Goal: Task Accomplishment & Management: Use online tool/utility

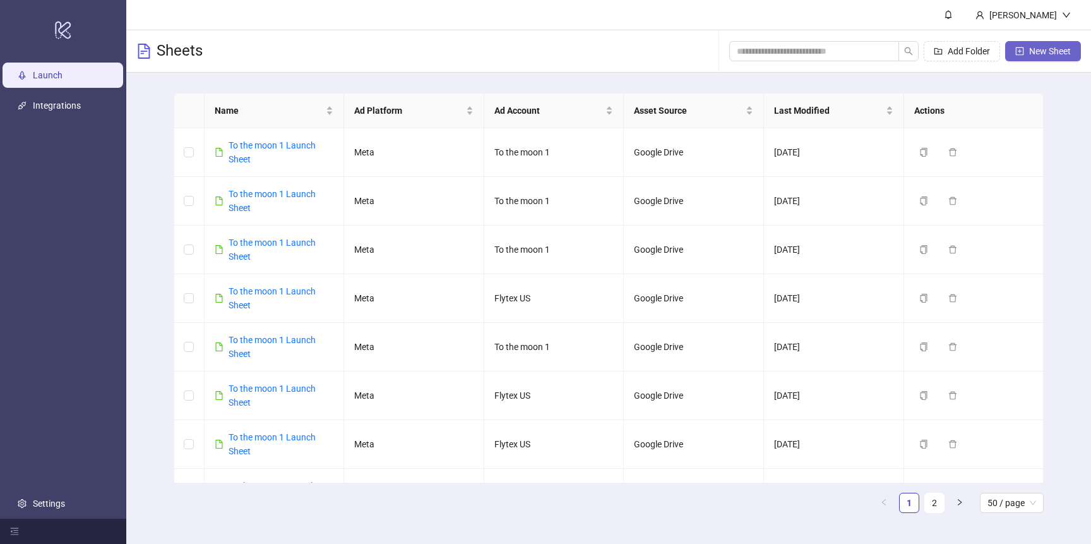
click at [1055, 57] on button "New Sheet" at bounding box center [1044, 51] width 76 height 20
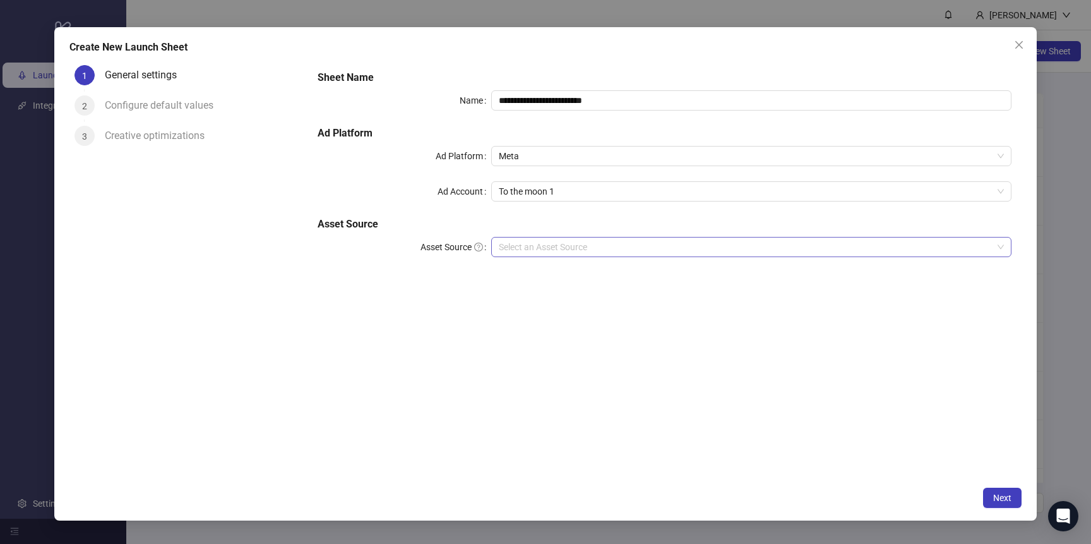
click at [572, 254] on input "Asset Source" at bounding box center [746, 246] width 494 height 19
click at [573, 194] on span "To the moon 1" at bounding box center [751, 191] width 505 height 19
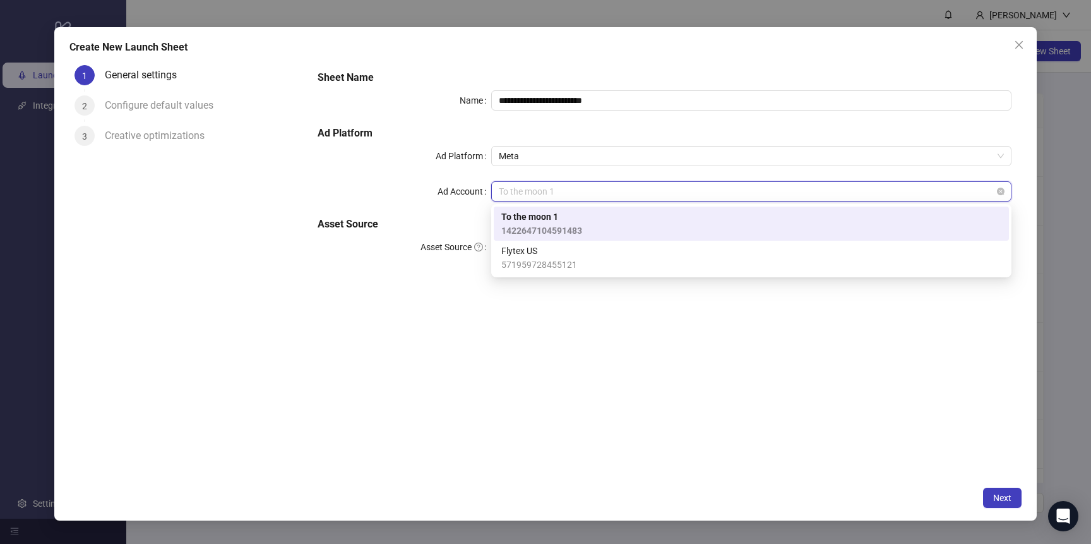
click at [534, 194] on span "To the moon 1" at bounding box center [751, 191] width 505 height 19
click at [541, 198] on span "To the moon 1" at bounding box center [751, 191] width 505 height 19
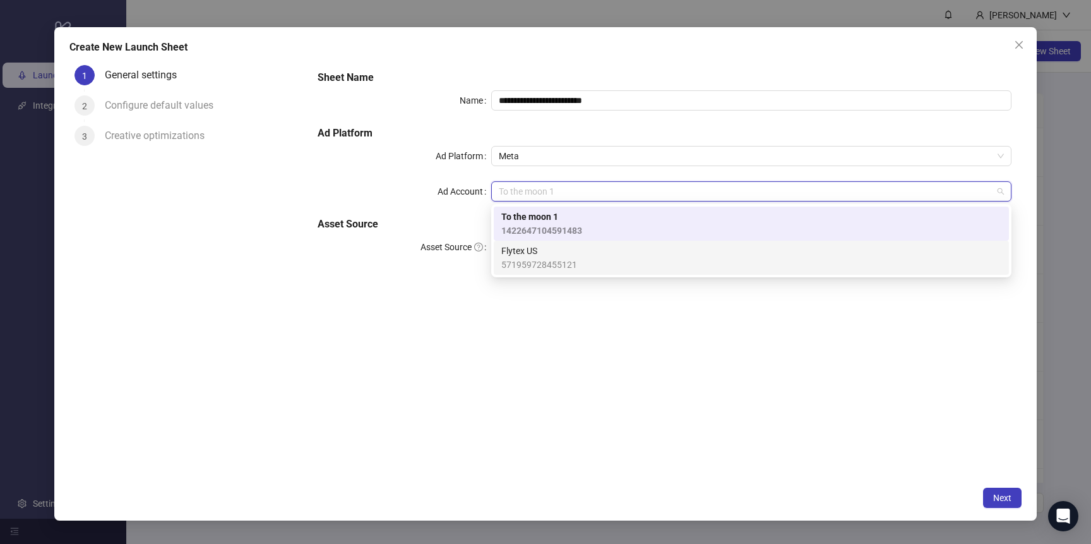
click at [539, 251] on span "Flytex US" at bounding box center [540, 251] width 76 height 14
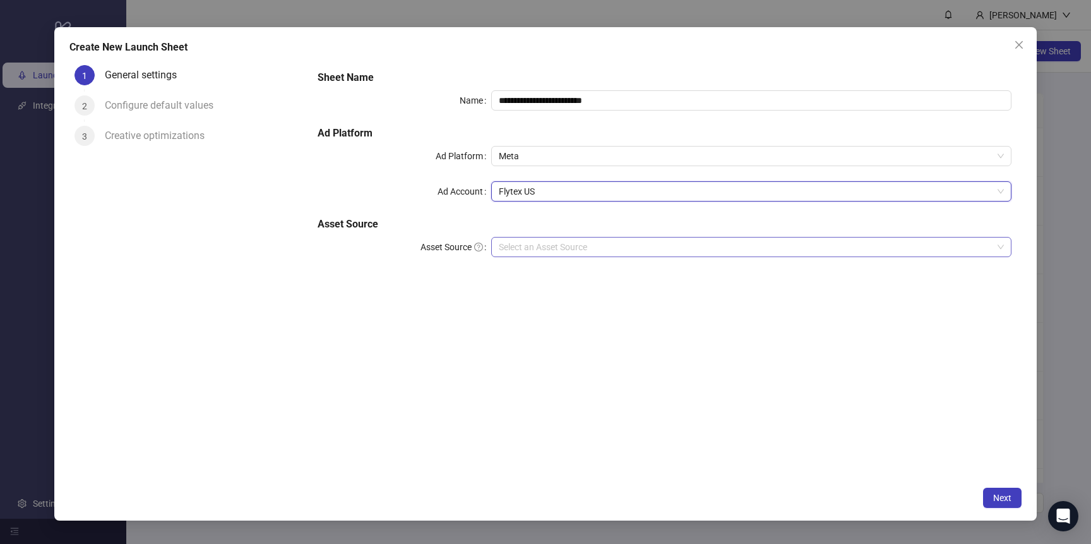
click at [540, 242] on input "Asset Source" at bounding box center [746, 246] width 494 height 19
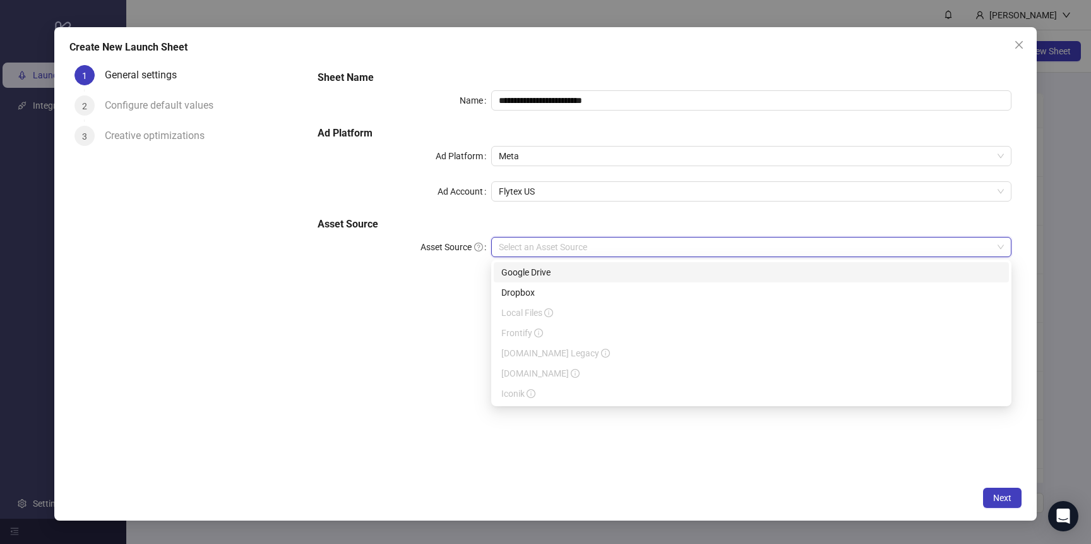
click at [549, 272] on div "Google Drive" at bounding box center [752, 272] width 500 height 14
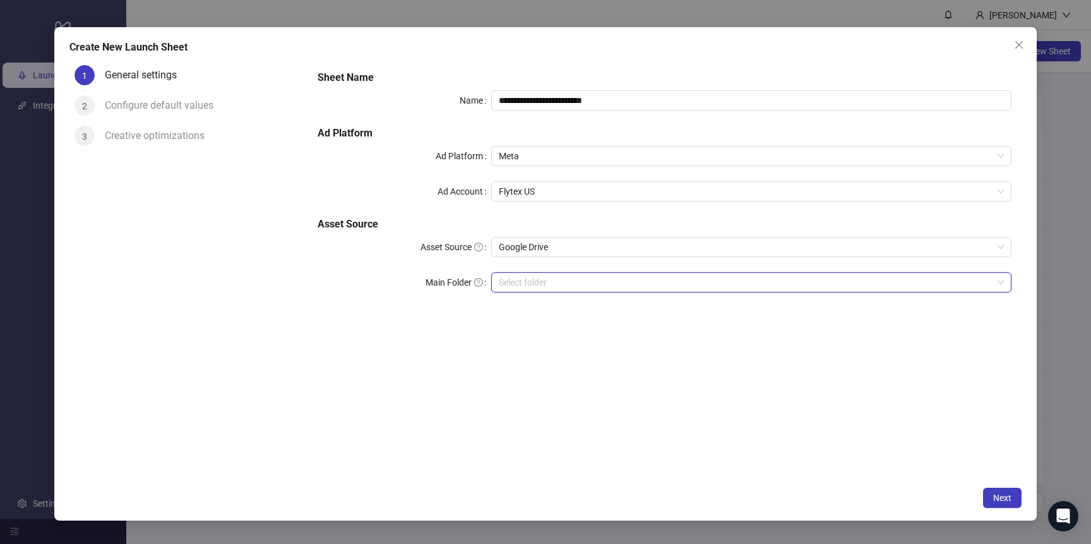
click at [546, 289] on input "Main Folder" at bounding box center [746, 282] width 494 height 19
click at [569, 275] on input "Main Folder" at bounding box center [746, 282] width 494 height 19
click at [994, 505] on button "Next" at bounding box center [1002, 498] width 39 height 20
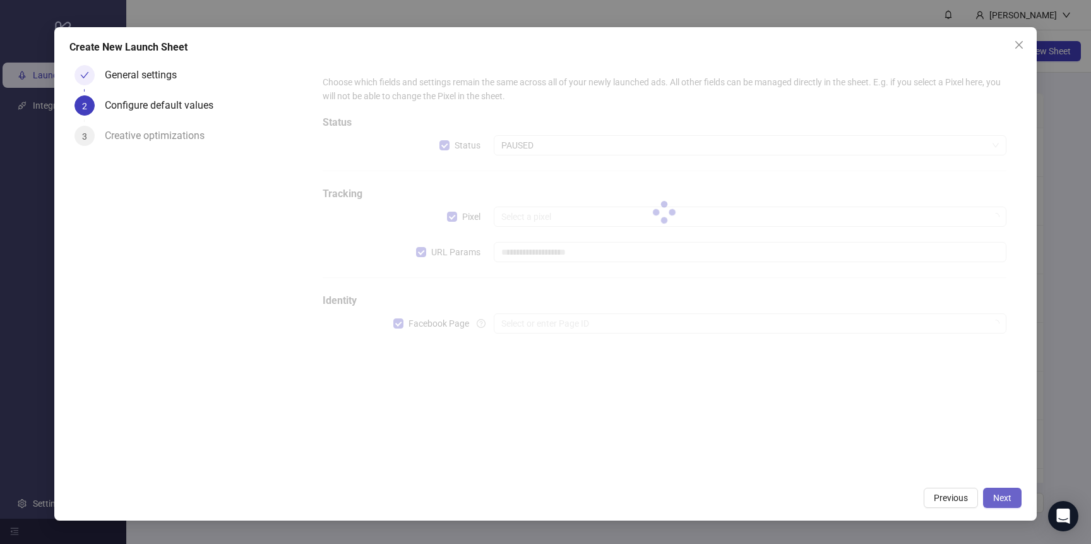
type input "**********"
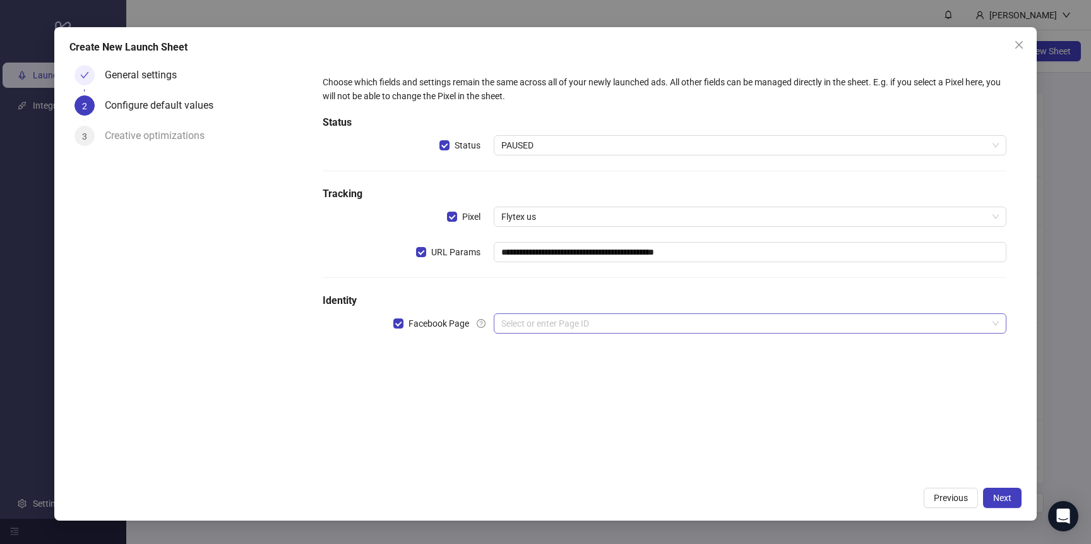
click at [666, 324] on input "search" at bounding box center [745, 323] width 486 height 19
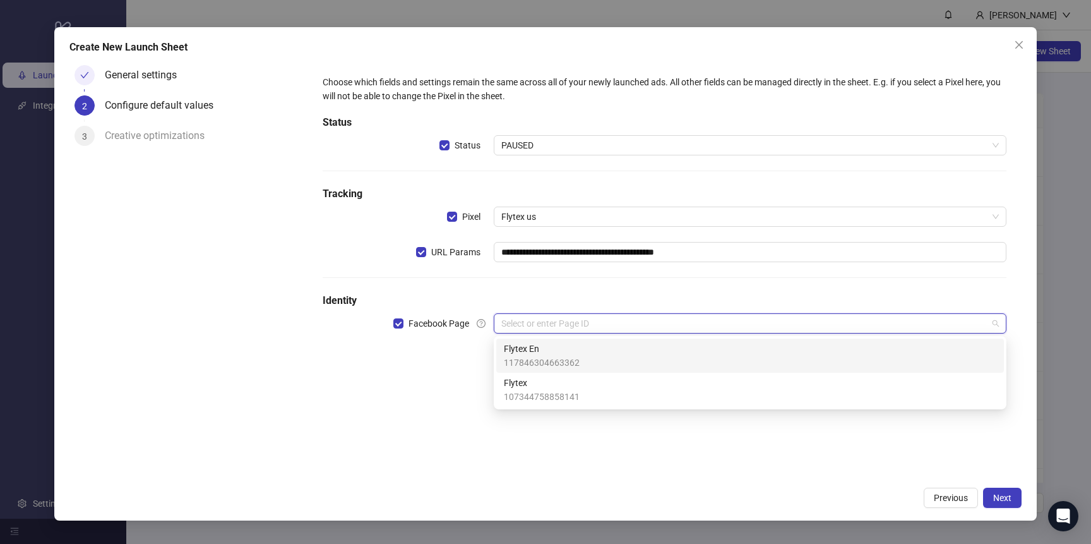
click at [630, 356] on div "Flytex En 117846304663362" at bounding box center [750, 356] width 493 height 28
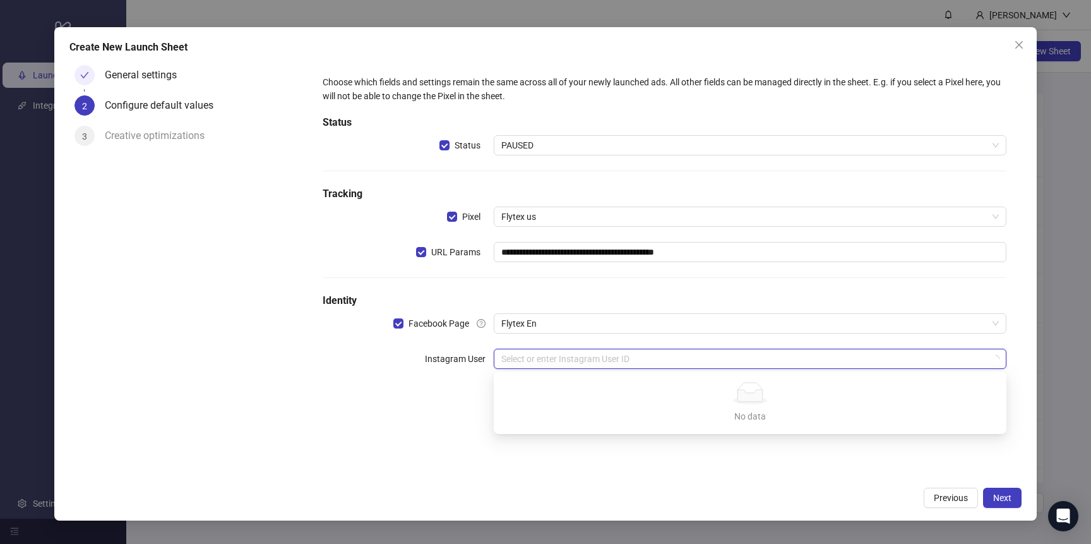
click at [722, 356] on input "search" at bounding box center [745, 358] width 486 height 19
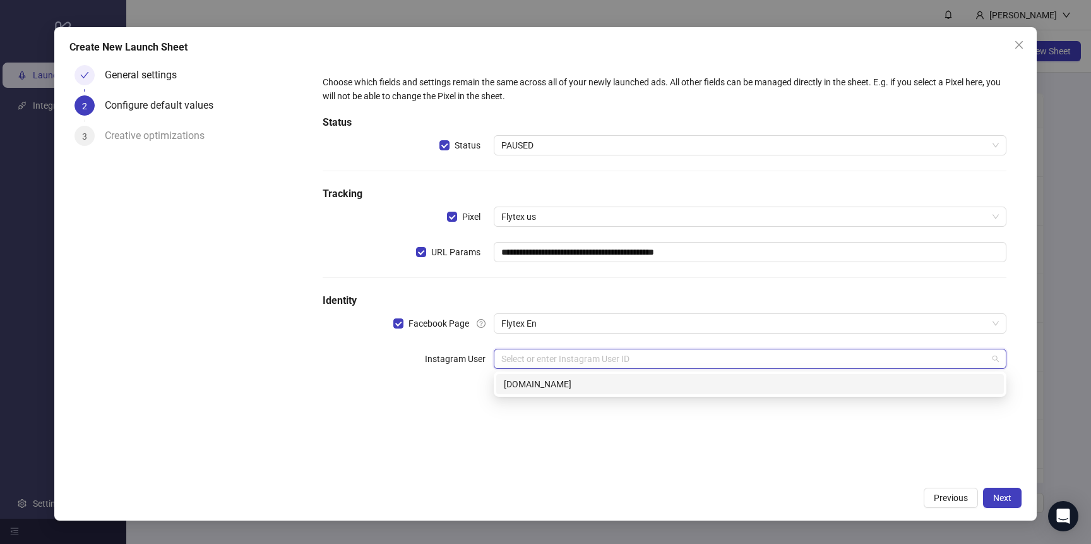
click at [693, 383] on div "[DOMAIN_NAME]" at bounding box center [750, 384] width 493 height 14
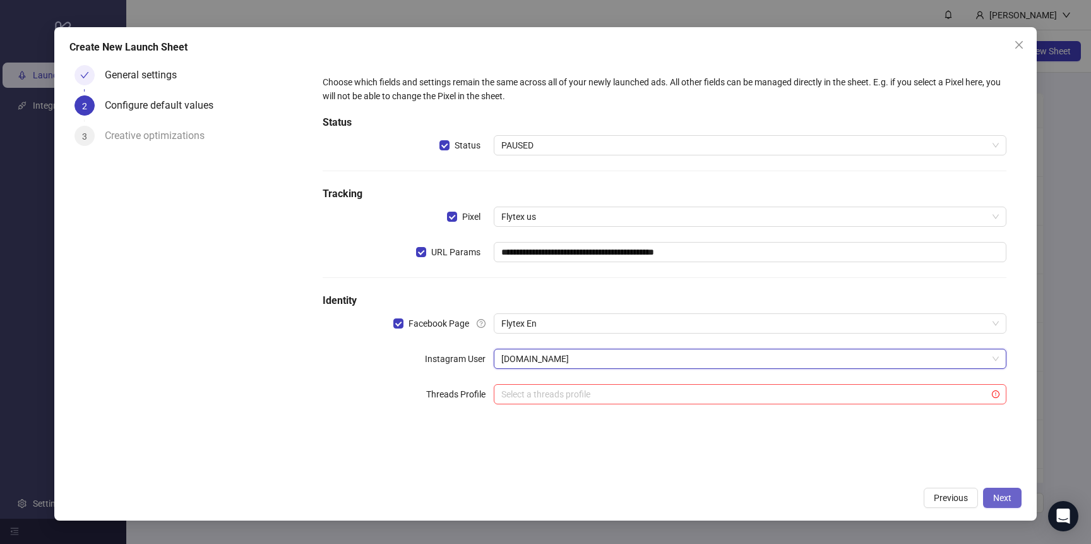
click at [994, 495] on span "Next" at bounding box center [1003, 498] width 18 height 10
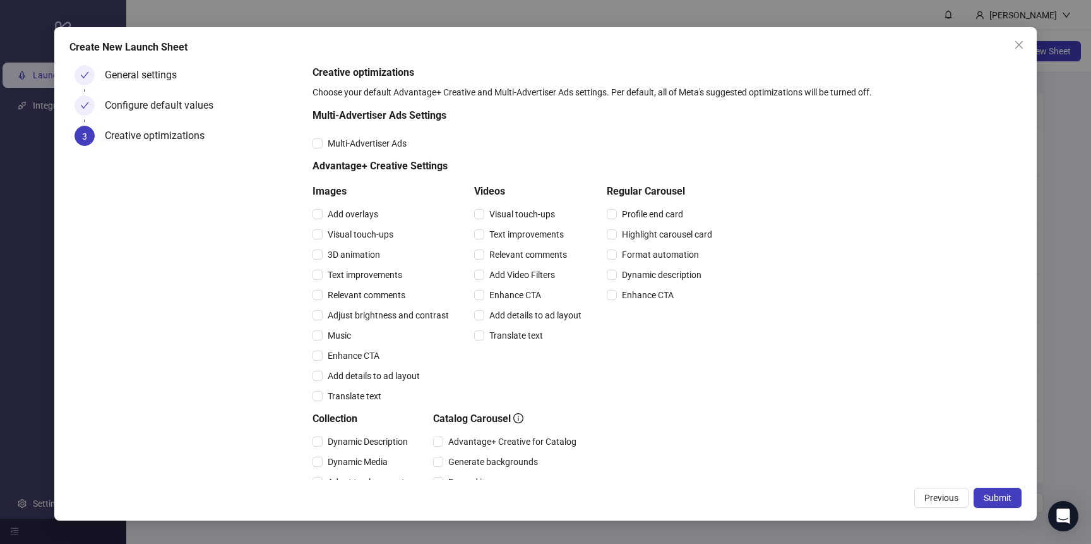
click at [994, 495] on span "Submit" at bounding box center [998, 498] width 28 height 10
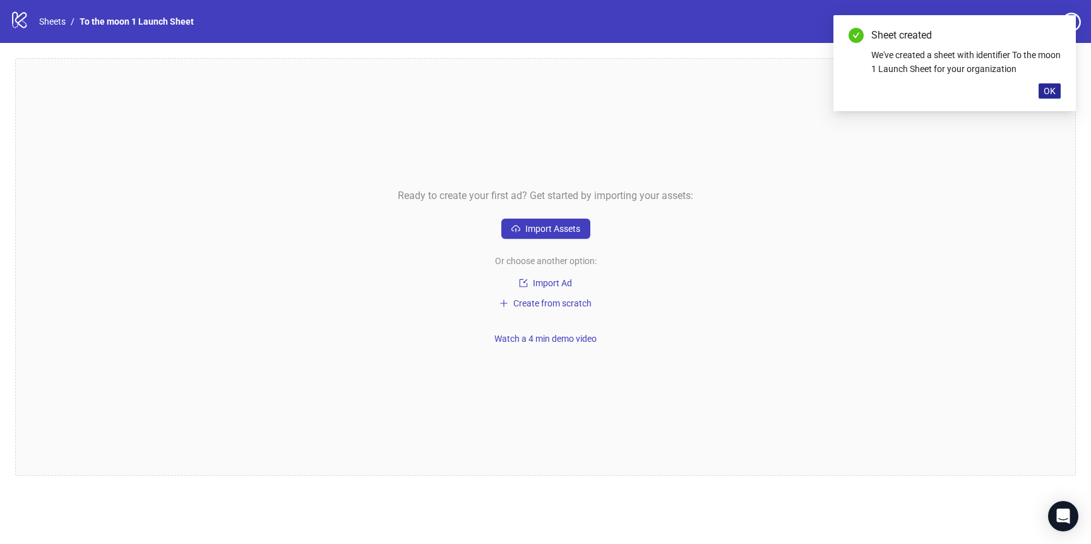
click at [1055, 91] on span "OK" at bounding box center [1050, 91] width 12 height 10
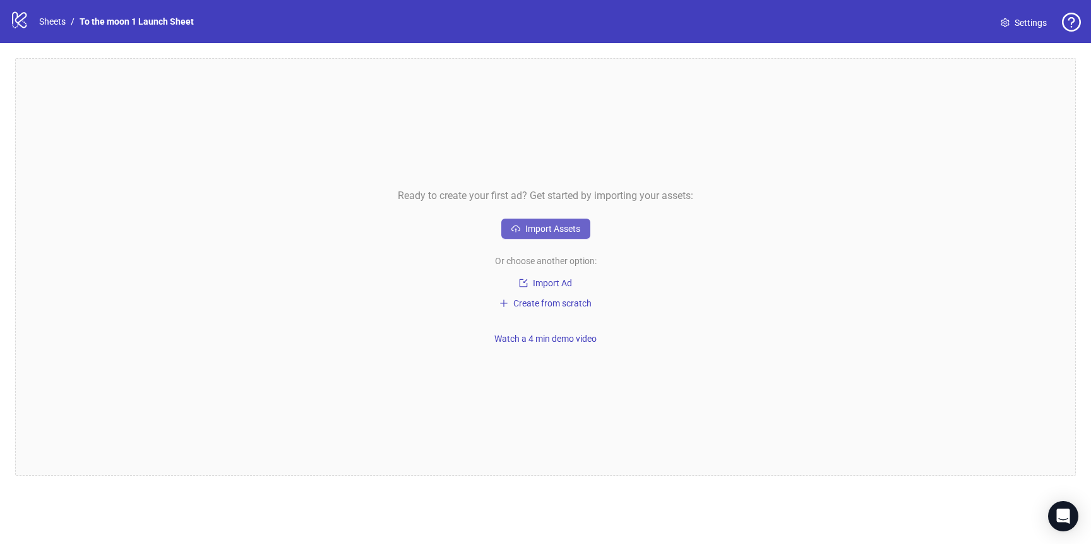
click at [571, 225] on span "Import Assets" at bounding box center [553, 229] width 55 height 10
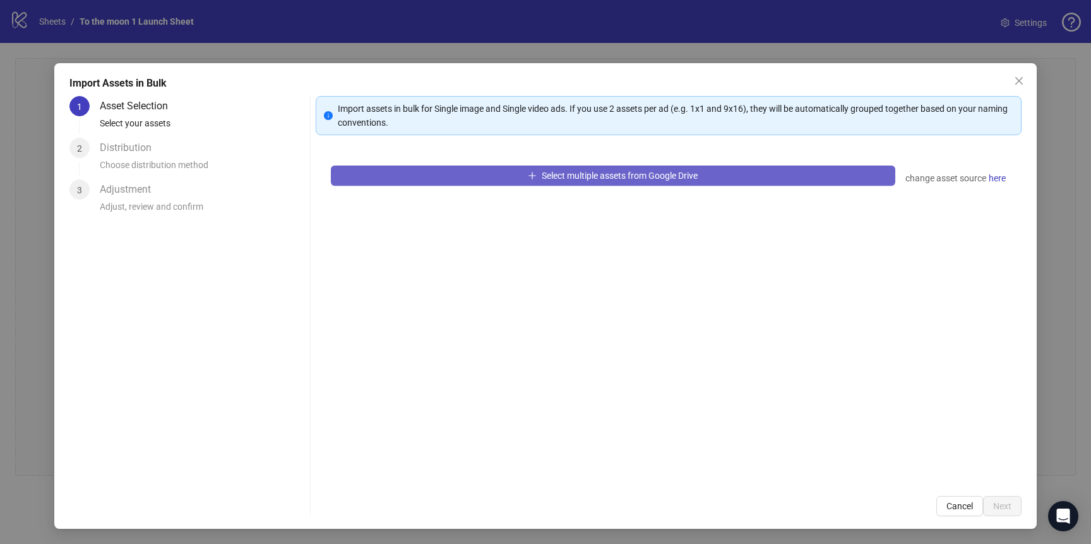
click at [606, 169] on button "Select multiple assets from Google Drive" at bounding box center [613, 175] width 565 height 20
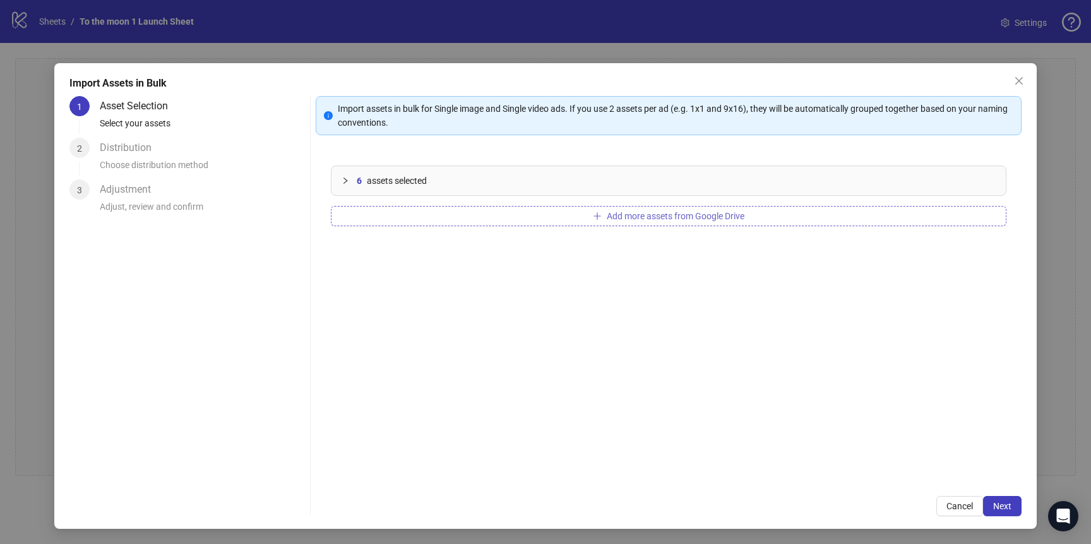
click at [539, 222] on button "Add more assets from Google Drive" at bounding box center [669, 216] width 676 height 20
click at [998, 507] on span "Next" at bounding box center [1003, 506] width 18 height 10
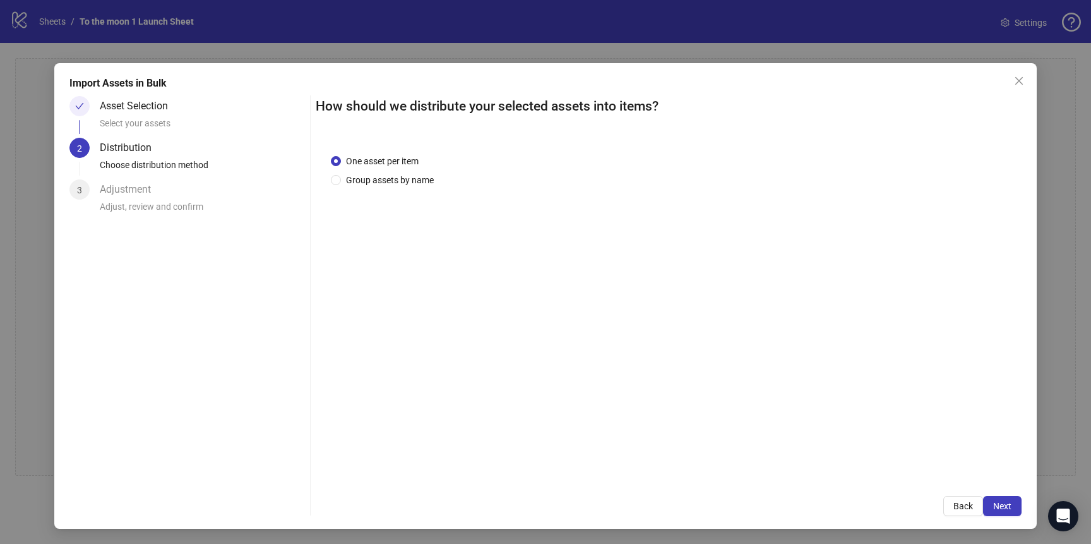
click at [998, 507] on span "Next" at bounding box center [1003, 506] width 18 height 10
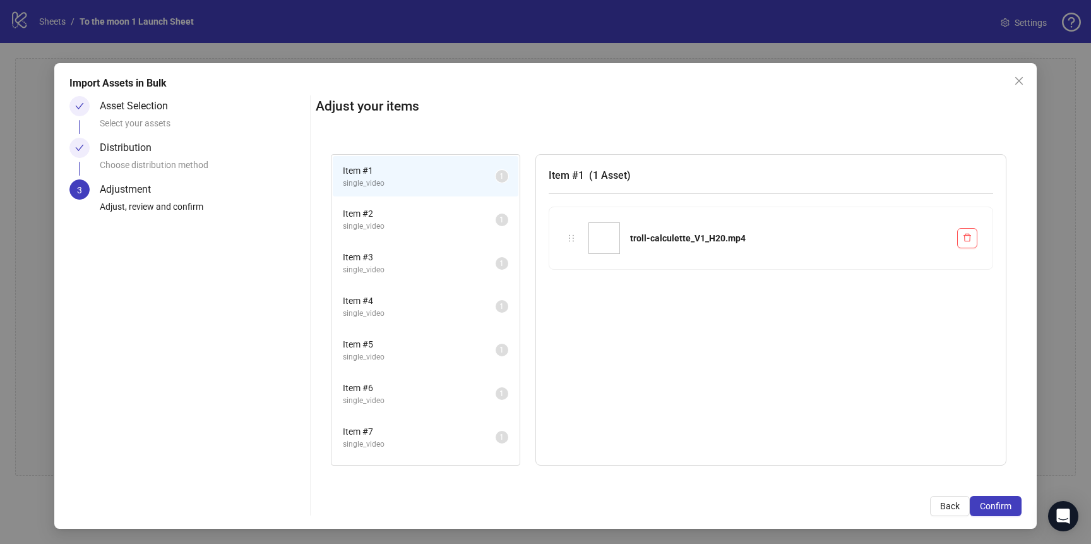
click at [998, 507] on span "Confirm" at bounding box center [996, 506] width 32 height 10
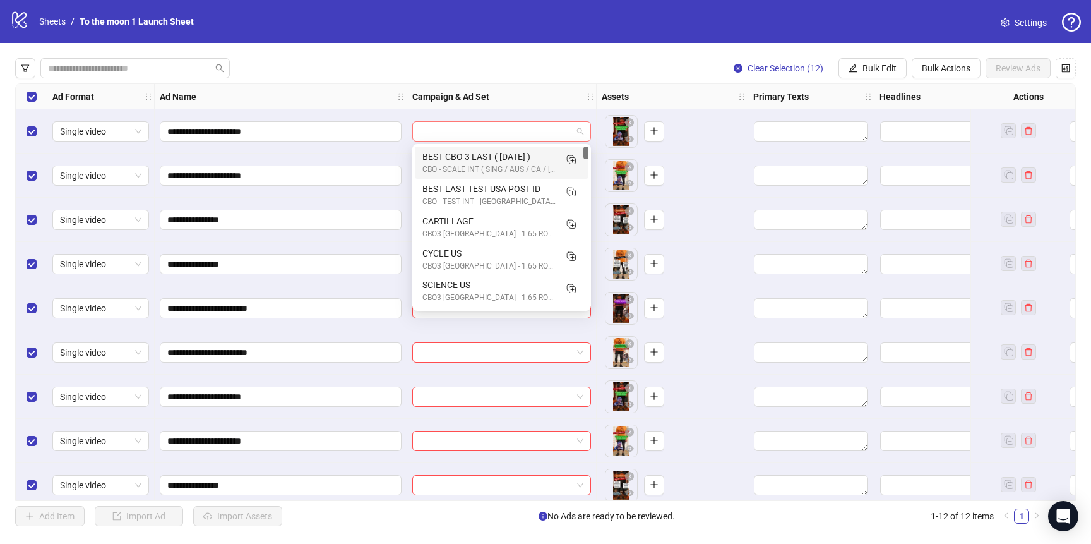
click at [576, 132] on span at bounding box center [502, 131] width 164 height 19
click at [475, 131] on input "search" at bounding box center [496, 131] width 152 height 19
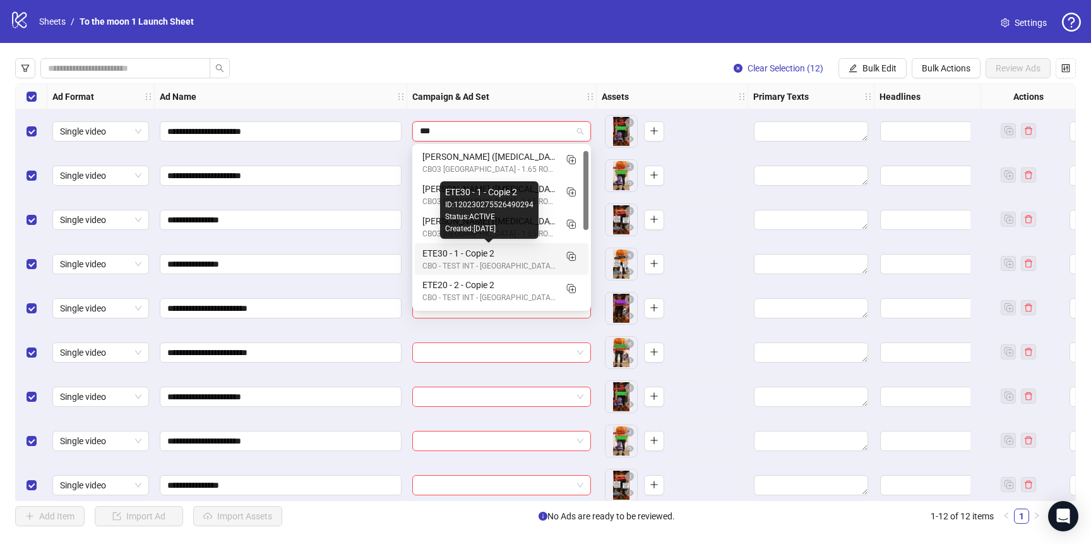
scroll to position [193, 0]
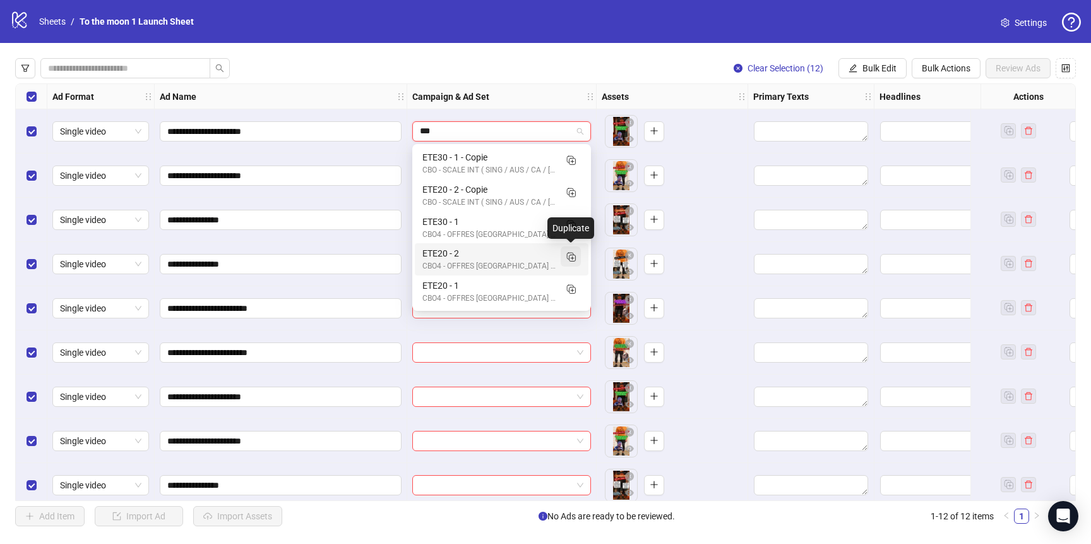
click at [570, 255] on icon "Duplicate" at bounding box center [571, 256] width 13 height 13
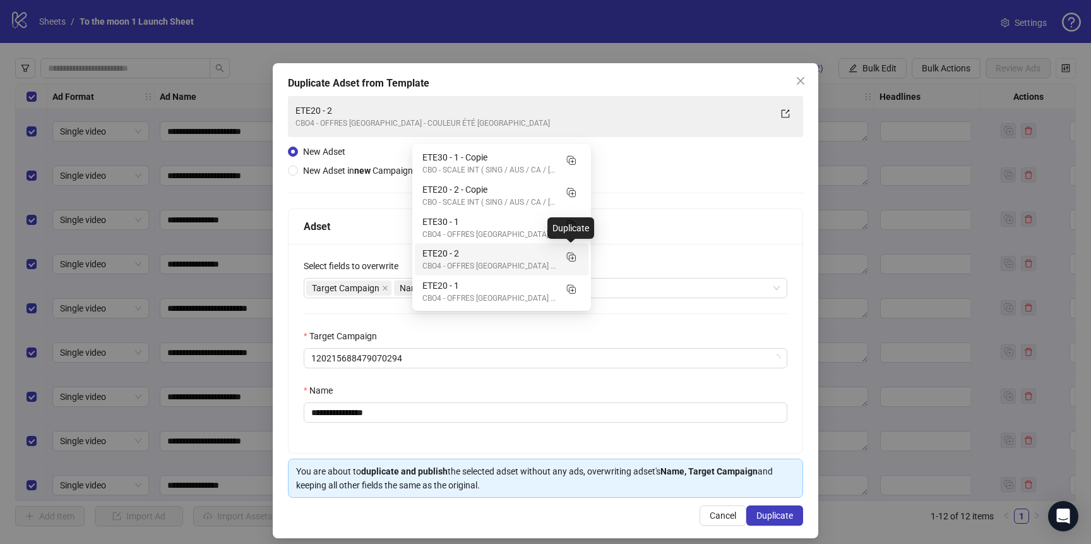
type input "***"
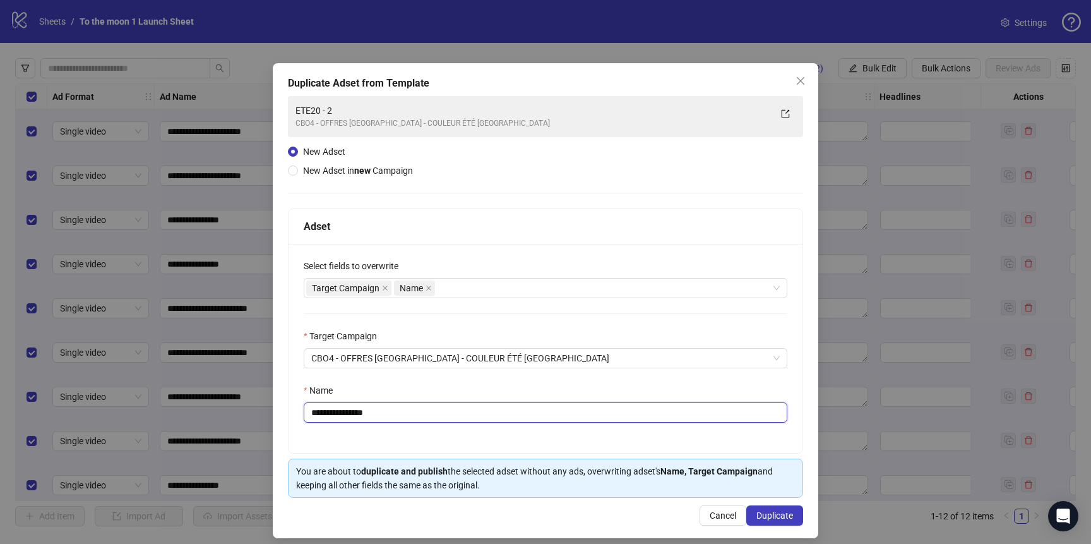
click at [376, 419] on input "**********" at bounding box center [546, 412] width 484 height 20
click at [387, 413] on input "**********" at bounding box center [546, 412] width 484 height 20
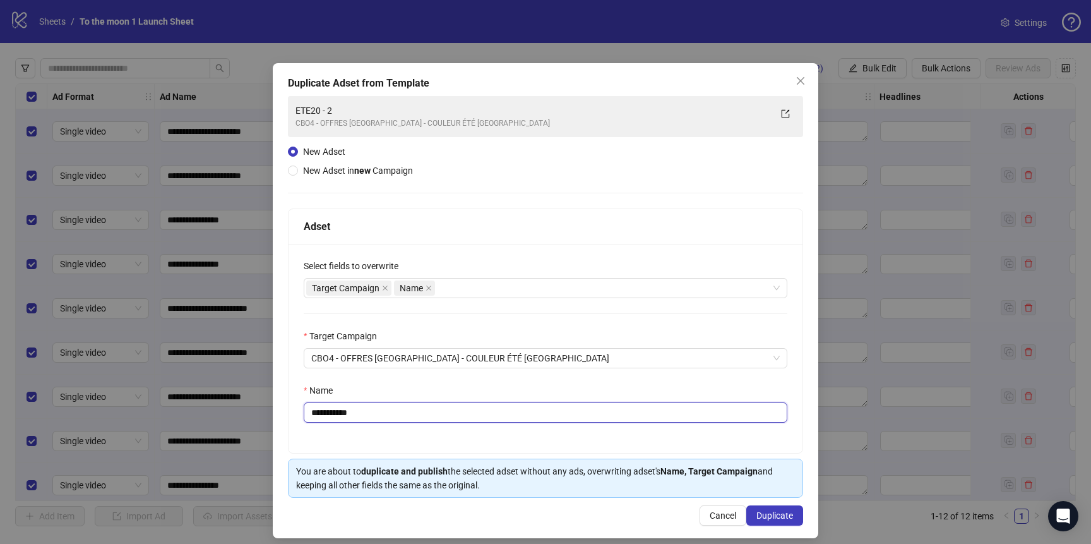
click at [387, 413] on input "**********" at bounding box center [546, 412] width 484 height 20
type input "**********"
click at [771, 515] on span "Duplicate" at bounding box center [775, 515] width 37 height 10
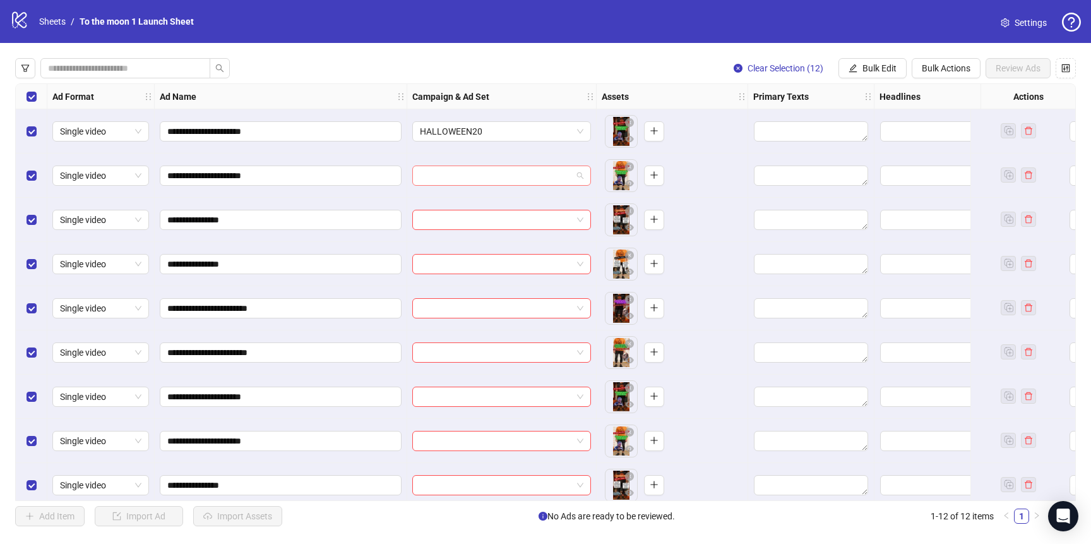
click at [517, 181] on input "search" at bounding box center [496, 175] width 152 height 19
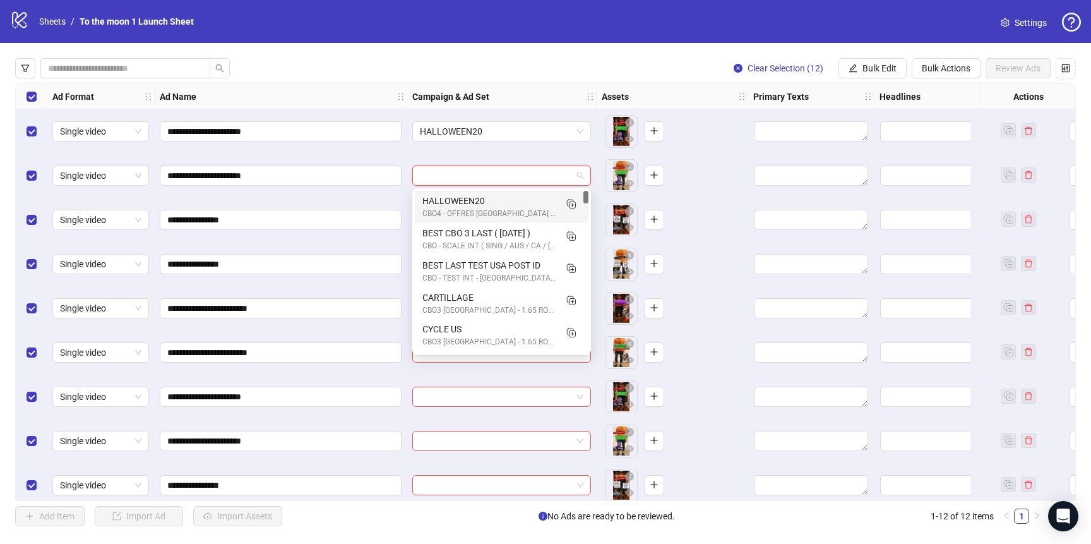
click at [495, 210] on div "CBO4 - OFFRES [GEOGRAPHIC_DATA] - COULEUR ÉTÉ [GEOGRAPHIC_DATA]" at bounding box center [489, 214] width 133 height 12
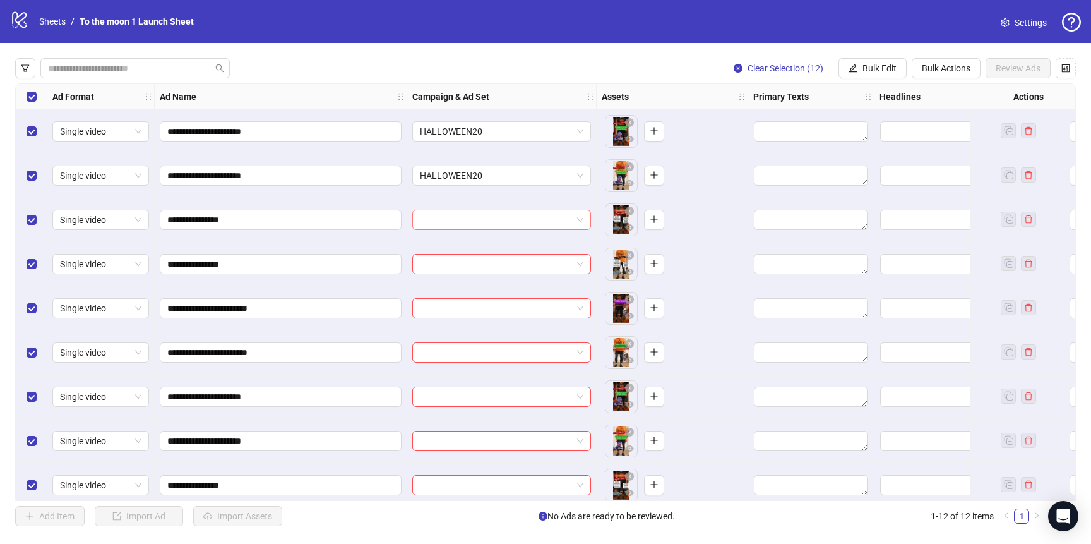
click at [491, 217] on input "search" at bounding box center [496, 219] width 152 height 19
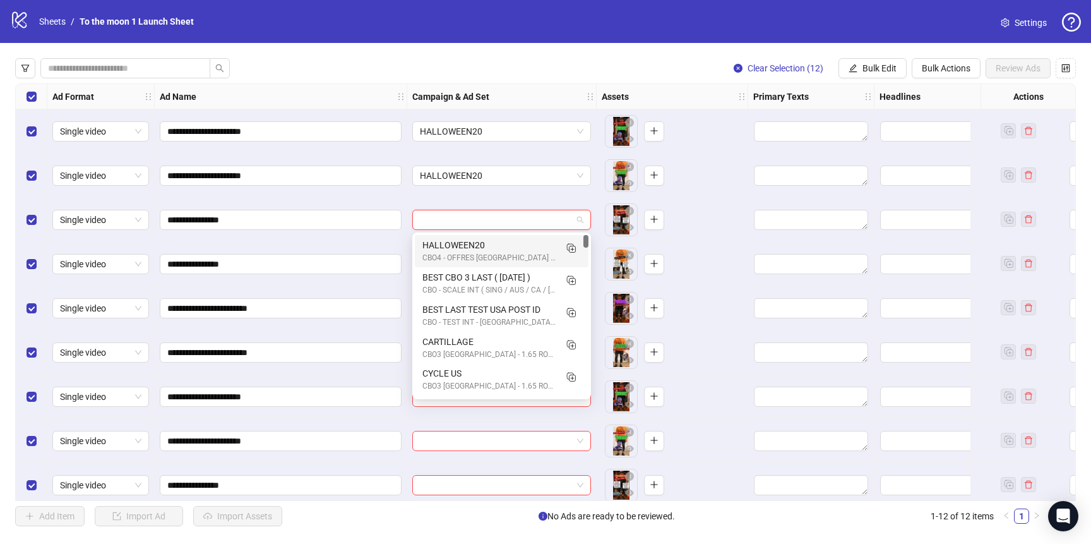
click at [487, 247] on div "HALLOWEEN20" at bounding box center [489, 245] width 133 height 14
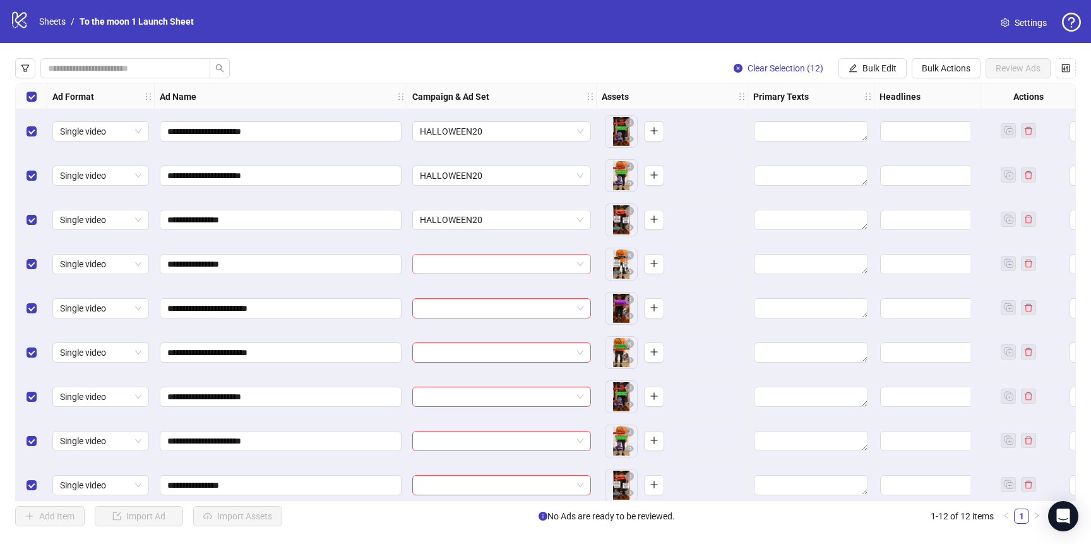
click at [484, 260] on input "search" at bounding box center [496, 264] width 152 height 19
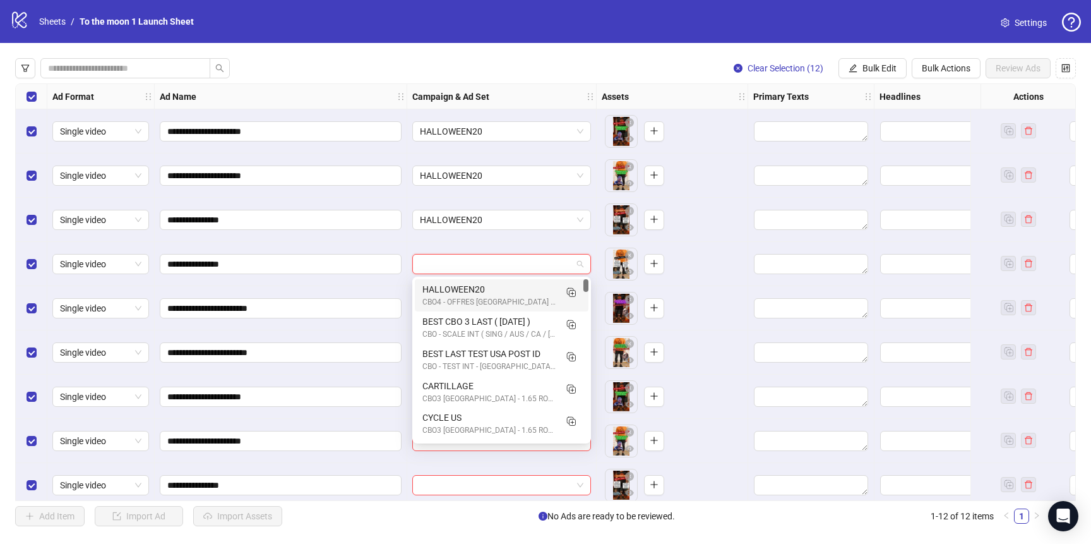
click at [484, 285] on div "HALLOWEEN20" at bounding box center [489, 289] width 133 height 14
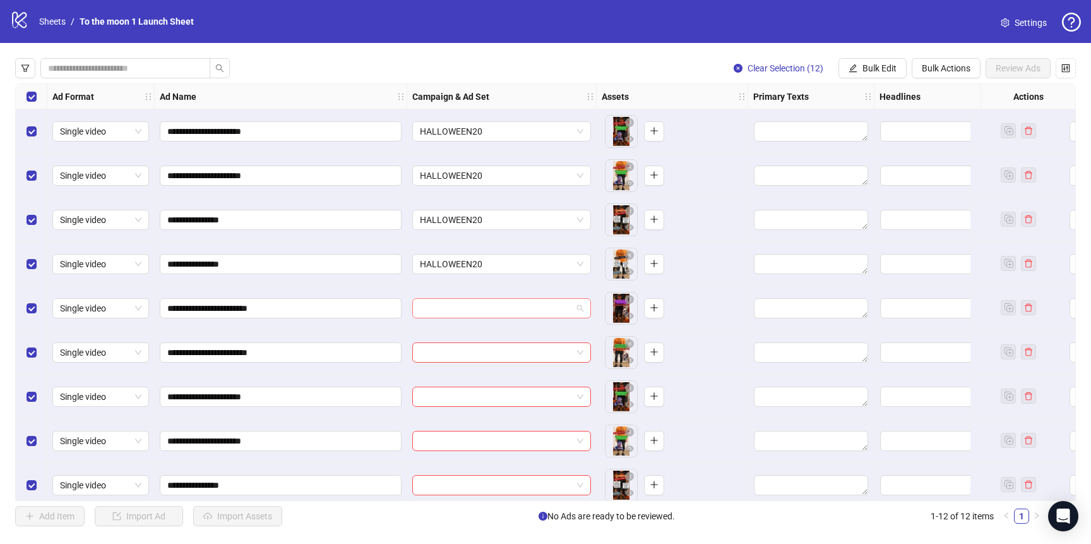
click at [483, 317] on input "search" at bounding box center [496, 308] width 152 height 19
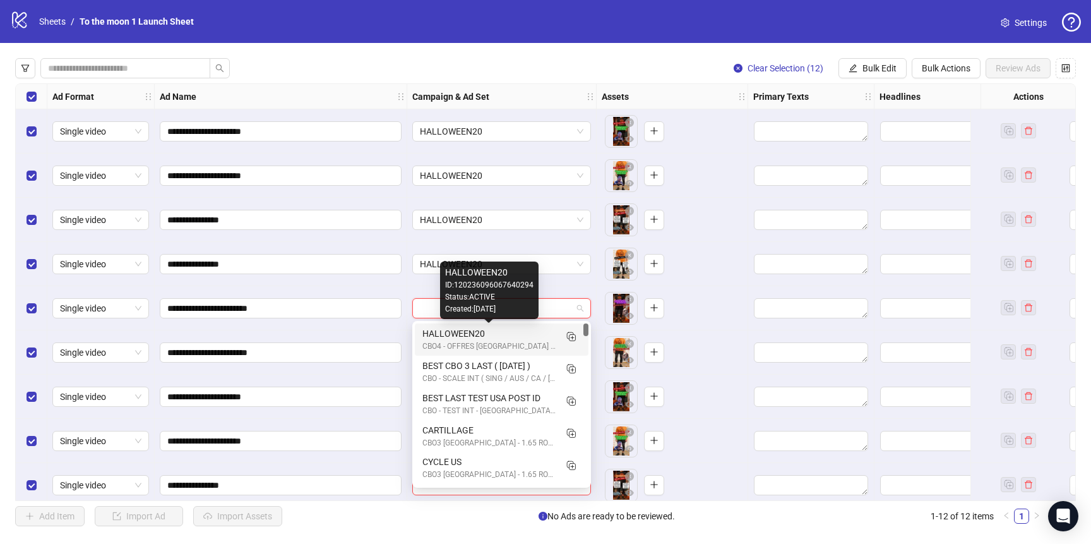
click at [481, 332] on div "HALLOWEEN20" at bounding box center [489, 334] width 133 height 14
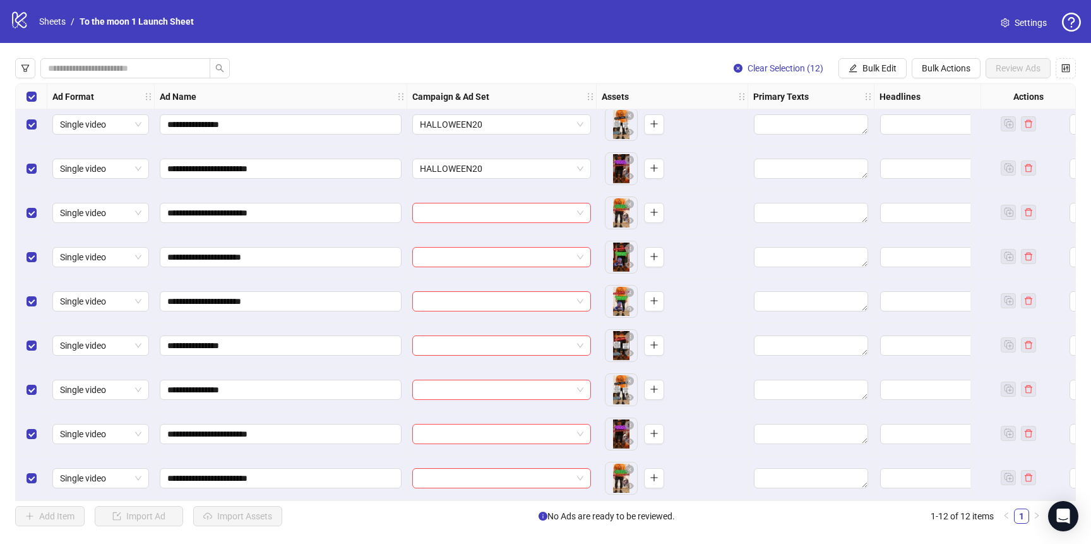
scroll to position [145, 0]
click at [476, 207] on input "search" at bounding box center [496, 212] width 152 height 19
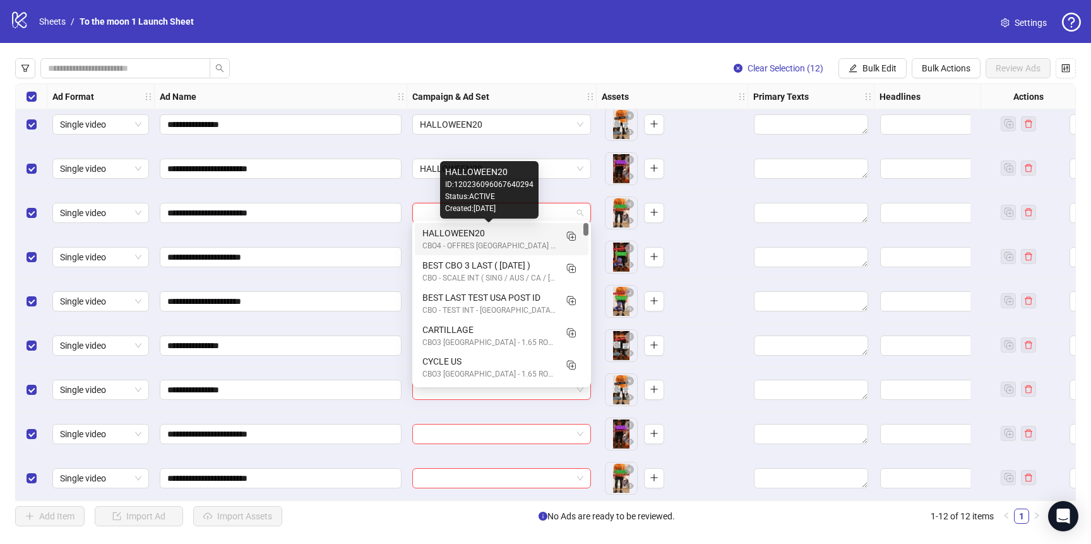
click at [473, 235] on div "HALLOWEEN20" at bounding box center [489, 233] width 133 height 14
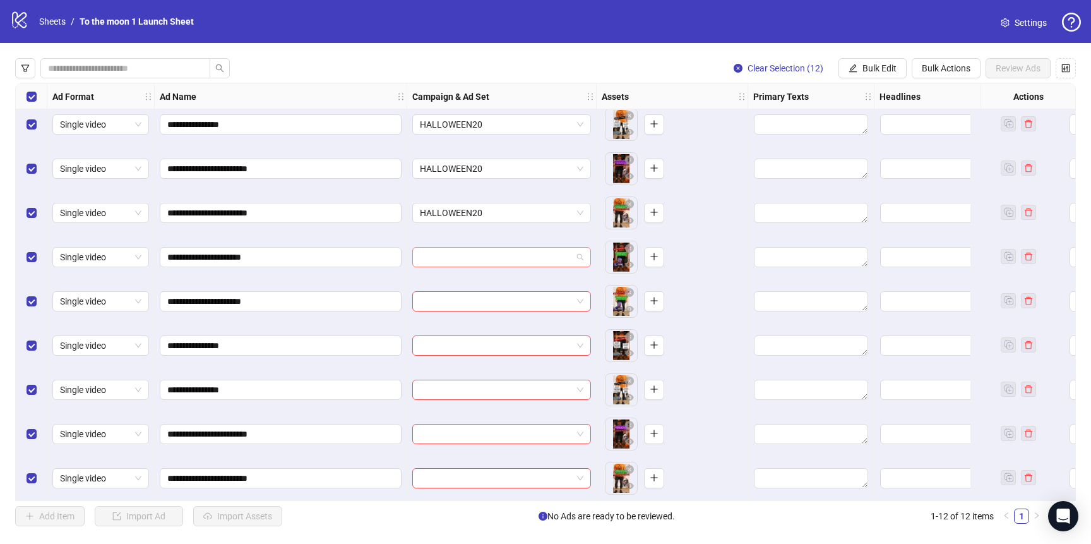
click at [553, 249] on input "search" at bounding box center [496, 257] width 152 height 19
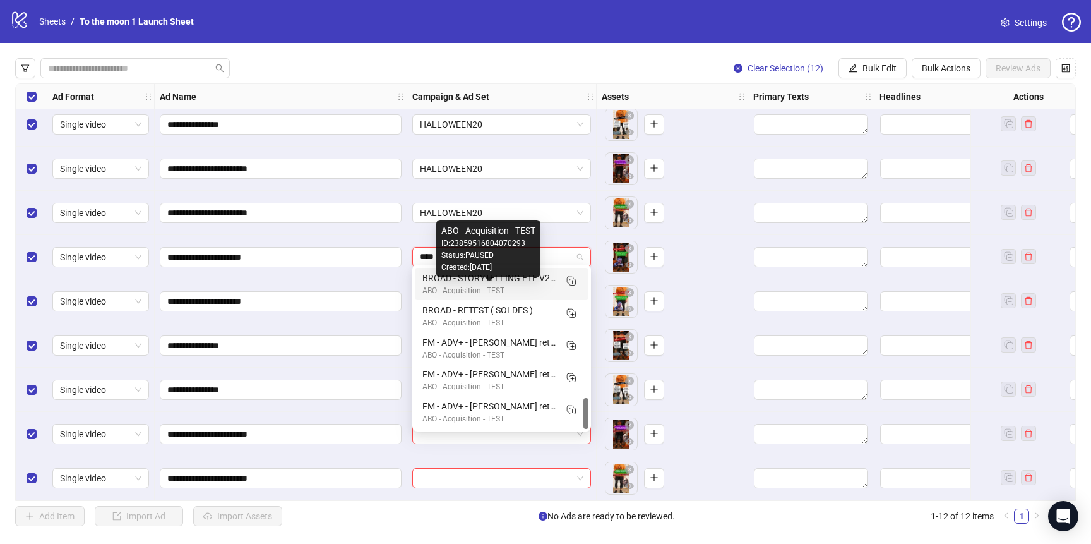
scroll to position [0, 0]
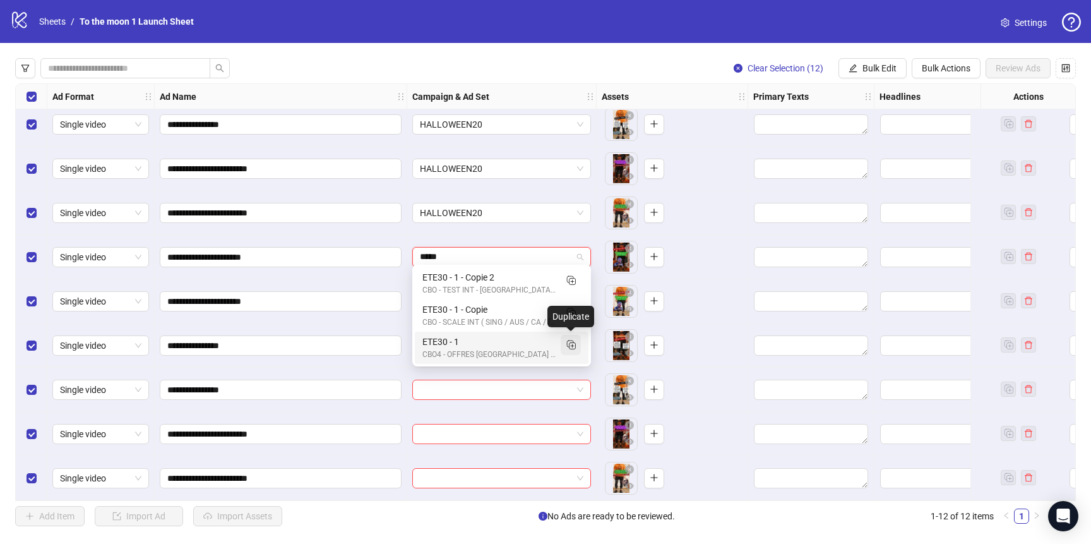
click at [572, 346] on line "Duplicate" at bounding box center [572, 346] width 3 height 0
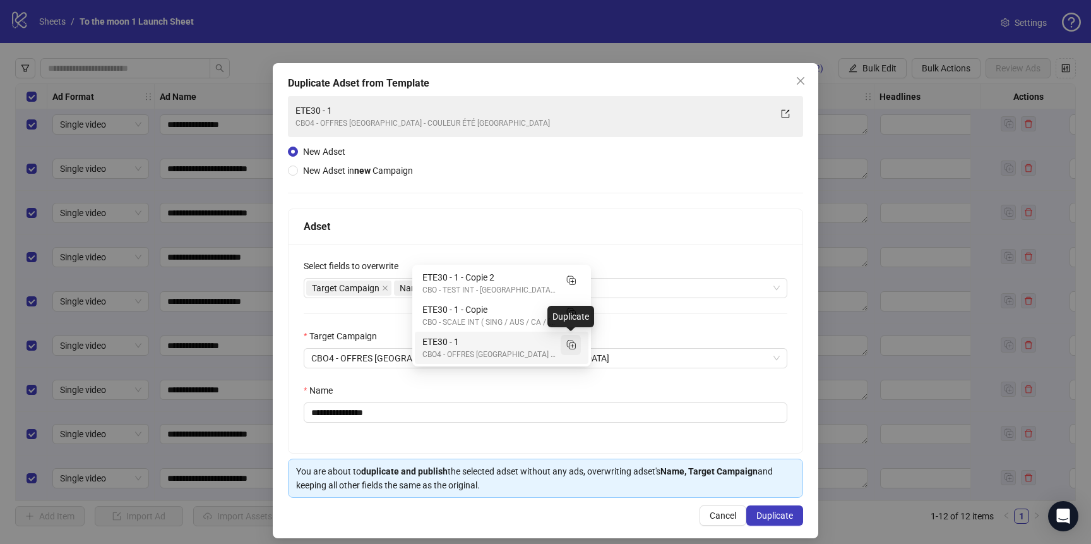
type input "*****"
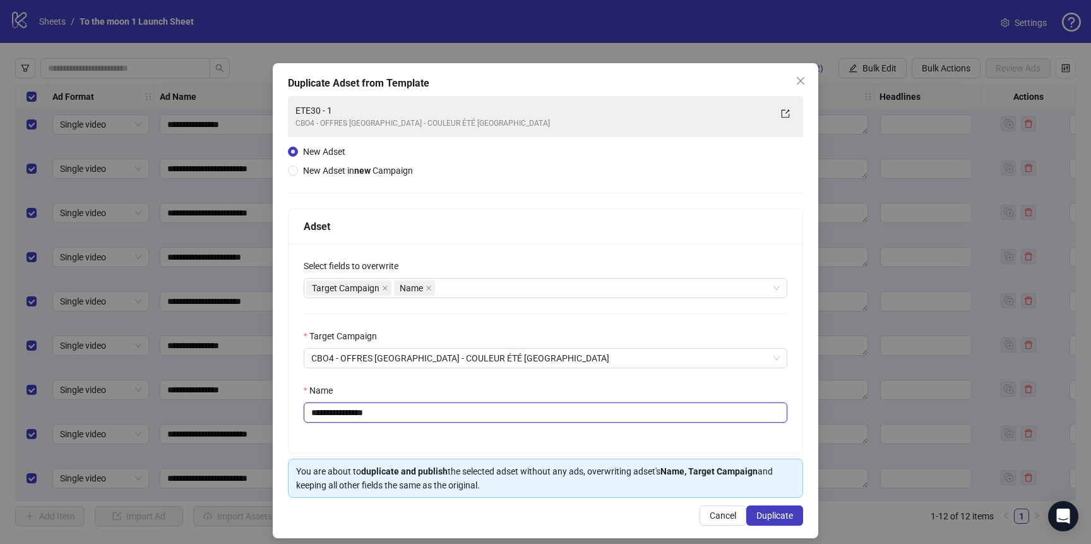
click at [387, 406] on input "**********" at bounding box center [546, 412] width 484 height 20
type input "**********"
click at [772, 511] on span "Duplicate" at bounding box center [775, 515] width 37 height 10
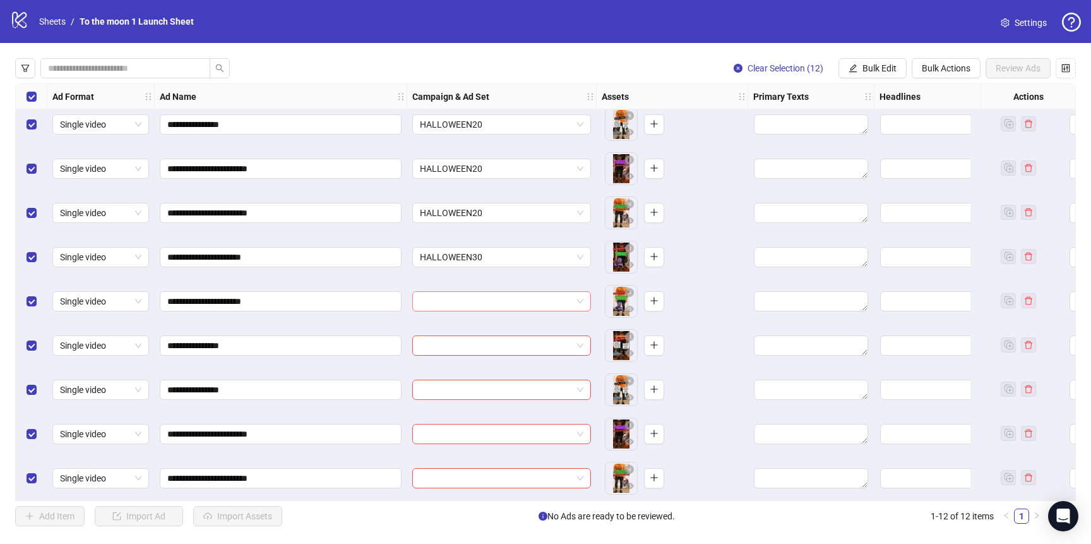
click at [498, 294] on input "search" at bounding box center [496, 301] width 152 height 19
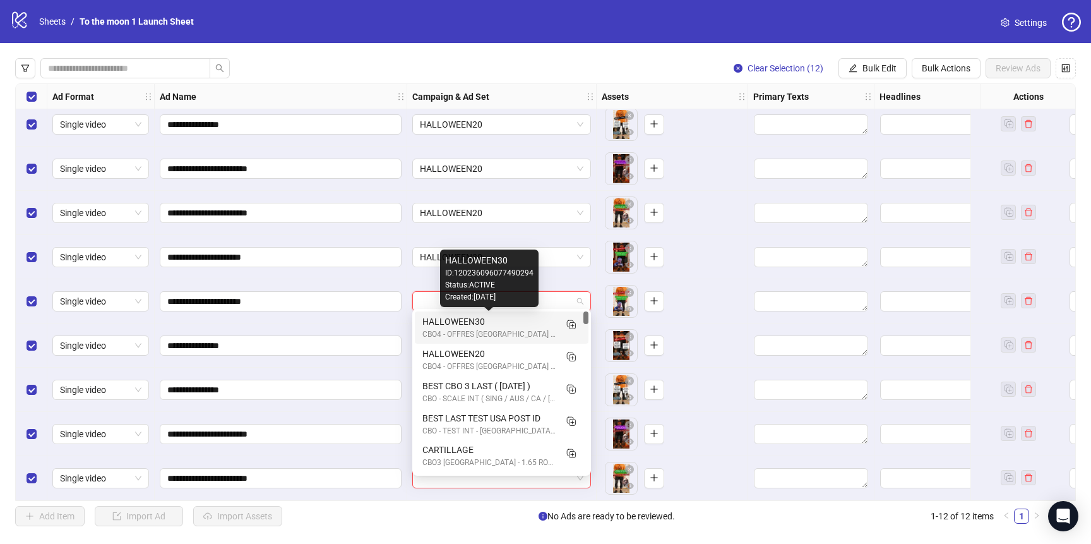
click at [487, 316] on div "HALLOWEEN30" at bounding box center [489, 322] width 133 height 14
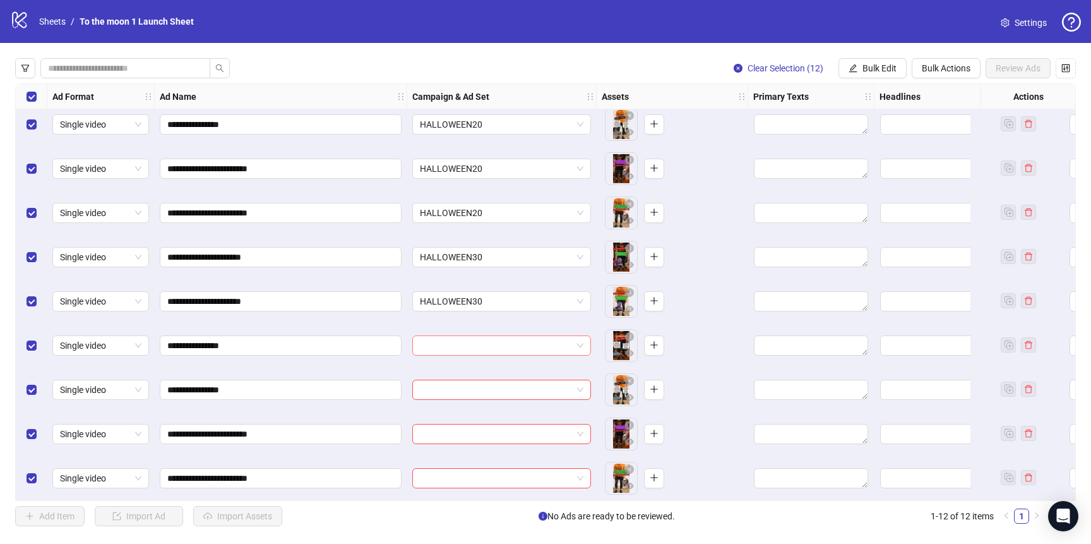
click at [482, 339] on input "search" at bounding box center [496, 345] width 152 height 19
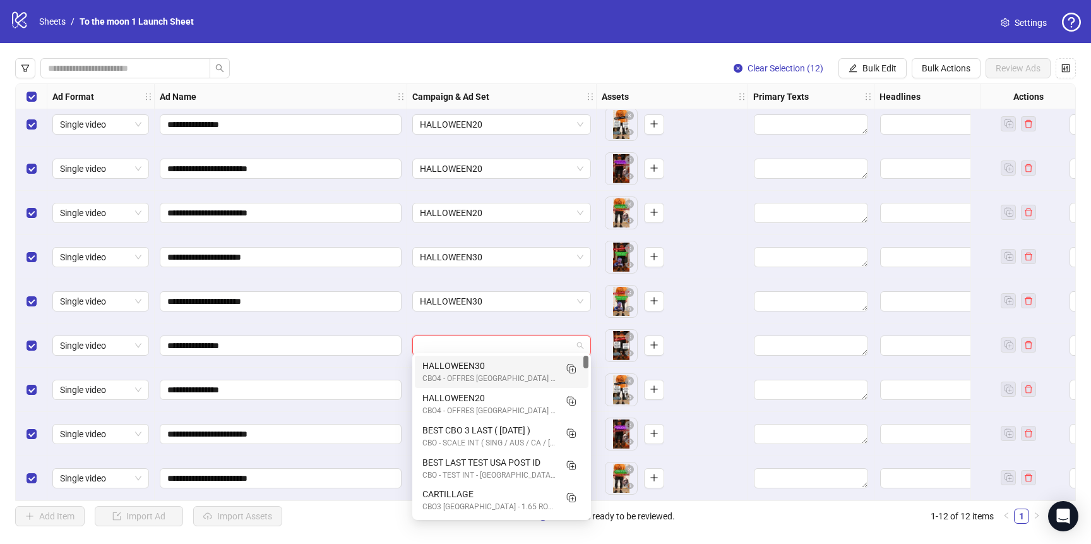
click at [481, 371] on div "HALLOWEEN30" at bounding box center [489, 366] width 133 height 14
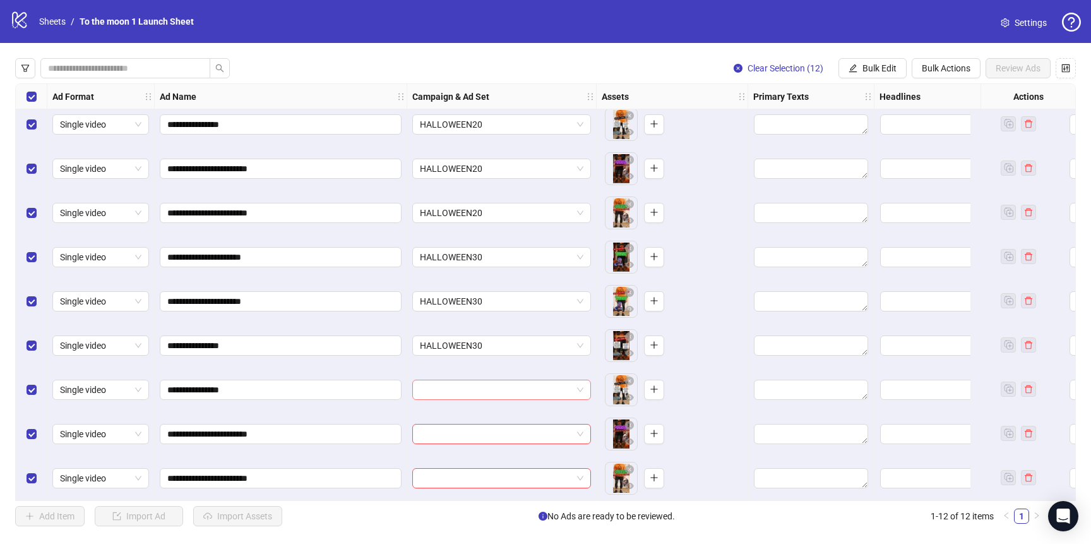
click at [478, 383] on input "search" at bounding box center [496, 389] width 152 height 19
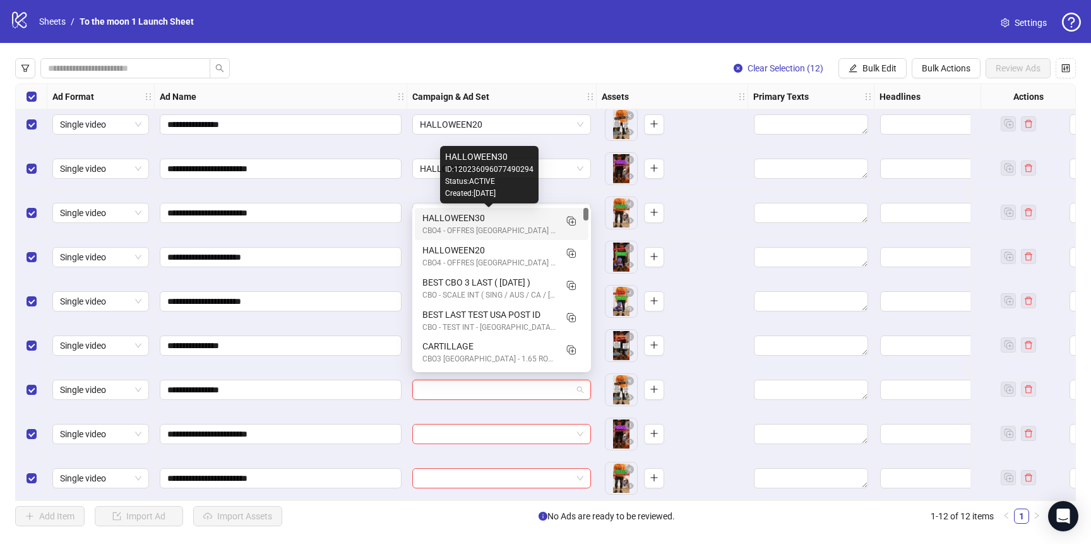
click at [475, 218] on div "HALLOWEEN30" at bounding box center [489, 218] width 133 height 14
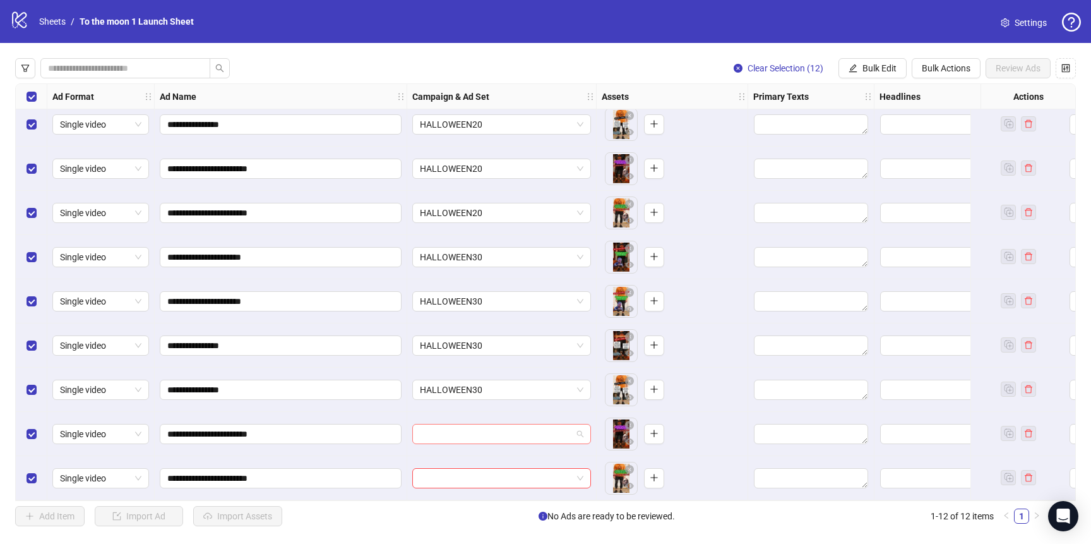
click at [474, 429] on input "search" at bounding box center [496, 433] width 152 height 19
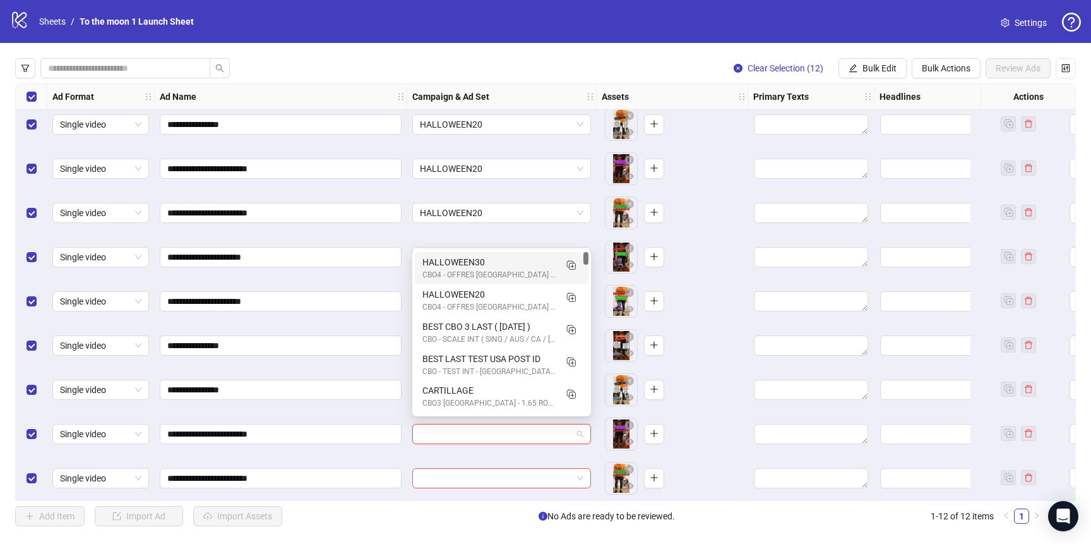
click at [478, 266] on div "HALLOWEEN30" at bounding box center [489, 262] width 133 height 14
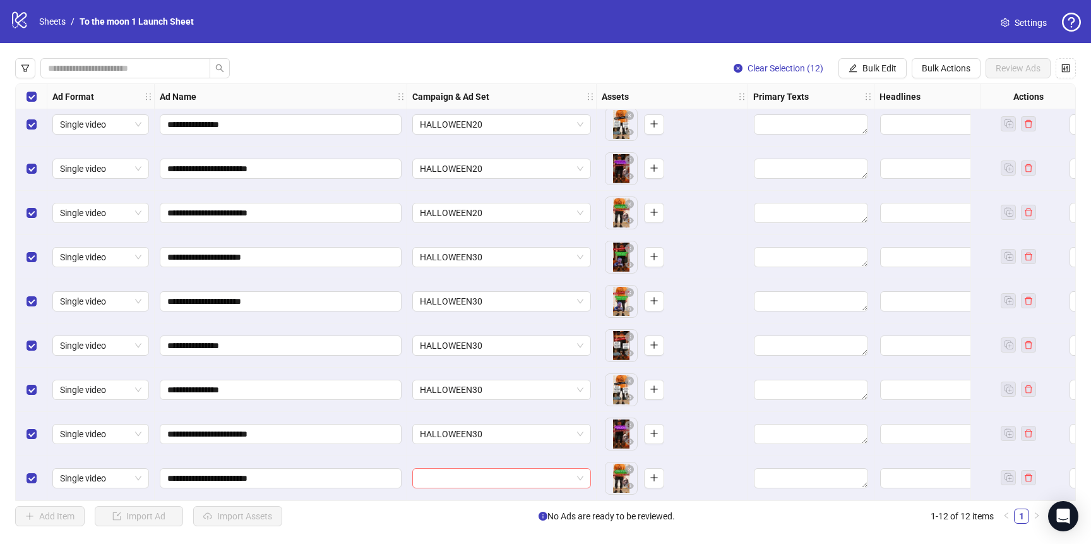
click at [475, 469] on input "search" at bounding box center [496, 478] width 152 height 19
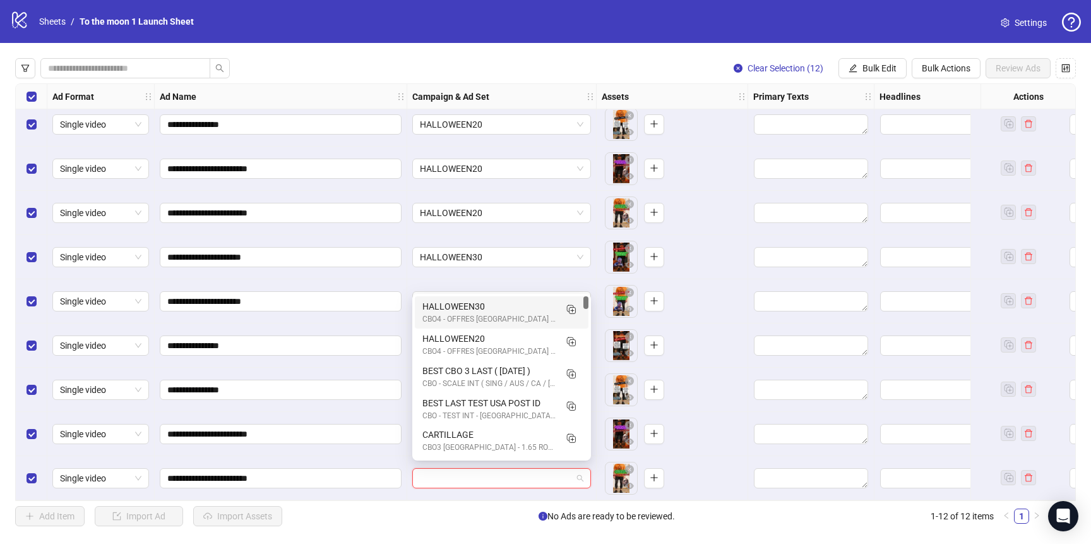
click at [463, 306] on div "HALLOWEEN30" at bounding box center [489, 306] width 133 height 14
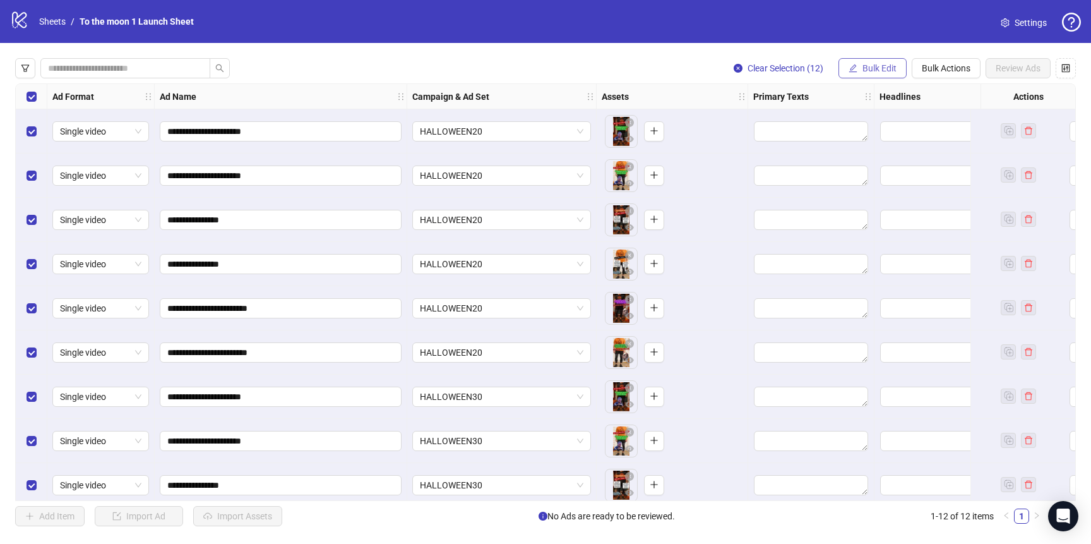
click at [863, 68] on span "Bulk Edit" at bounding box center [880, 68] width 34 height 10
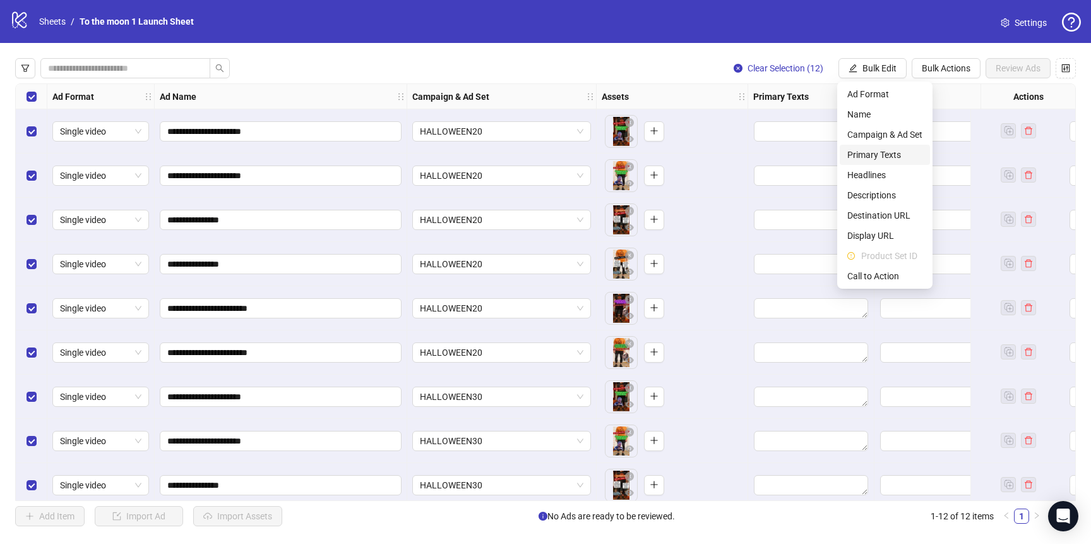
click at [865, 150] on span "Primary Texts" at bounding box center [885, 155] width 75 height 14
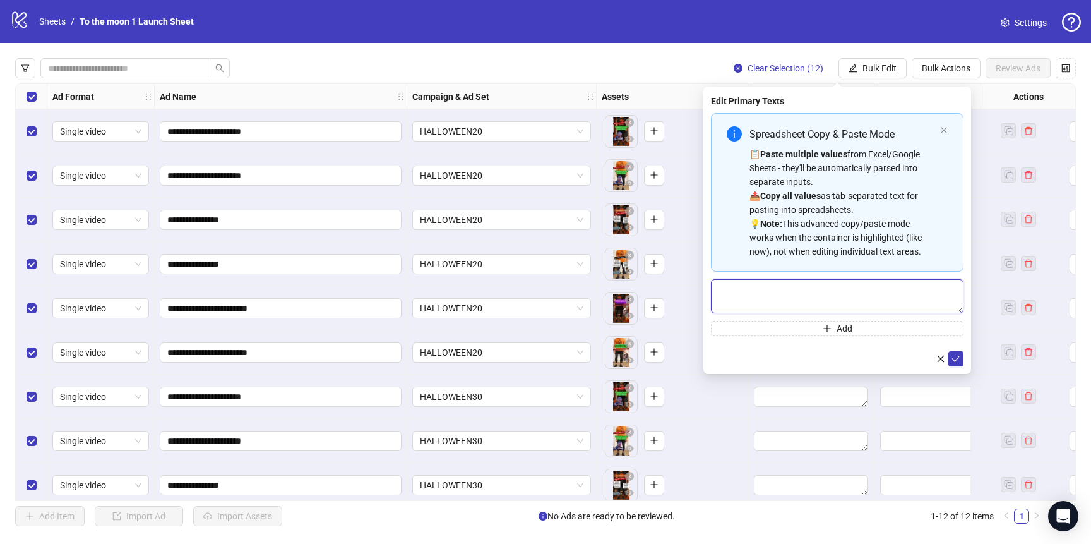
click at [837, 287] on textarea "Multi-text input container - paste or copy values" at bounding box center [837, 296] width 253 height 34
paste textarea "**********"
type textarea "**********"
click at [956, 359] on icon "check" at bounding box center [956, 358] width 9 height 9
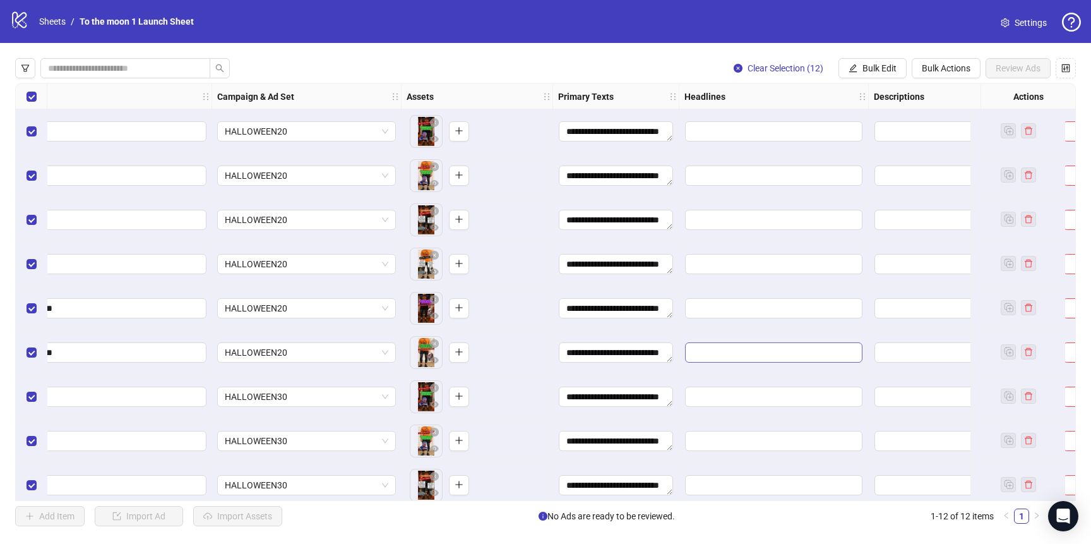
scroll to position [0, 200]
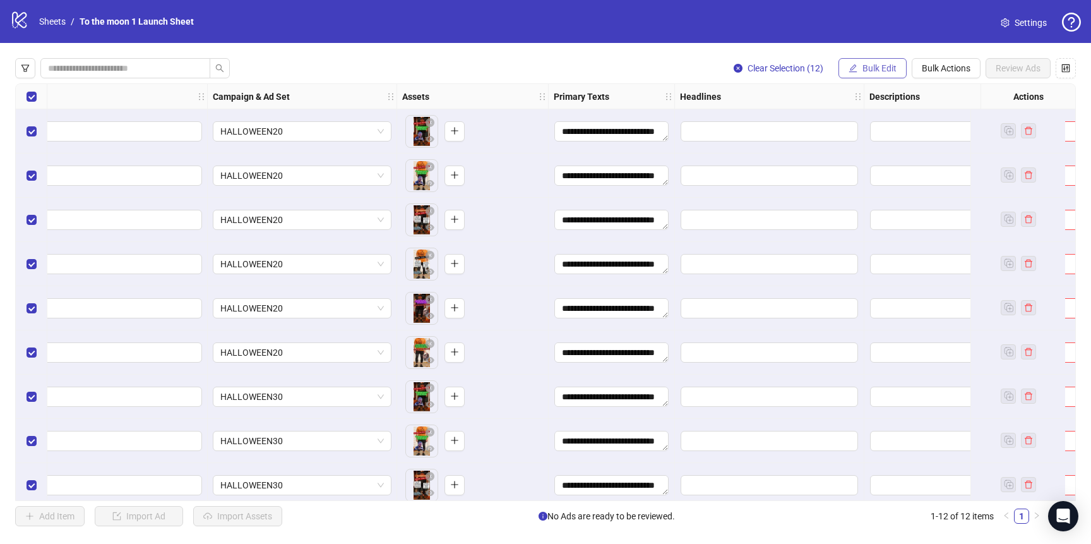
click at [863, 68] on span "Bulk Edit" at bounding box center [880, 68] width 34 height 10
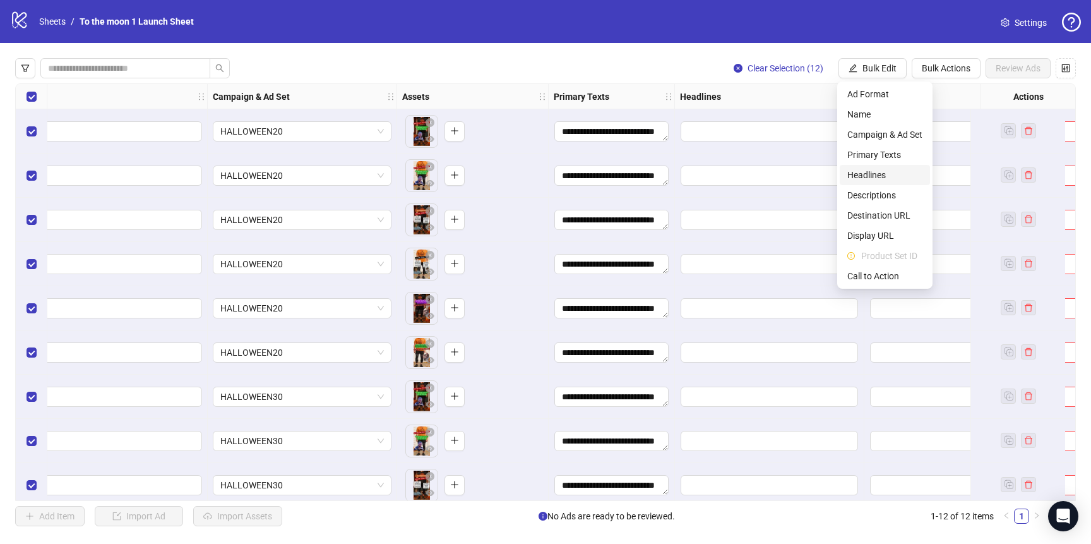
click at [874, 176] on span "Headlines" at bounding box center [885, 175] width 75 height 14
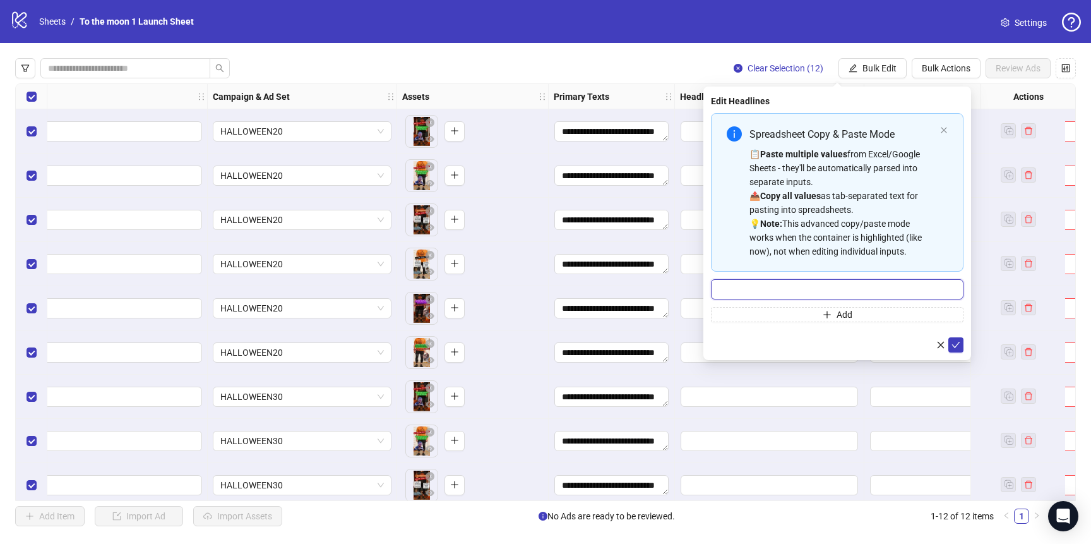
click at [803, 289] on input "Multi-input container - paste or copy values" at bounding box center [837, 289] width 253 height 20
paste input "**********"
drag, startPoint x: 735, startPoint y: 289, endPoint x: 668, endPoint y: 289, distance: 67.6
click at [668, 289] on body "**********" at bounding box center [545, 272] width 1091 height 544
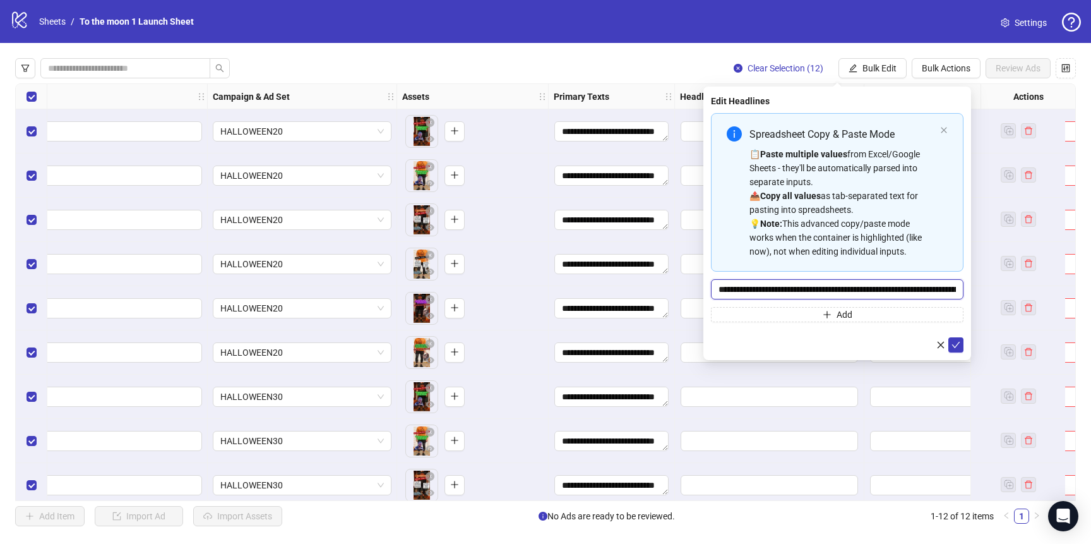
drag, startPoint x: 757, startPoint y: 287, endPoint x: 841, endPoint y: 288, distance: 84.6
click at [841, 288] on input "**********" at bounding box center [837, 289] width 253 height 20
drag, startPoint x: 844, startPoint y: 287, endPoint x: 894, endPoint y: 288, distance: 49.9
click at [894, 288] on input "**********" at bounding box center [837, 289] width 253 height 20
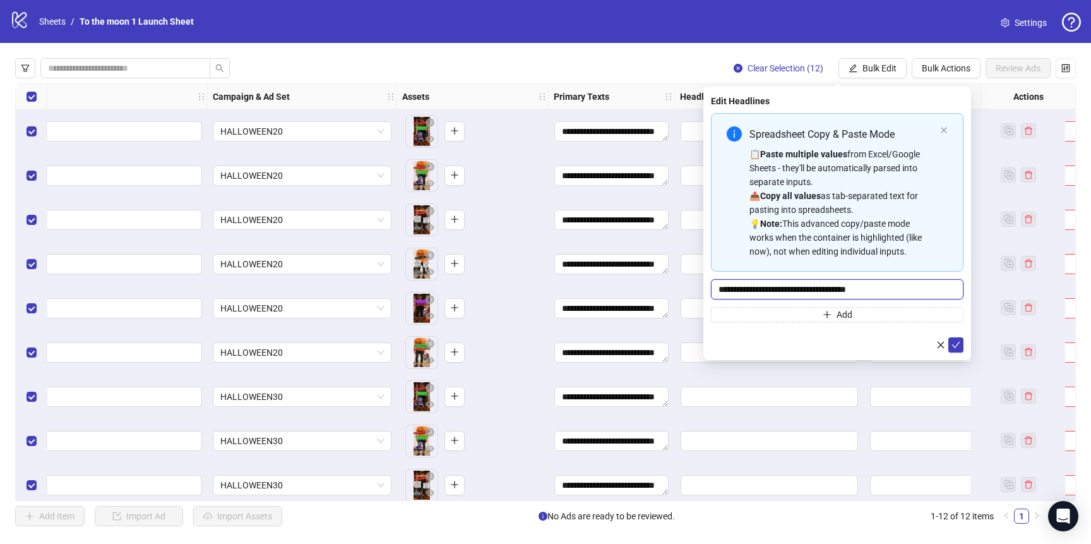
scroll to position [0, 0]
drag, startPoint x: 915, startPoint y: 289, endPoint x: 844, endPoint y: 290, distance: 70.7
click at [844, 290] on input "**********" at bounding box center [837, 289] width 253 height 20
type input "**********"
click at [958, 347] on icon "check" at bounding box center [956, 344] width 9 height 9
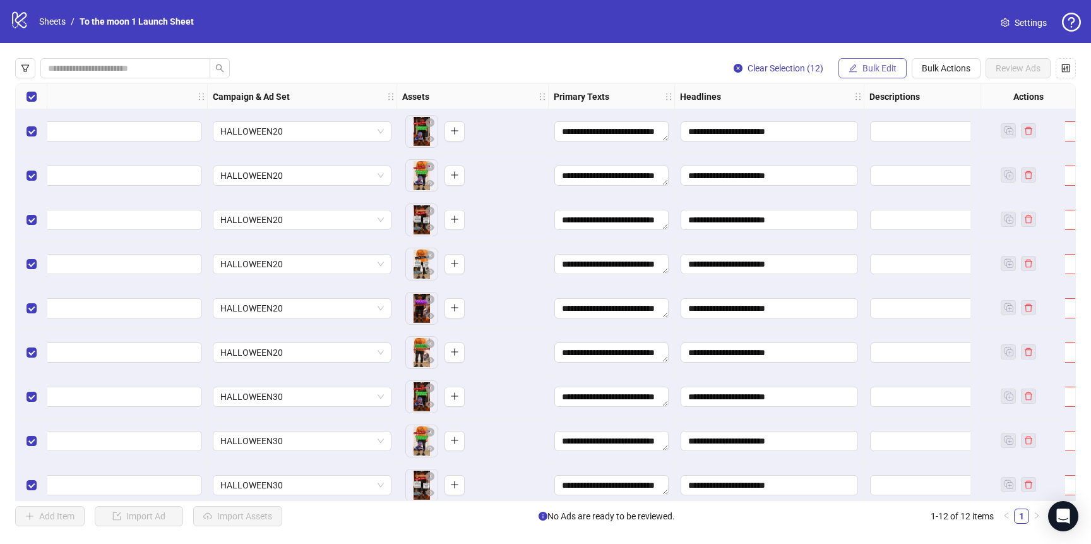
click at [877, 63] on span "Bulk Edit" at bounding box center [880, 68] width 34 height 10
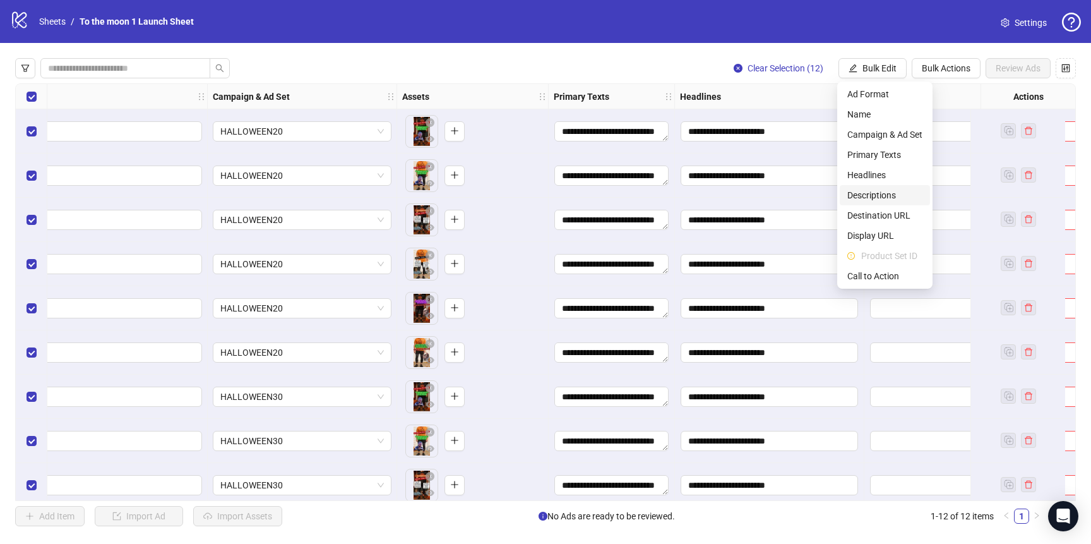
click at [865, 195] on span "Descriptions" at bounding box center [885, 195] width 75 height 14
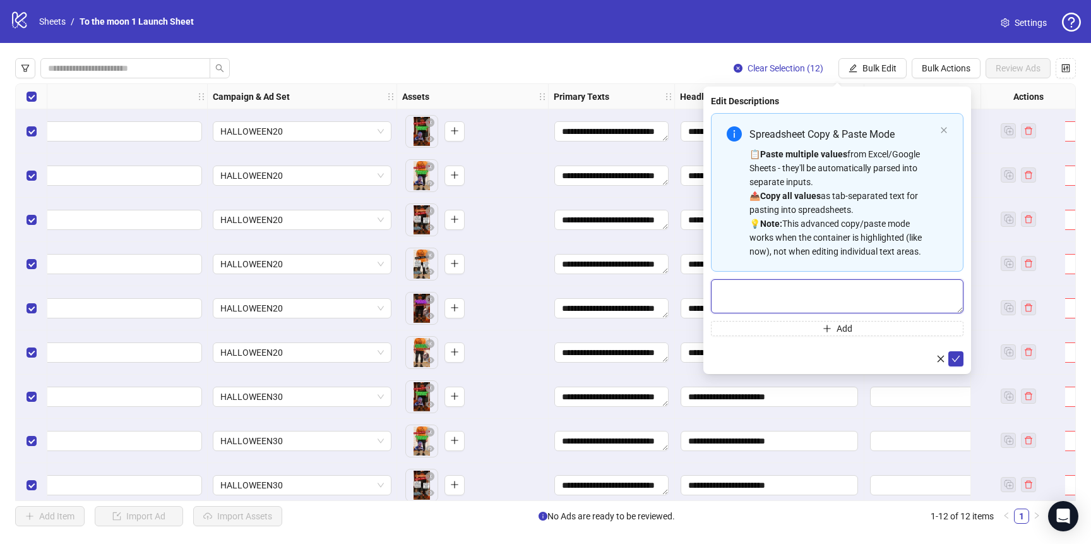
click at [817, 295] on textarea "Multi-text input container - paste or copy values" at bounding box center [837, 296] width 253 height 34
paste textarea "**********"
type textarea "**********"
click at [954, 358] on icon "check" at bounding box center [956, 358] width 9 height 9
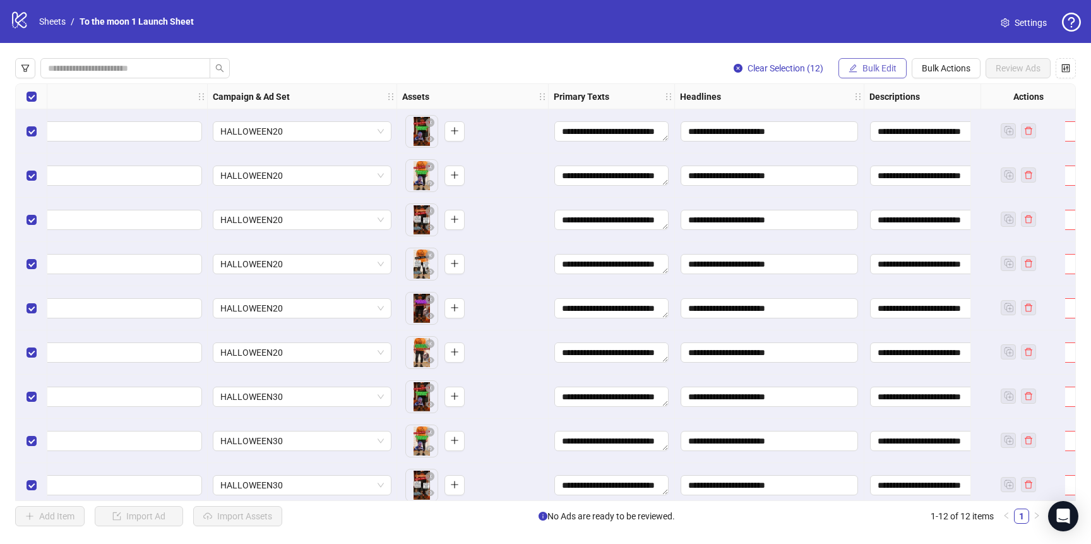
click at [886, 63] on span "Bulk Edit" at bounding box center [880, 68] width 34 height 10
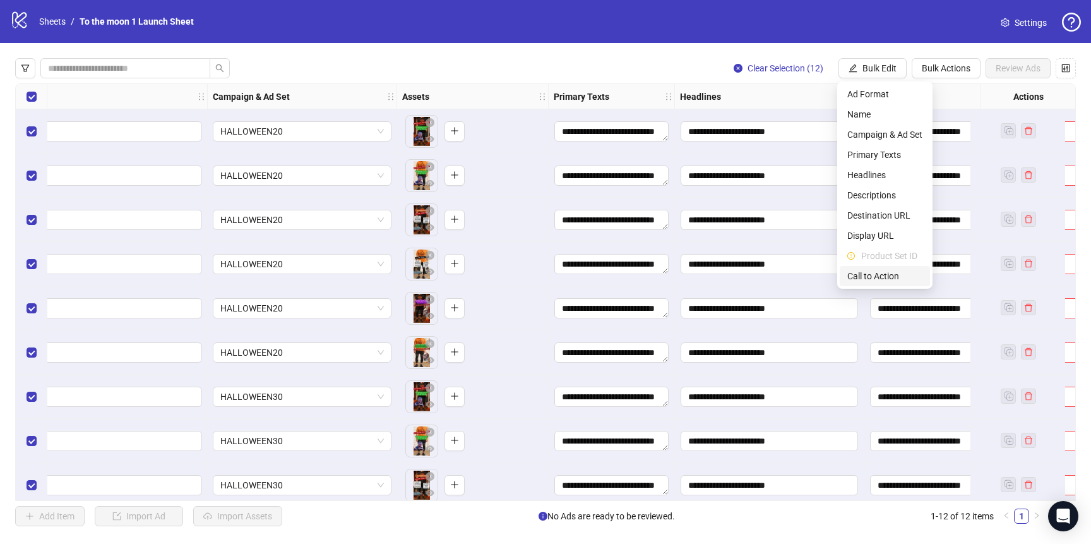
click at [888, 268] on li "Call to Action" at bounding box center [885, 276] width 90 height 20
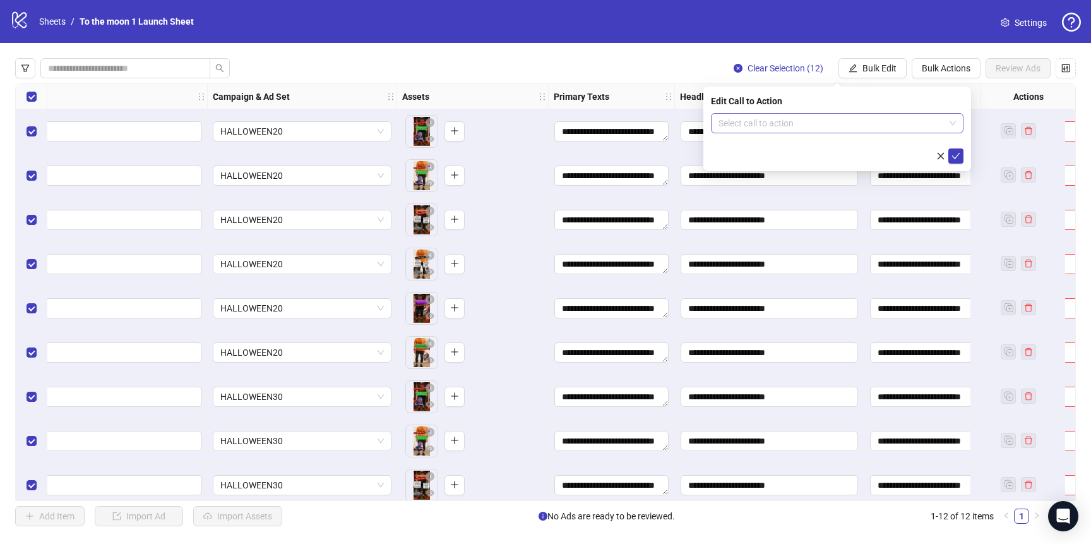
click at [824, 116] on input "search" at bounding box center [832, 123] width 226 height 19
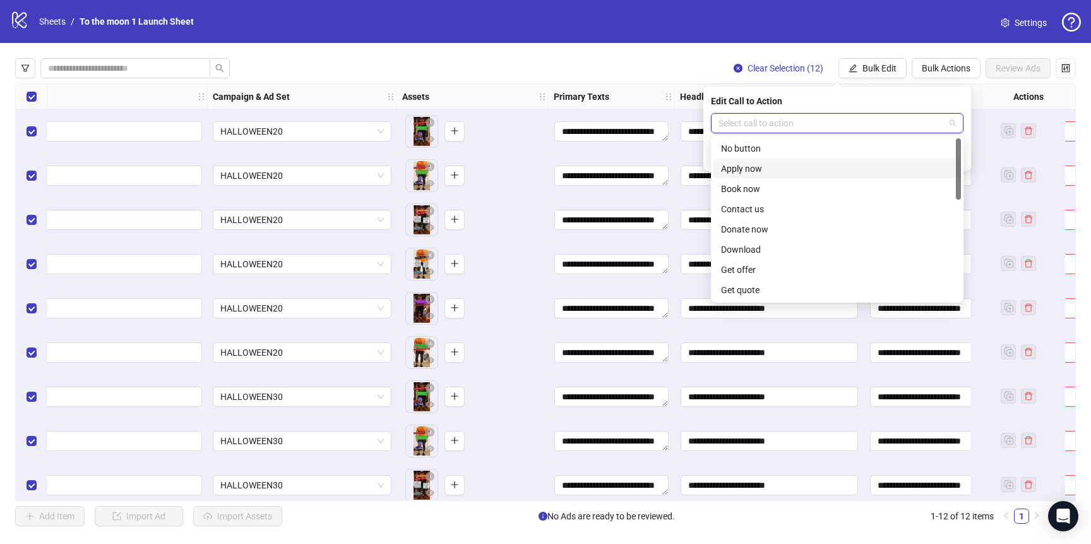
scroll to position [263, 0]
click at [766, 192] on div "Shop now" at bounding box center [837, 189] width 232 height 14
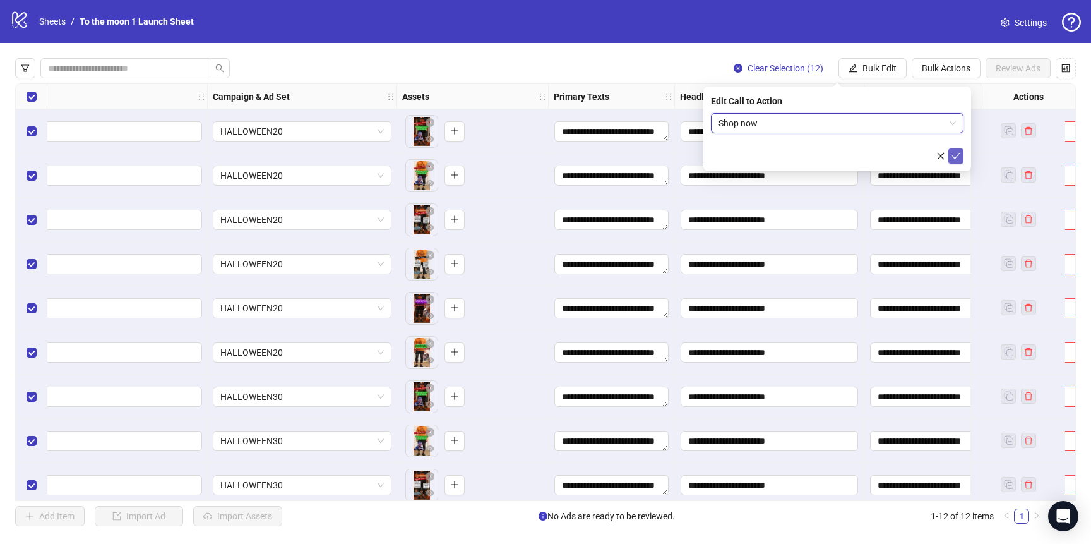
click at [953, 153] on icon "check" at bounding box center [956, 156] width 9 height 9
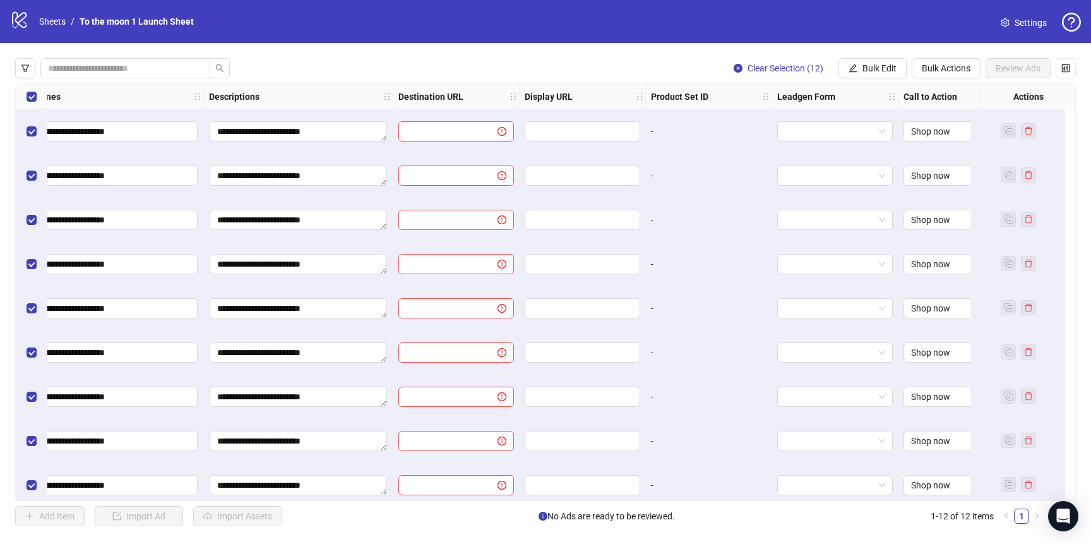
scroll to position [0, 855]
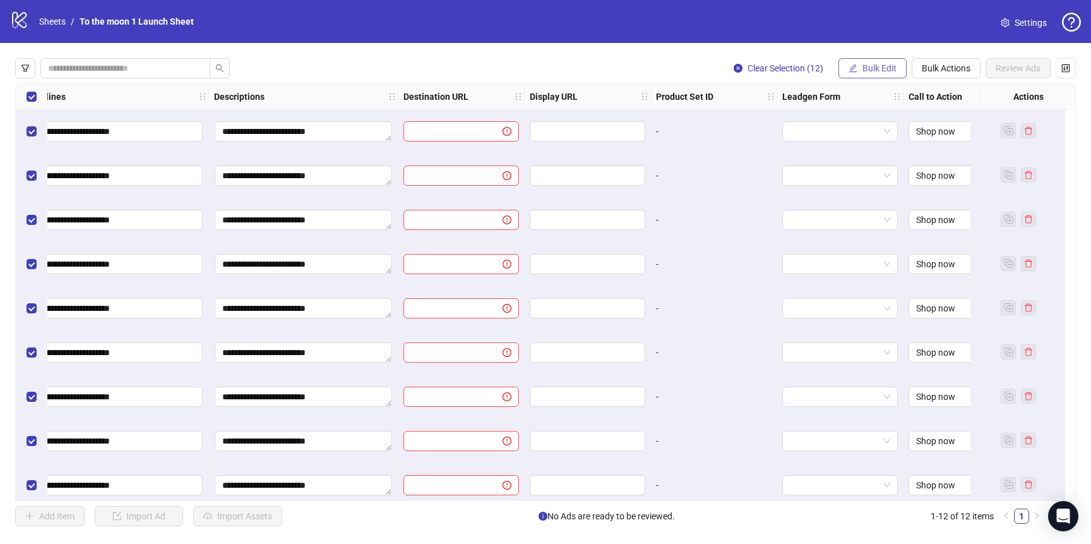
click at [863, 63] on span "Bulk Edit" at bounding box center [880, 68] width 34 height 10
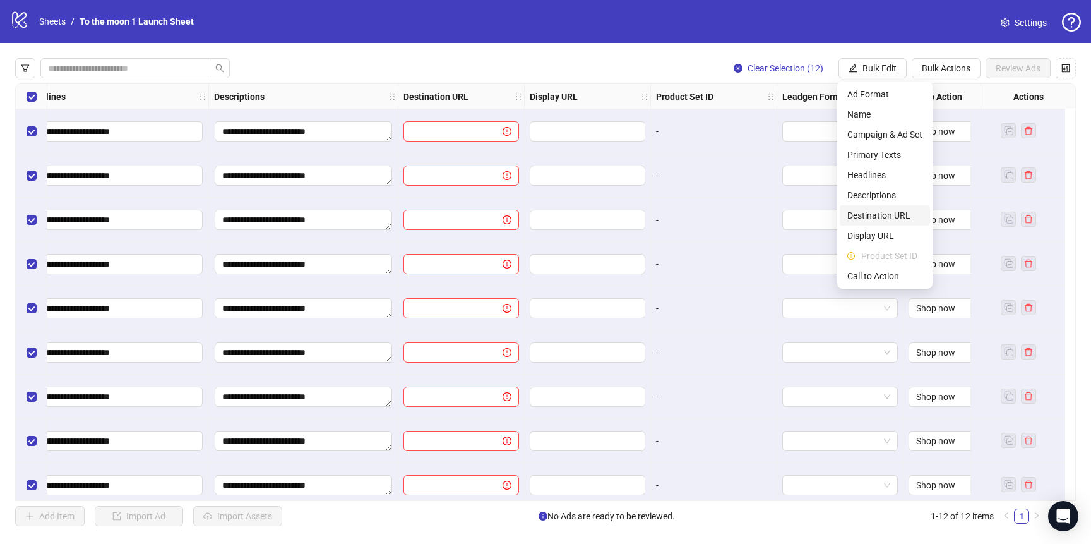
click at [882, 217] on span "Destination URL" at bounding box center [885, 215] width 75 height 14
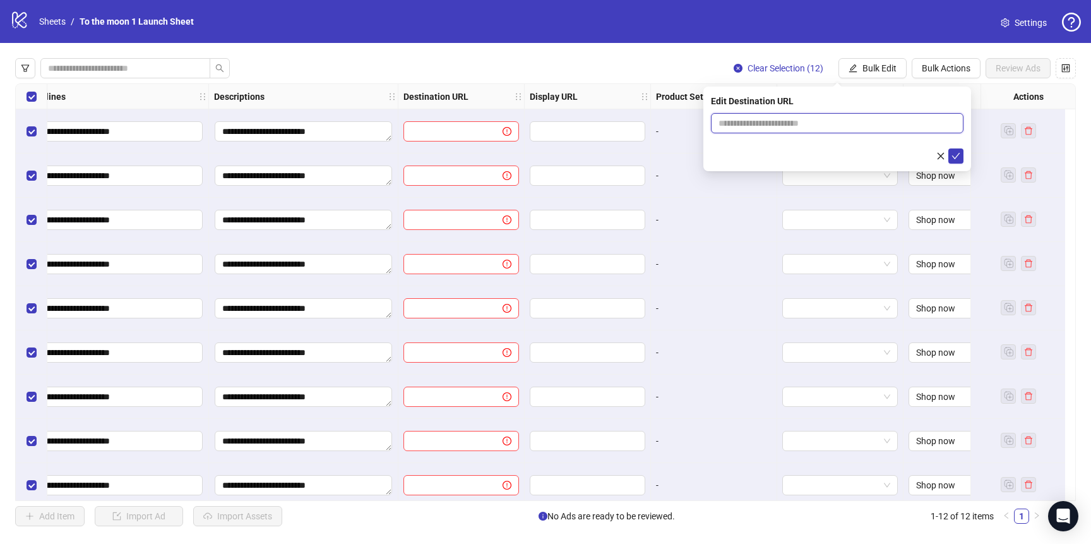
click at [799, 124] on input "text" at bounding box center [832, 123] width 227 height 14
paste input "**********"
type input "**********"
click at [957, 155] on icon "check" at bounding box center [956, 156] width 8 height 6
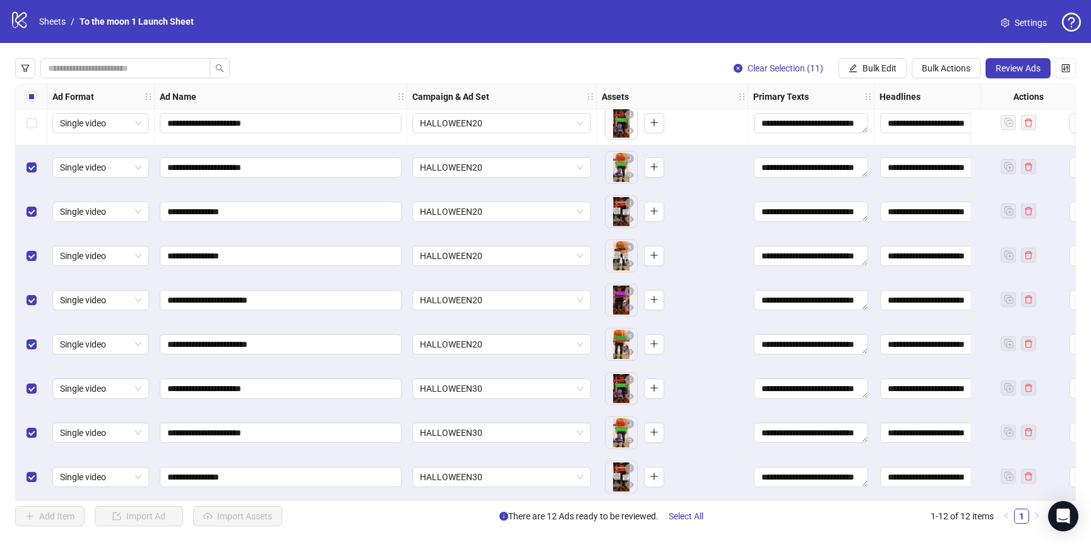
scroll to position [0, 0]
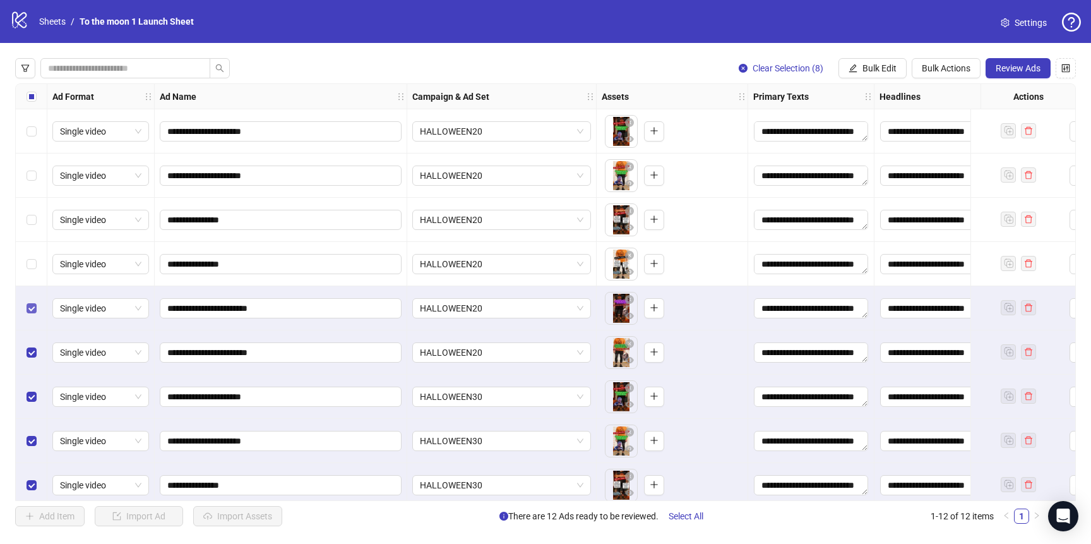
click at [32, 301] on label "Select row 5" at bounding box center [32, 308] width 10 height 14
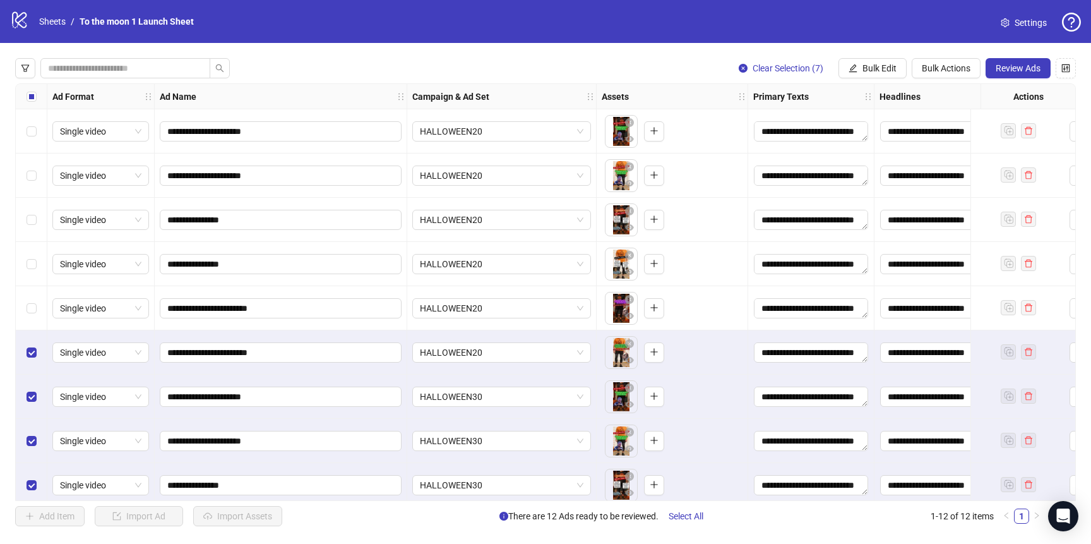
click at [31, 344] on div "Select row 6" at bounding box center [32, 352] width 32 height 44
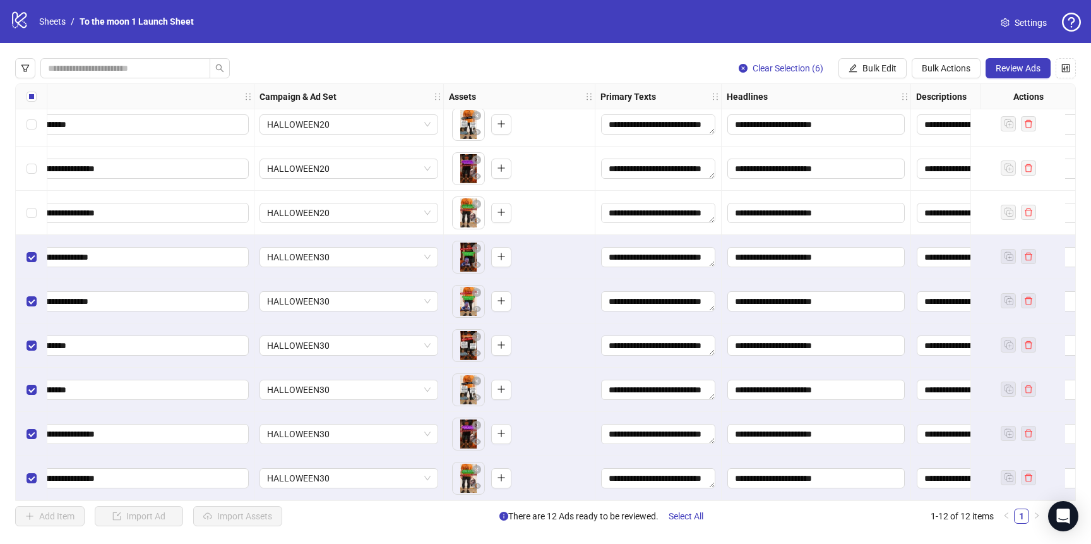
scroll to position [145, 309]
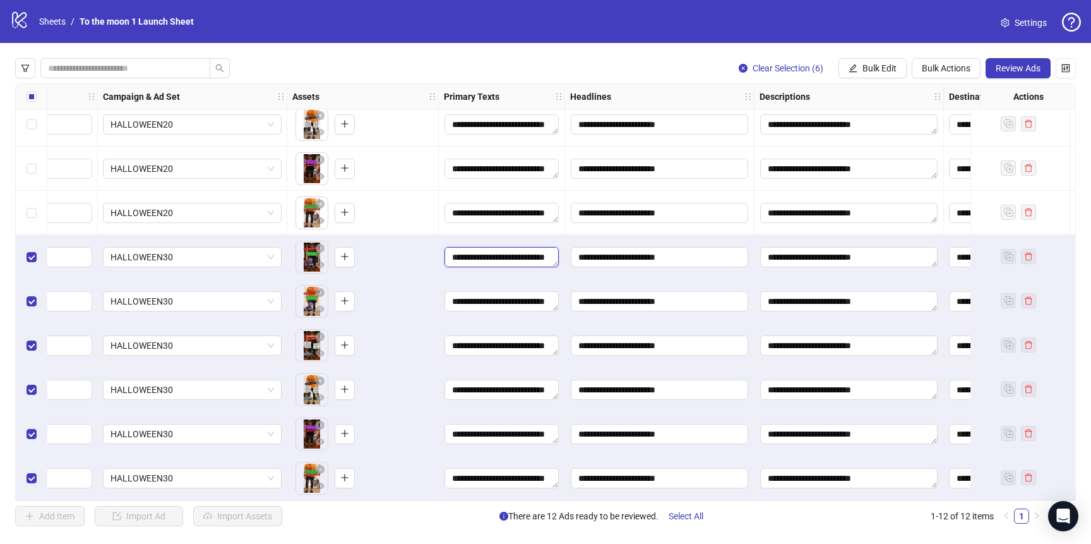
click at [502, 251] on textarea "**********" at bounding box center [502, 257] width 114 height 20
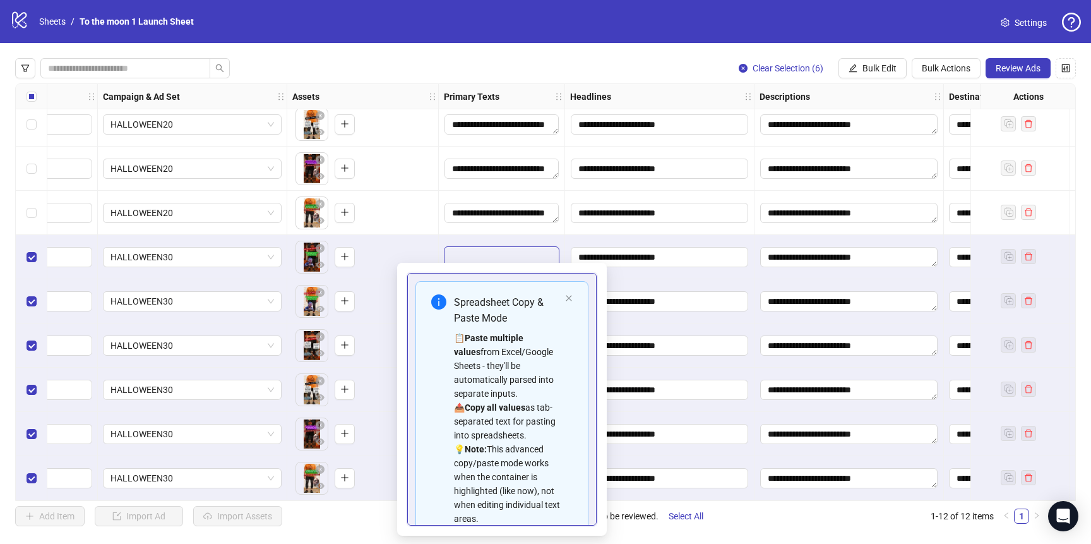
scroll to position [83, 0]
click at [567, 297] on icon "close" at bounding box center [569, 298] width 6 height 6
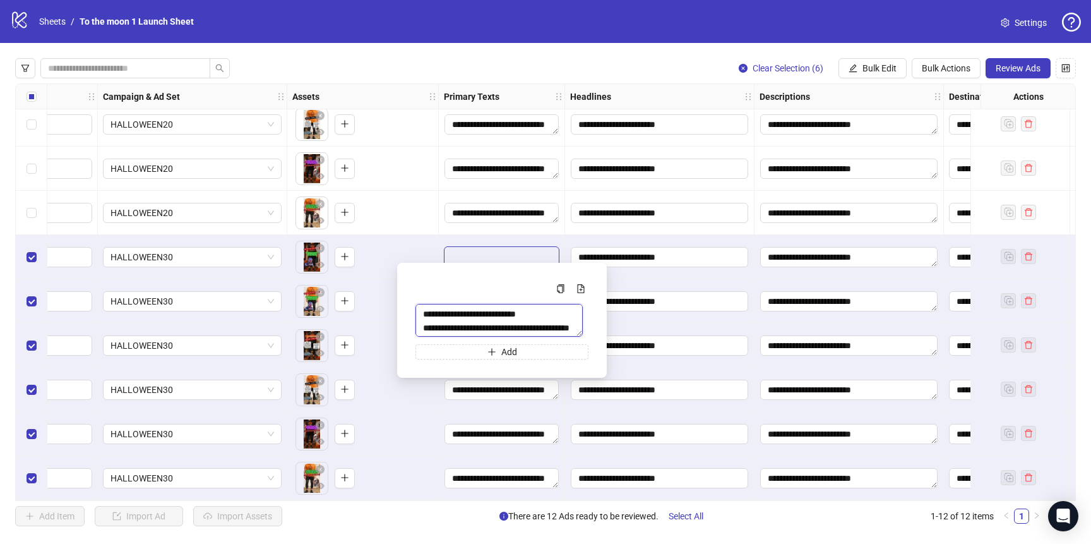
click at [442, 327] on textarea "**********" at bounding box center [499, 320] width 167 height 33
click at [478, 330] on textarea "**********" at bounding box center [502, 321] width 173 height 34
type textarea "**********"
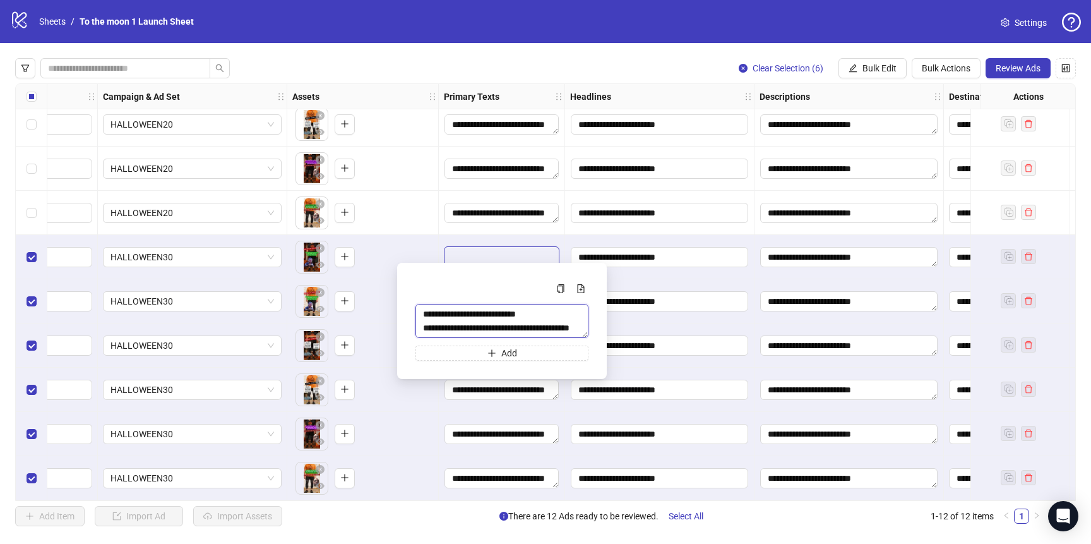
drag, startPoint x: 451, startPoint y: 333, endPoint x: 360, endPoint y: 231, distance: 136.4
click at [360, 231] on body "**********" at bounding box center [545, 272] width 1091 height 544
click at [869, 66] on span "Bulk Edit" at bounding box center [880, 68] width 34 height 10
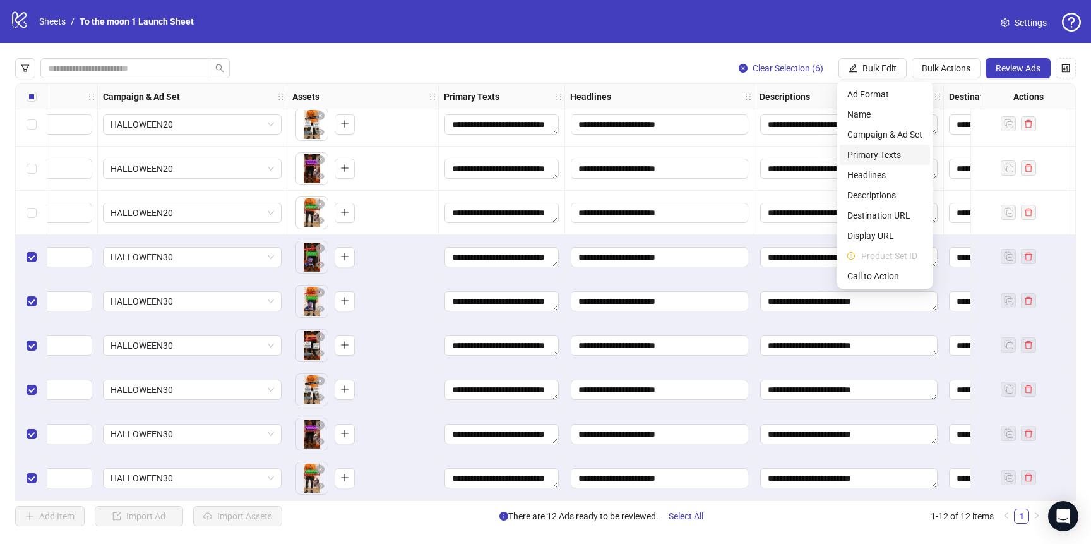
click at [879, 153] on span "Primary Texts" at bounding box center [885, 155] width 75 height 14
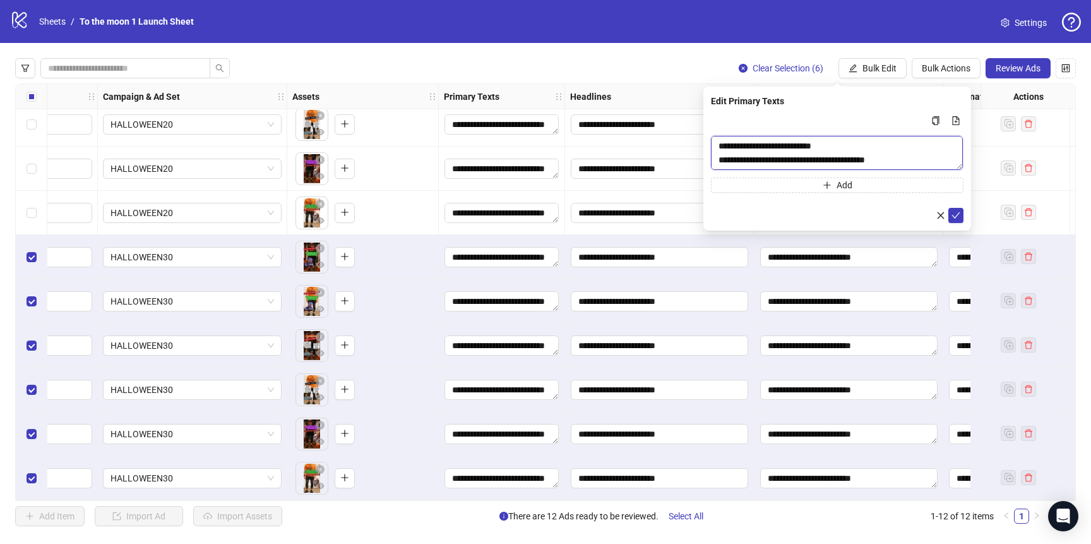
drag, startPoint x: 891, startPoint y: 161, endPoint x: 622, endPoint y: 57, distance: 287.7
click at [622, 58] on body "**********" at bounding box center [545, 272] width 1091 height 544
click at [956, 215] on icon "check" at bounding box center [956, 215] width 9 height 9
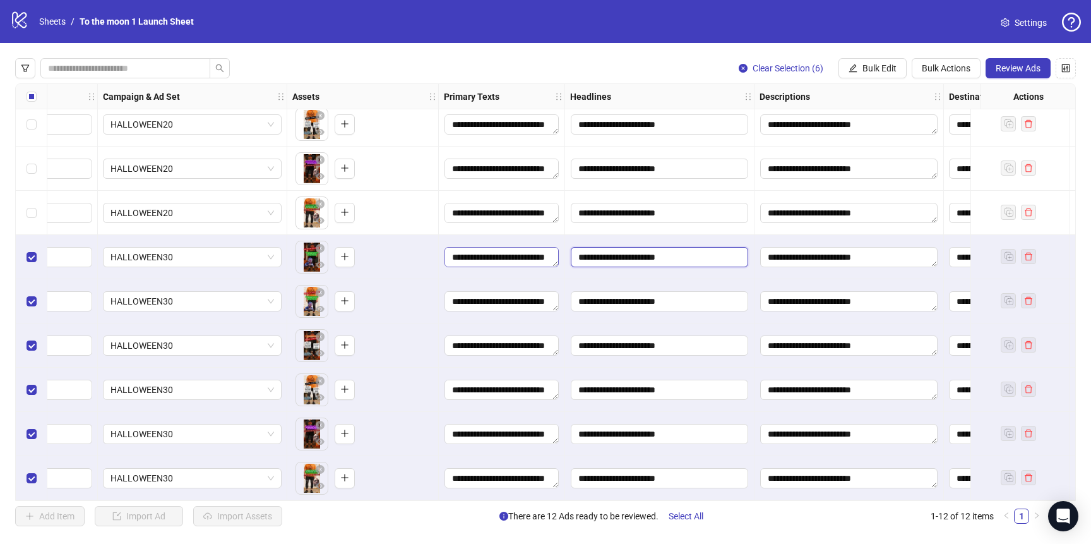
drag, startPoint x: 583, startPoint y: 253, endPoint x: 536, endPoint y: 253, distance: 46.7
click at [696, 251] on input "**********" at bounding box center [659, 257] width 177 height 20
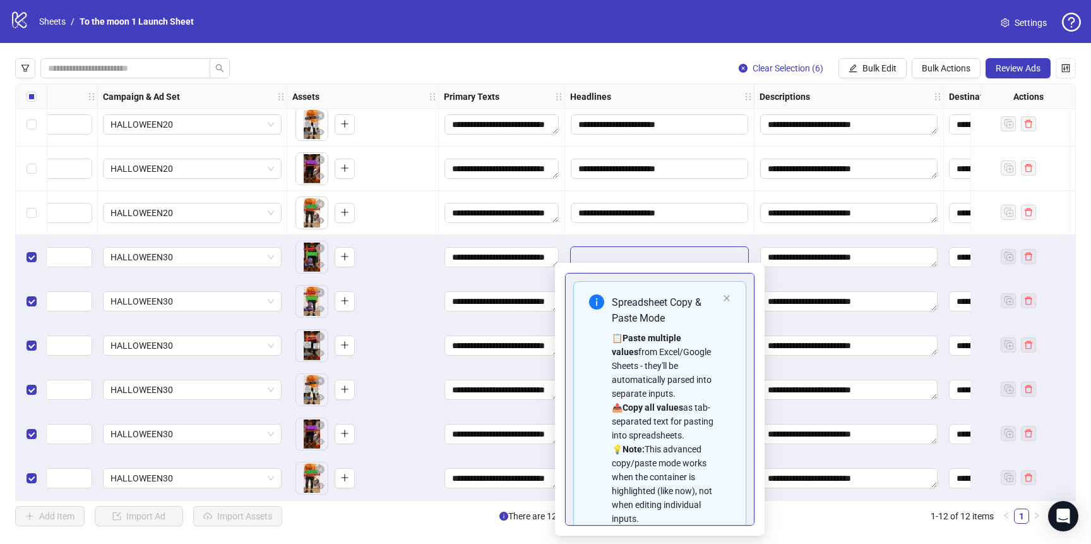
scroll to position [72, 0]
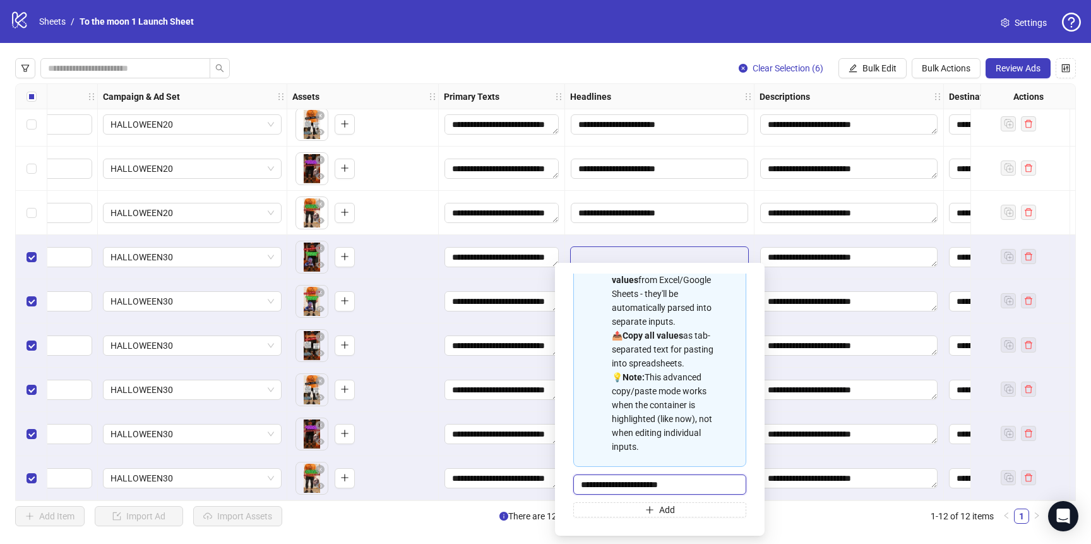
drag, startPoint x: 586, startPoint y: 486, endPoint x: 547, endPoint y: 486, distance: 38.5
click at [560, 486] on div "**********" at bounding box center [660, 399] width 210 height 273
click at [699, 486] on input "**********" at bounding box center [660, 484] width 173 height 20
type input "**********"
click at [699, 486] on input "**********" at bounding box center [660, 484] width 173 height 20
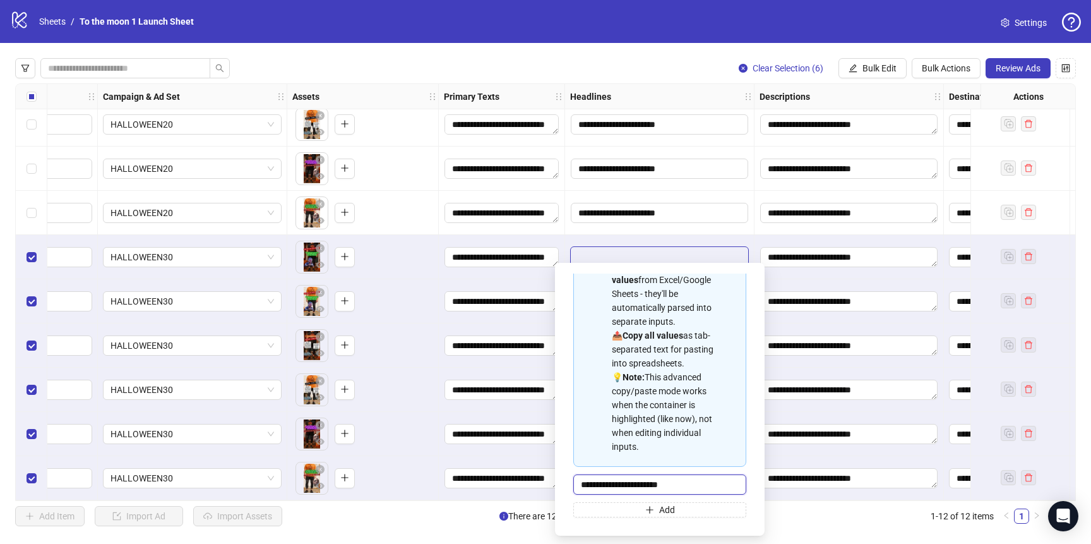
click at [699, 486] on input "**********" at bounding box center [660, 484] width 173 height 20
click at [882, 64] on span "Bulk Edit" at bounding box center [880, 68] width 34 height 10
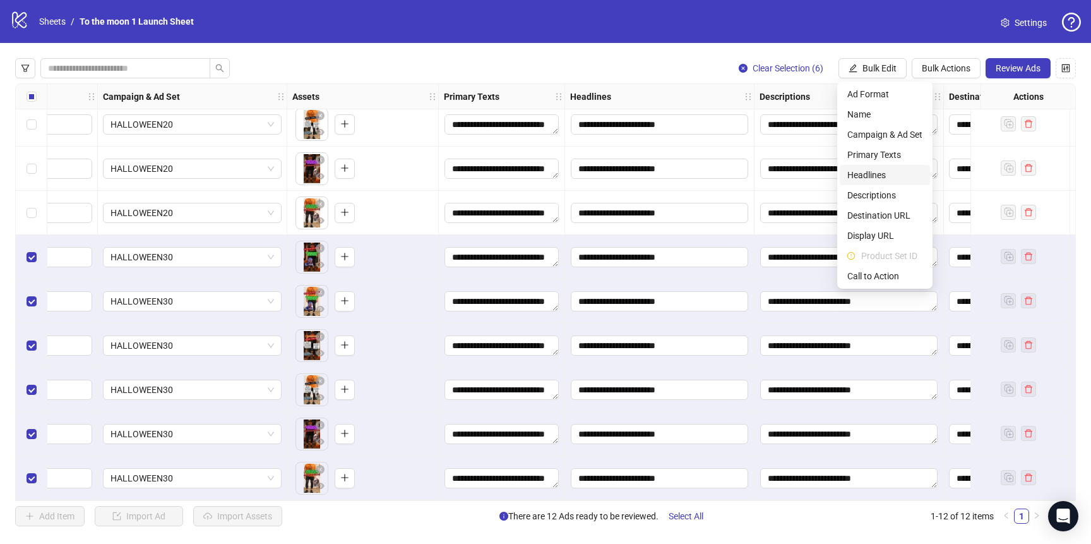
click at [879, 183] on li "Headlines" at bounding box center [885, 175] width 90 height 20
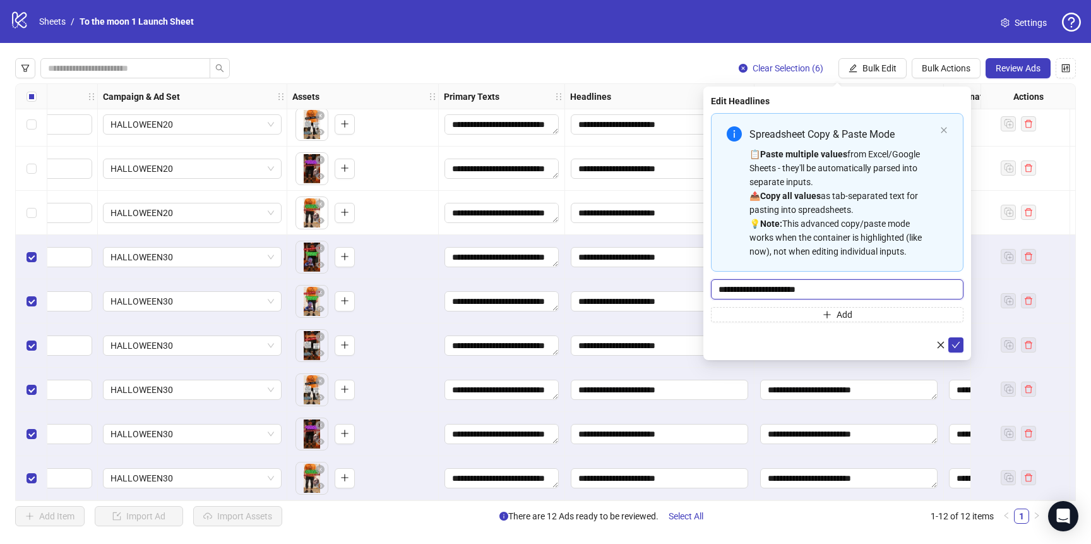
click at [798, 292] on input "**********" at bounding box center [837, 289] width 253 height 20
click at [958, 344] on icon "check" at bounding box center [956, 344] width 9 height 9
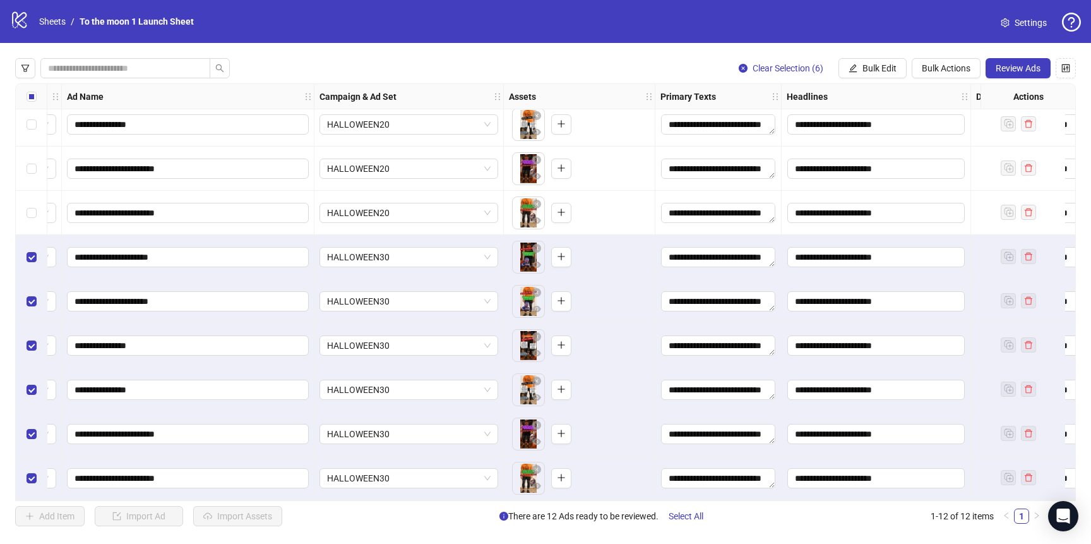
scroll to position [145, 0]
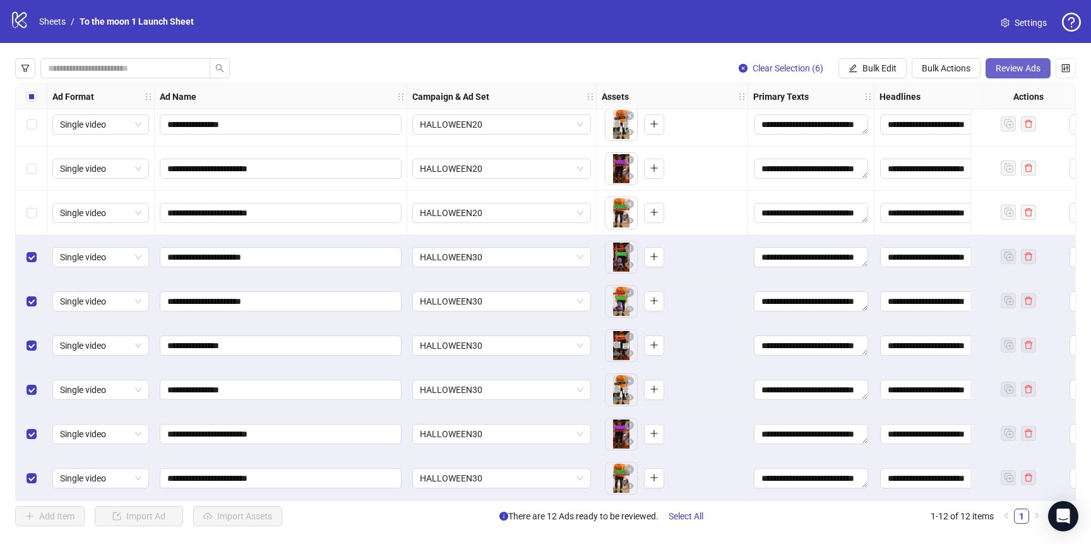
click at [1010, 68] on span "Review Ads" at bounding box center [1018, 68] width 45 height 10
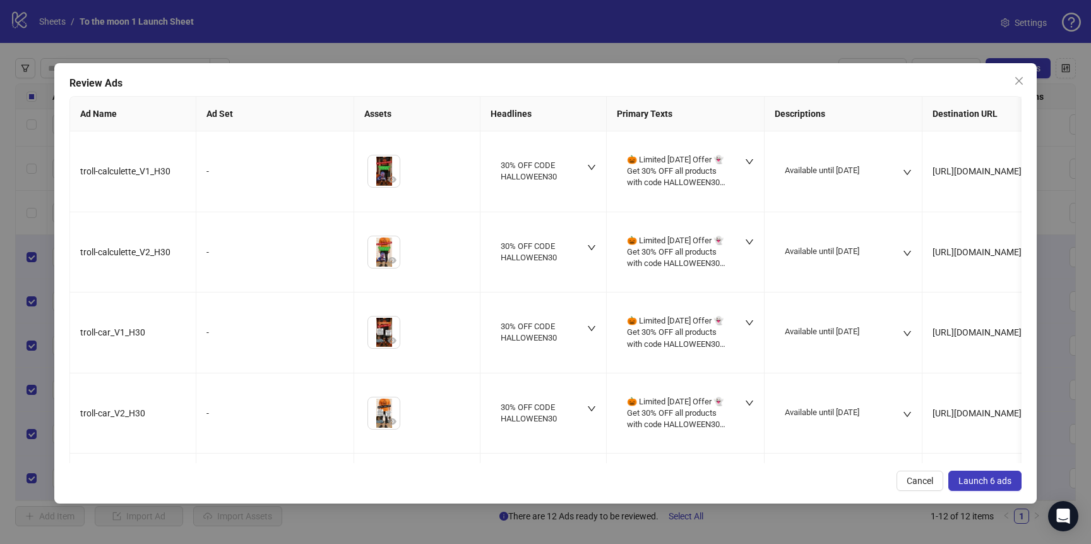
click at [983, 482] on span "Launch 6 ads" at bounding box center [985, 481] width 53 height 10
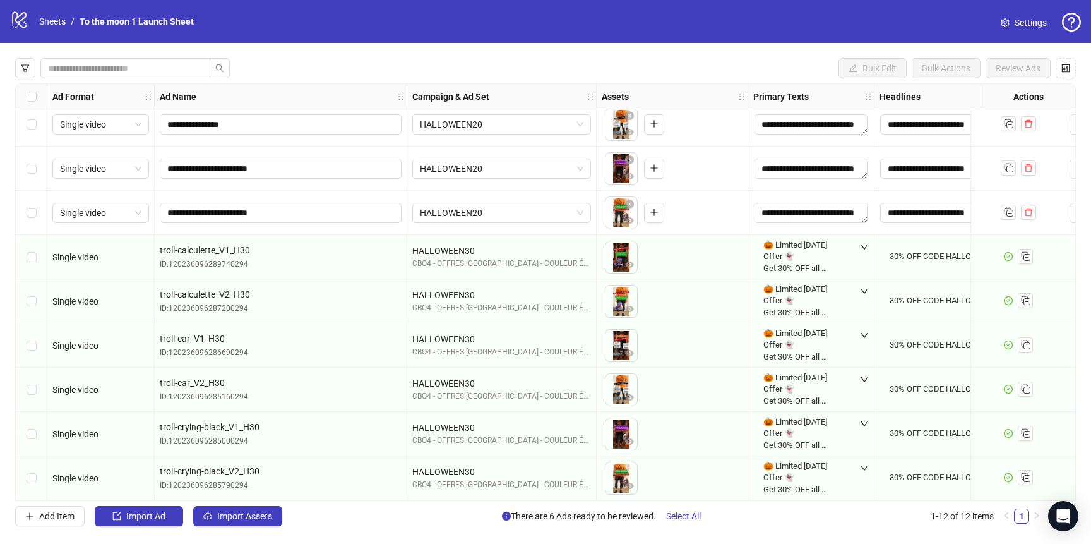
scroll to position [0, 0]
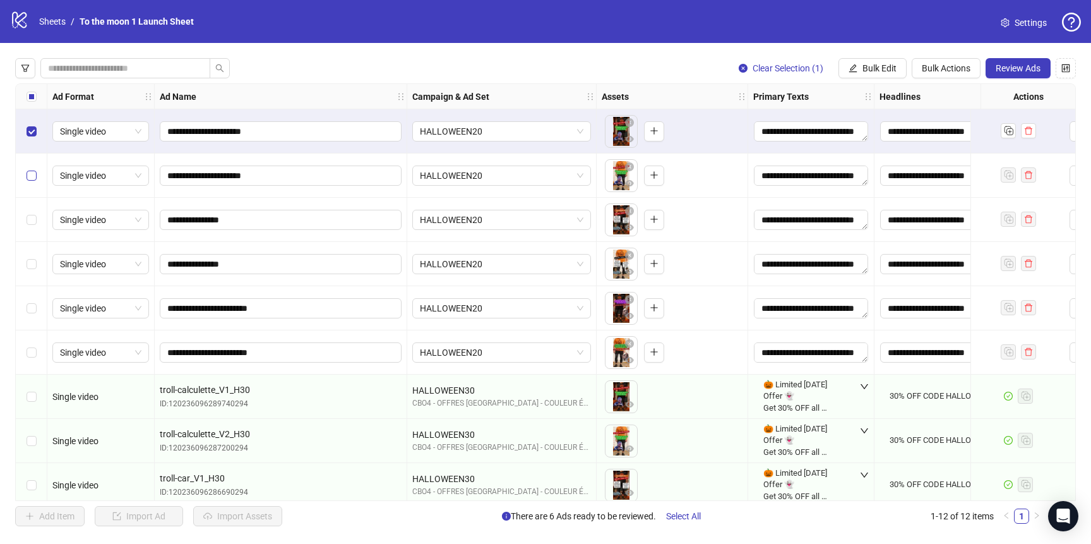
click at [32, 181] on label "Select row 2" at bounding box center [32, 176] width 10 height 14
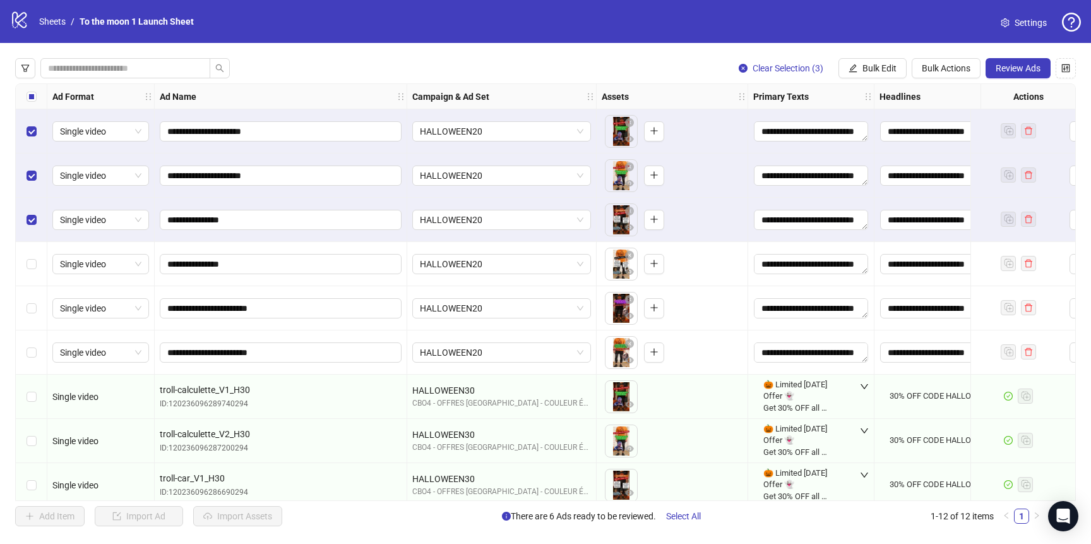
click at [32, 255] on div "Select row 4" at bounding box center [32, 264] width 32 height 44
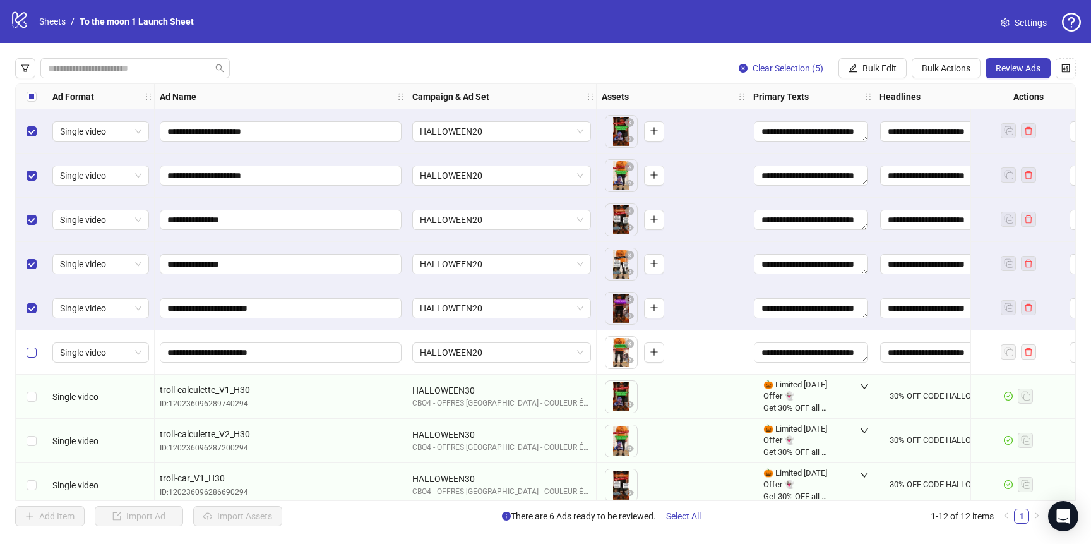
click at [32, 345] on label "Select row 6" at bounding box center [32, 352] width 10 height 14
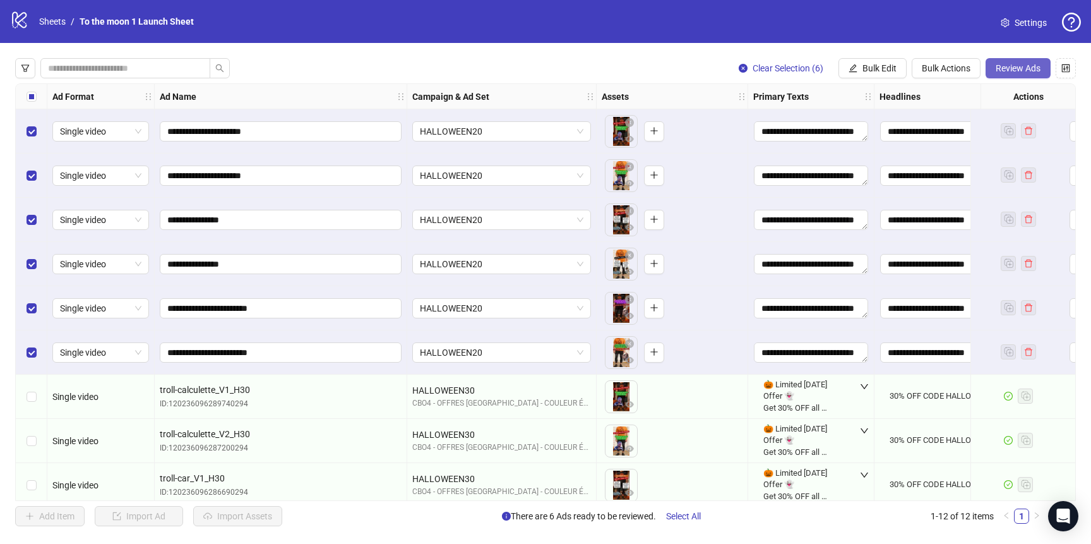
click at [1015, 63] on span "Review Ads" at bounding box center [1018, 68] width 45 height 10
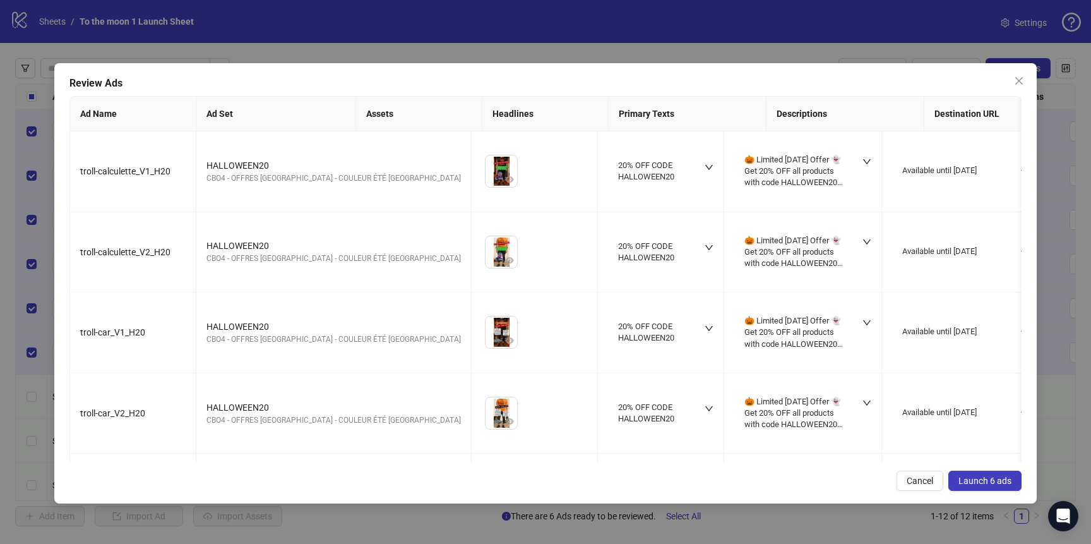
click at [976, 474] on button "Launch 6 ads" at bounding box center [985, 481] width 73 height 20
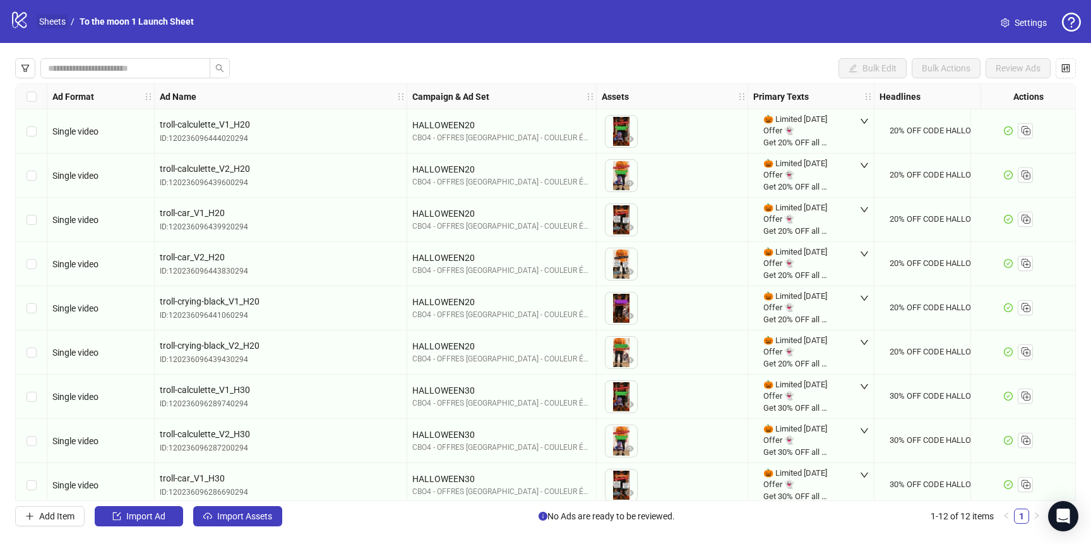
click at [55, 20] on link "Sheets" at bounding box center [53, 22] width 32 height 14
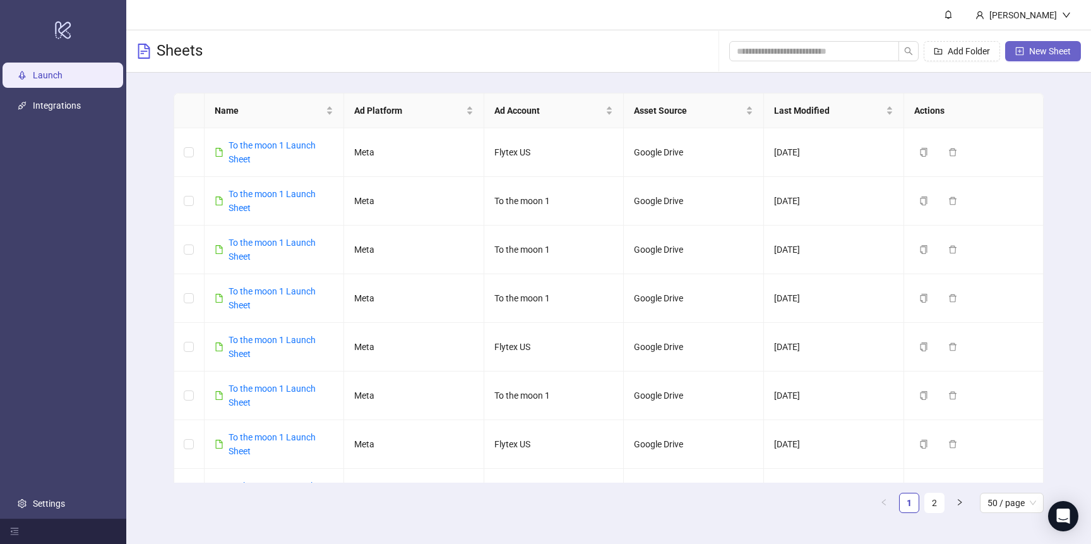
click at [1066, 47] on span "New Sheet" at bounding box center [1051, 51] width 42 height 10
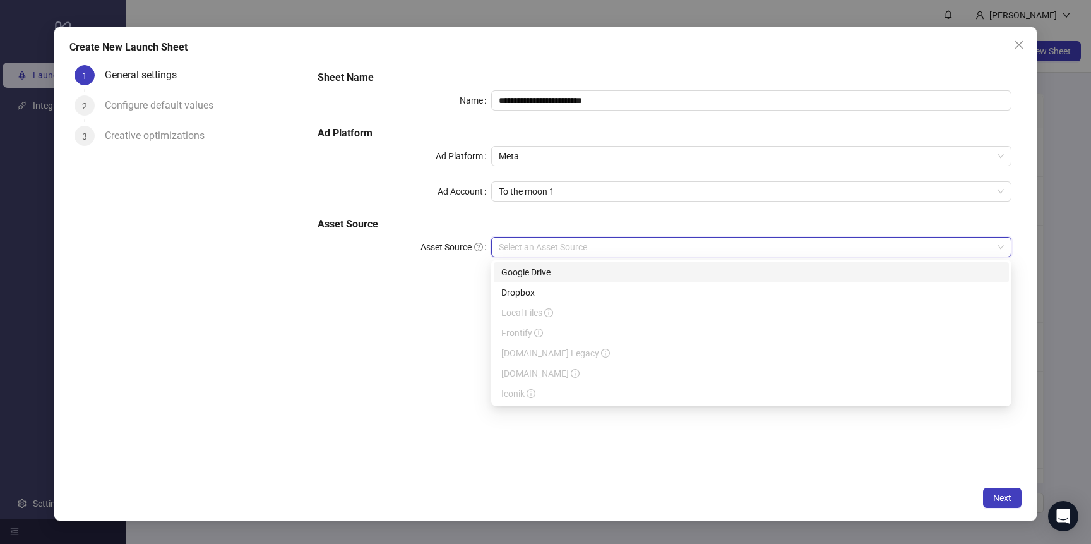
click at [553, 249] on input "Asset Source" at bounding box center [746, 246] width 494 height 19
click at [551, 269] on div "Google Drive" at bounding box center [752, 272] width 500 height 14
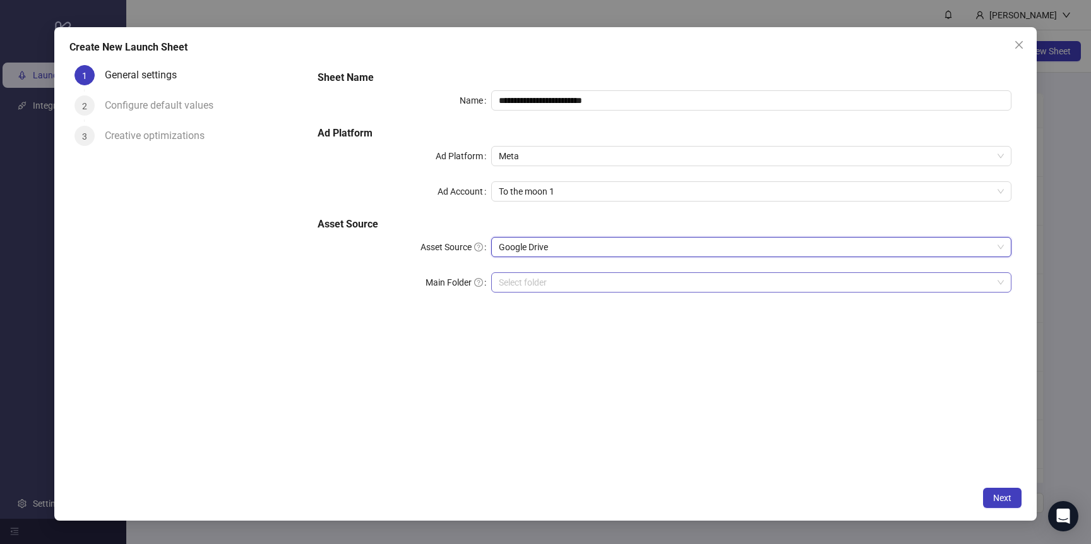
click at [546, 288] on input "Main Folder" at bounding box center [746, 282] width 494 height 19
click at [1003, 502] on span "Next" at bounding box center [1003, 498] width 18 height 10
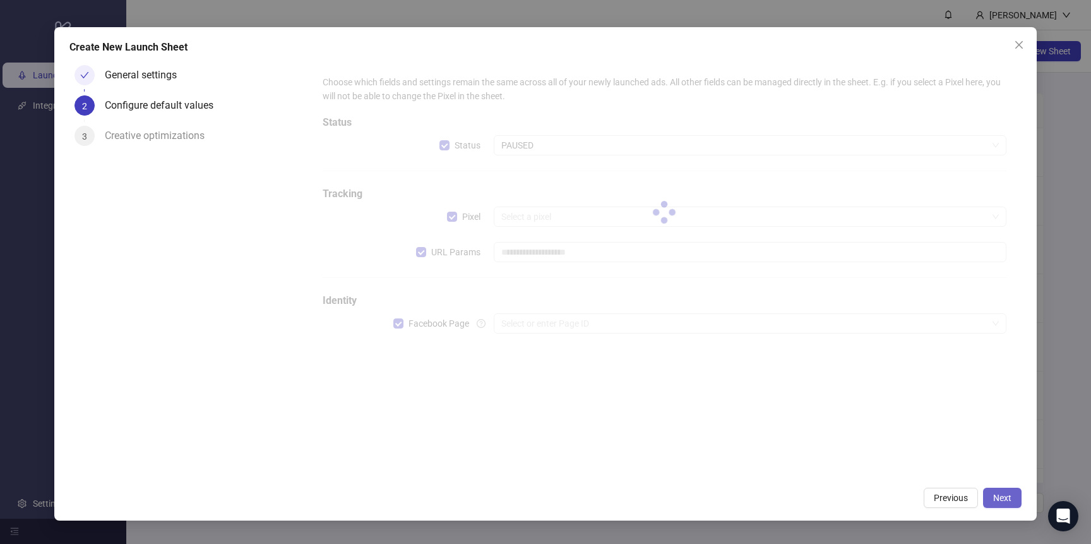
type input "**********"
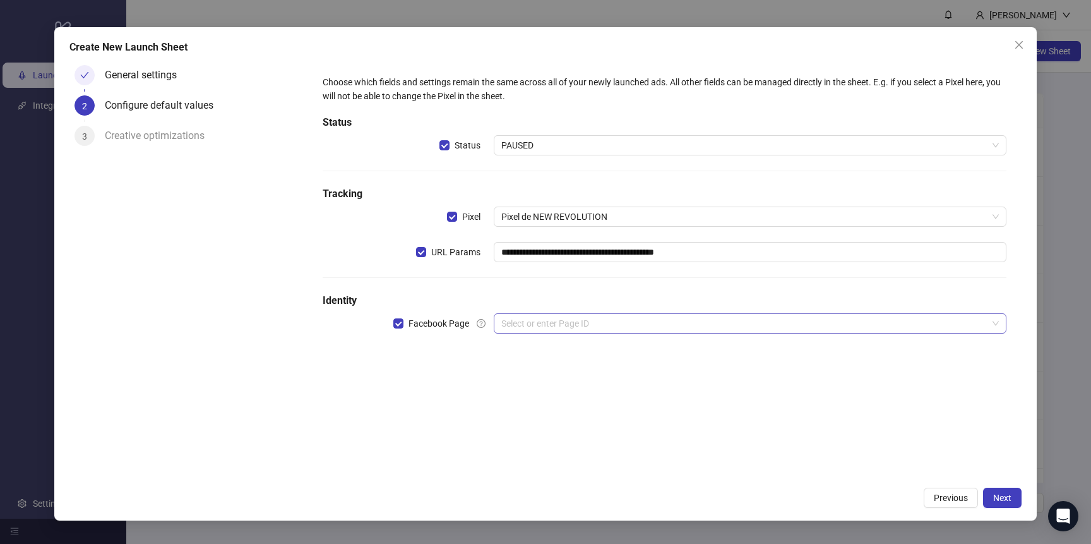
click at [560, 318] on input "search" at bounding box center [745, 323] width 486 height 19
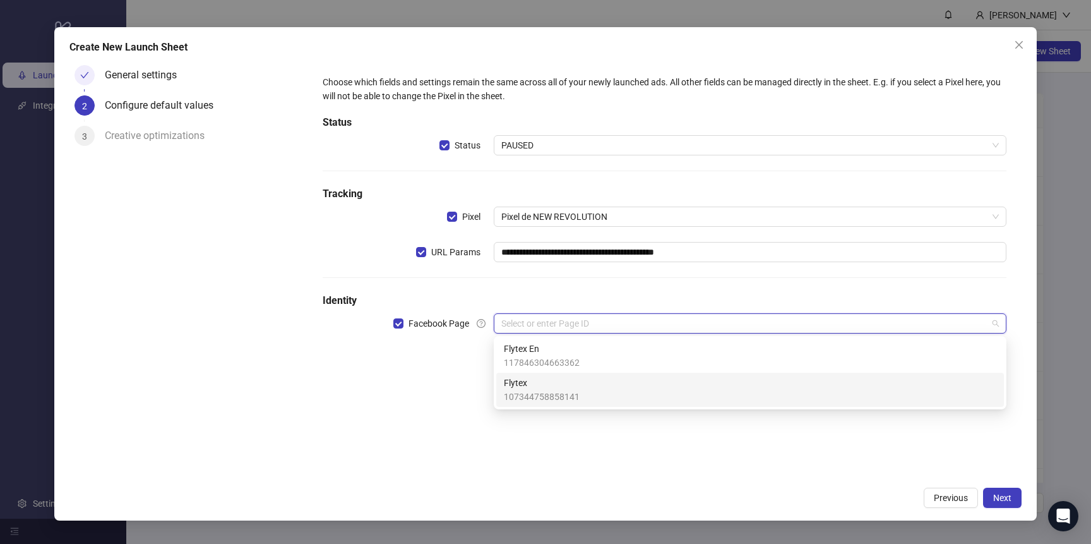
click at [553, 381] on span "Flytex" at bounding box center [542, 383] width 76 height 14
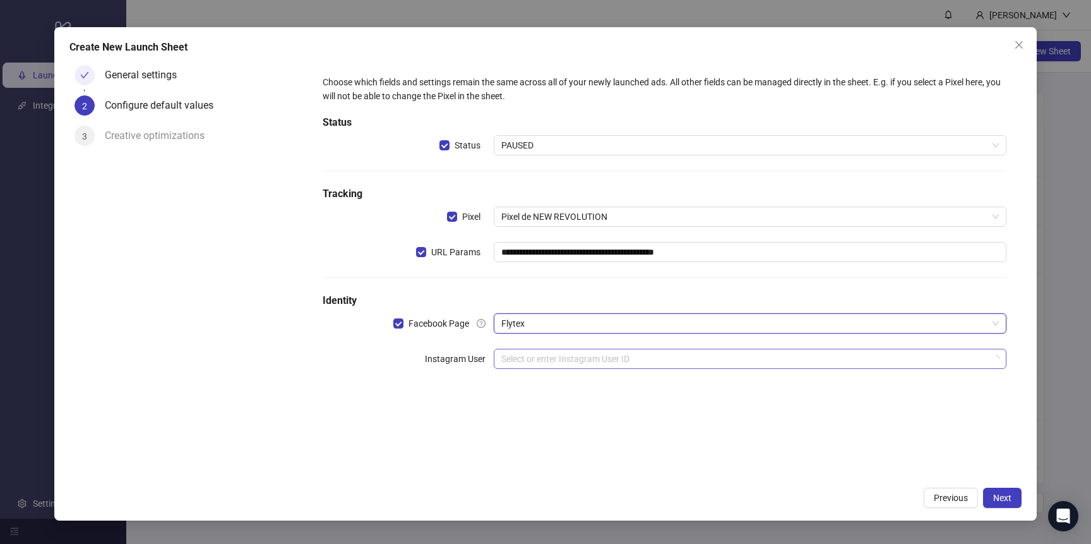
click at [588, 359] on input "search" at bounding box center [745, 358] width 486 height 19
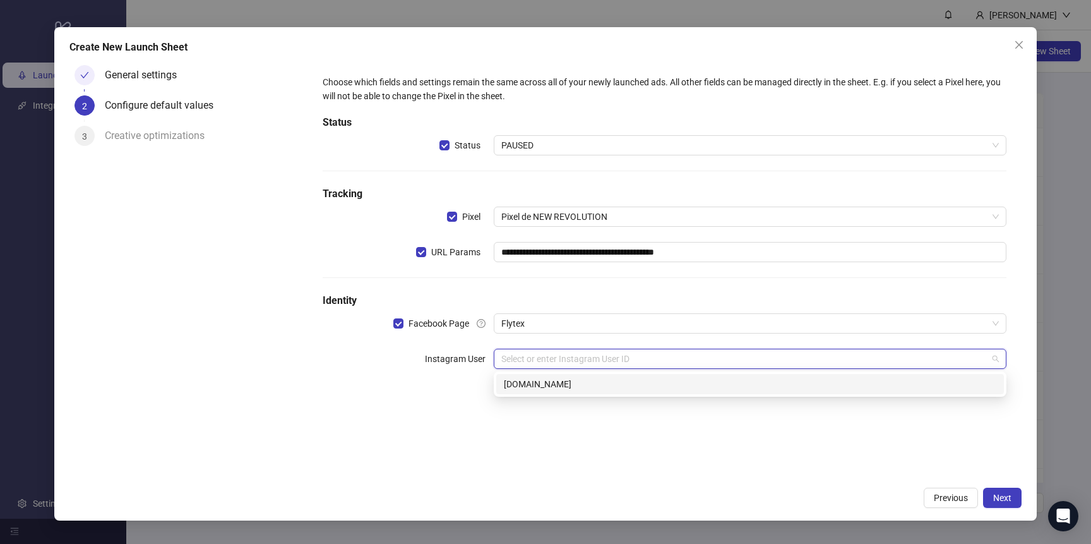
click at [588, 386] on div "[DOMAIN_NAME]" at bounding box center [750, 384] width 493 height 14
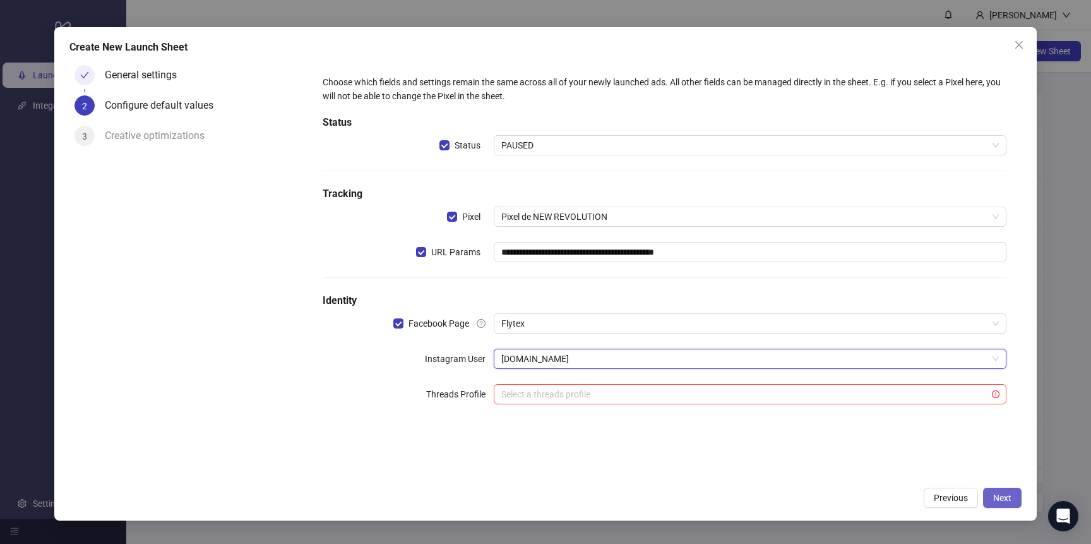
click at [997, 496] on span "Next" at bounding box center [1003, 498] width 18 height 10
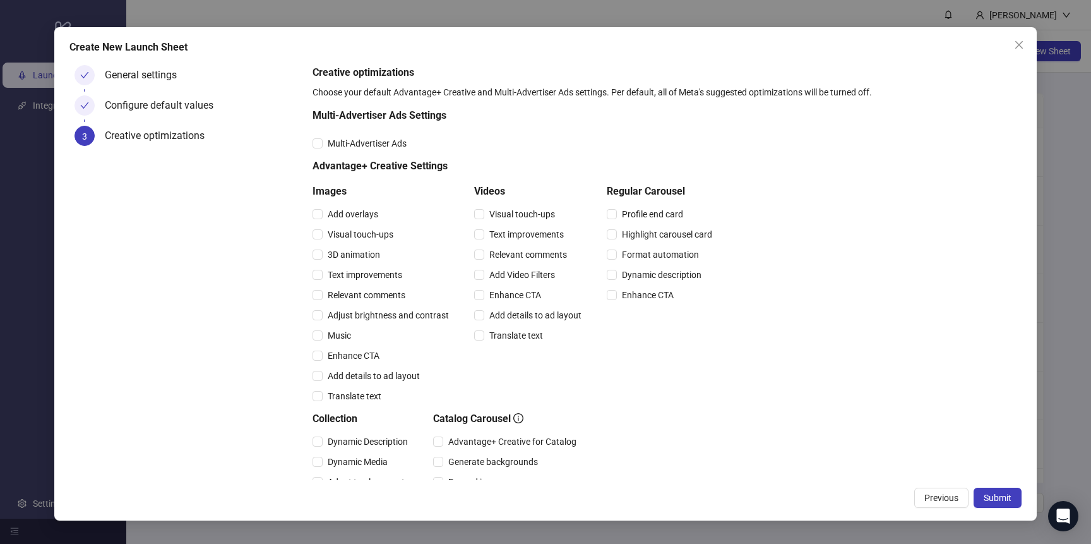
click at [997, 496] on span "Submit" at bounding box center [998, 498] width 28 height 10
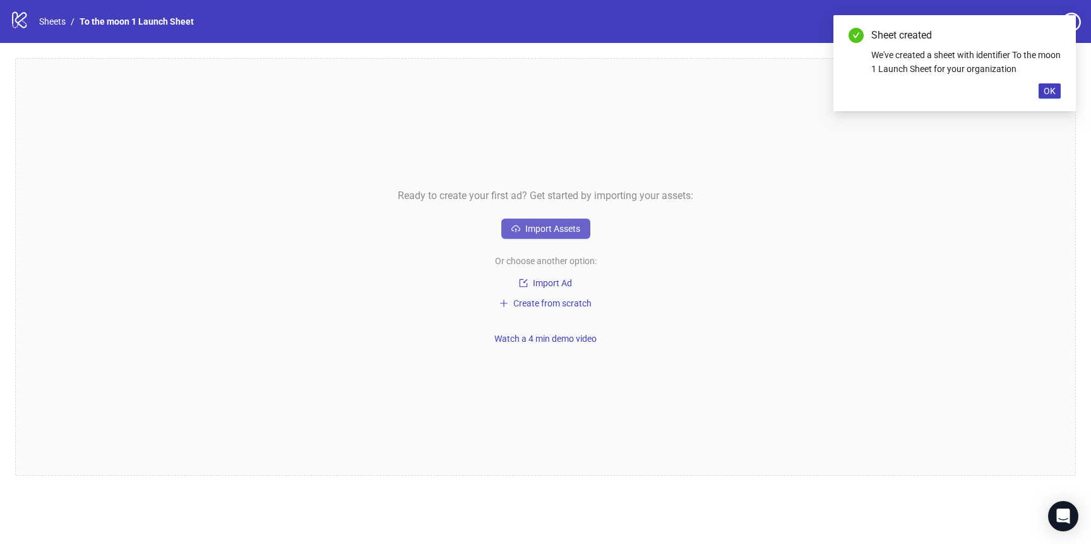
click at [544, 232] on span "Import Assets" at bounding box center [553, 229] width 55 height 10
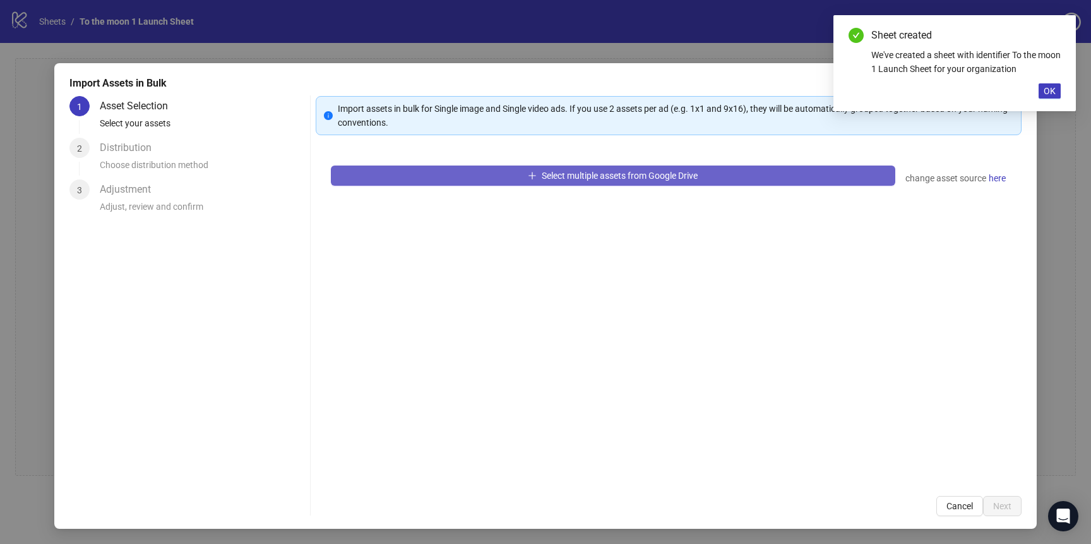
click at [468, 181] on button "Select multiple assets from Google Drive" at bounding box center [613, 175] width 565 height 20
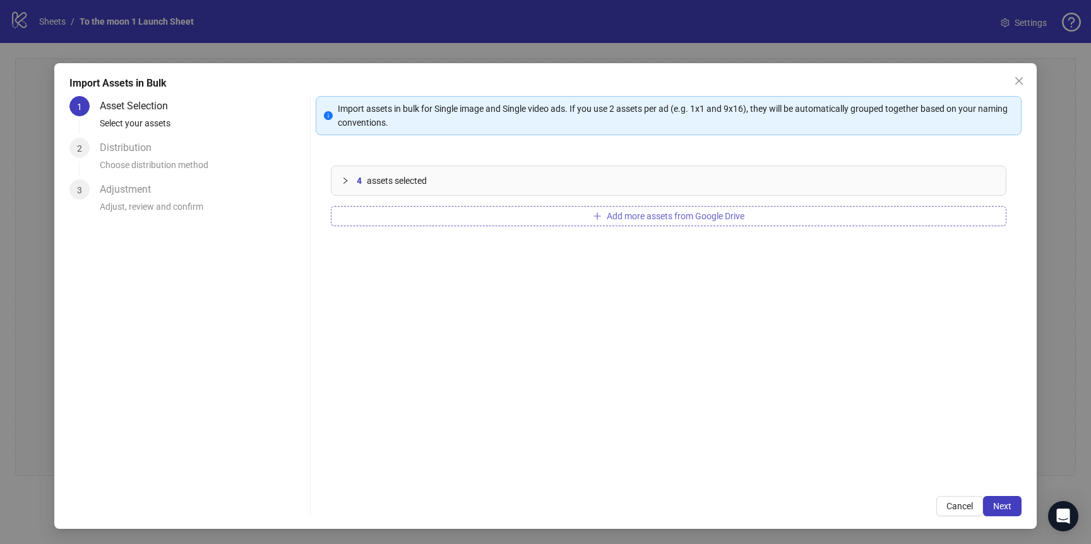
click at [613, 214] on span "Add more assets from Google Drive" at bounding box center [676, 216] width 138 height 10
click at [618, 215] on span "Add more assets from Google Drive" at bounding box center [676, 216] width 138 height 10
click at [464, 212] on button "Add more assets from Google Drive" at bounding box center [669, 216] width 676 height 20
click at [436, 220] on button "Add more assets from Google Drive" at bounding box center [669, 216] width 676 height 20
click at [437, 212] on button "Add more assets from Google Drive" at bounding box center [669, 216] width 676 height 20
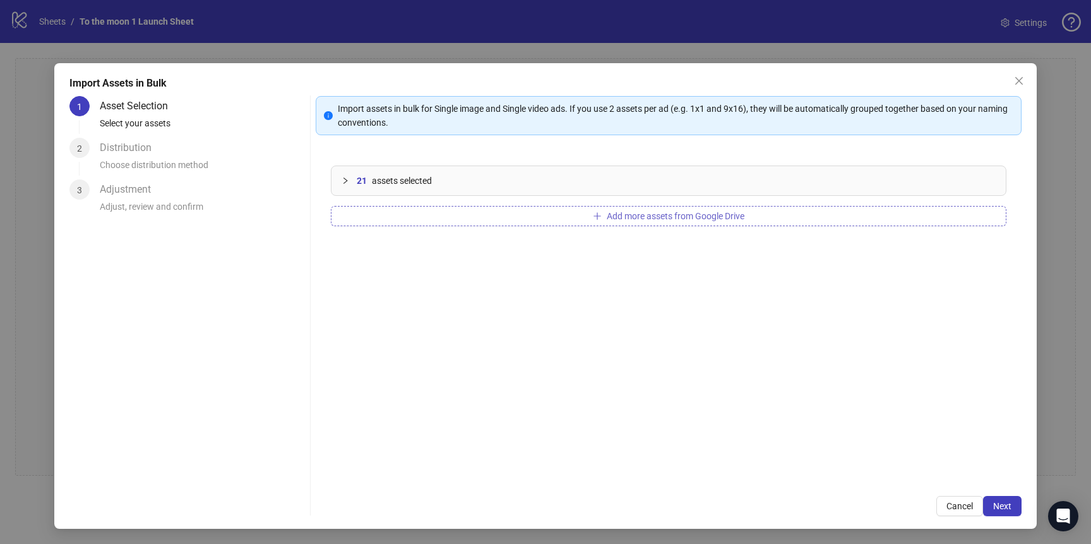
click at [435, 214] on button "Add more assets from Google Drive" at bounding box center [669, 216] width 676 height 20
click at [397, 219] on button "Add more assets from Google Drive" at bounding box center [669, 216] width 676 height 20
click at [414, 219] on button "Add more assets from Google Drive" at bounding box center [669, 216] width 676 height 20
click at [402, 215] on button "Add more assets from Google Drive" at bounding box center [669, 216] width 676 height 20
click at [429, 220] on button "Add more assets from Google Drive" at bounding box center [669, 216] width 676 height 20
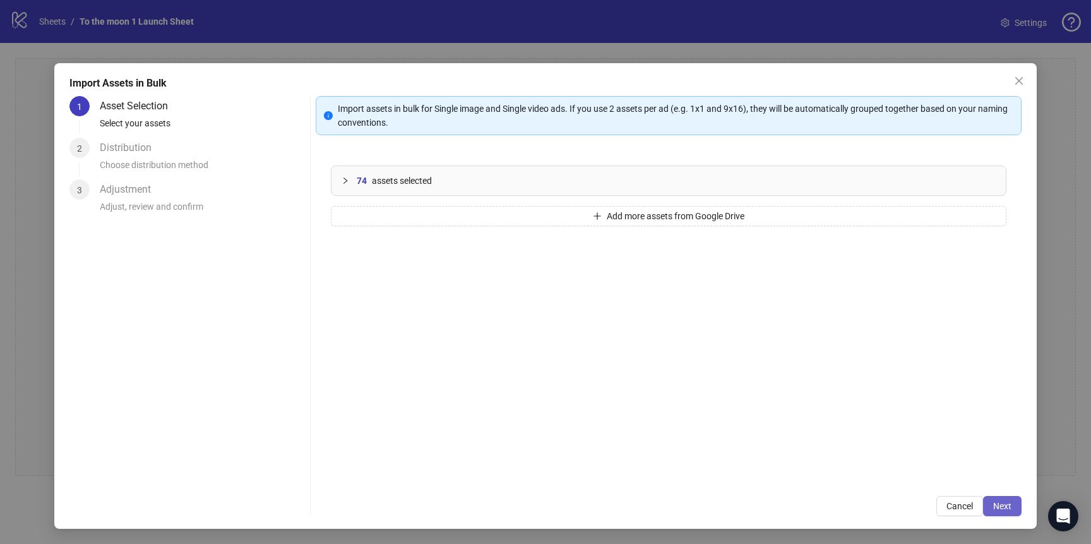
click at [1009, 506] on span "Next" at bounding box center [1003, 506] width 18 height 10
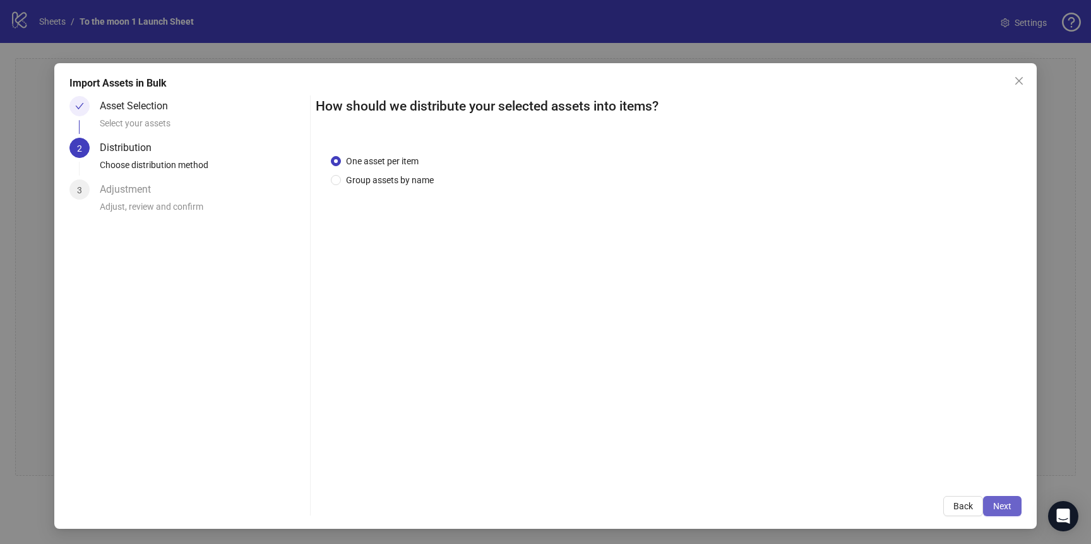
click at [1003, 502] on span "Next" at bounding box center [1003, 506] width 18 height 10
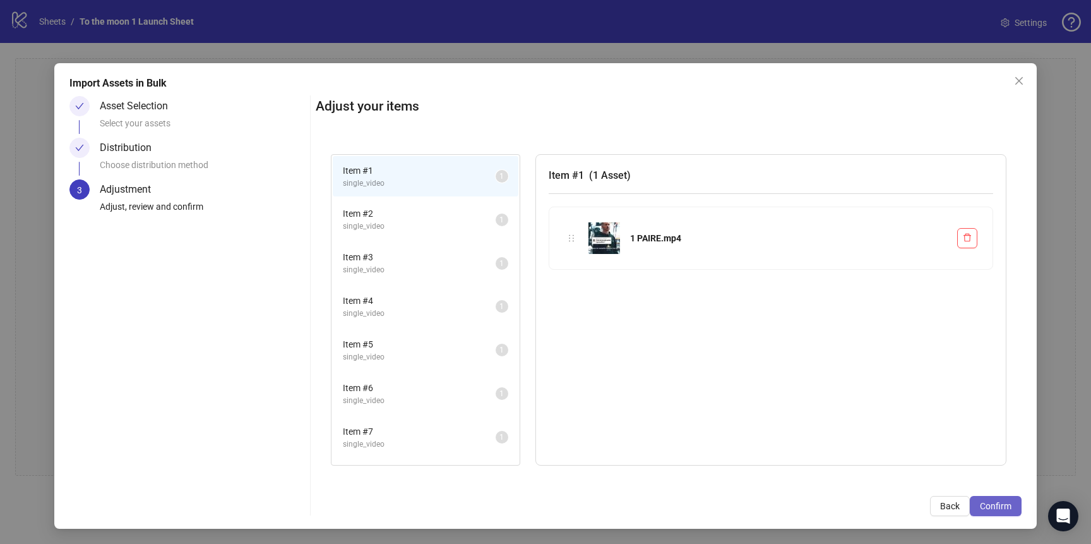
click at [994, 505] on span "Confirm" at bounding box center [996, 506] width 32 height 10
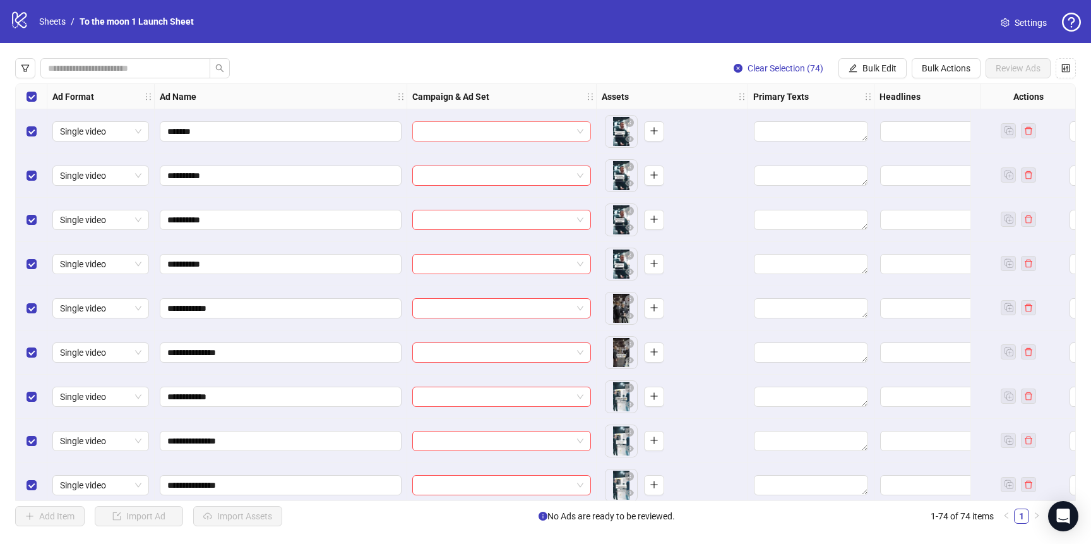
click at [572, 129] on input "search" at bounding box center [496, 131] width 152 height 19
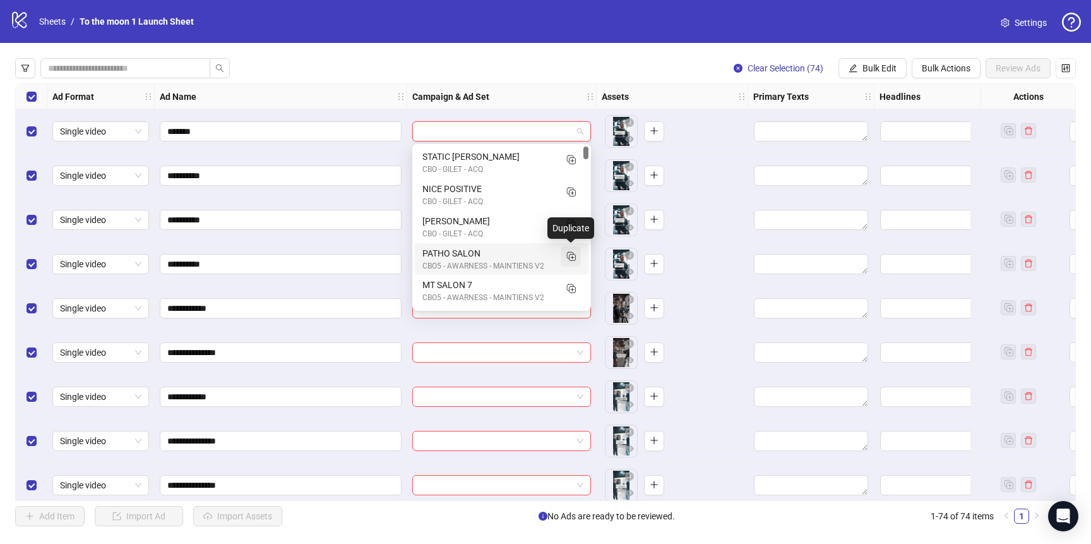
click at [572, 255] on icon "Duplicate" at bounding box center [571, 255] width 13 height 13
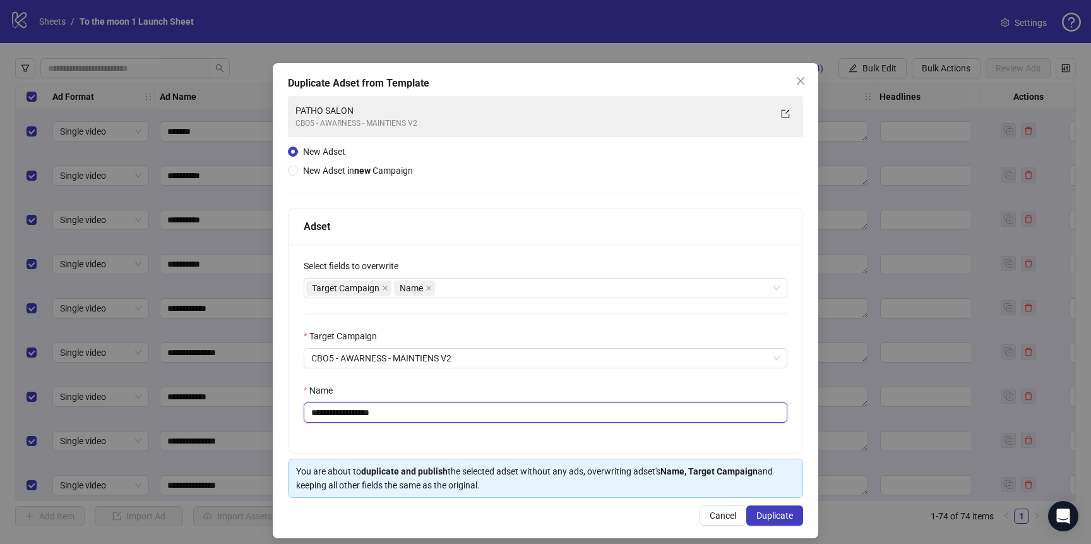
click at [373, 406] on input "**********" at bounding box center [546, 412] width 484 height 20
type input "*******"
click at [781, 512] on span "Duplicate" at bounding box center [775, 515] width 37 height 10
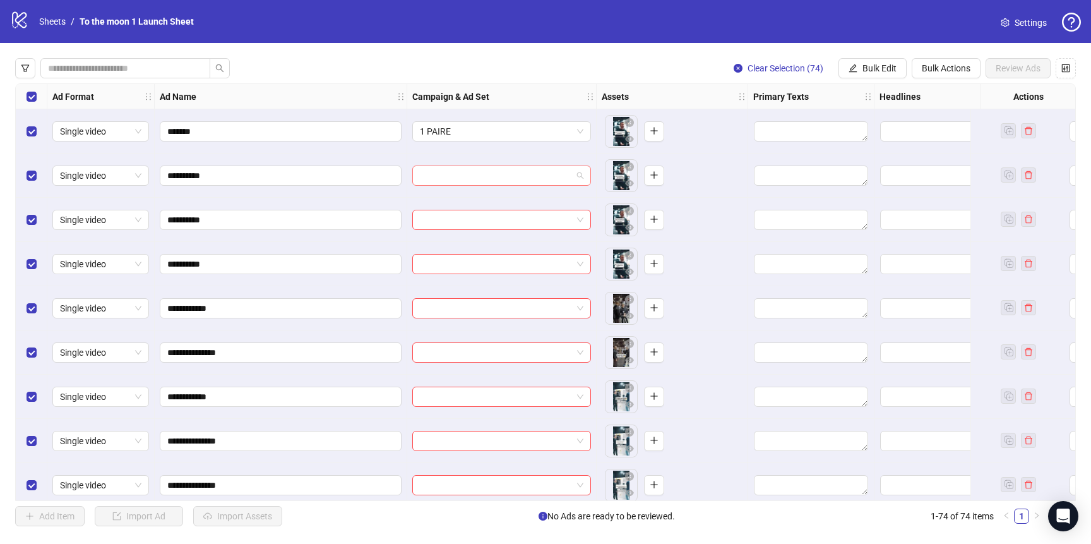
click at [508, 183] on input "search" at bounding box center [496, 175] width 152 height 19
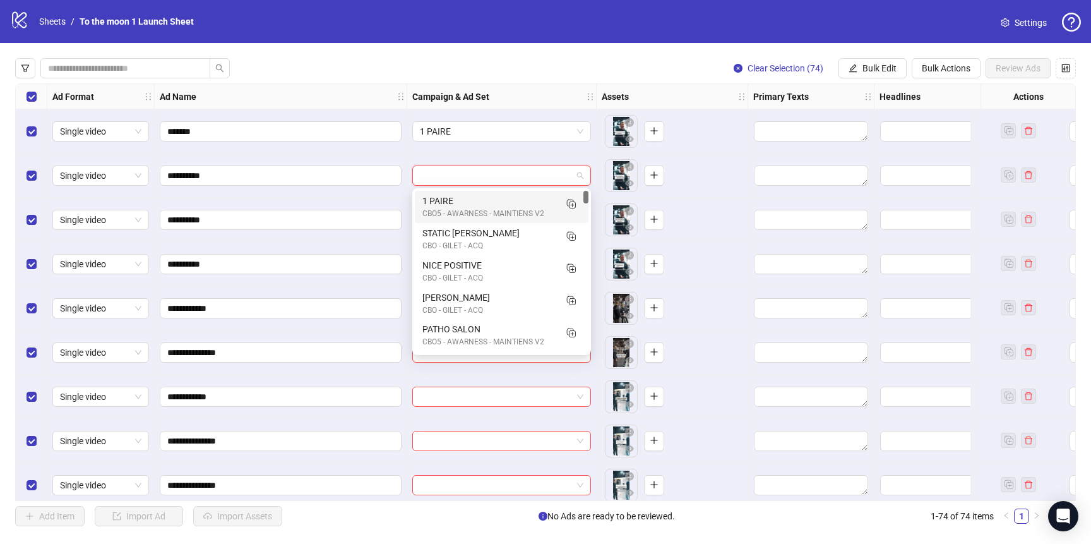
click at [490, 208] on div "CBO5 - AWARNESS - MAINTIENS V2" at bounding box center [489, 214] width 133 height 12
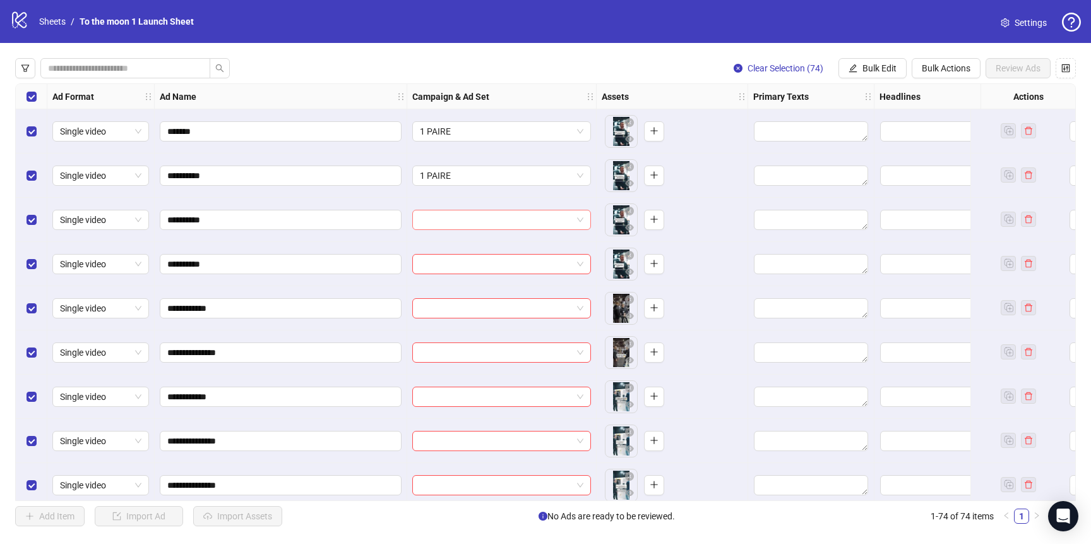
click at [490, 224] on input "search" at bounding box center [496, 219] width 152 height 19
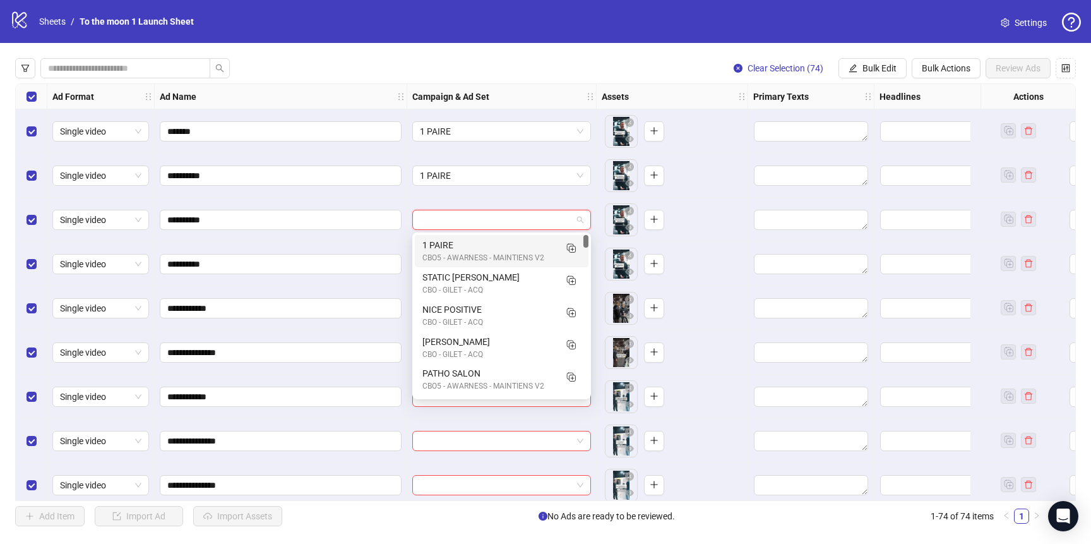
click at [487, 244] on div "1 PAIRE" at bounding box center [489, 245] width 133 height 14
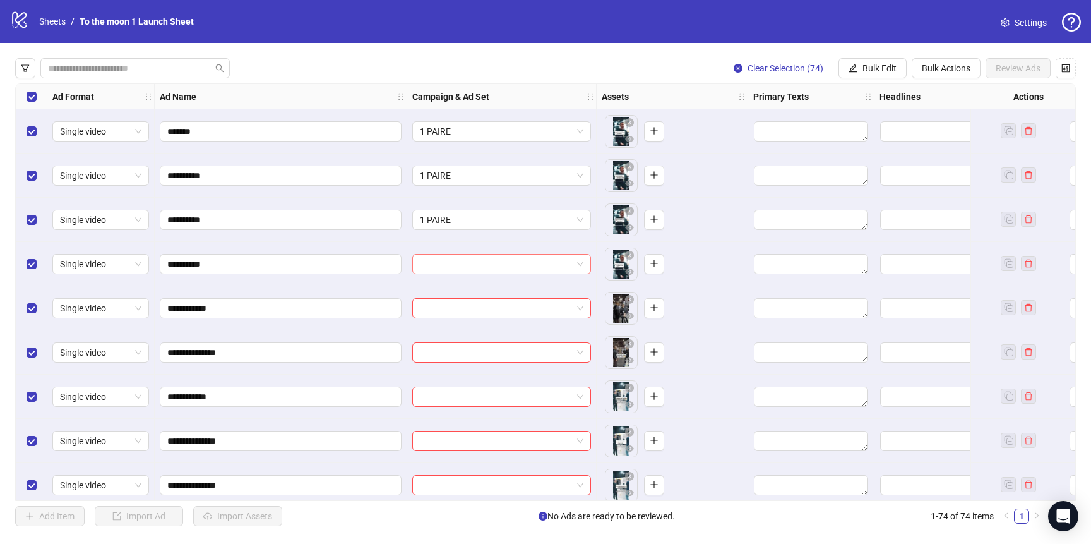
click at [487, 261] on input "search" at bounding box center [496, 264] width 152 height 19
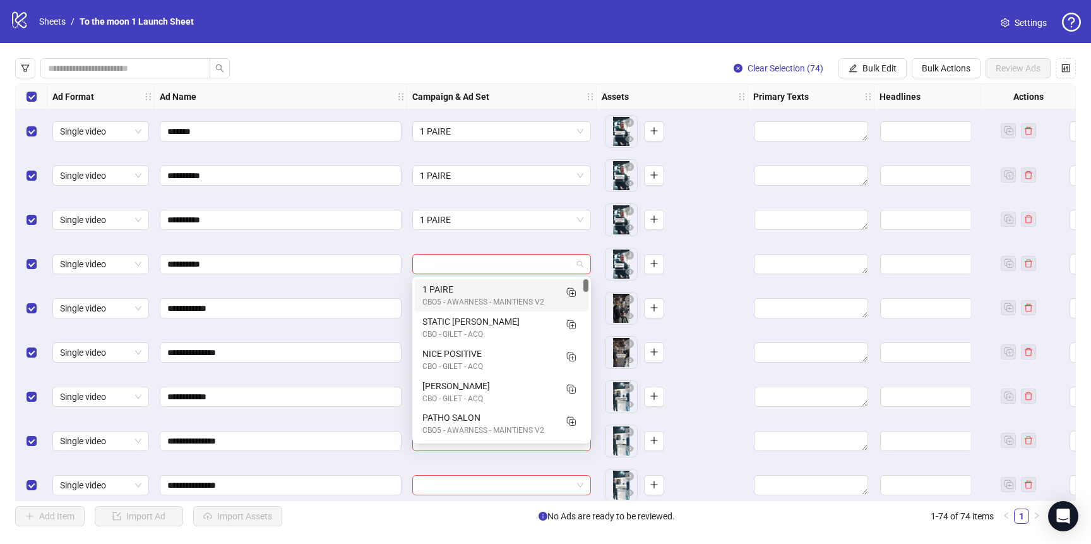
click at [487, 291] on div "1 PAIRE" at bounding box center [489, 289] width 133 height 14
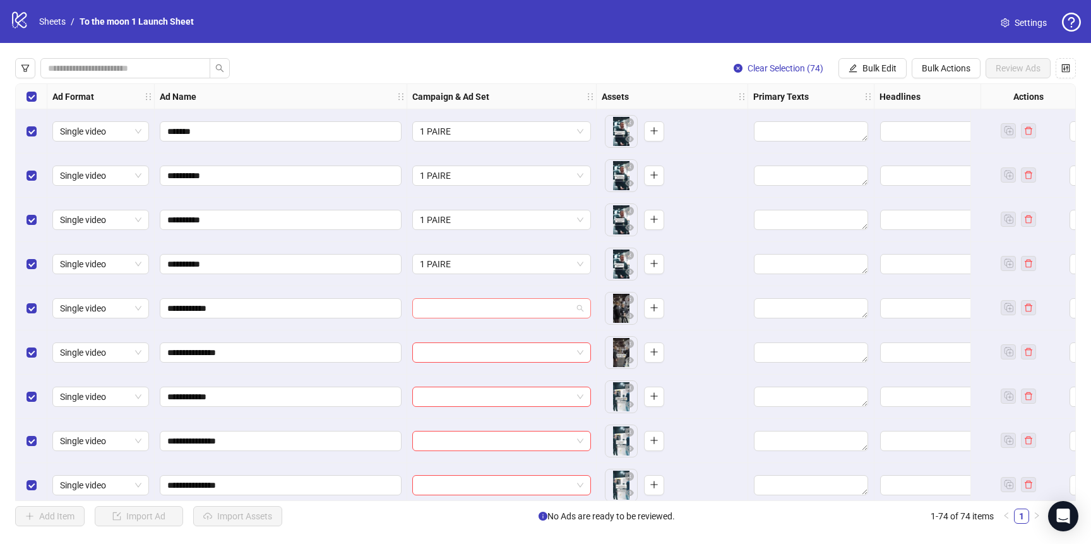
click at [482, 311] on input "search" at bounding box center [496, 308] width 152 height 19
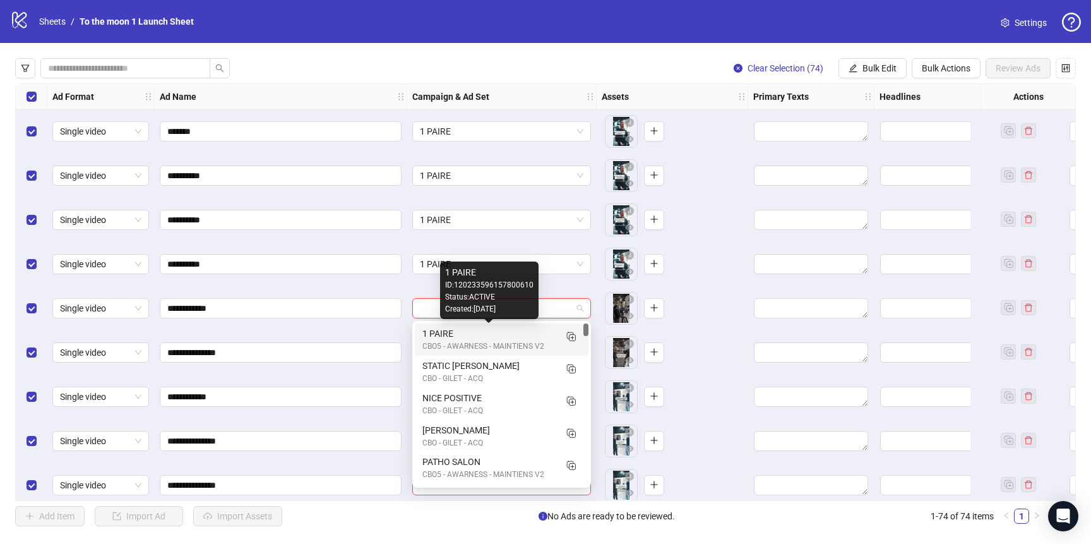
click at [479, 334] on div "1 PAIRE" at bounding box center [489, 334] width 133 height 14
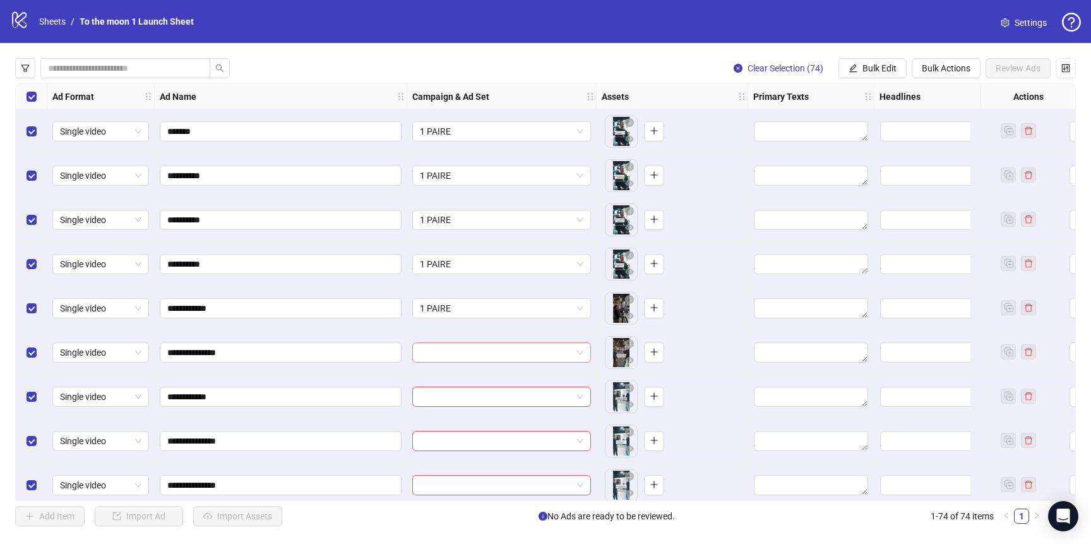
click at [479, 359] on input "search" at bounding box center [496, 352] width 152 height 19
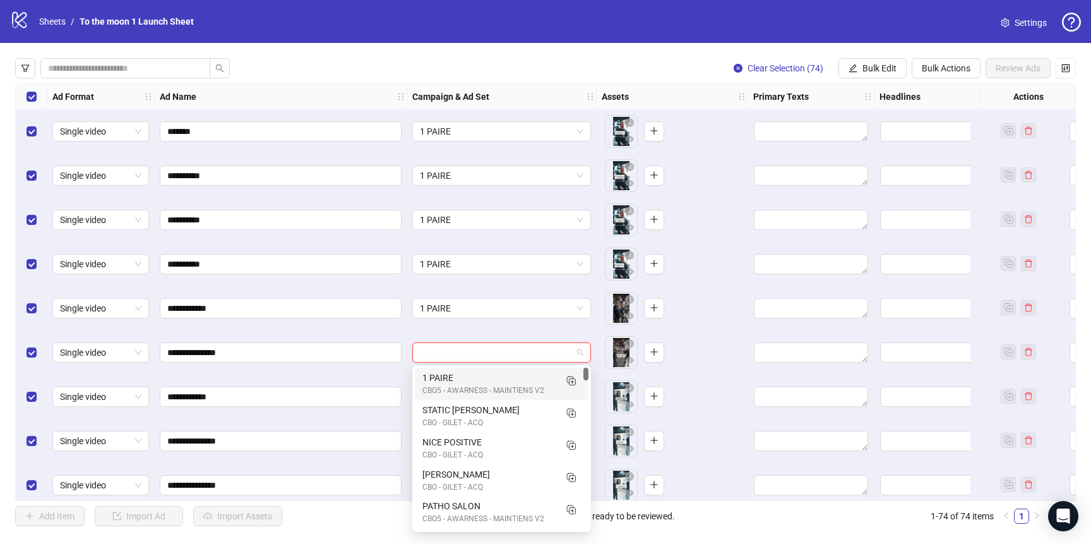
click at [475, 381] on div "1 PAIRE" at bounding box center [489, 378] width 133 height 14
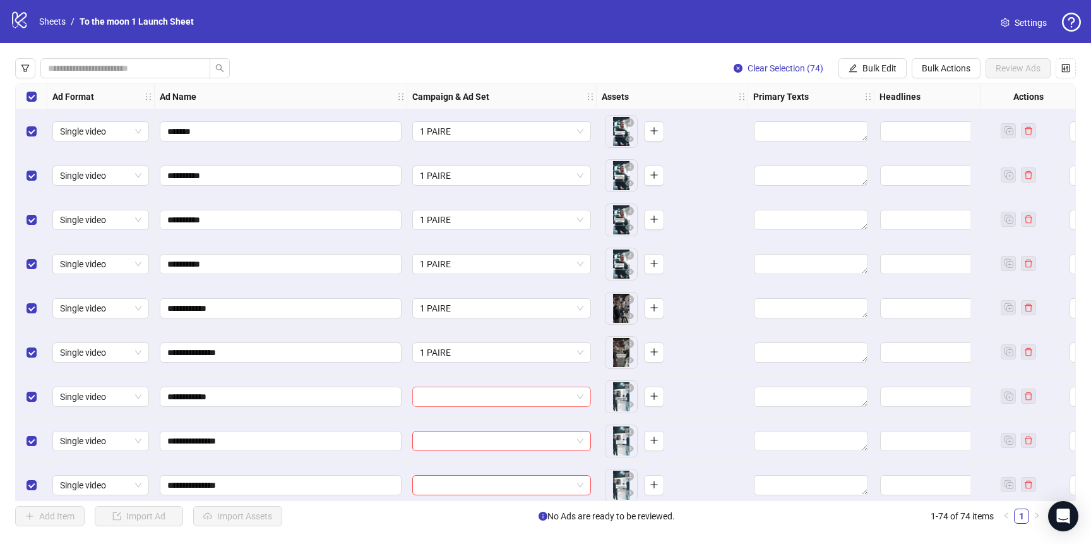
click at [475, 393] on input "search" at bounding box center [496, 396] width 152 height 19
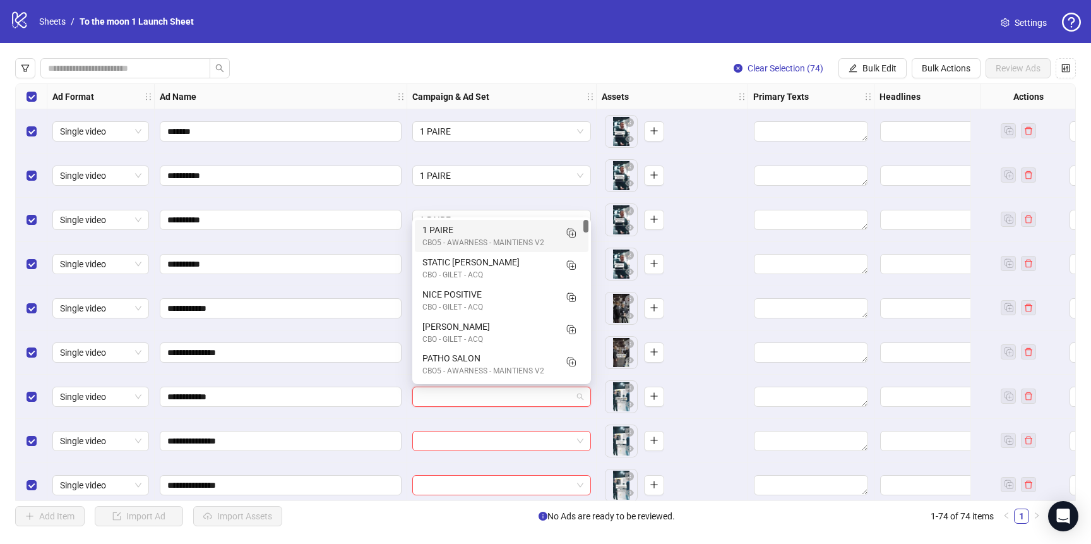
click at [481, 229] on div "1 PAIRE" at bounding box center [489, 230] width 133 height 14
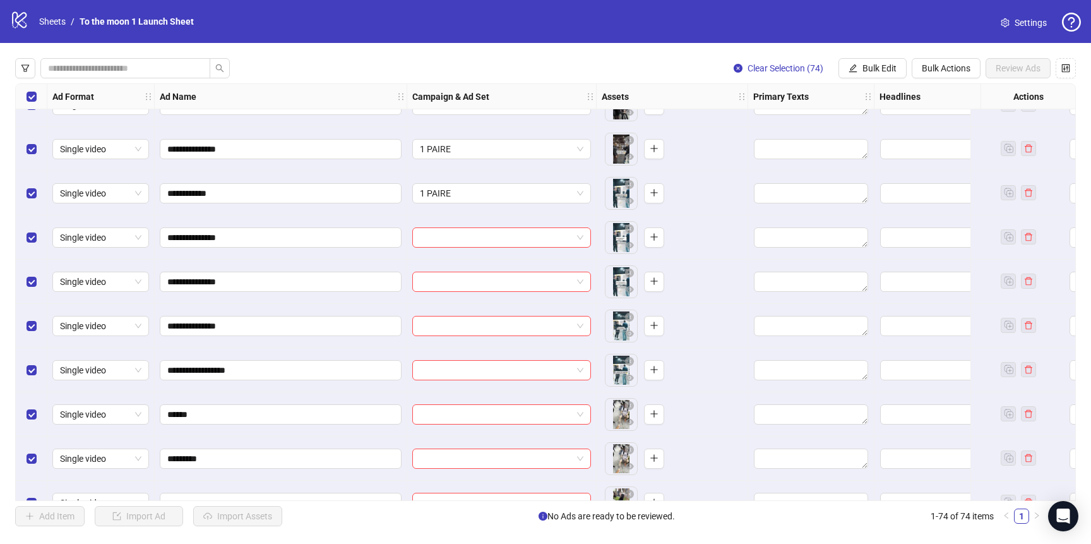
scroll to position [231, 0]
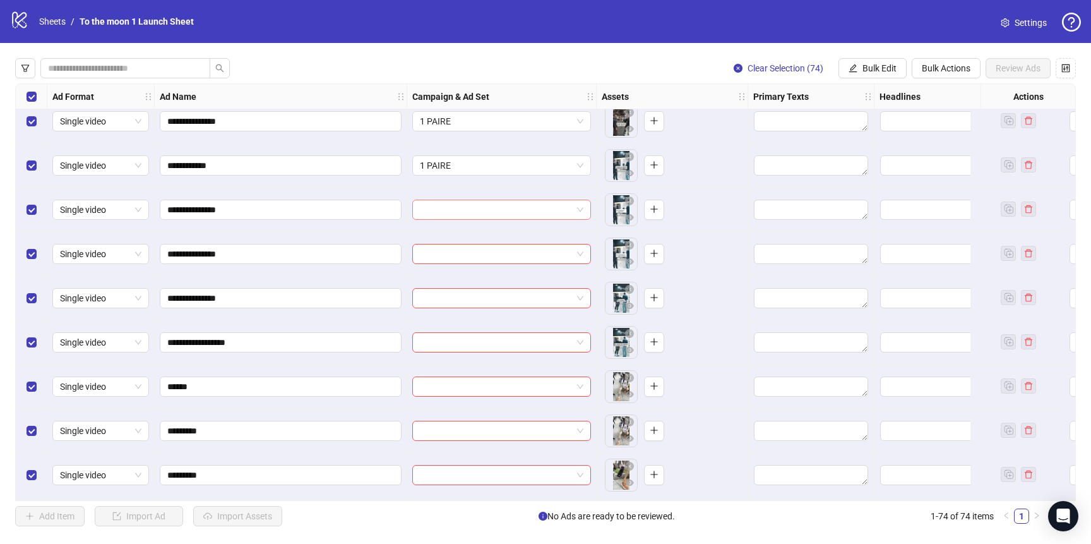
click at [484, 205] on input "search" at bounding box center [496, 209] width 152 height 19
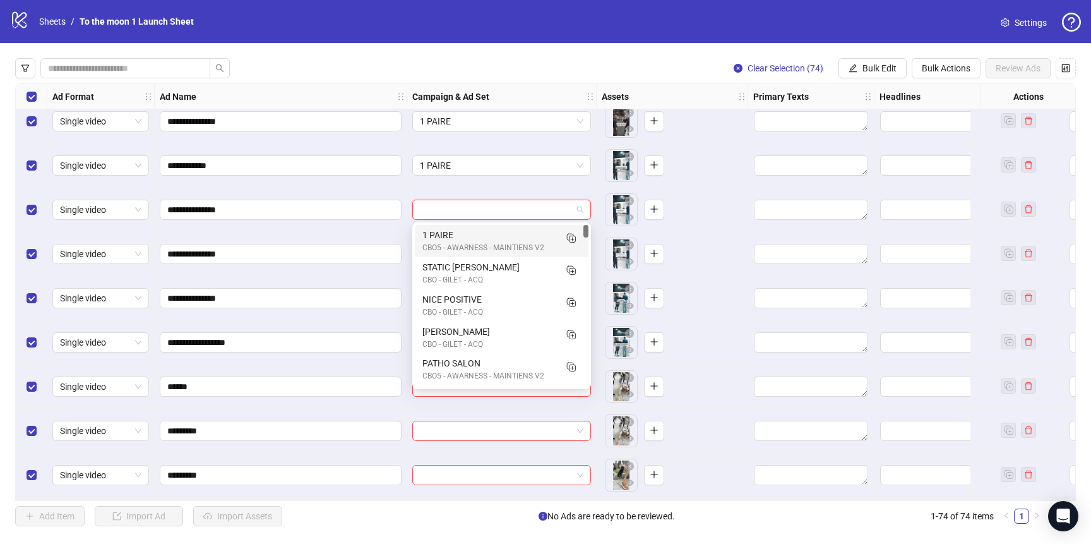
click at [481, 234] on div "1 PAIRE" at bounding box center [489, 235] width 133 height 14
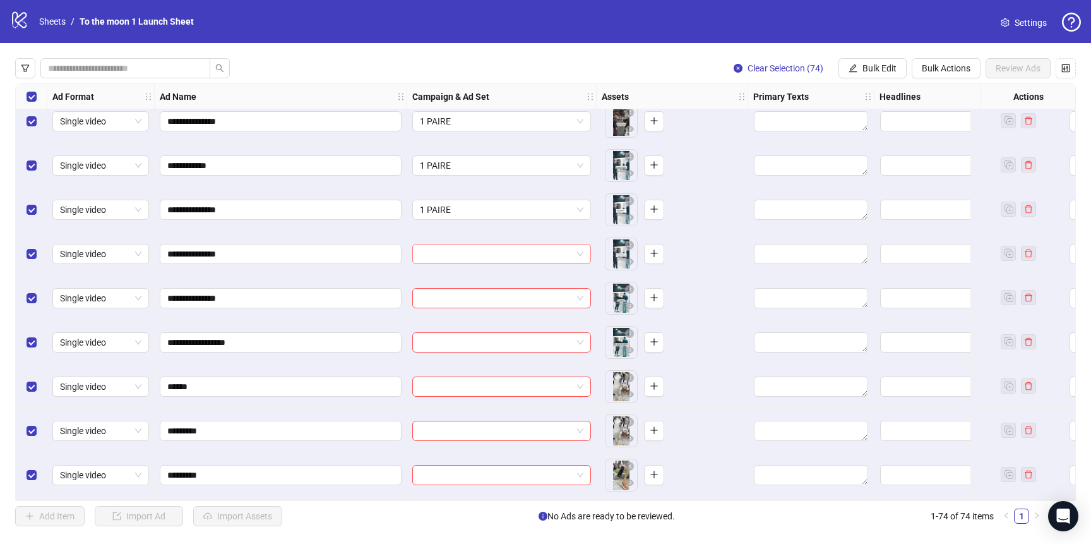
click at [481, 257] on input "search" at bounding box center [496, 253] width 152 height 19
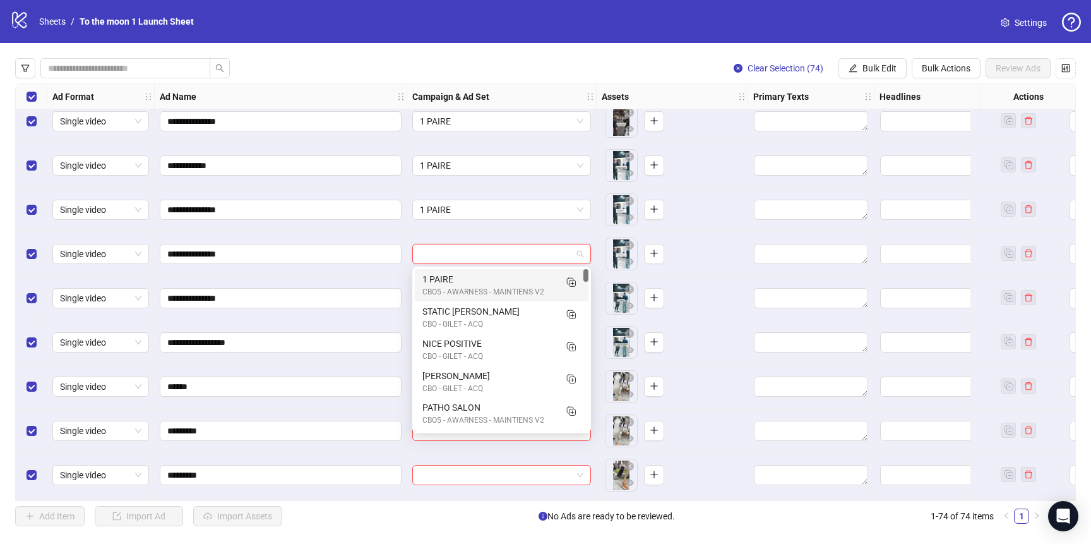
click at [479, 289] on div "CBO5 - AWARNESS - MAINTIENS V2" at bounding box center [489, 292] width 133 height 12
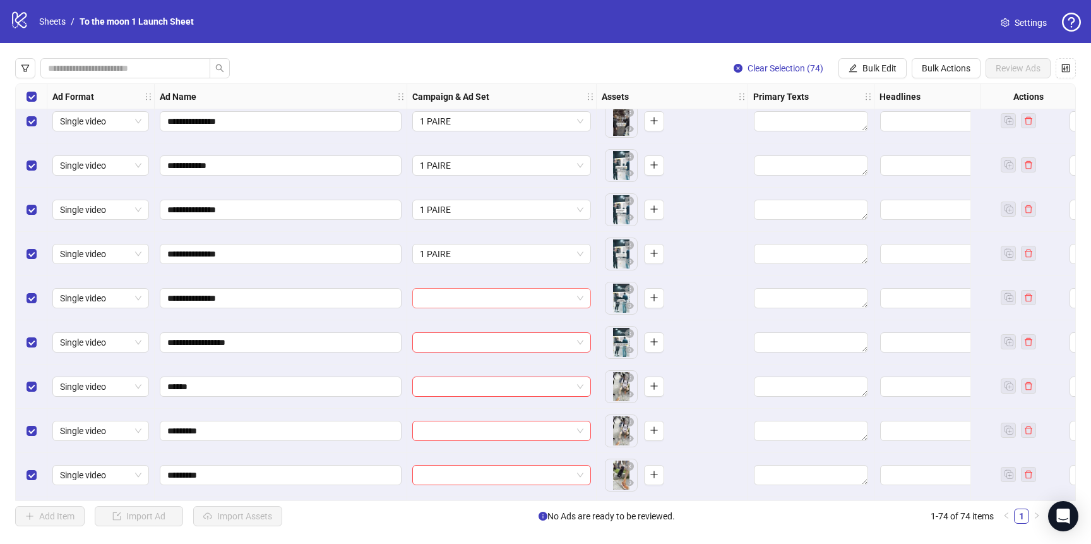
click at [483, 305] on input "search" at bounding box center [496, 298] width 152 height 19
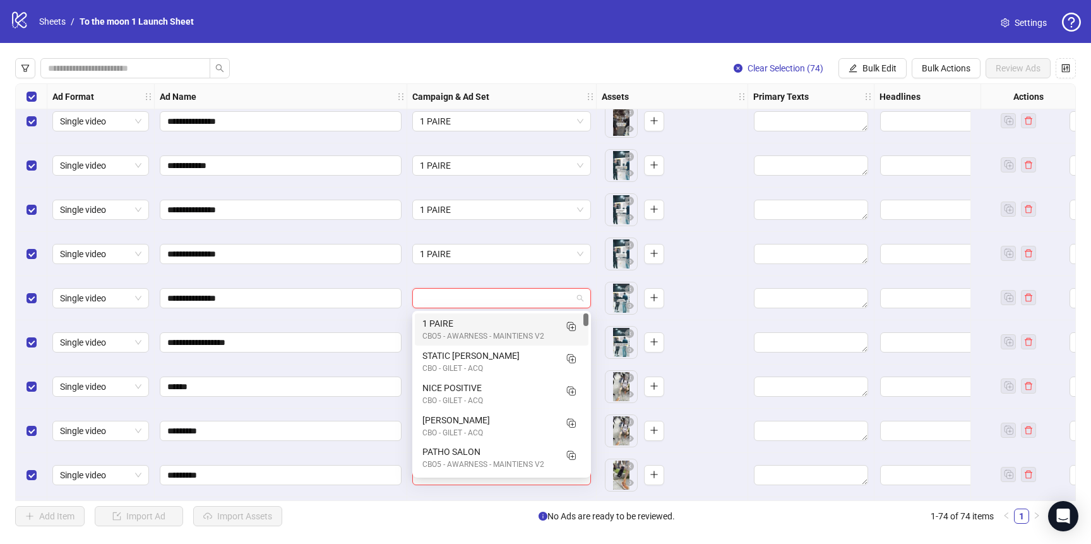
click at [483, 320] on div "1 PAIRE" at bounding box center [489, 323] width 133 height 14
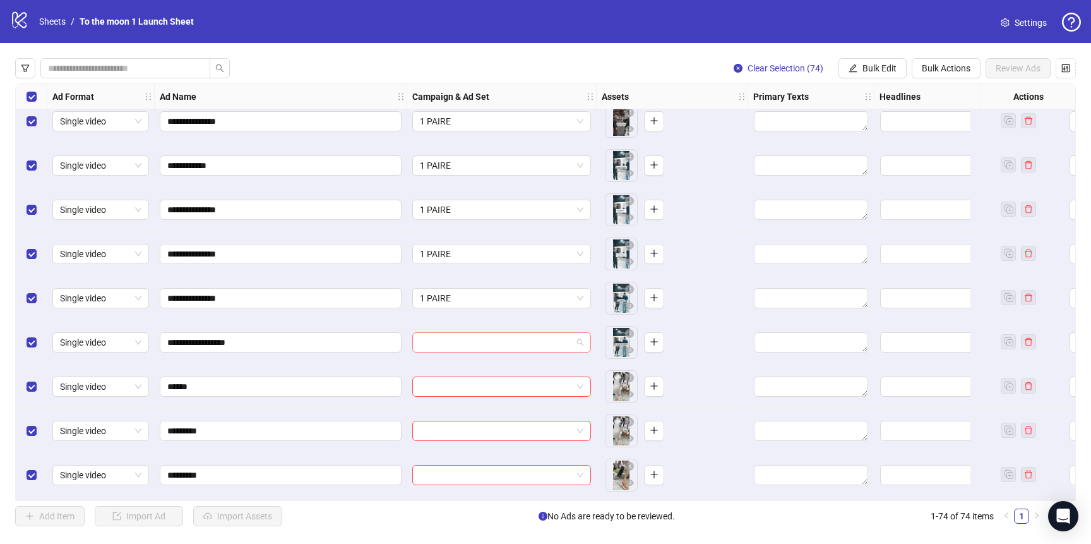
click at [483, 339] on input "search" at bounding box center [496, 342] width 152 height 19
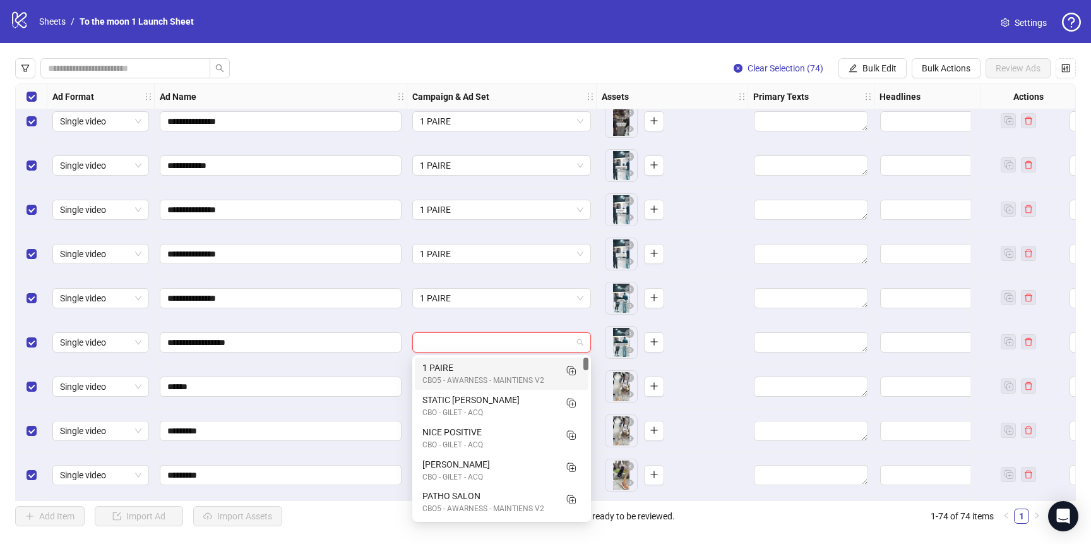
click at [482, 364] on div "1 PAIRE" at bounding box center [489, 368] width 133 height 14
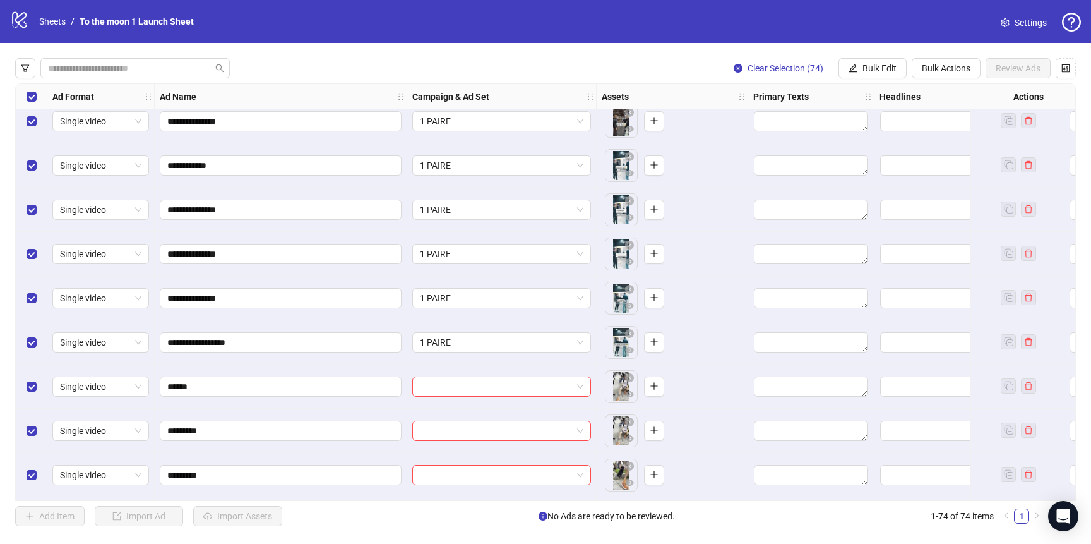
scroll to position [340, 0]
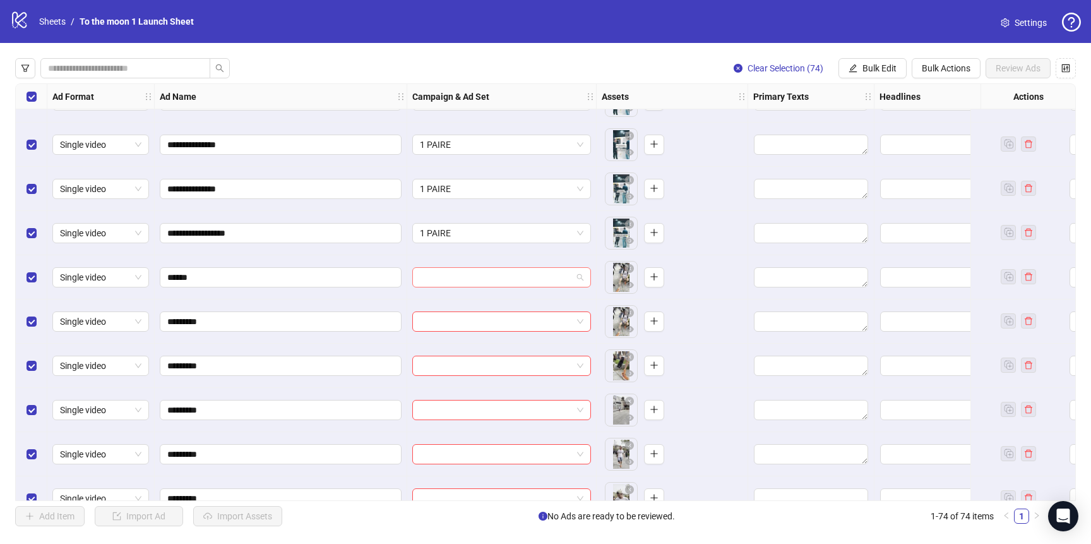
click at [580, 276] on span at bounding box center [502, 277] width 164 height 19
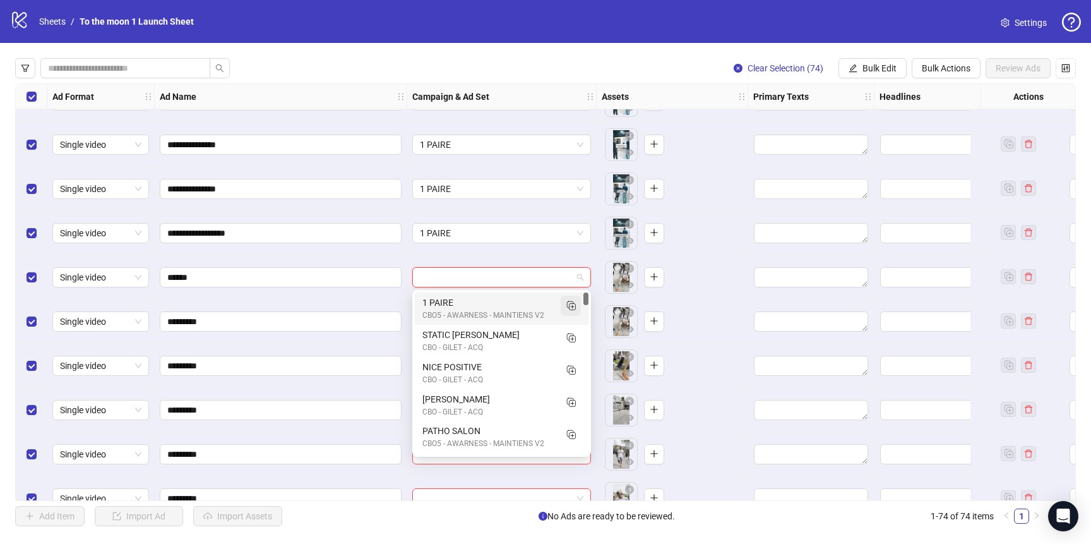
click at [571, 306] on icon "Duplicate" at bounding box center [571, 305] width 13 height 13
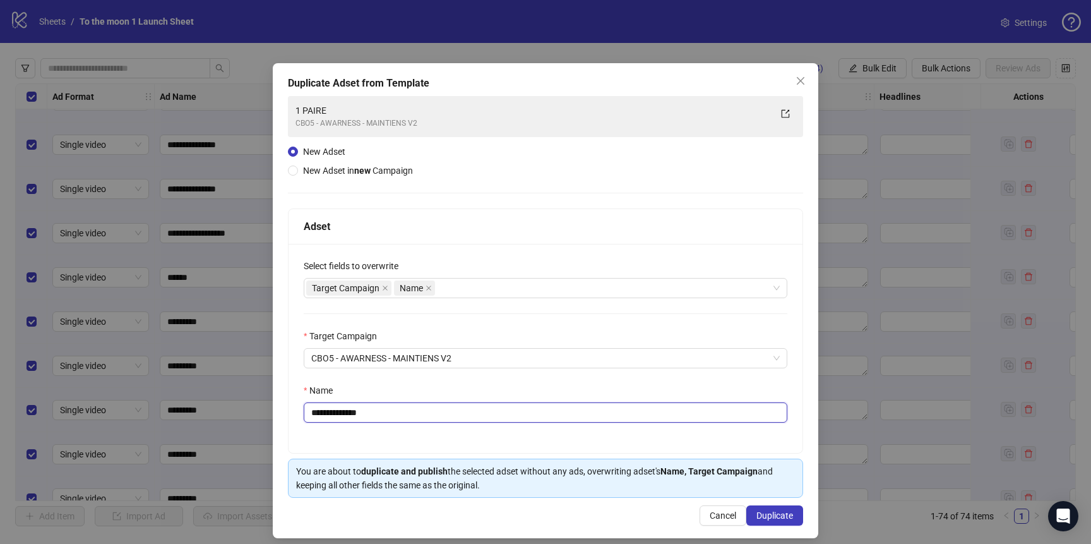
click at [374, 411] on input "**********" at bounding box center [546, 412] width 484 height 20
type input "******"
click at [770, 512] on span "Duplicate" at bounding box center [775, 515] width 37 height 10
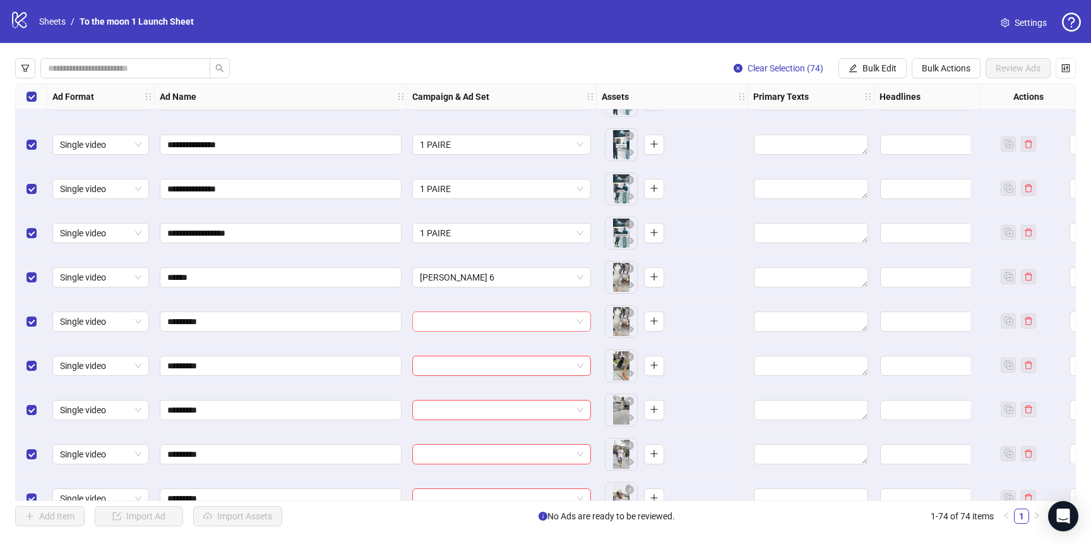
click at [518, 319] on input "search" at bounding box center [496, 321] width 152 height 19
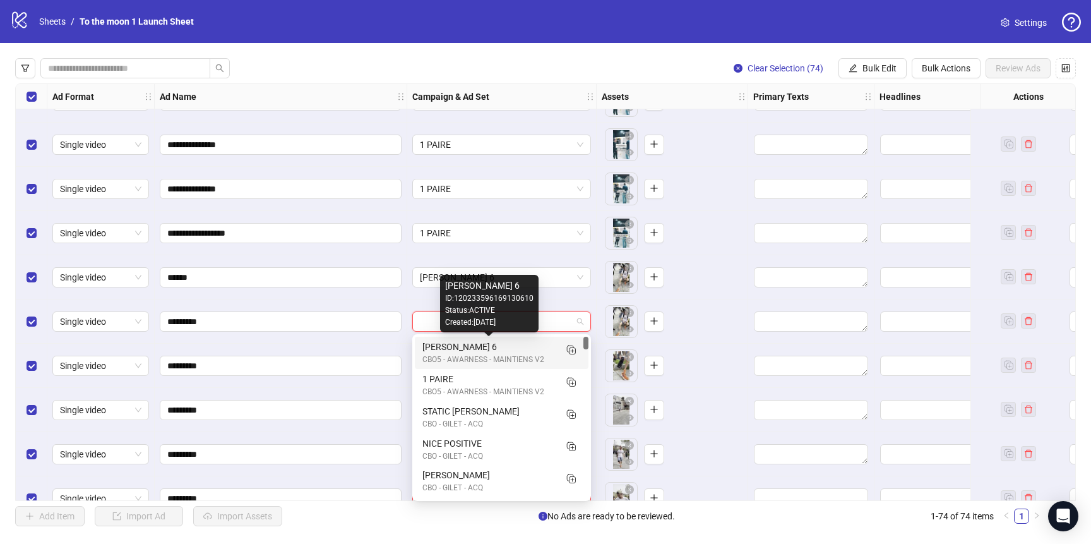
click at [500, 357] on div "CBO5 - AWARNESS - MAINTIENS V2" at bounding box center [489, 360] width 133 height 12
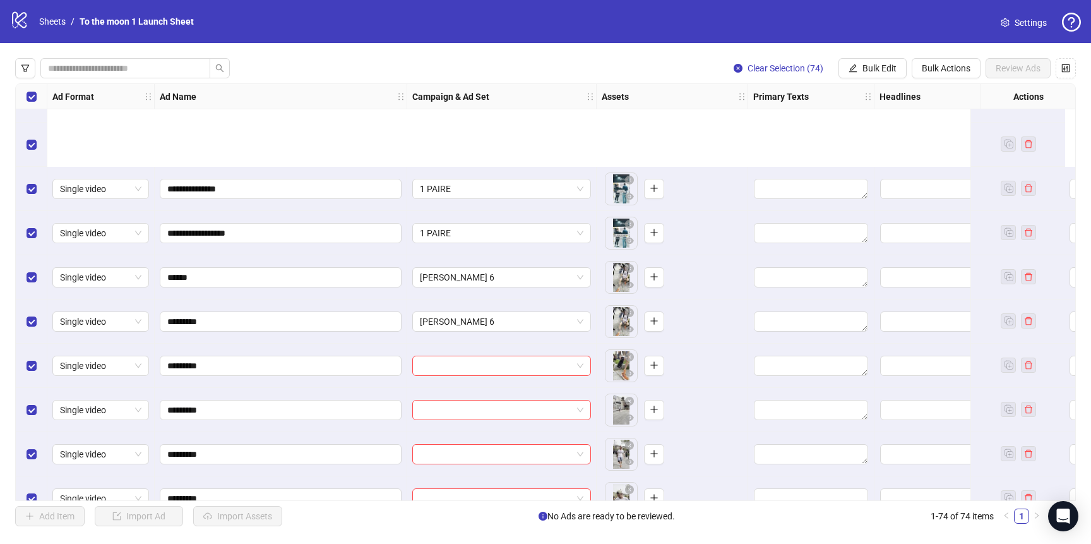
scroll to position [506, 0]
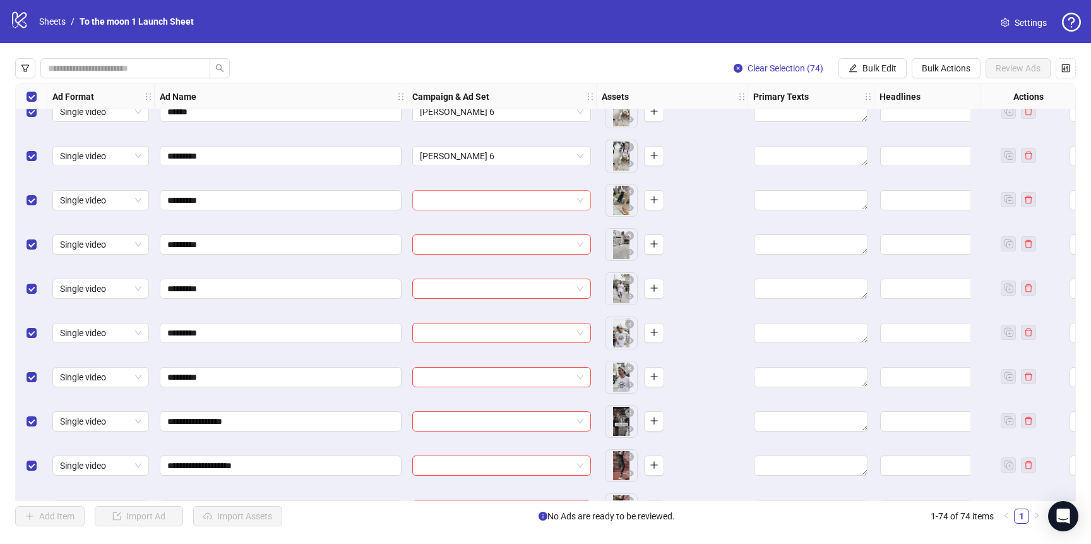
click at [494, 198] on input "search" at bounding box center [496, 200] width 152 height 19
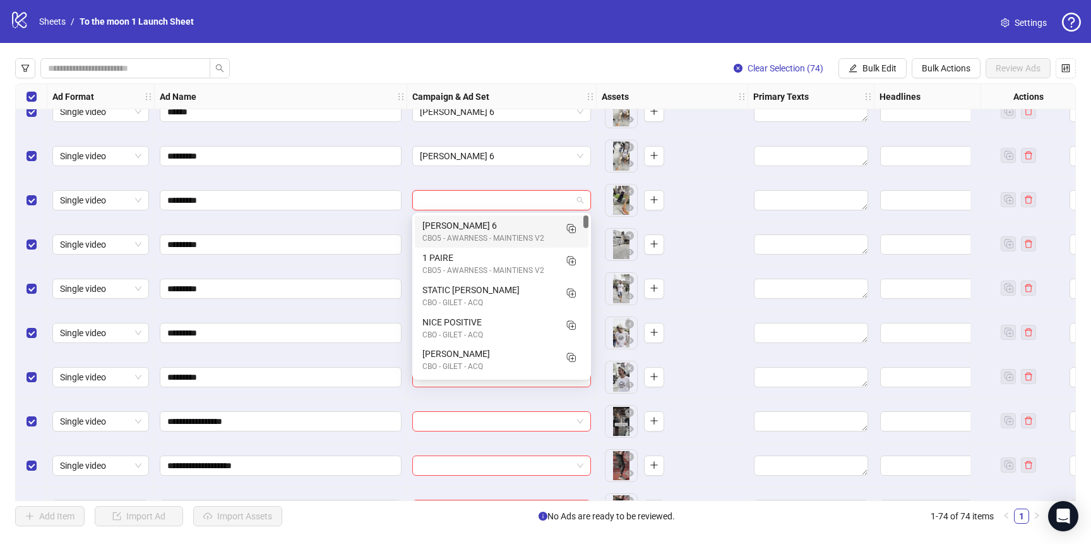
click at [492, 220] on div "[PERSON_NAME] 6" at bounding box center [489, 226] width 133 height 14
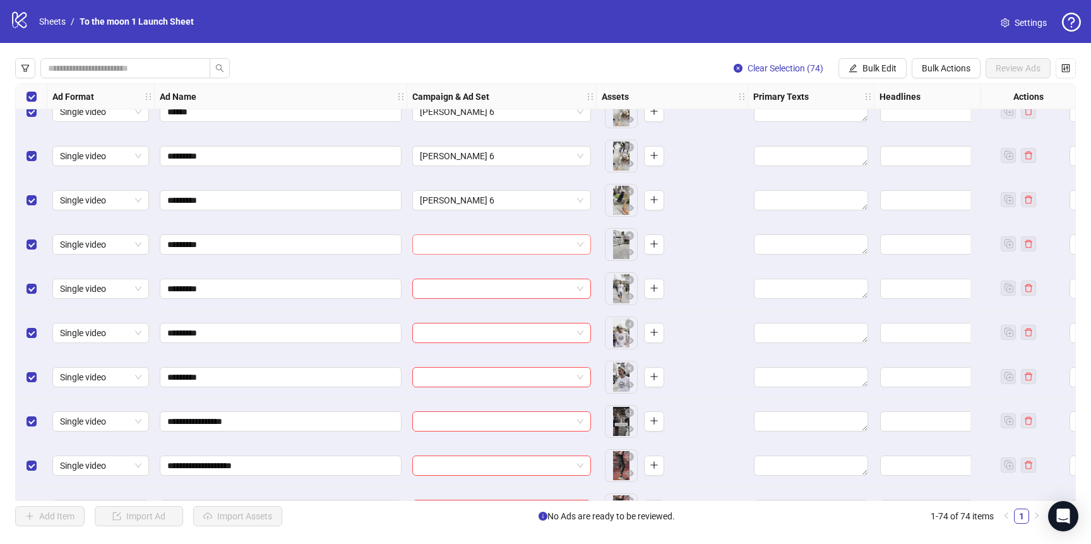
click at [492, 237] on input "search" at bounding box center [496, 244] width 152 height 19
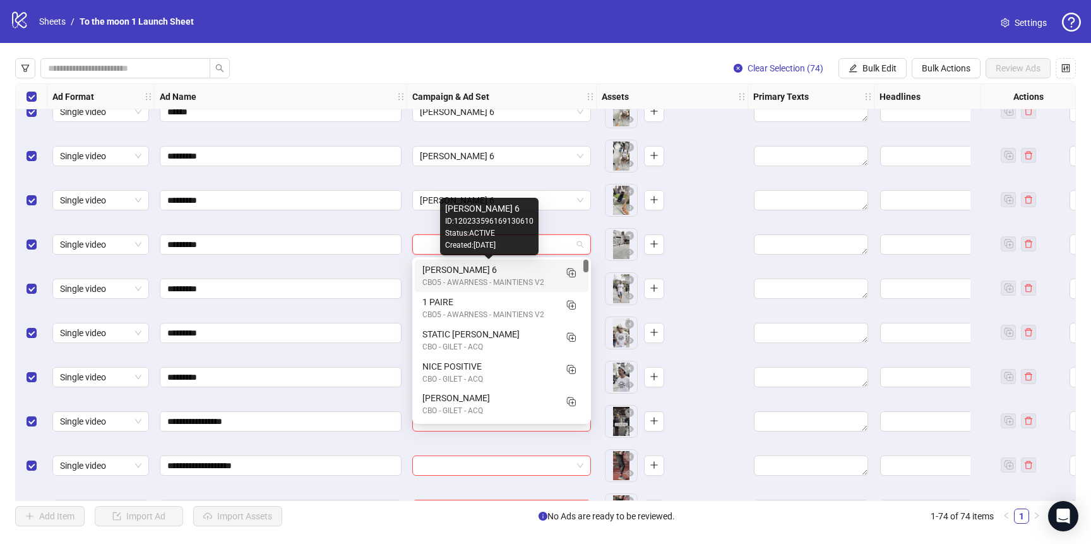
click at [492, 267] on div "[PERSON_NAME] 6" at bounding box center [489, 270] width 133 height 14
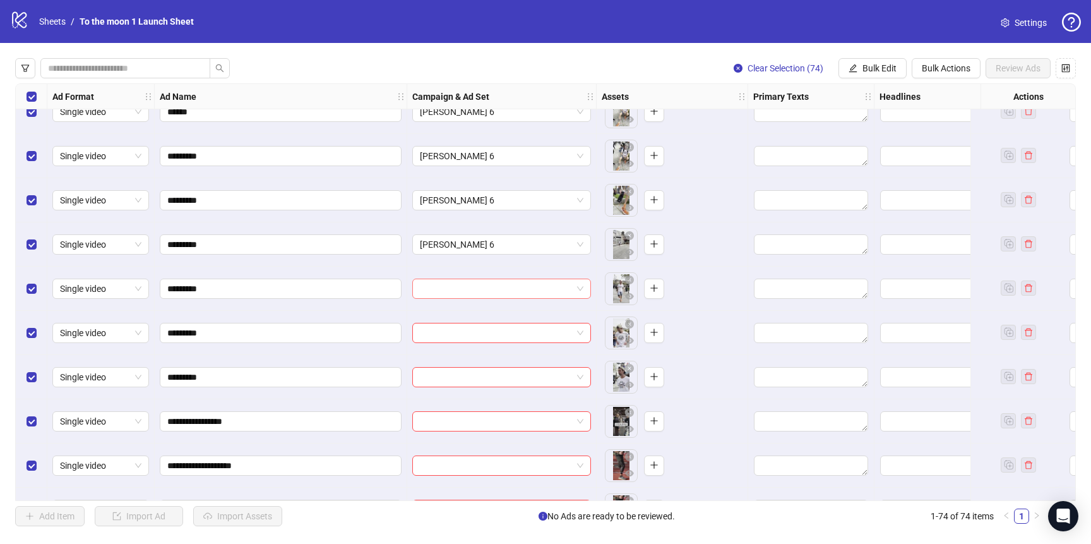
click at [492, 289] on input "search" at bounding box center [496, 288] width 152 height 19
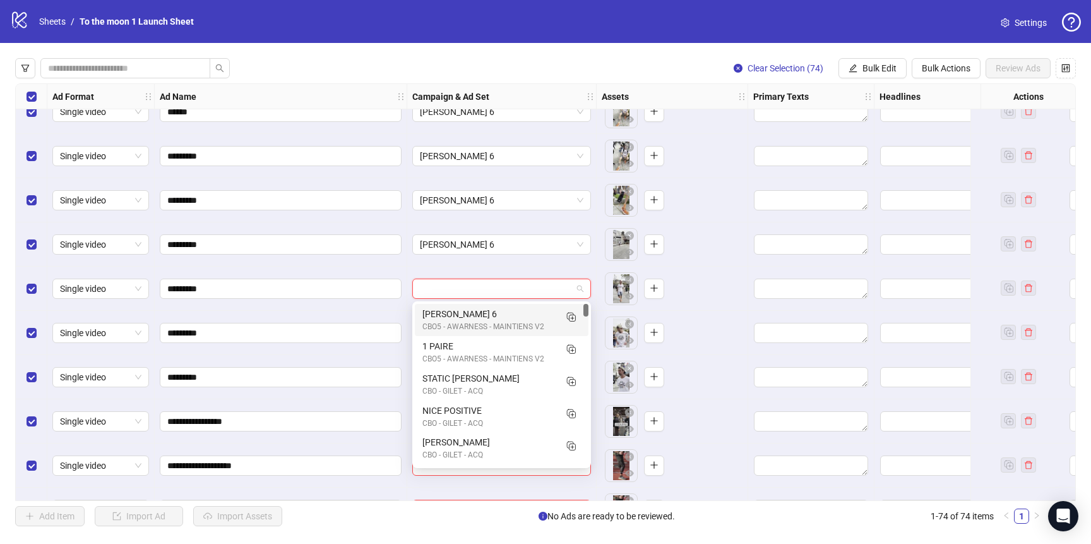
click at [491, 311] on div "[PERSON_NAME] 6" at bounding box center [489, 314] width 133 height 14
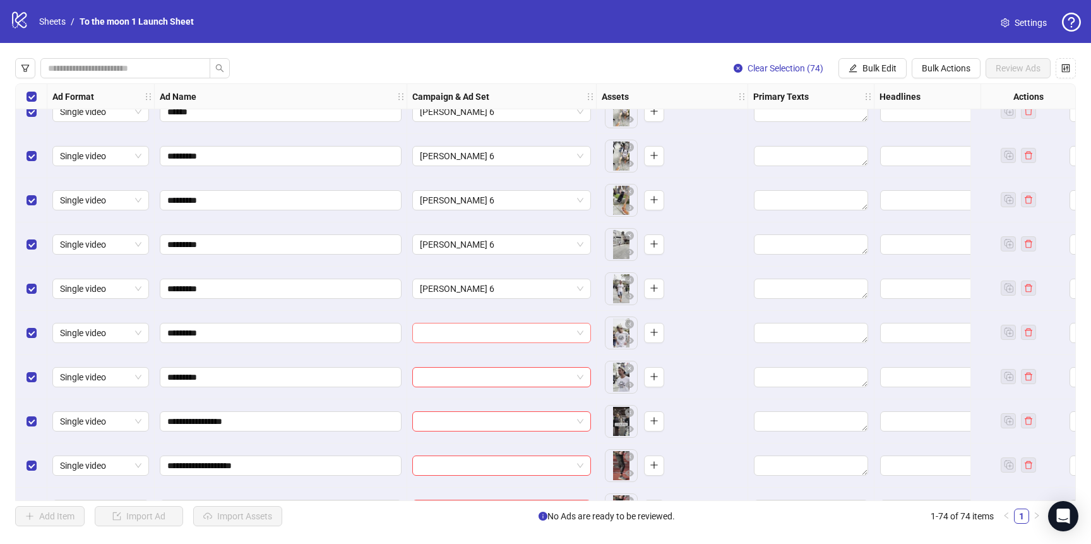
click at [490, 337] on input "search" at bounding box center [496, 332] width 152 height 19
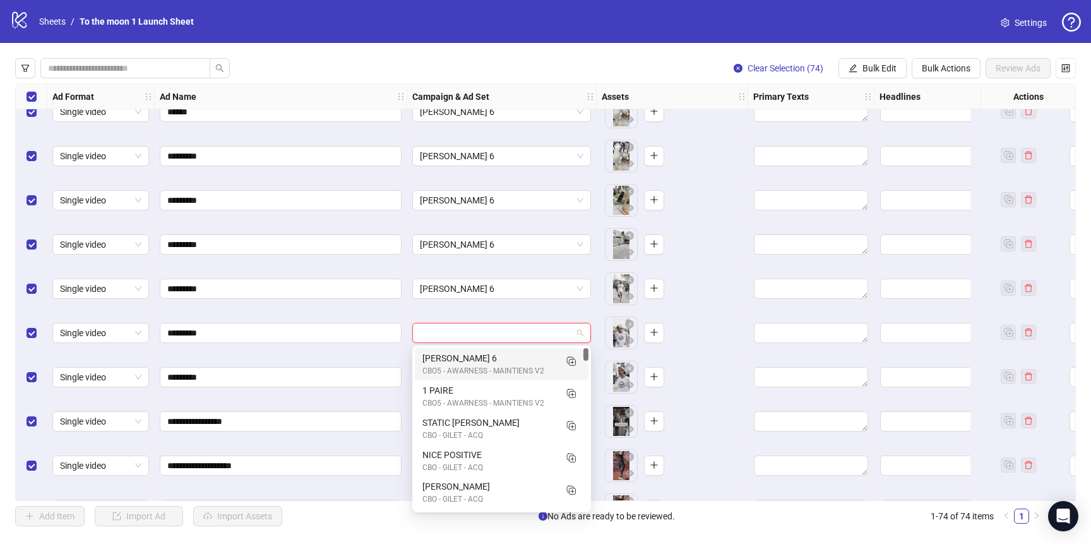
click at [490, 368] on div "CBO5 - AWARNESS - MAINTIENS V2" at bounding box center [489, 371] width 133 height 12
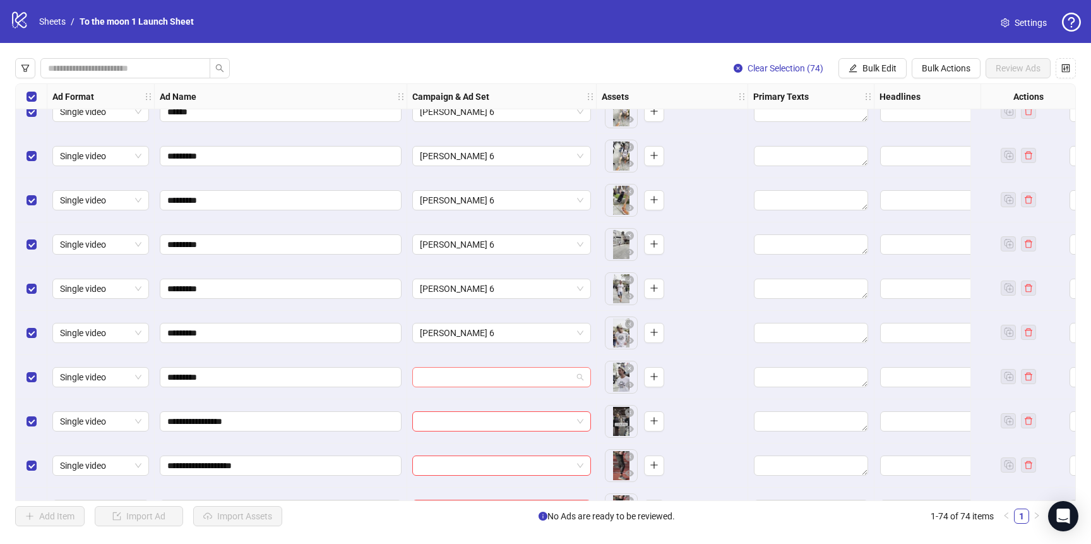
click at [490, 378] on input "search" at bounding box center [496, 377] width 152 height 19
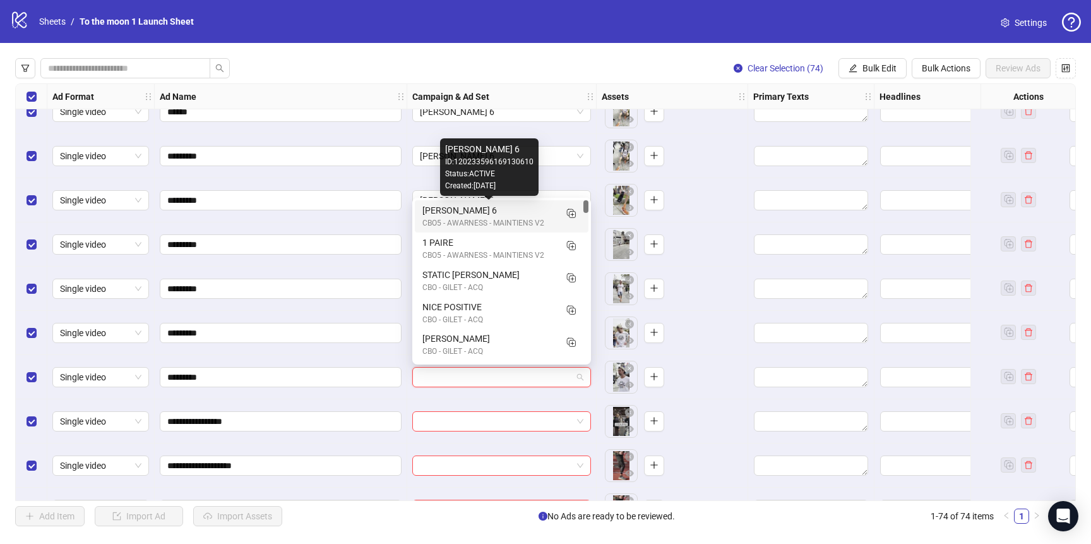
click at [488, 217] on div "[PERSON_NAME] 6" at bounding box center [489, 210] width 133 height 14
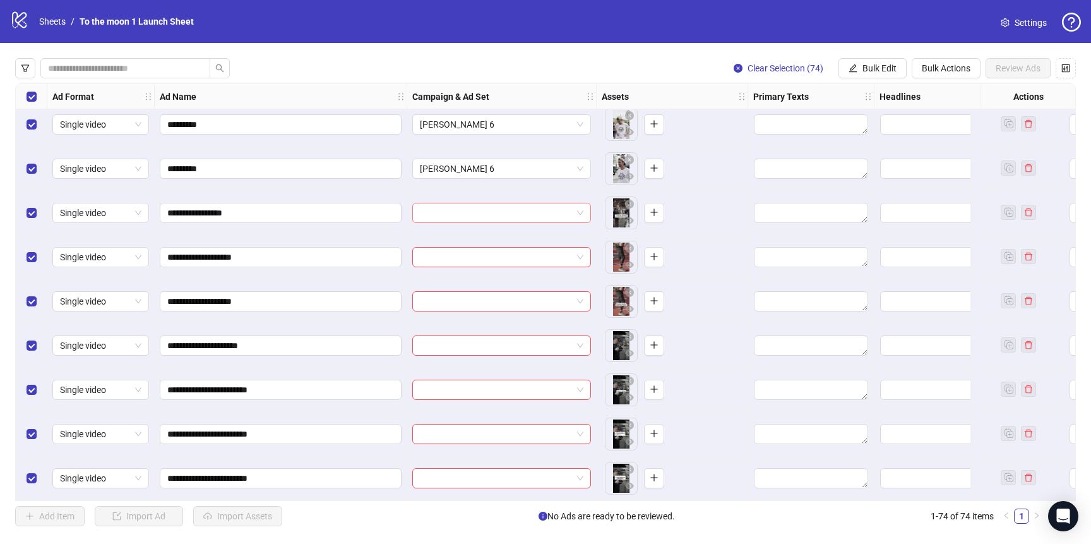
scroll to position [726, 0]
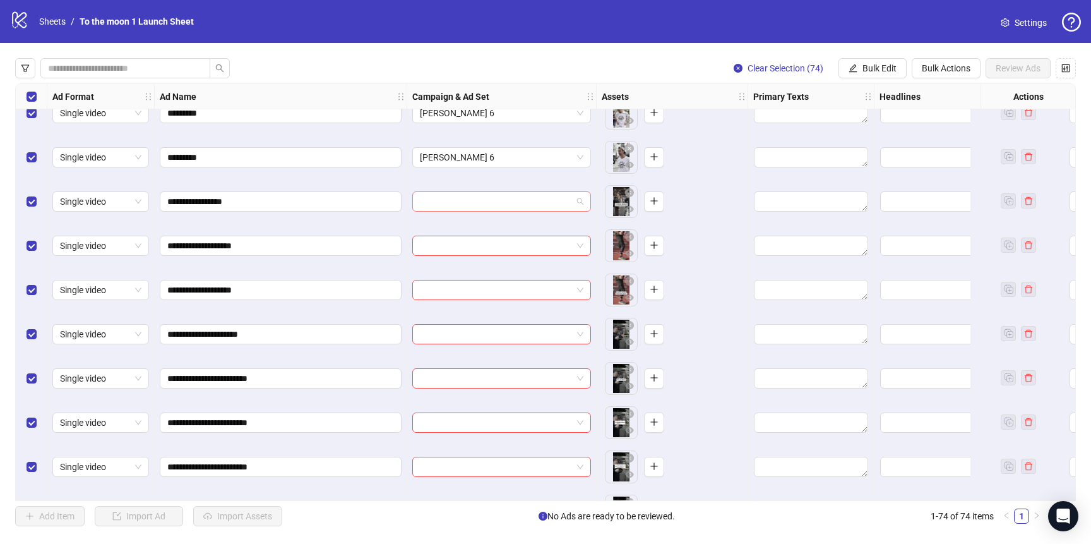
click at [498, 198] on input "search" at bounding box center [496, 201] width 152 height 19
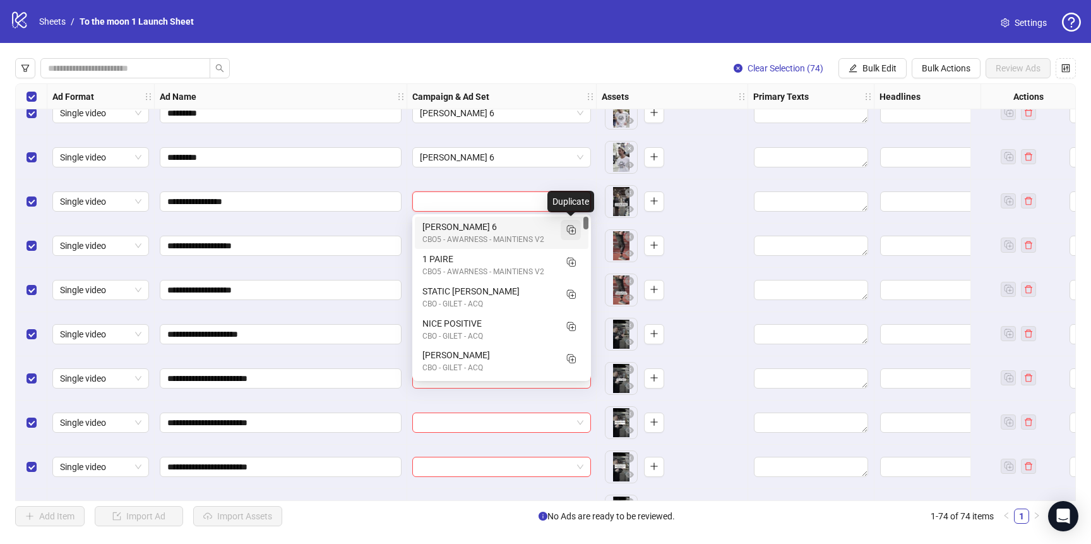
click at [570, 228] on rect "Duplicate" at bounding box center [573, 231] width 6 height 6
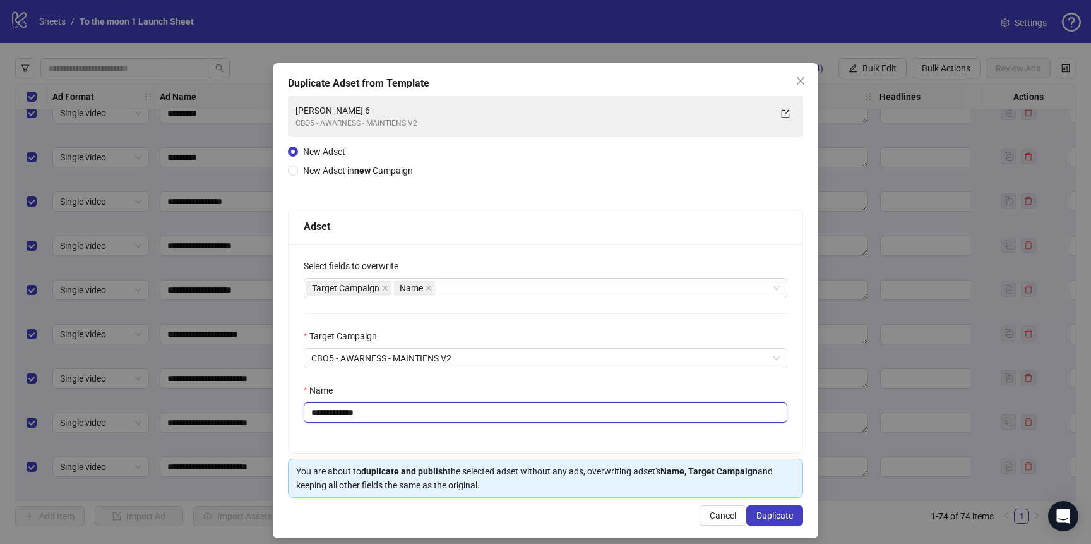
click at [349, 411] on input "**********" at bounding box center [546, 412] width 484 height 20
type input "**********"
click at [764, 508] on button "Duplicate" at bounding box center [775, 515] width 57 height 20
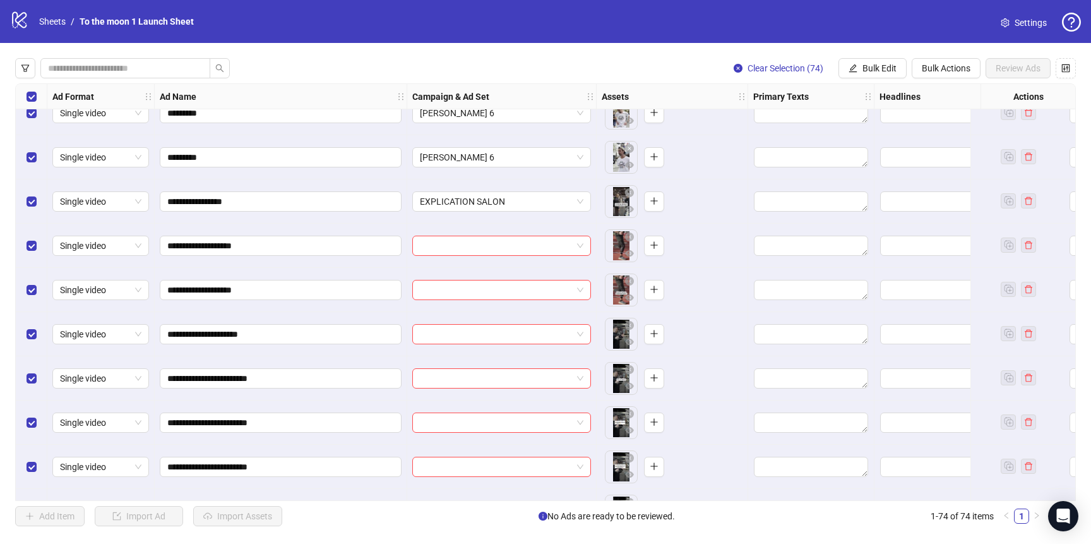
scroll to position [807, 0]
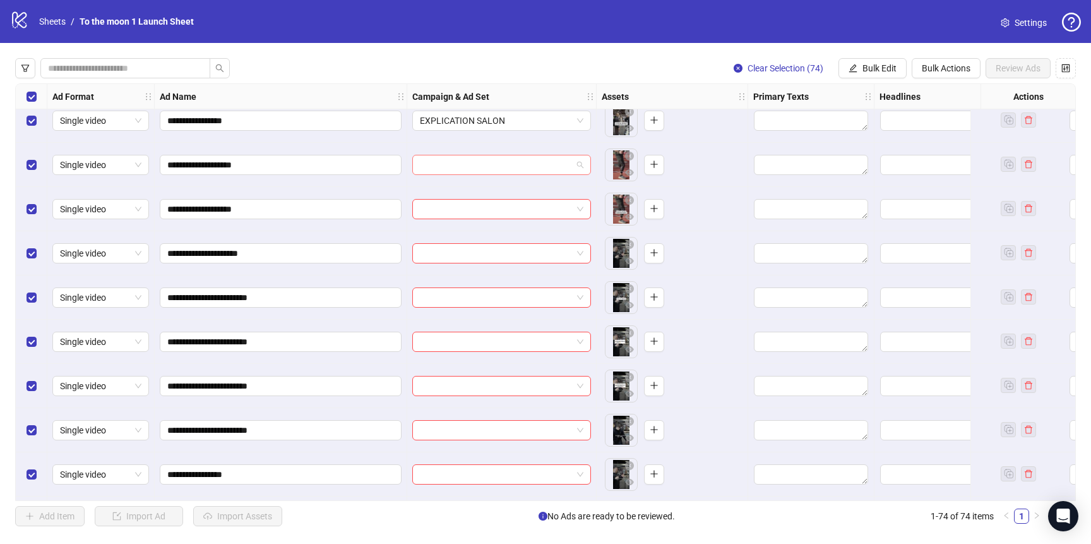
click at [542, 167] on input "search" at bounding box center [496, 164] width 152 height 19
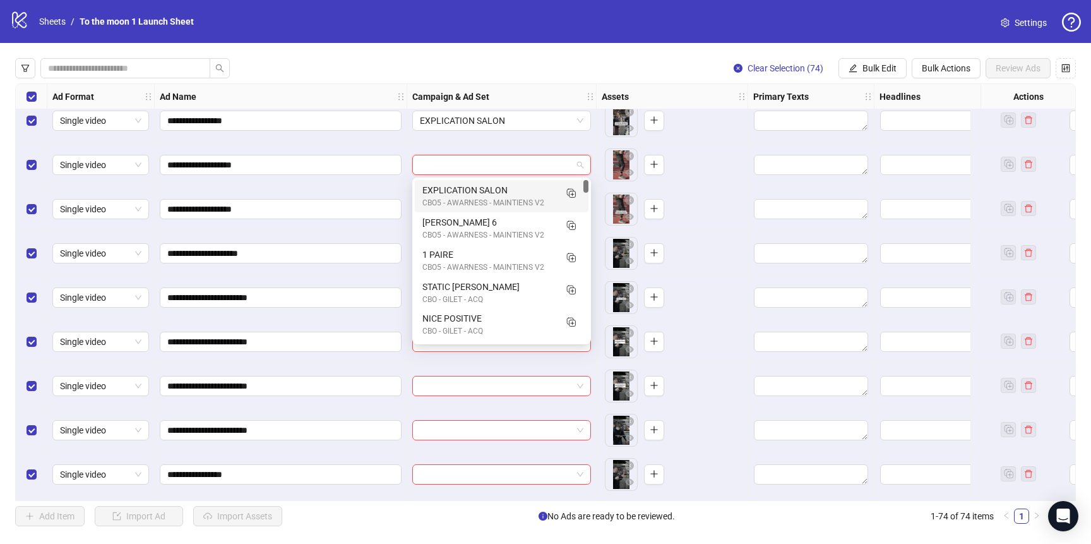
click at [507, 194] on div "EXPLICATION SALON" at bounding box center [489, 190] width 133 height 14
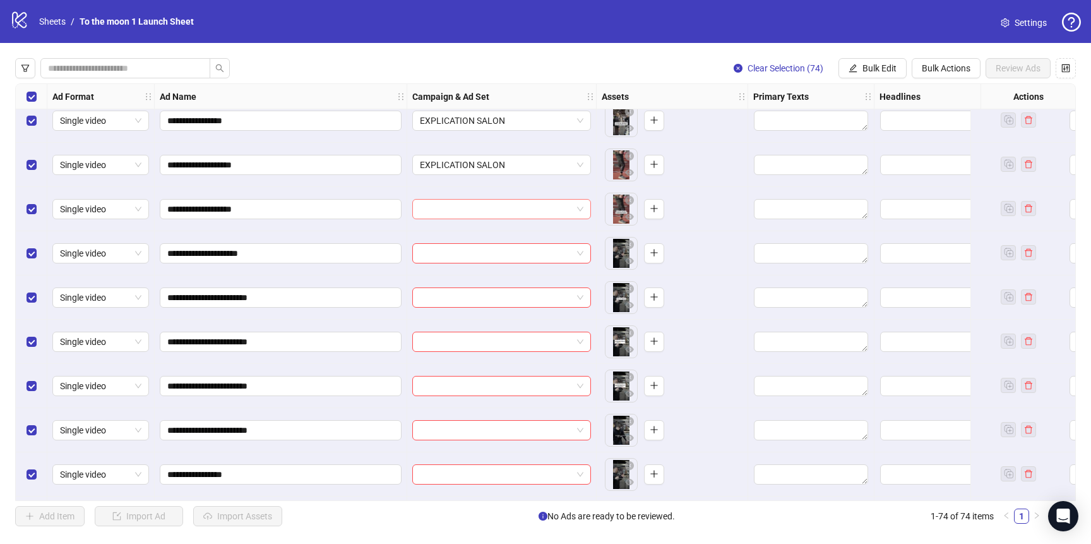
click at [496, 212] on input "search" at bounding box center [496, 209] width 152 height 19
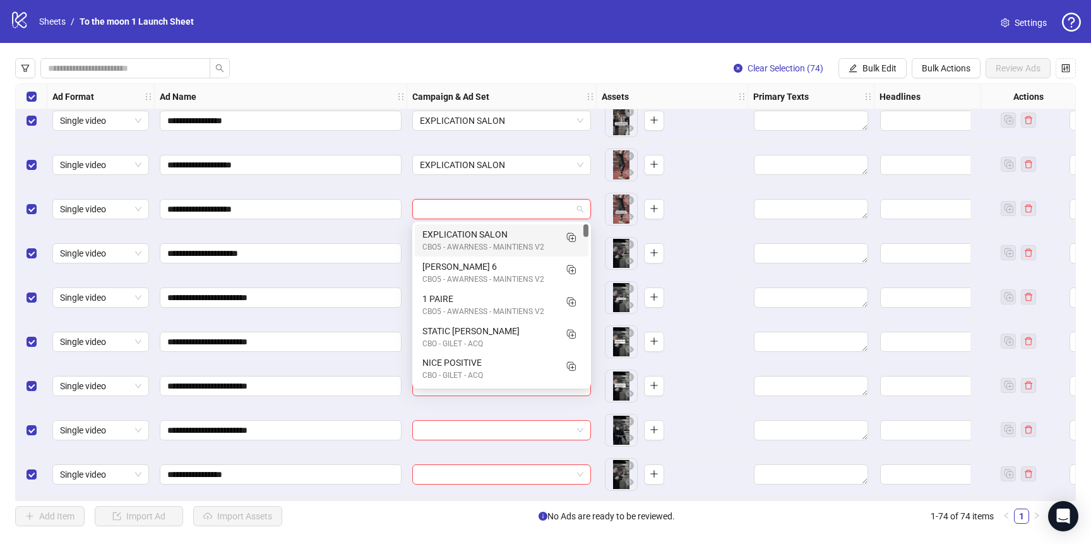
click at [496, 237] on div "EXPLICATION SALON" at bounding box center [489, 234] width 133 height 14
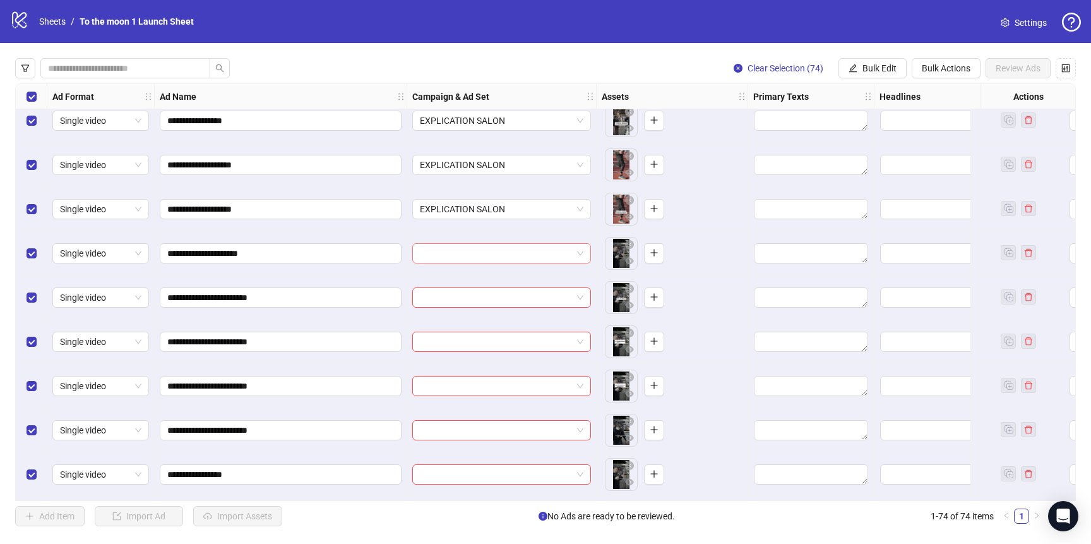
click at [496, 254] on input "search" at bounding box center [496, 253] width 152 height 19
click at [512, 226] on div "EXPLICATION SALON" at bounding box center [501, 209] width 189 height 44
click at [512, 251] on input "search" at bounding box center [496, 253] width 152 height 19
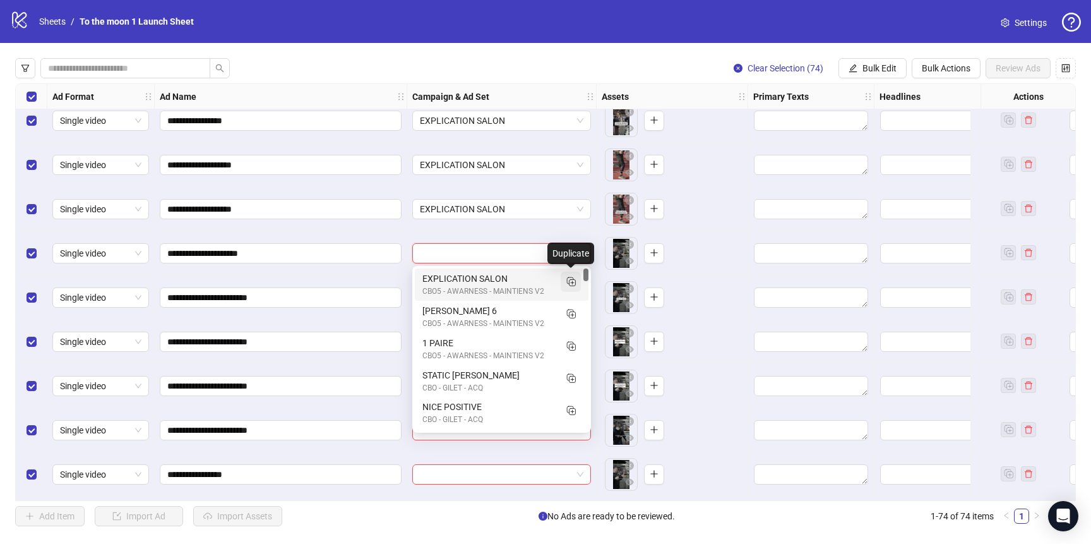
click at [574, 283] on line "Duplicate" at bounding box center [572, 283] width 3 height 0
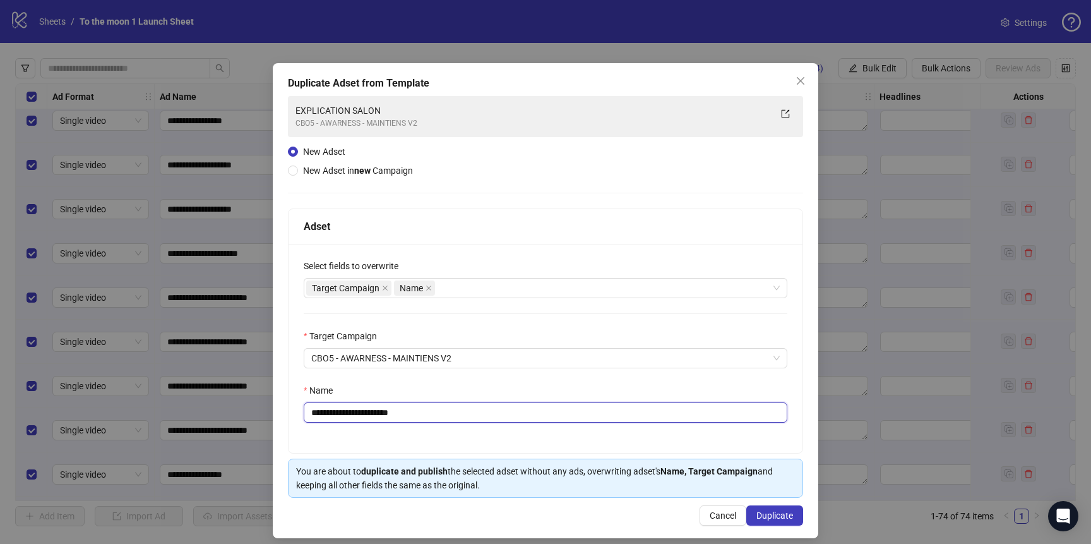
click at [389, 413] on input "**********" at bounding box center [546, 412] width 484 height 20
type input "**********"
click at [764, 519] on span "Duplicate" at bounding box center [775, 515] width 37 height 10
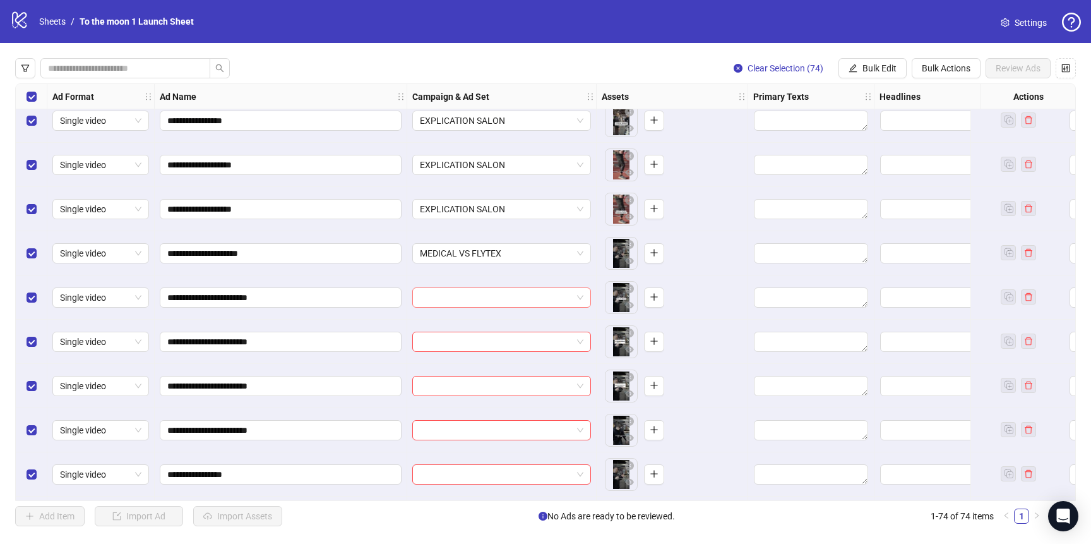
click at [540, 301] on input "search" at bounding box center [496, 297] width 152 height 19
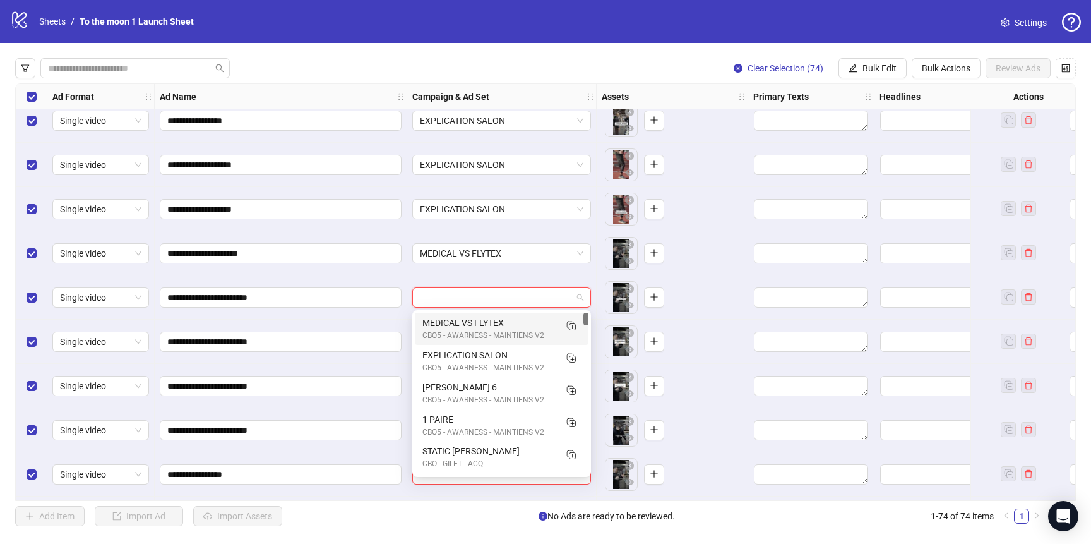
click at [522, 318] on div "MEDICAL VS FLYTEX" at bounding box center [489, 323] width 133 height 14
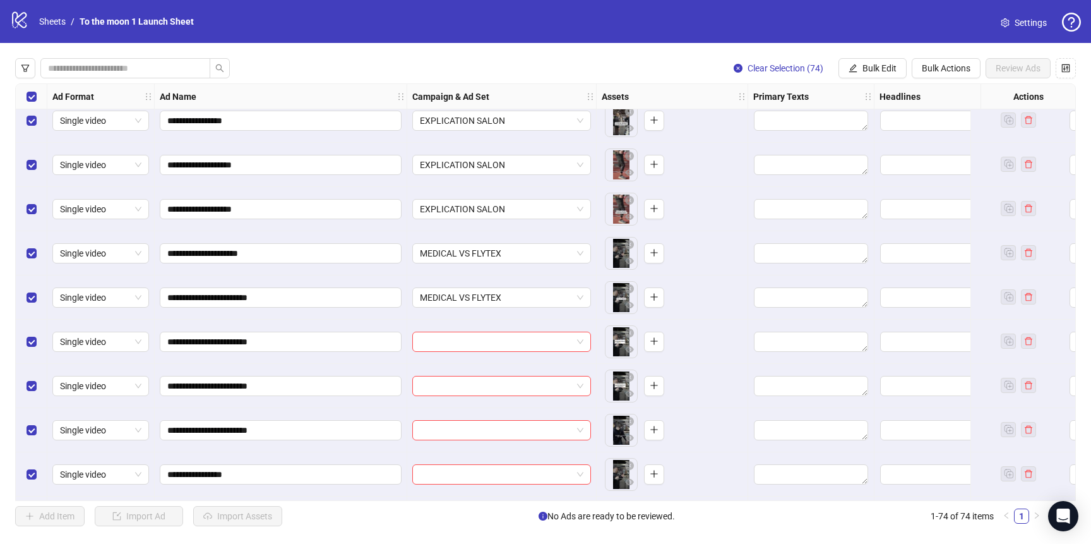
click at [519, 360] on div at bounding box center [501, 342] width 189 height 44
click at [520, 356] on div at bounding box center [501, 342] width 189 height 44
click at [514, 352] on div at bounding box center [501, 342] width 189 height 44
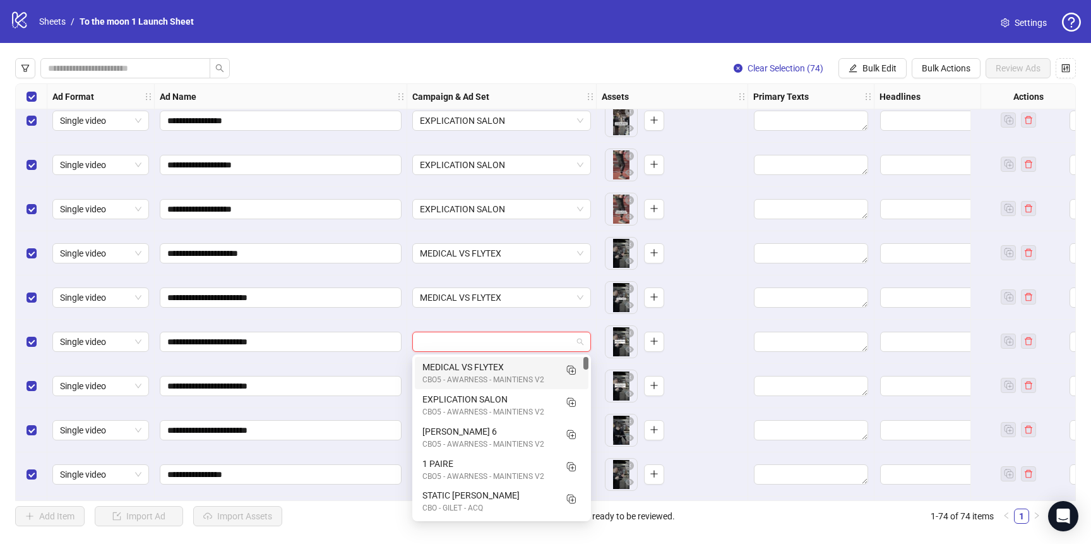
click at [476, 337] on input "search" at bounding box center [496, 341] width 152 height 19
click at [468, 371] on div "MEDICAL VS FLYTEX" at bounding box center [489, 367] width 133 height 14
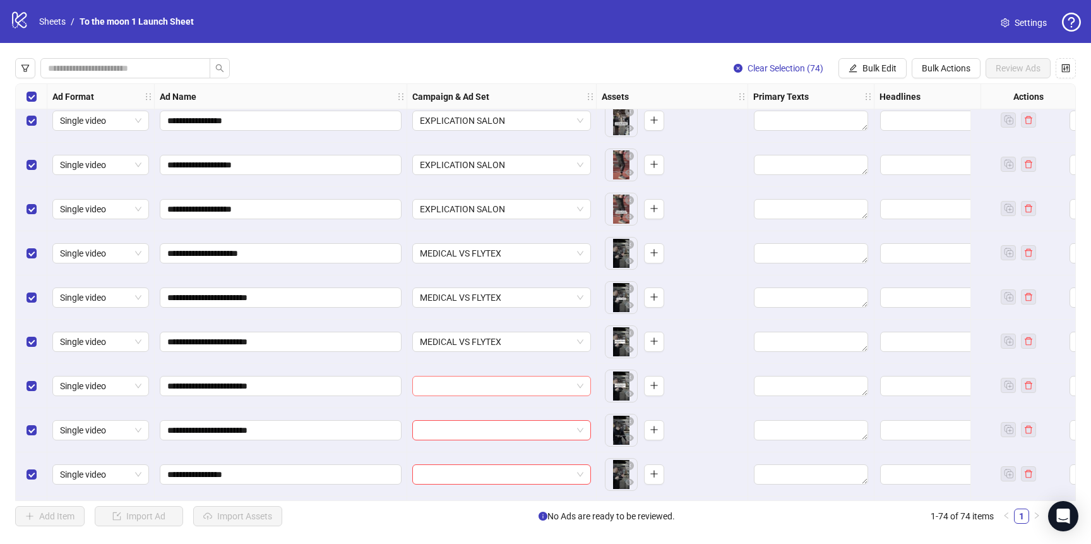
click at [468, 389] on input "search" at bounding box center [496, 385] width 152 height 19
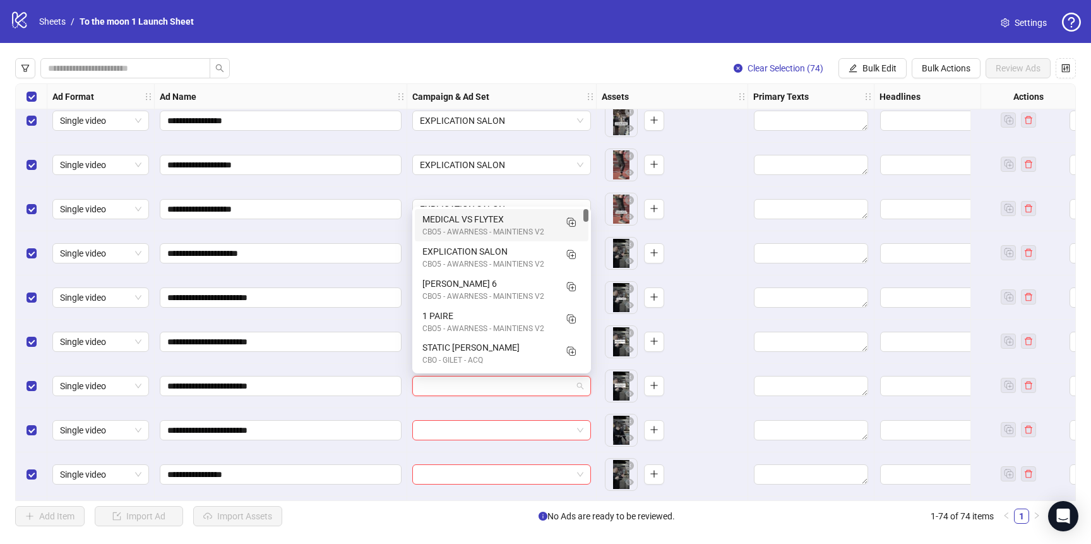
click at [476, 218] on div "MEDICAL VS FLYTEX" at bounding box center [489, 219] width 133 height 14
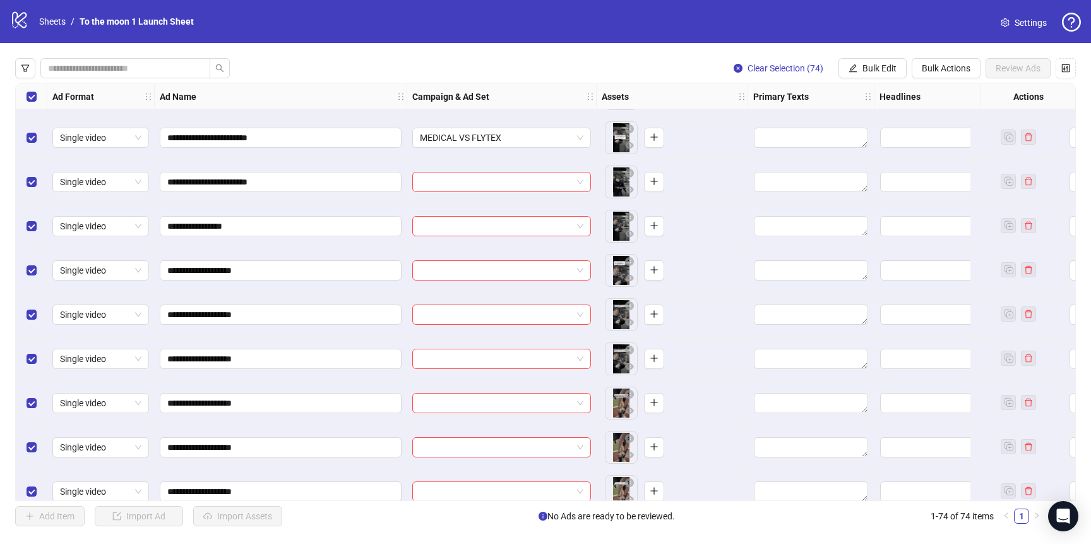
scroll to position [1114, 0]
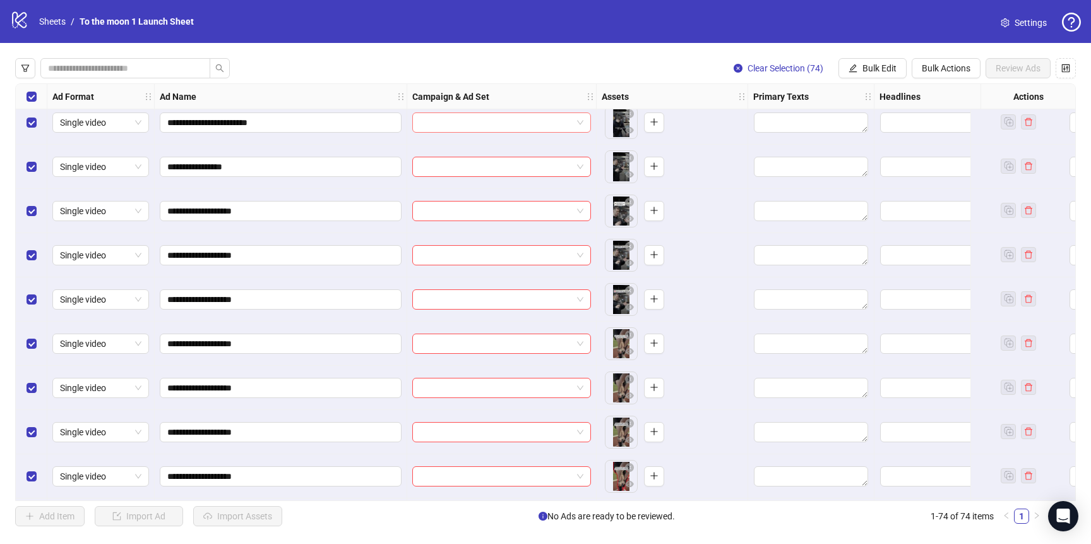
click at [481, 125] on input "search" at bounding box center [496, 122] width 152 height 19
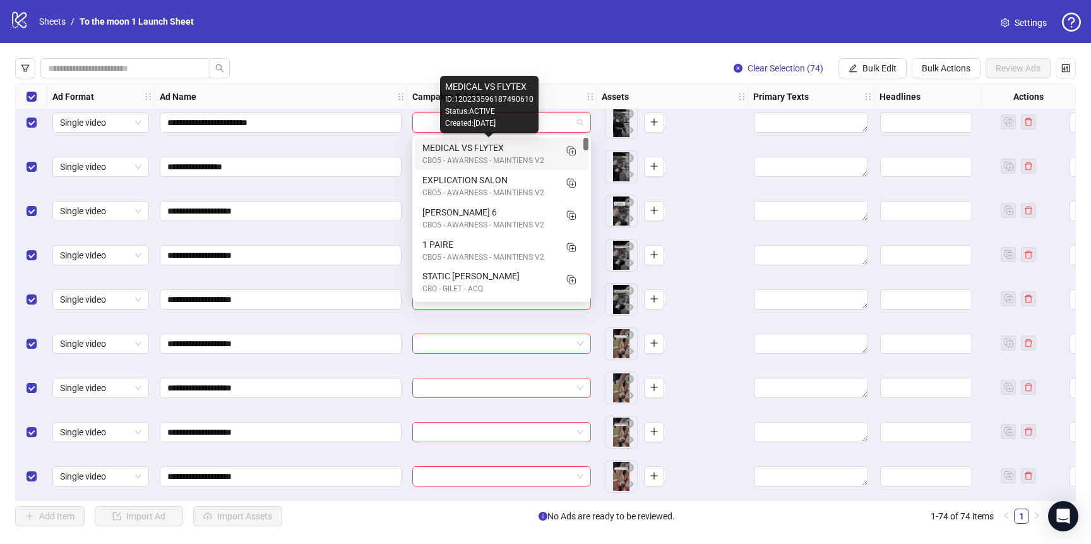
click at [475, 155] on div "CBO5 - AWARNESS - MAINTIENS V2" at bounding box center [489, 161] width 133 height 12
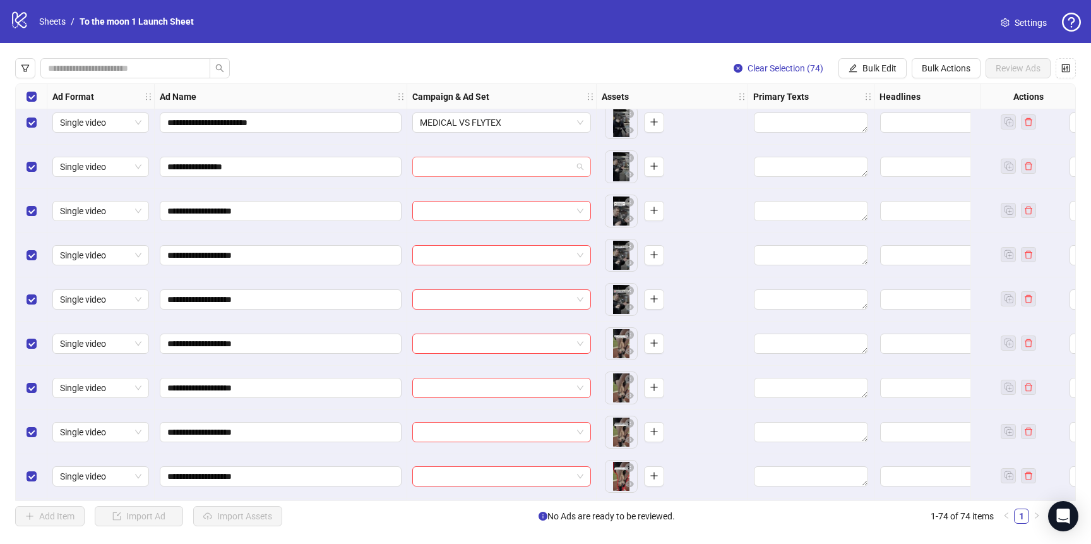
click at [475, 174] on input "search" at bounding box center [496, 166] width 152 height 19
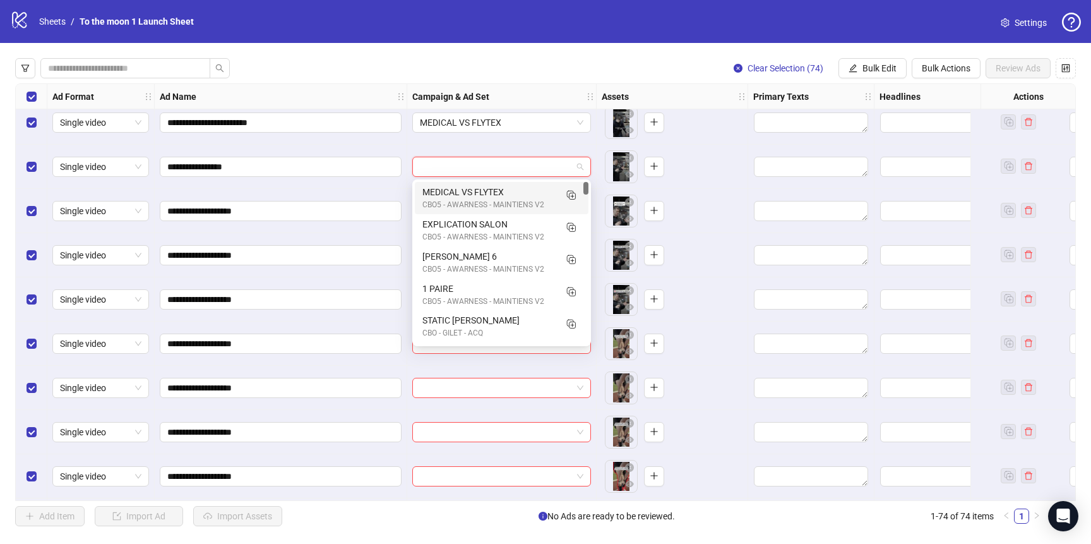
click at [475, 195] on div "MEDICAL VS FLYTEX" at bounding box center [489, 192] width 133 height 14
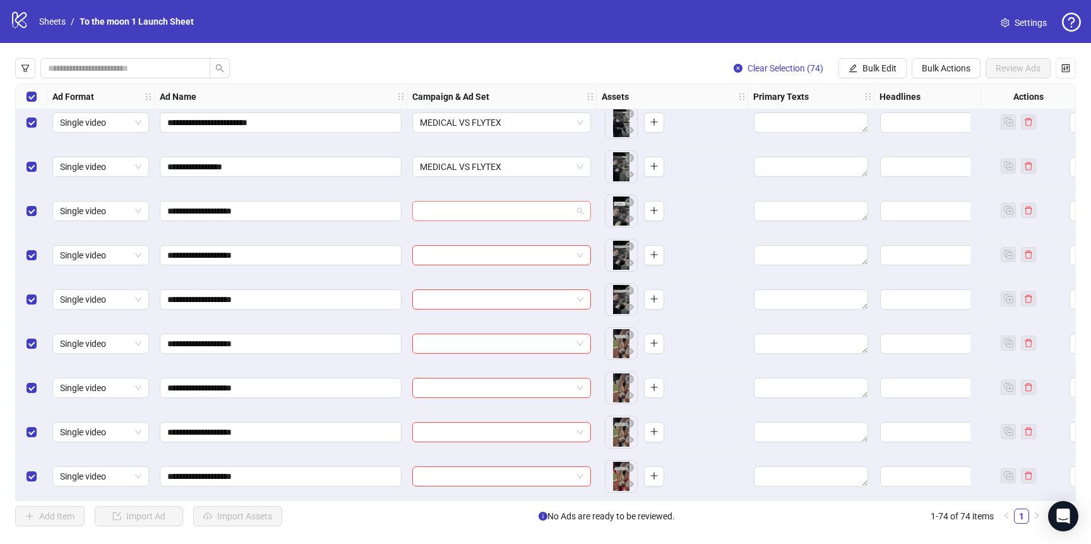
click at [475, 203] on input "search" at bounding box center [496, 210] width 152 height 19
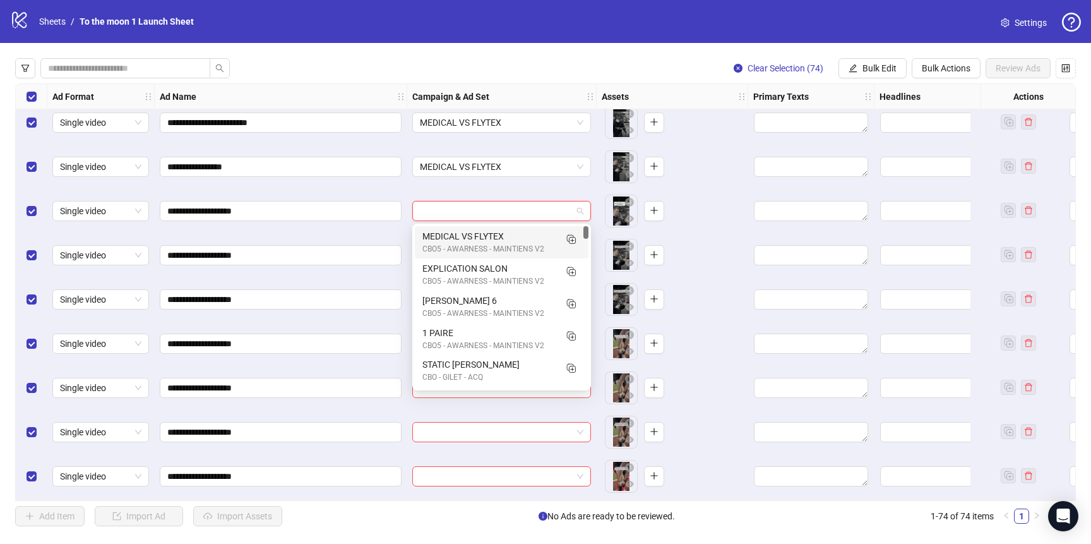
click at [475, 237] on div "MEDICAL VS FLYTEX" at bounding box center [489, 236] width 133 height 14
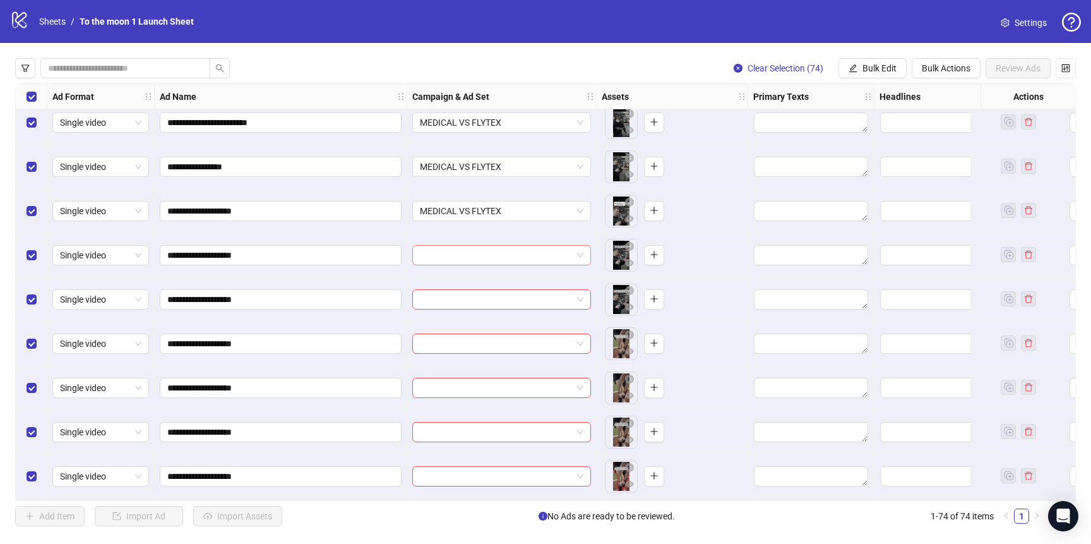
click at [475, 246] on input "search" at bounding box center [496, 255] width 152 height 19
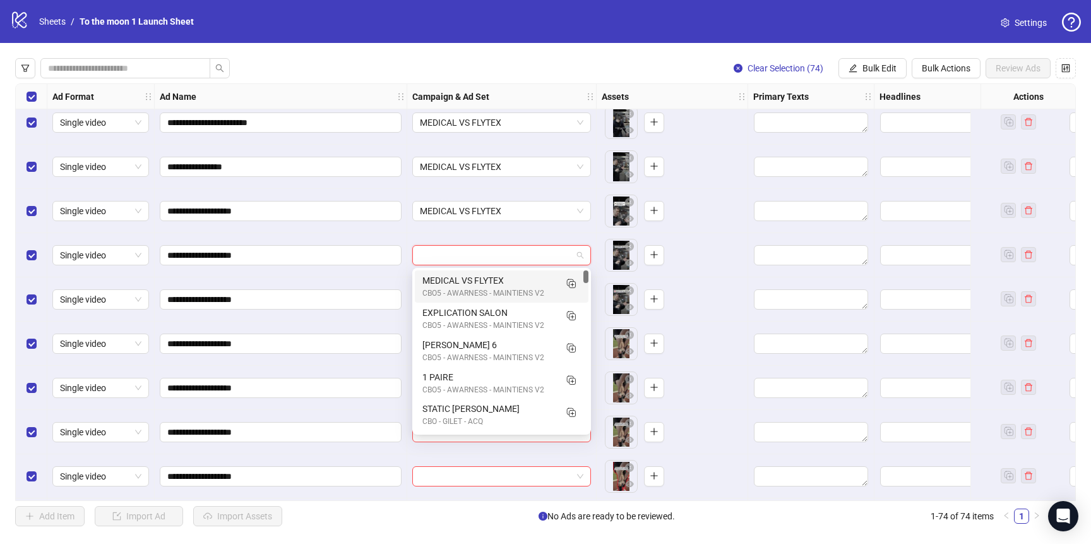
click at [472, 287] on div "CBO5 - AWARNESS - MAINTIENS V2" at bounding box center [489, 293] width 133 height 12
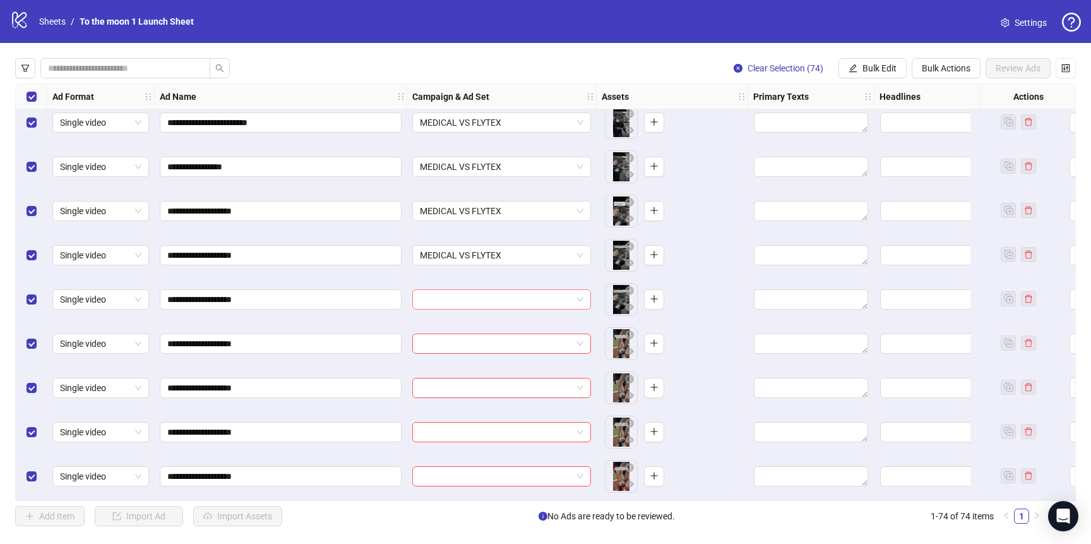
click at [472, 306] on input "search" at bounding box center [496, 299] width 152 height 19
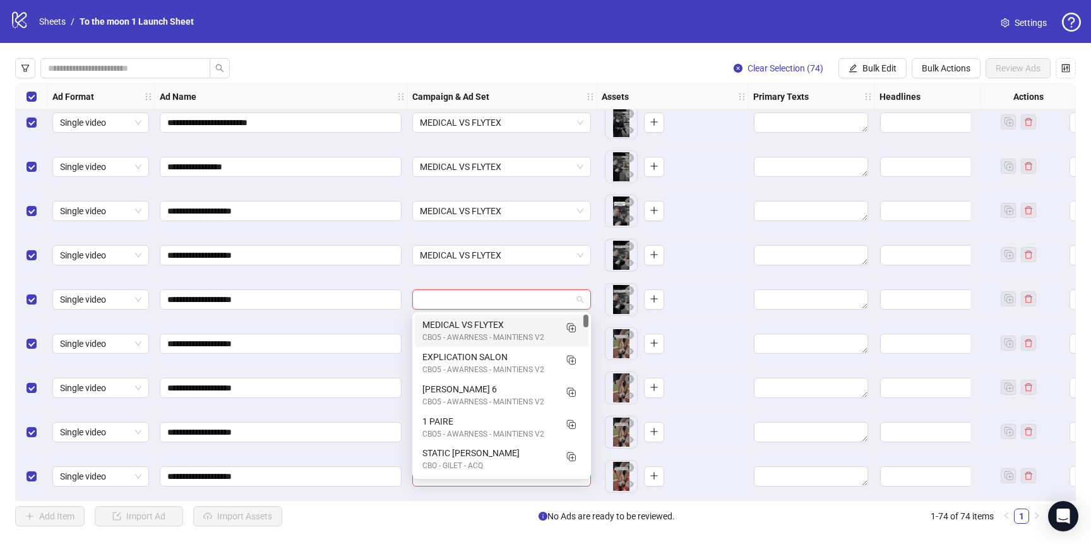
click at [472, 324] on div "MEDICAL VS FLYTEX" at bounding box center [489, 325] width 133 height 14
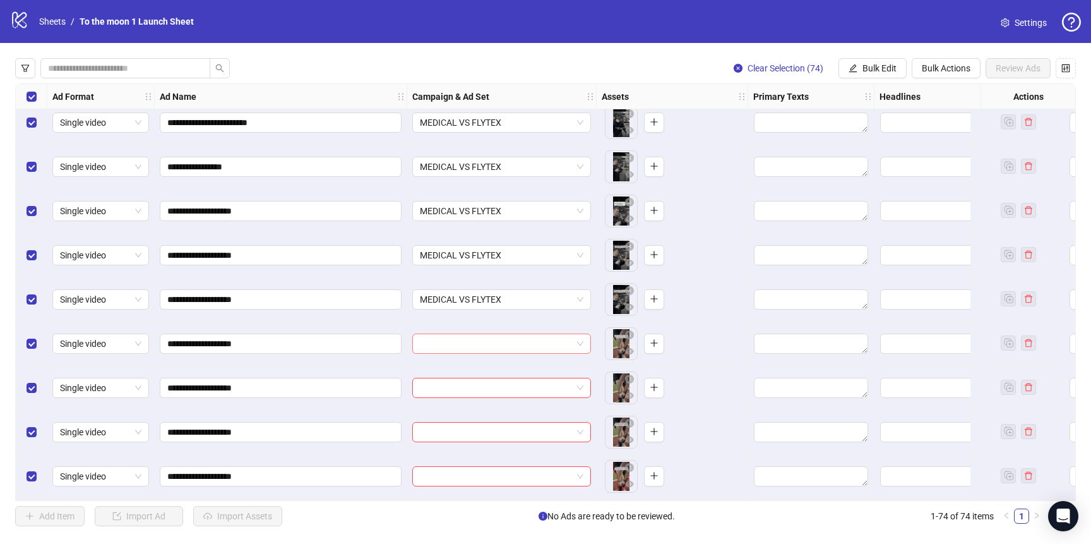
click at [472, 339] on input "search" at bounding box center [496, 343] width 152 height 19
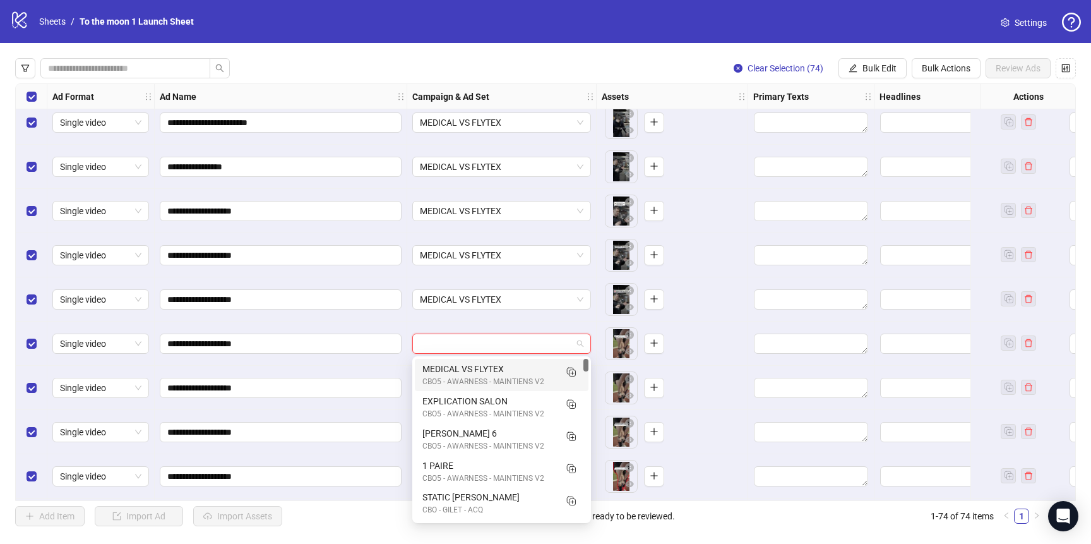
click at [469, 366] on div "MEDICAL VS FLYTEX" at bounding box center [489, 369] width 133 height 14
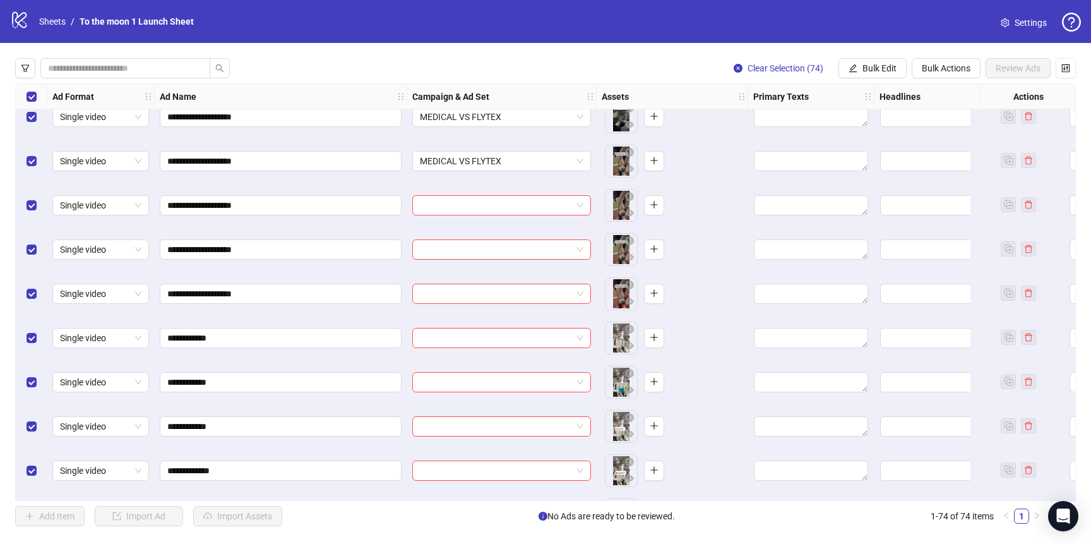
scroll to position [1311, 0]
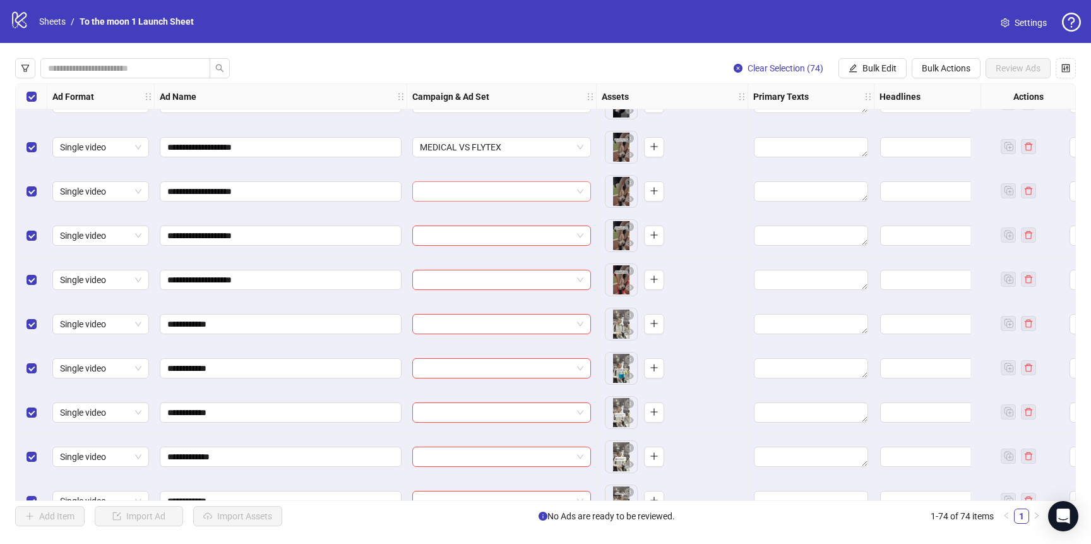
click at [508, 185] on input "search" at bounding box center [496, 191] width 152 height 19
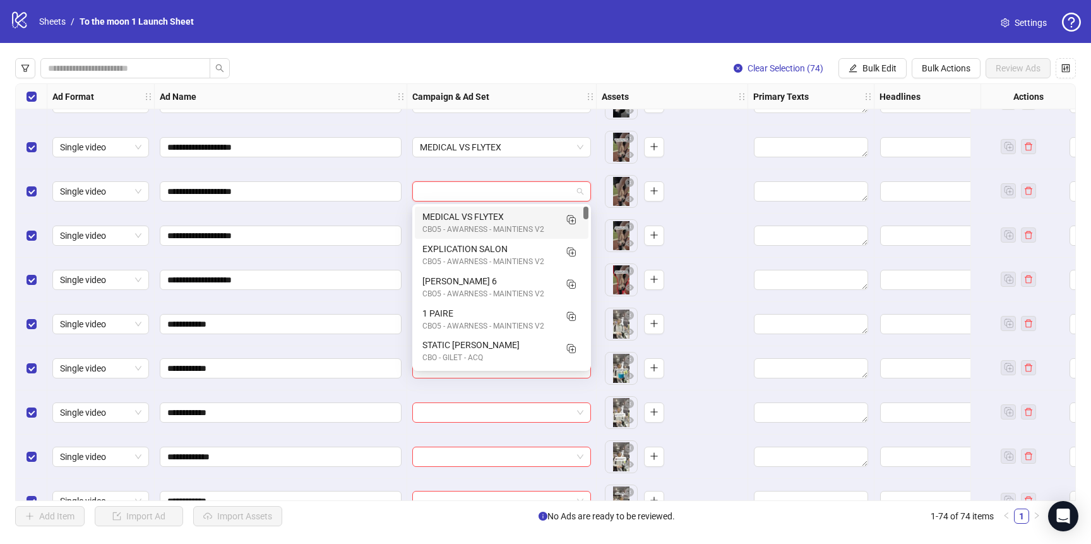
click at [504, 210] on div "MEDICAL VS FLYTEX" at bounding box center [489, 217] width 133 height 14
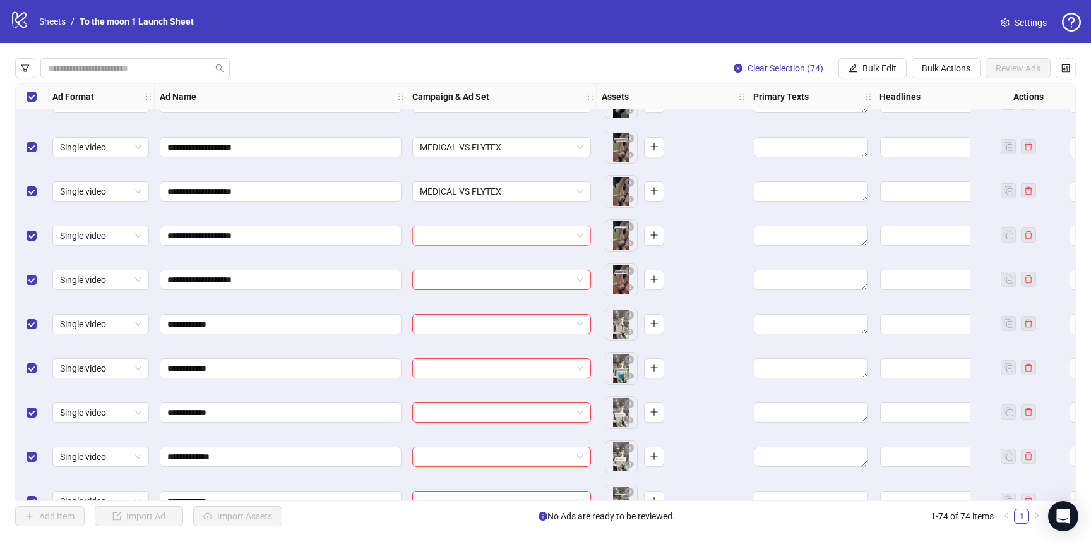
click at [494, 234] on input "search" at bounding box center [496, 235] width 152 height 19
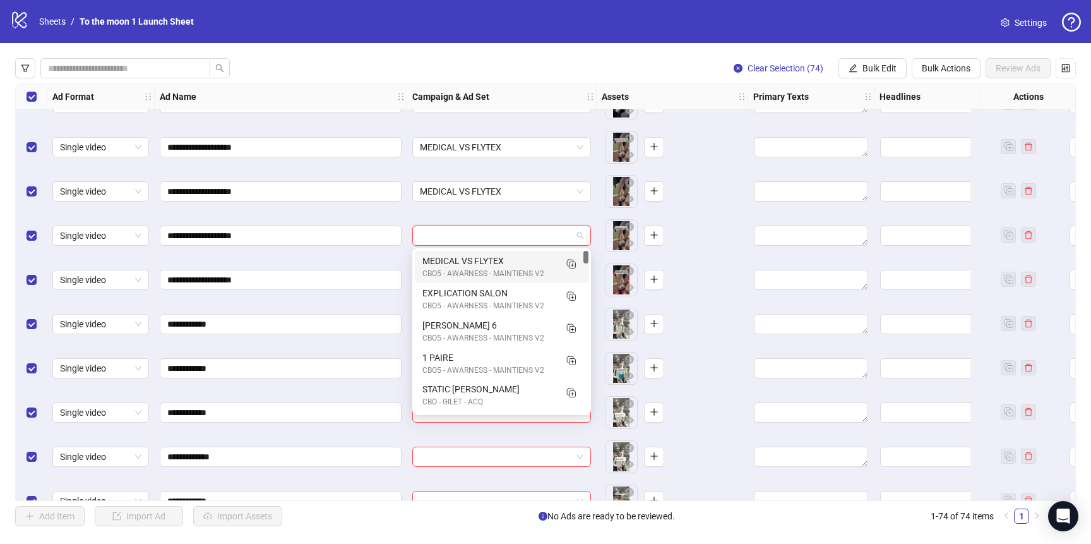
click at [494, 259] on div "MEDICAL VS FLYTEX" at bounding box center [489, 261] width 133 height 14
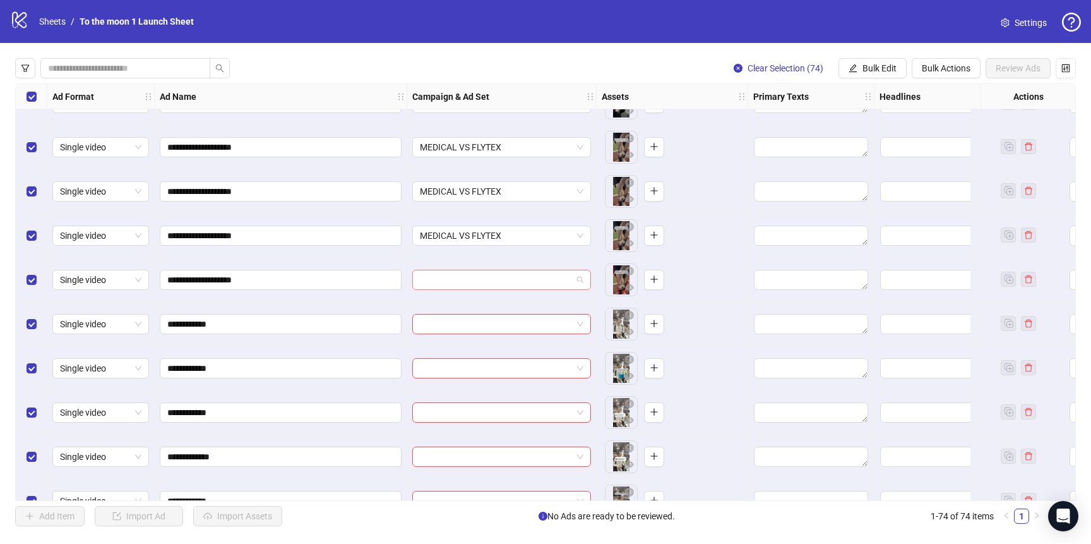
click at [492, 280] on input "search" at bounding box center [496, 279] width 152 height 19
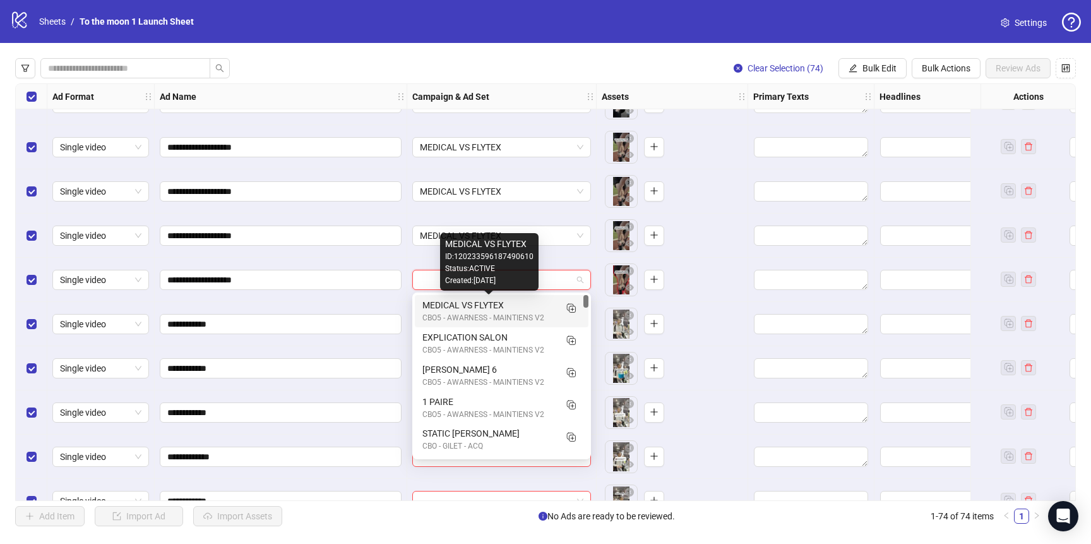
click at [493, 309] on div "MEDICAL VS FLYTEX" at bounding box center [489, 305] width 133 height 14
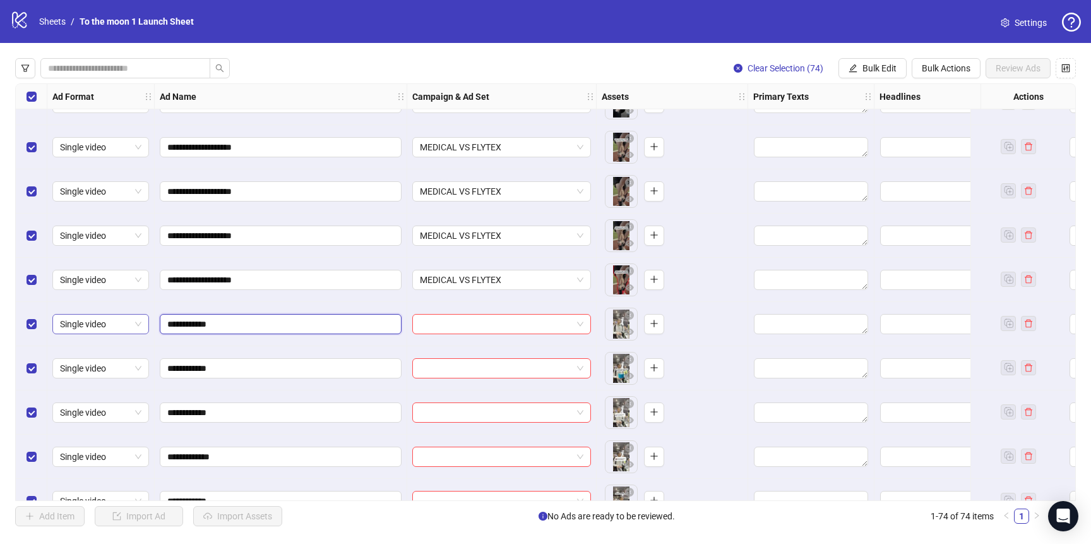
drag, startPoint x: 249, startPoint y: 321, endPoint x: 107, endPoint y: 321, distance: 142.7
click at [498, 327] on input "search" at bounding box center [496, 324] width 152 height 19
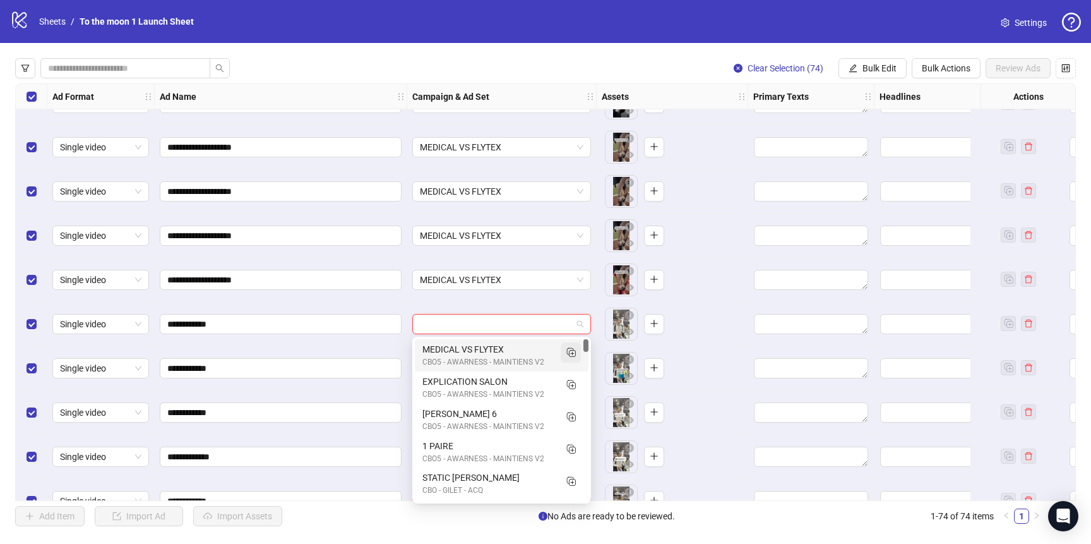
click at [575, 353] on rect "Duplicate" at bounding box center [573, 354] width 6 height 6
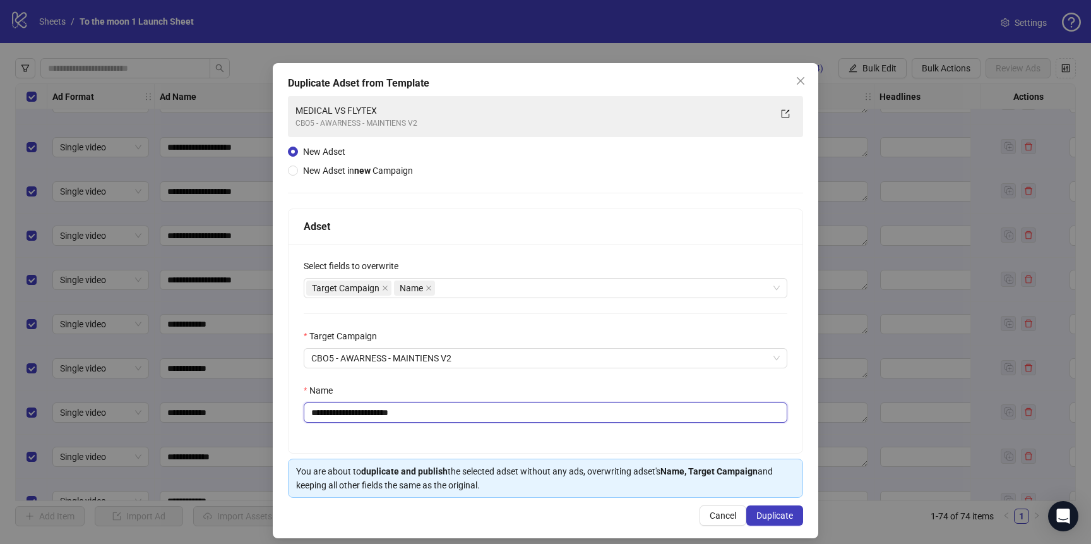
click at [367, 414] on input "**********" at bounding box center [546, 412] width 484 height 20
paste input "text"
drag, startPoint x: 320, startPoint y: 414, endPoint x: 247, endPoint y: 414, distance: 72.6
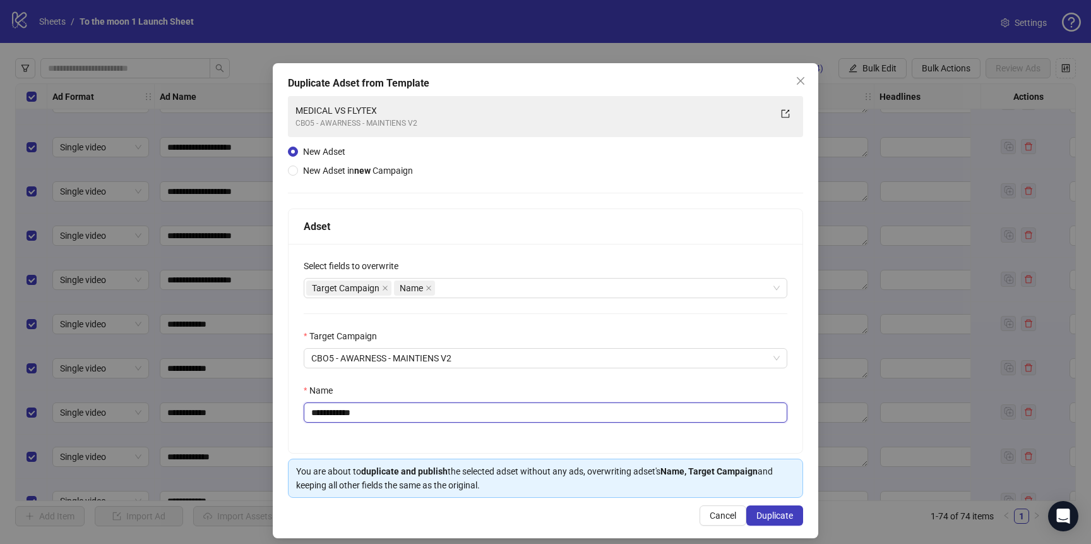
click at [250, 414] on div "**********" at bounding box center [545, 272] width 1091 height 544
type input "**********"
click at [768, 512] on span "Duplicate" at bounding box center [775, 515] width 37 height 10
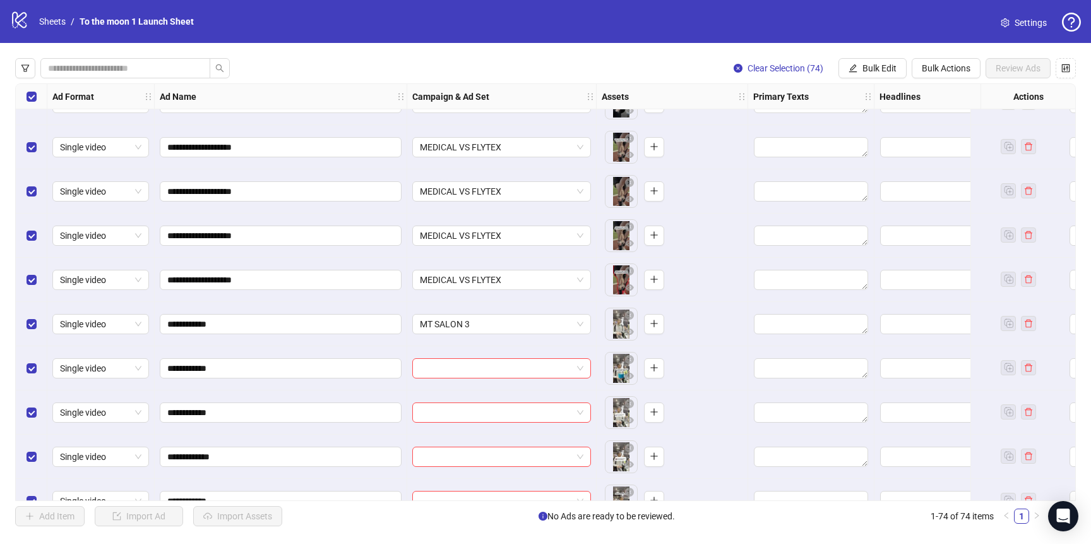
scroll to position [1450, 0]
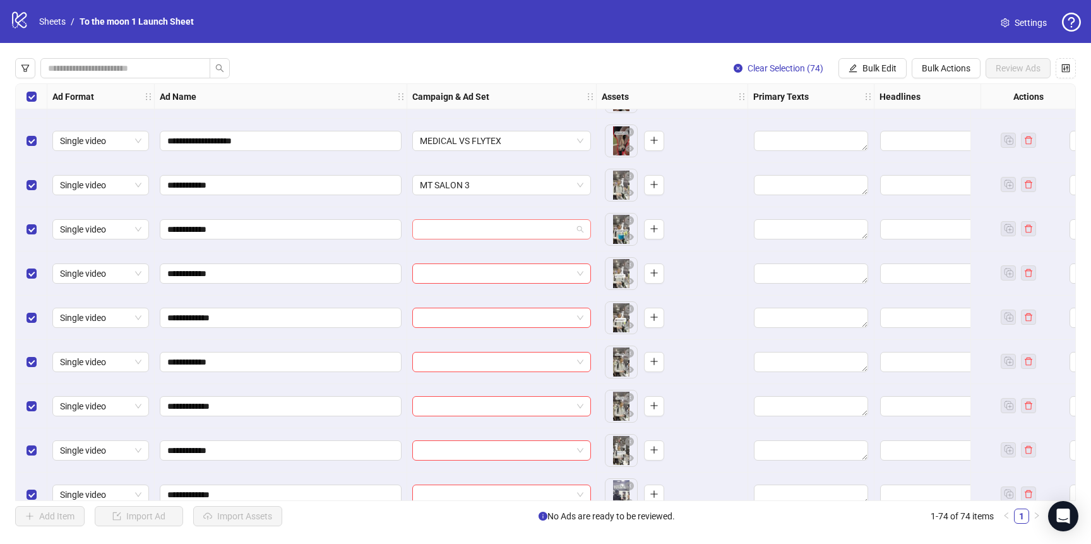
click at [496, 229] on input "search" at bounding box center [496, 229] width 152 height 19
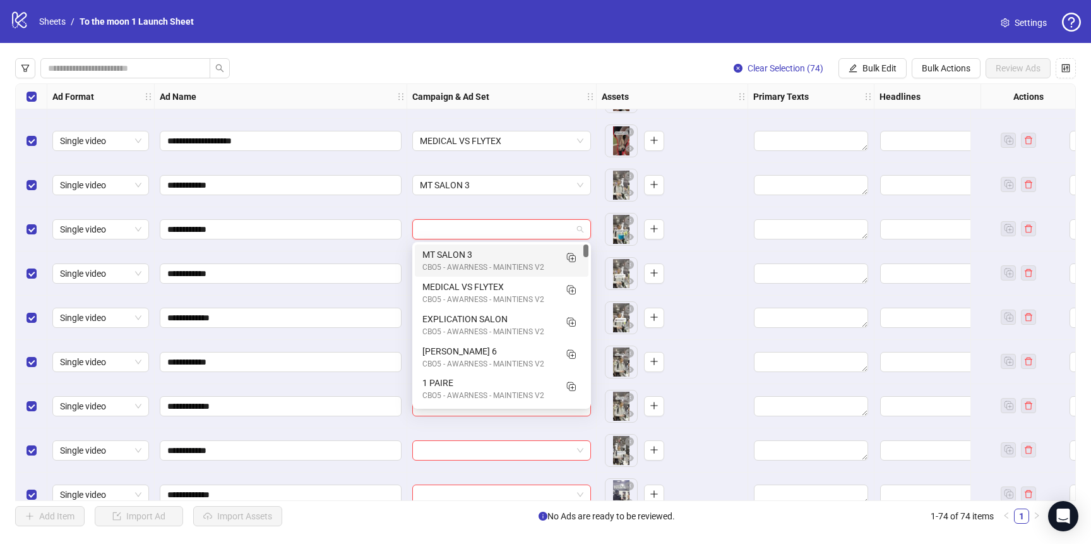
click at [490, 254] on div "MT SALON 3" at bounding box center [489, 255] width 133 height 14
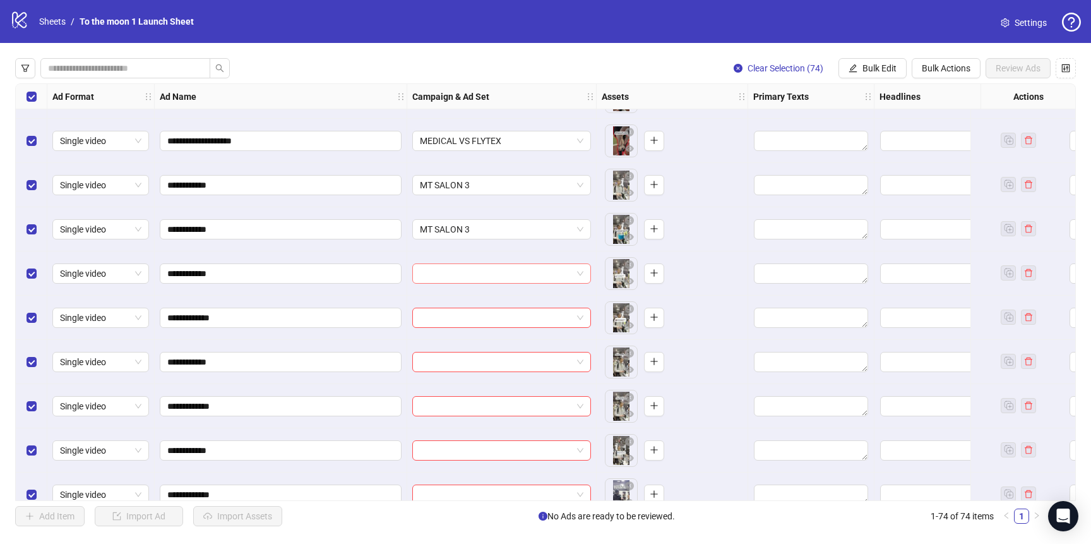
click at [490, 275] on input "search" at bounding box center [496, 273] width 152 height 19
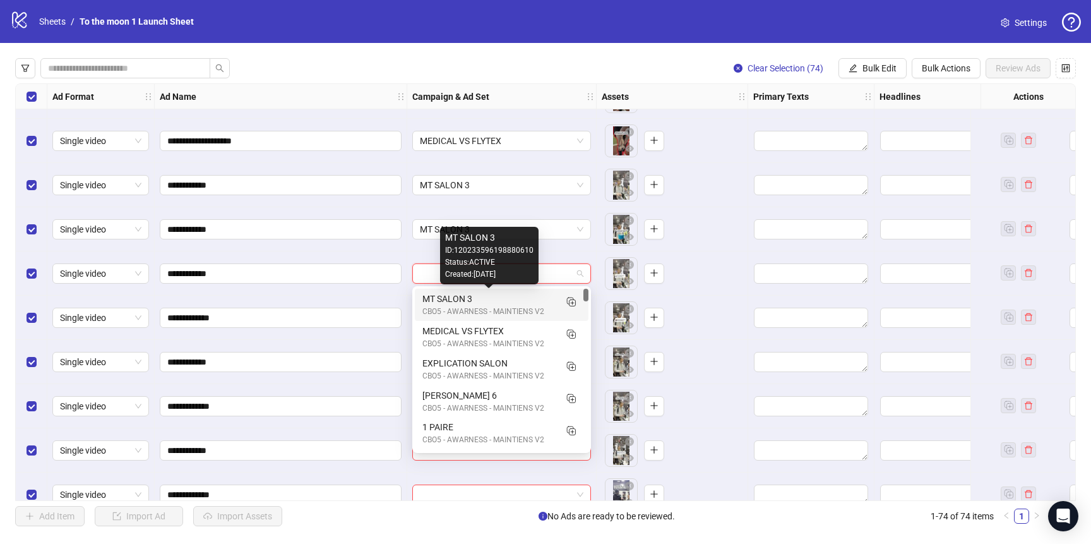
click at [490, 303] on div "MT SALON 3" at bounding box center [489, 299] width 133 height 14
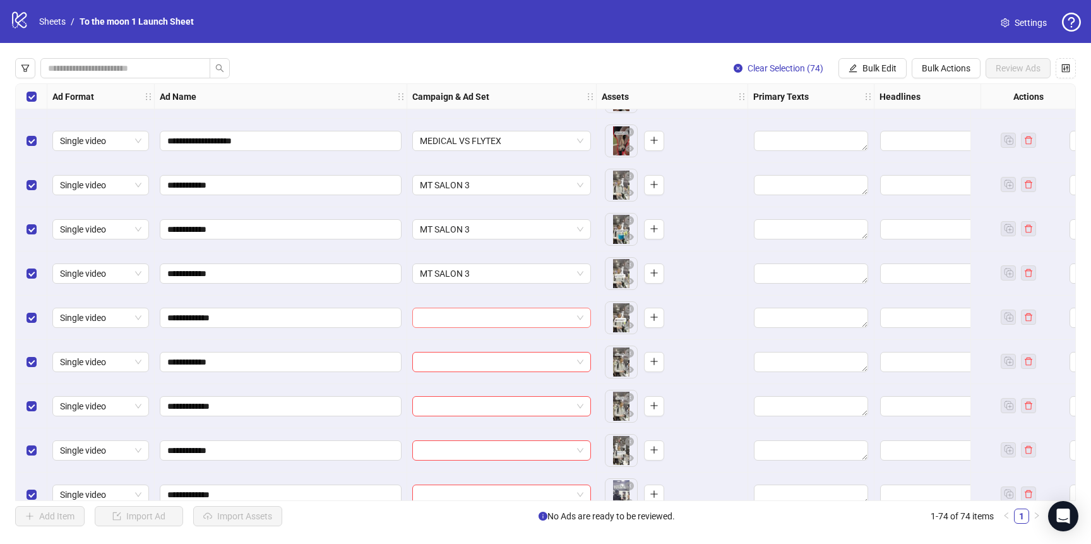
click at [490, 320] on input "search" at bounding box center [496, 317] width 152 height 19
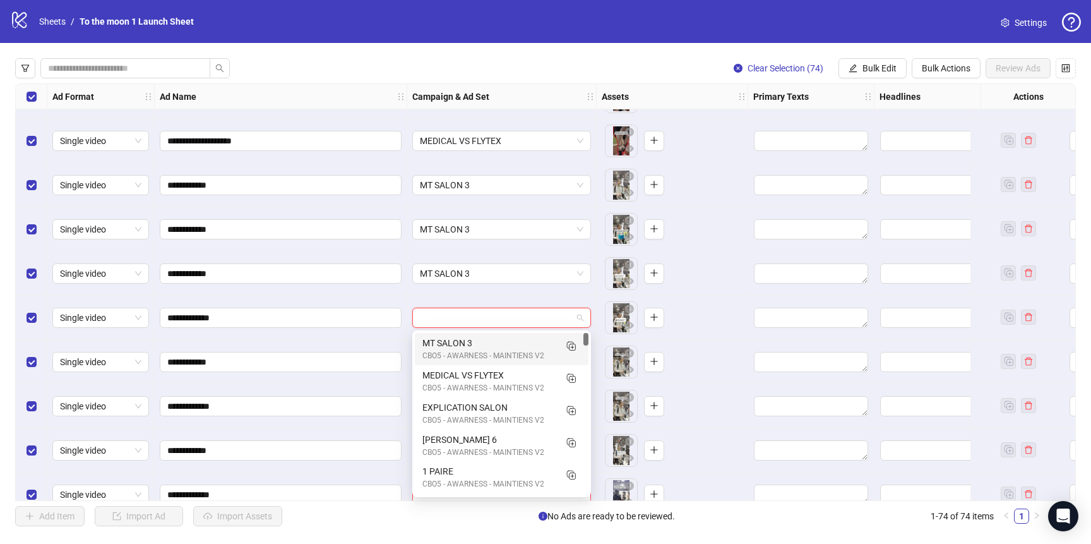
click at [490, 338] on div "MT SALON 3" at bounding box center [489, 343] width 133 height 14
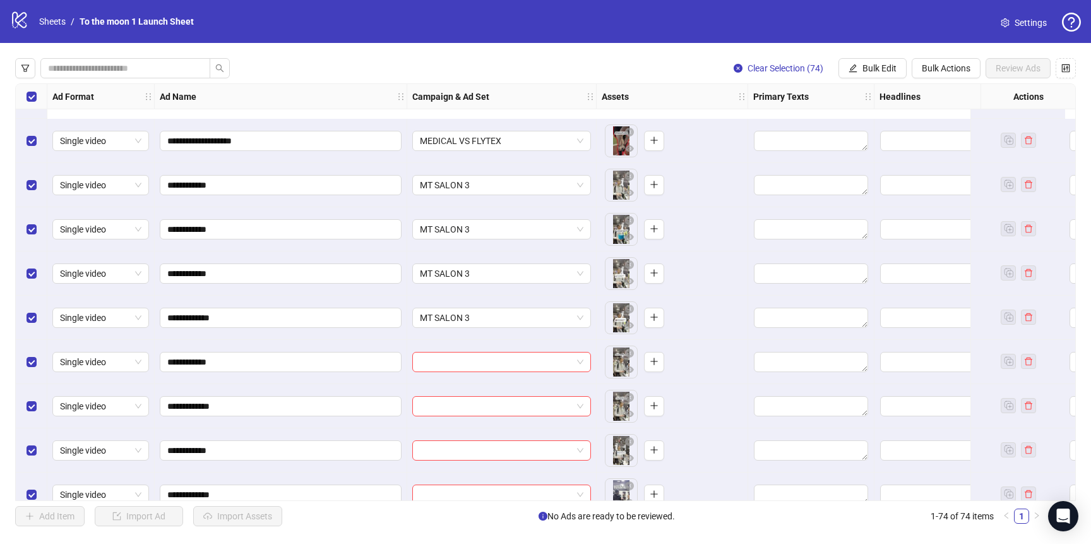
scroll to position [1602, 0]
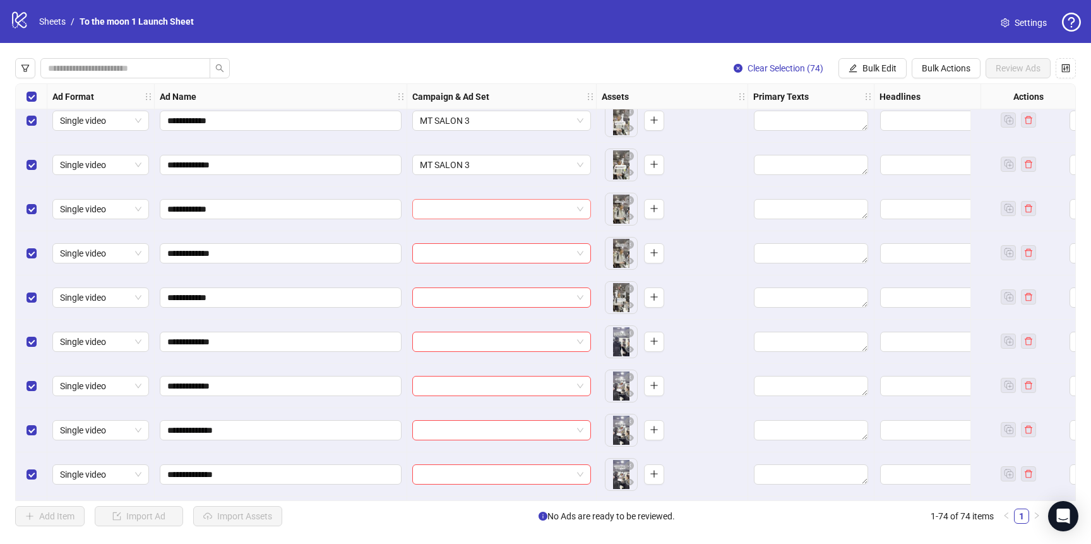
click at [494, 209] on input "search" at bounding box center [496, 209] width 152 height 19
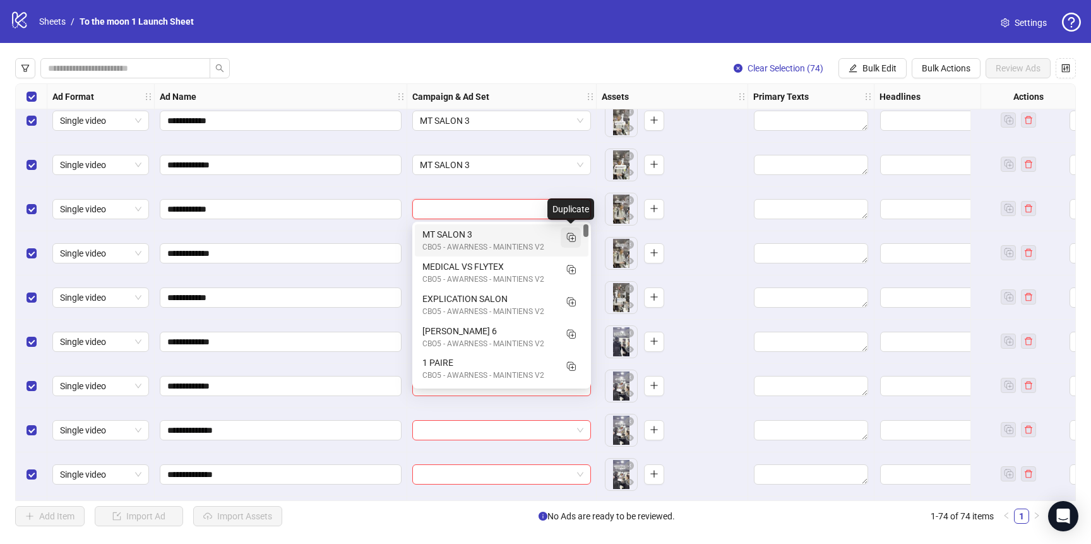
click at [573, 237] on rect "Duplicate" at bounding box center [570, 236] width 6 height 6
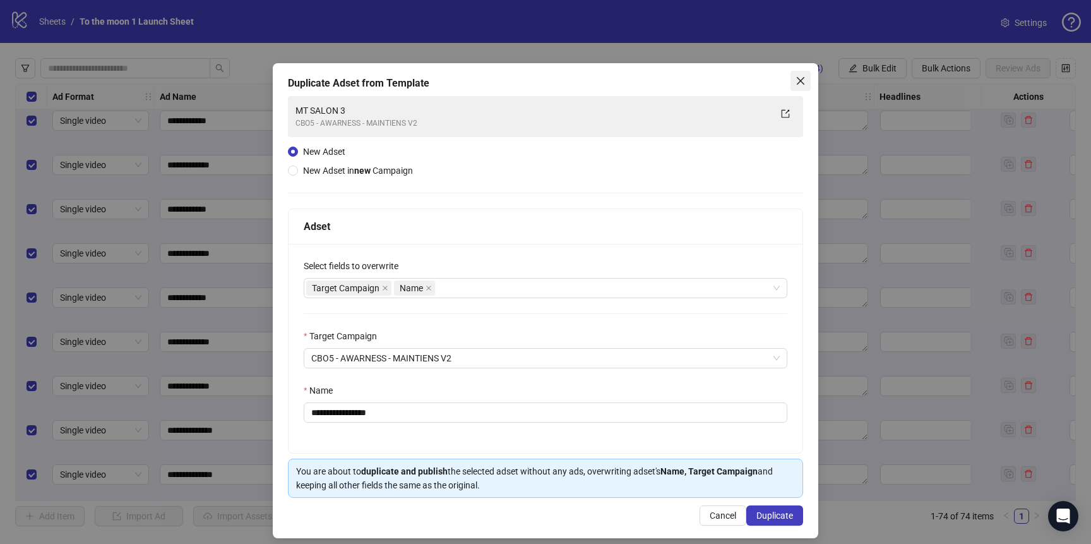
click at [804, 76] on icon "close" at bounding box center [801, 81] width 10 height 10
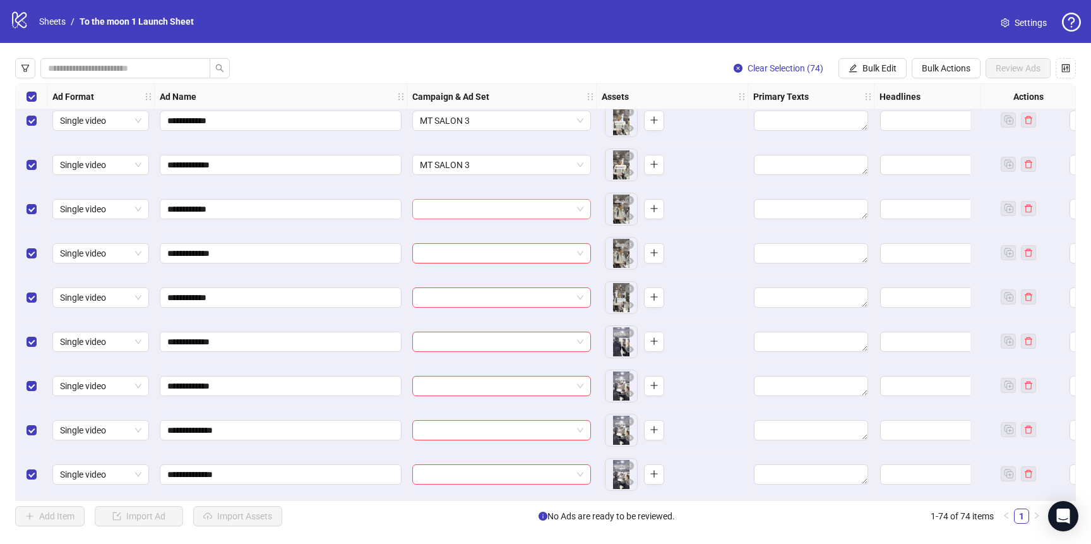
click at [475, 215] on input "search" at bounding box center [496, 209] width 152 height 19
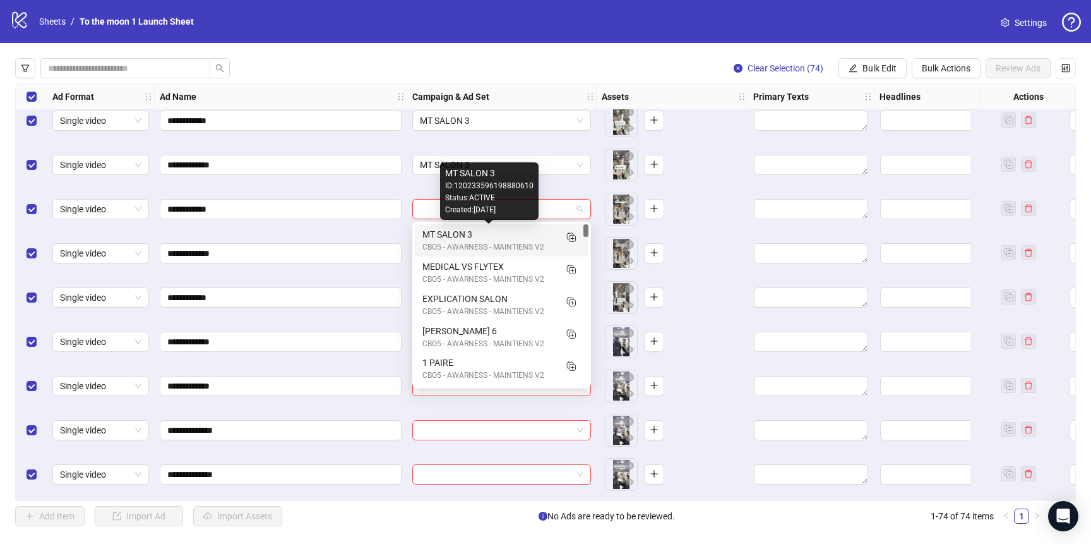
click at [473, 236] on div "MT SALON 3" at bounding box center [489, 234] width 133 height 14
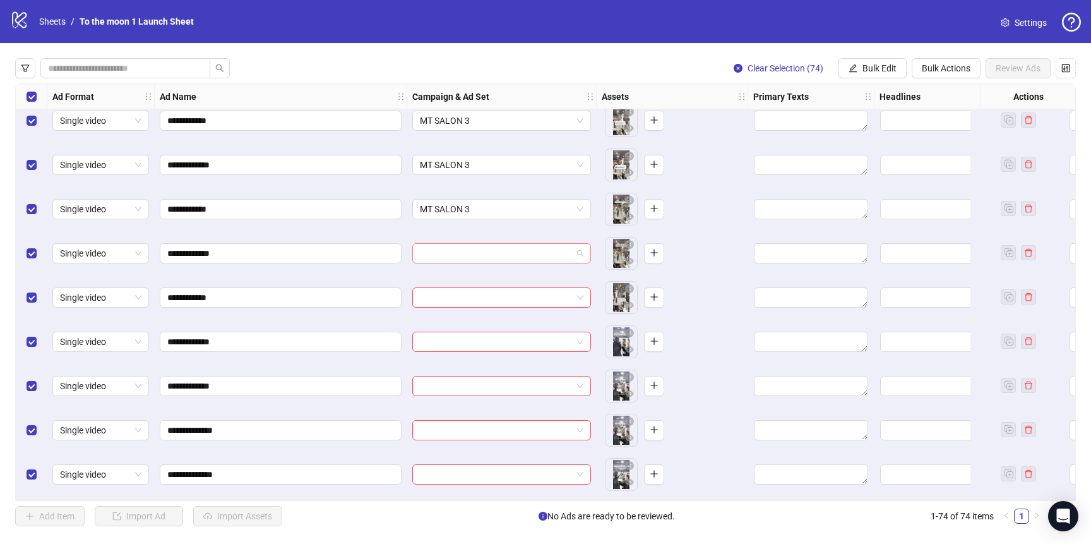
click at [473, 260] on input "search" at bounding box center [496, 253] width 152 height 19
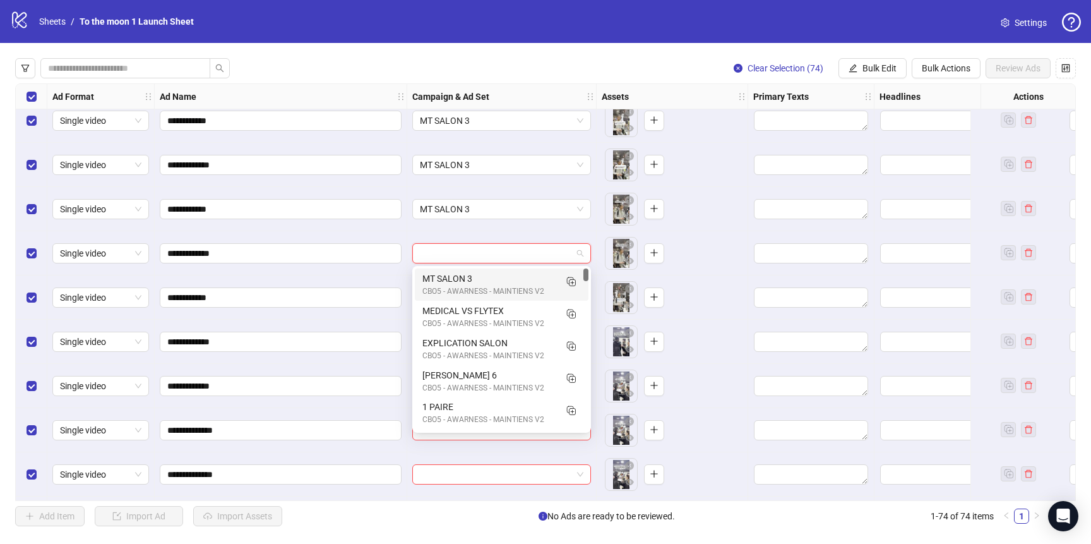
click at [473, 280] on div "MT SALON 3" at bounding box center [489, 279] width 133 height 14
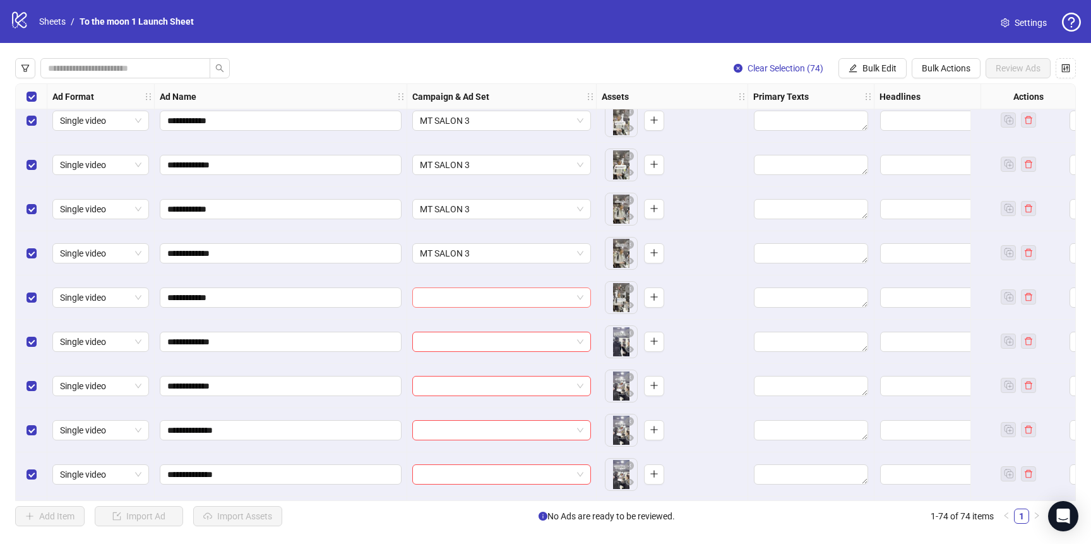
click at [473, 304] on input "search" at bounding box center [496, 297] width 152 height 19
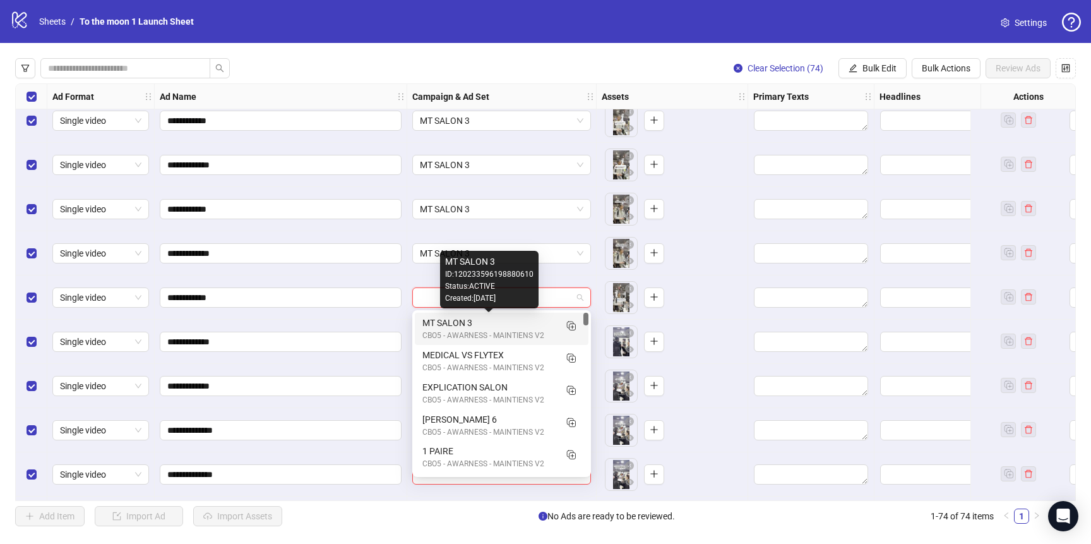
click at [472, 321] on div "MT SALON 3" at bounding box center [489, 323] width 133 height 14
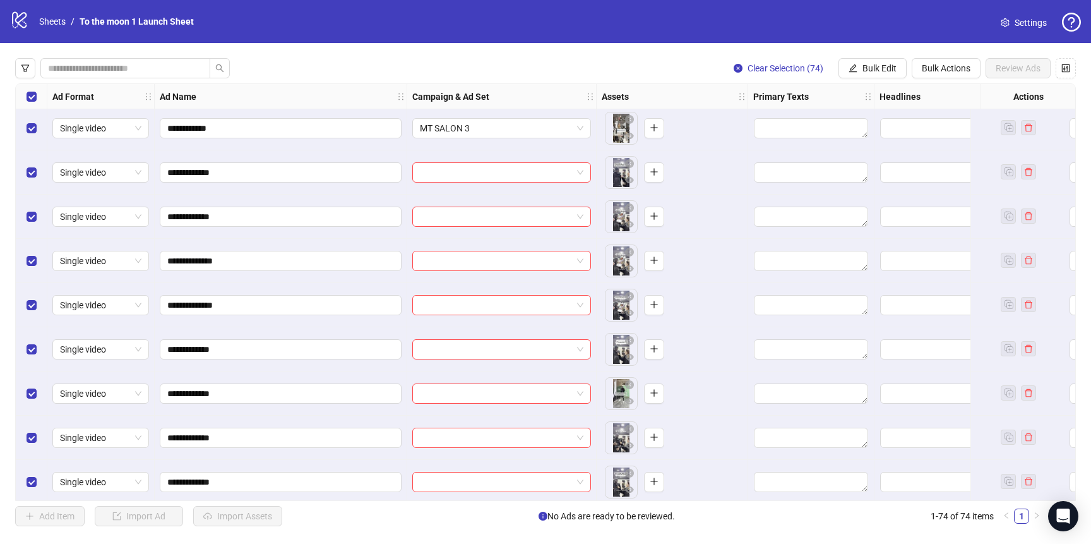
scroll to position [1763, 0]
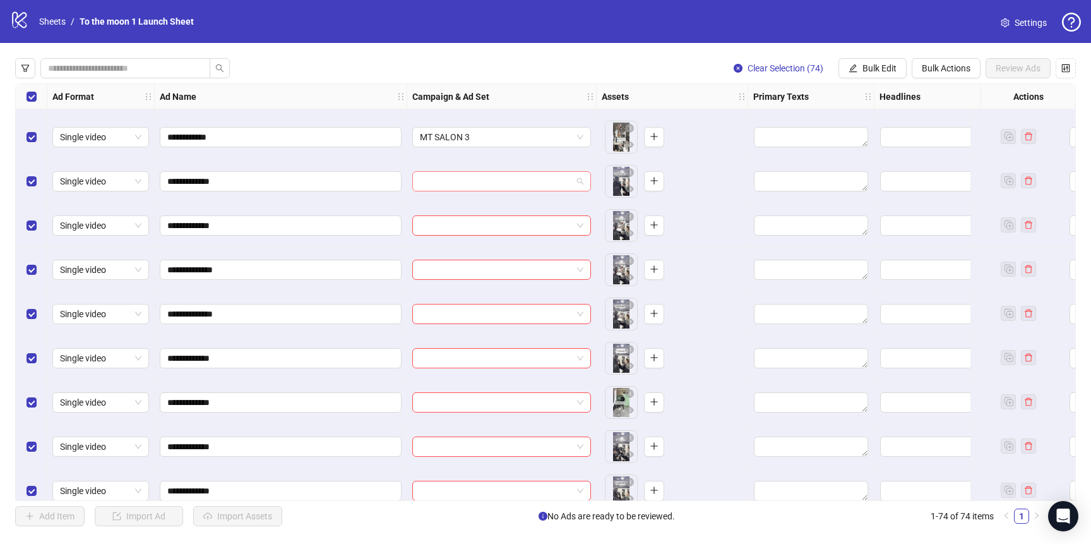
click at [580, 182] on span at bounding box center [502, 181] width 164 height 19
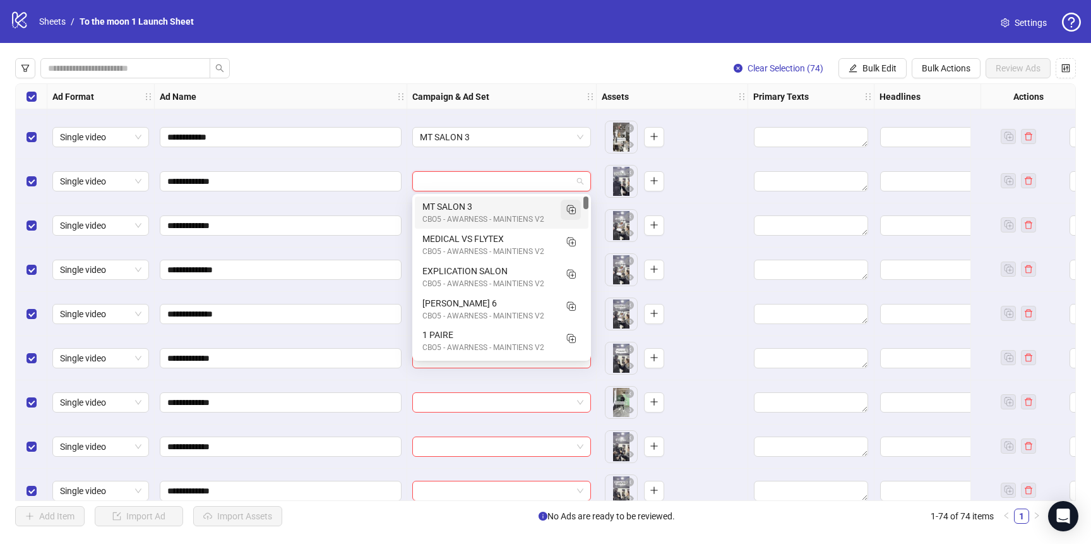
click at [572, 210] on icon "Duplicate" at bounding box center [571, 209] width 13 height 13
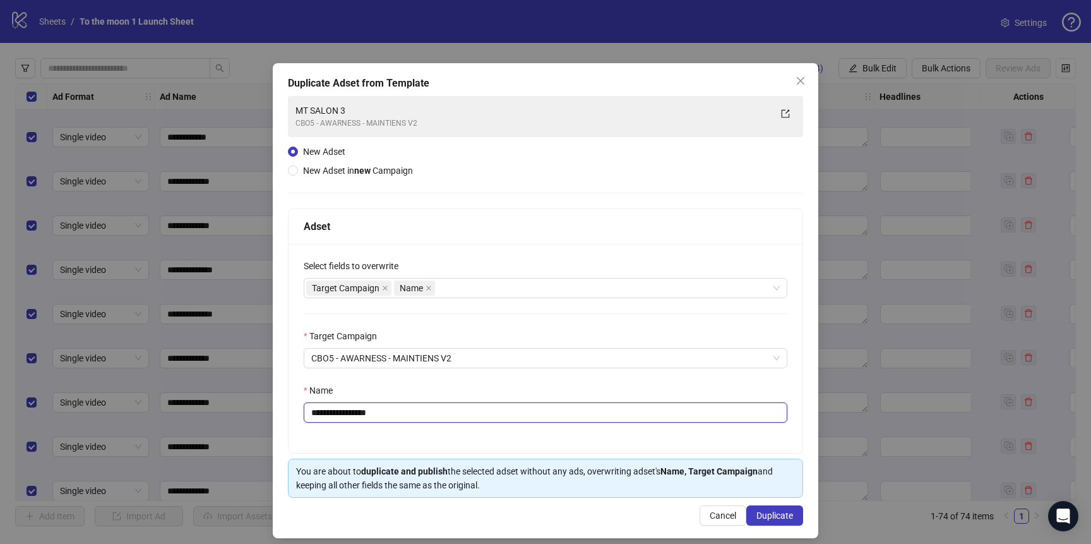
drag, startPoint x: 357, startPoint y: 416, endPoint x: 433, endPoint y: 416, distance: 75.2
click at [433, 416] on input "**********" at bounding box center [546, 412] width 484 height 20
type input "**********"
click at [767, 512] on span "Duplicate" at bounding box center [775, 515] width 37 height 10
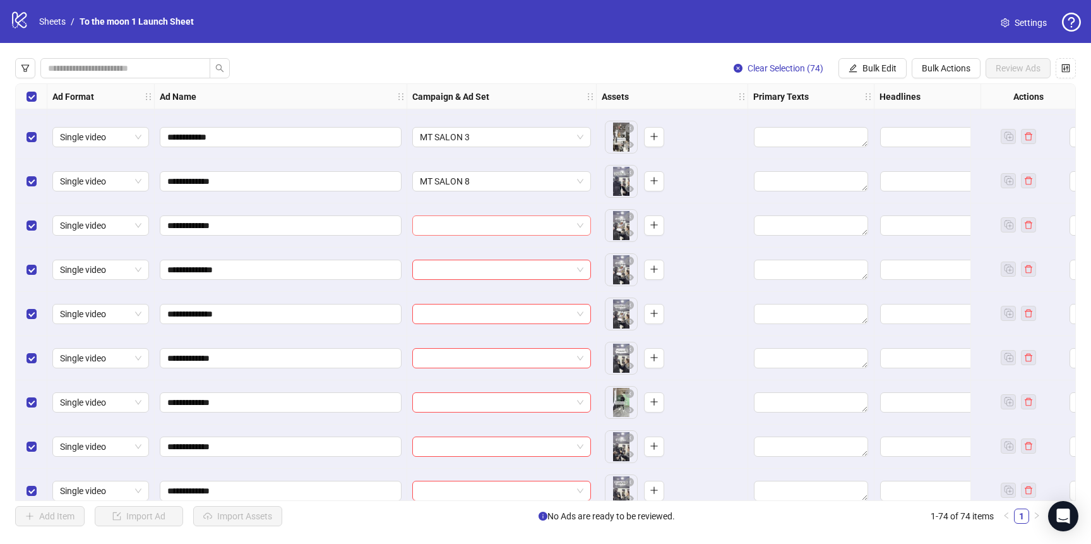
click at [478, 220] on input "search" at bounding box center [496, 225] width 152 height 19
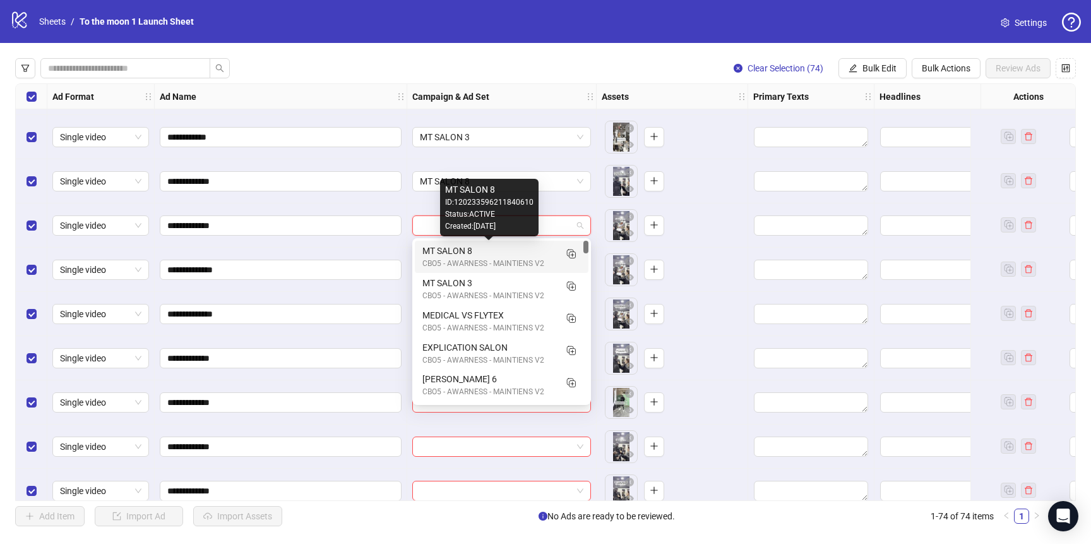
click at [468, 256] on div "MT SALON 8" at bounding box center [489, 251] width 133 height 14
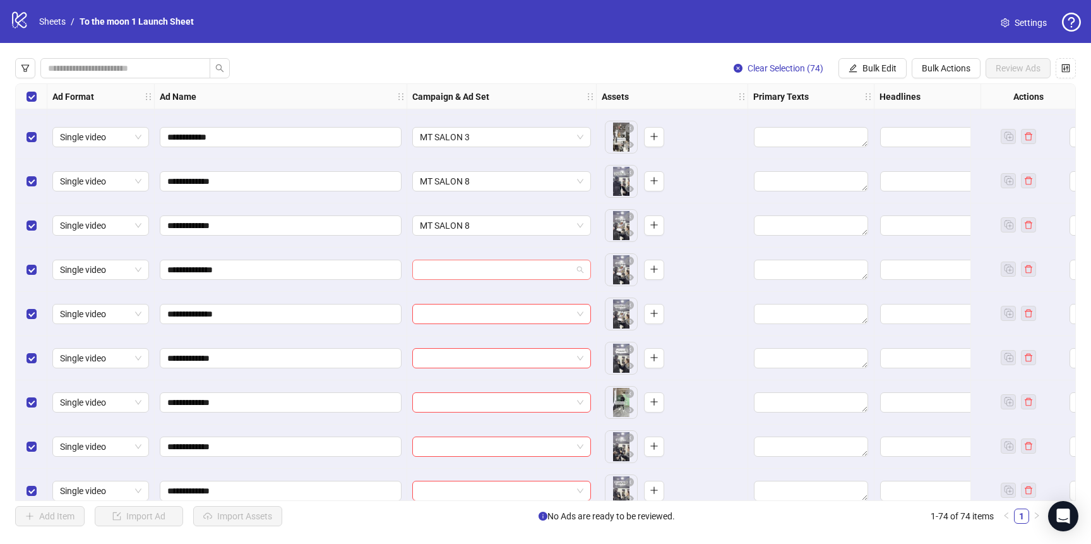
click at [469, 270] on input "search" at bounding box center [496, 269] width 152 height 19
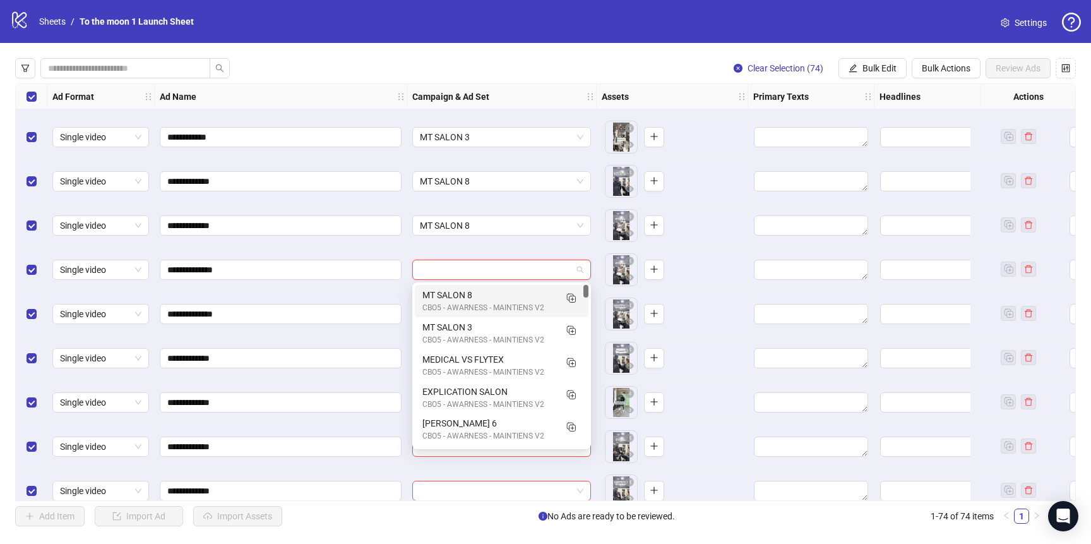
click at [469, 291] on div "MT SALON 8" at bounding box center [489, 295] width 133 height 14
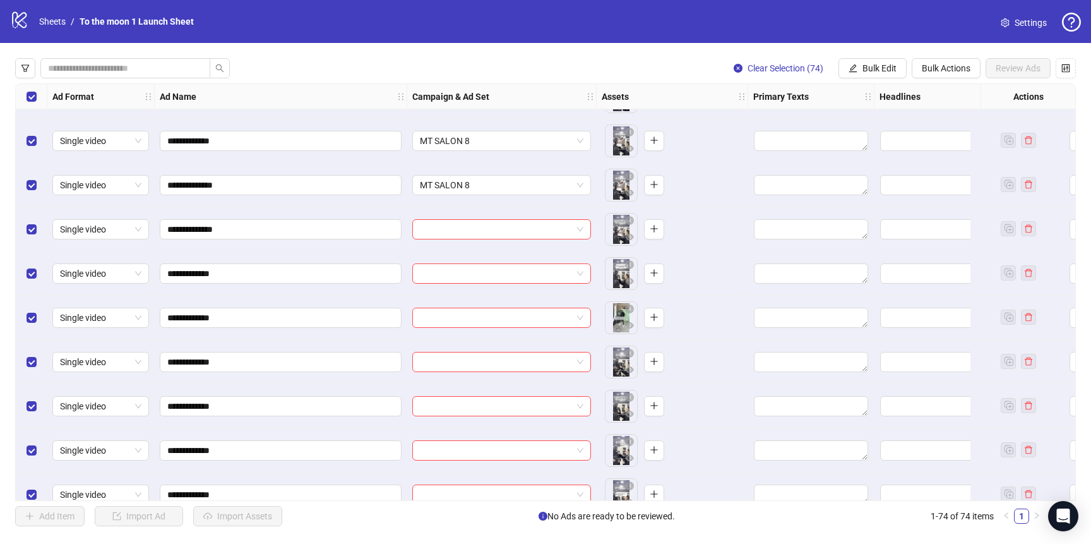
scroll to position [1895, 0]
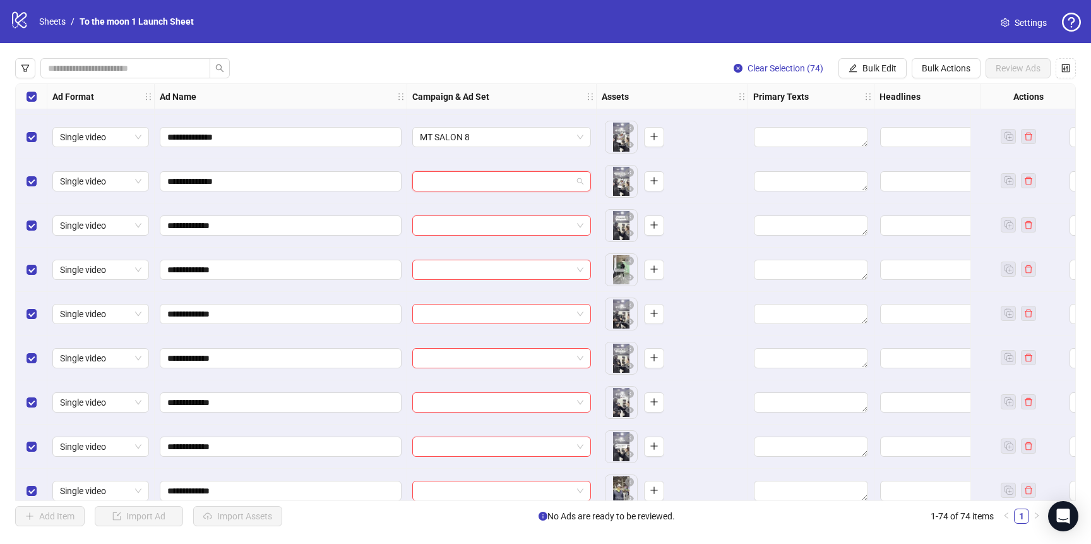
click at [504, 184] on input "search" at bounding box center [496, 181] width 152 height 19
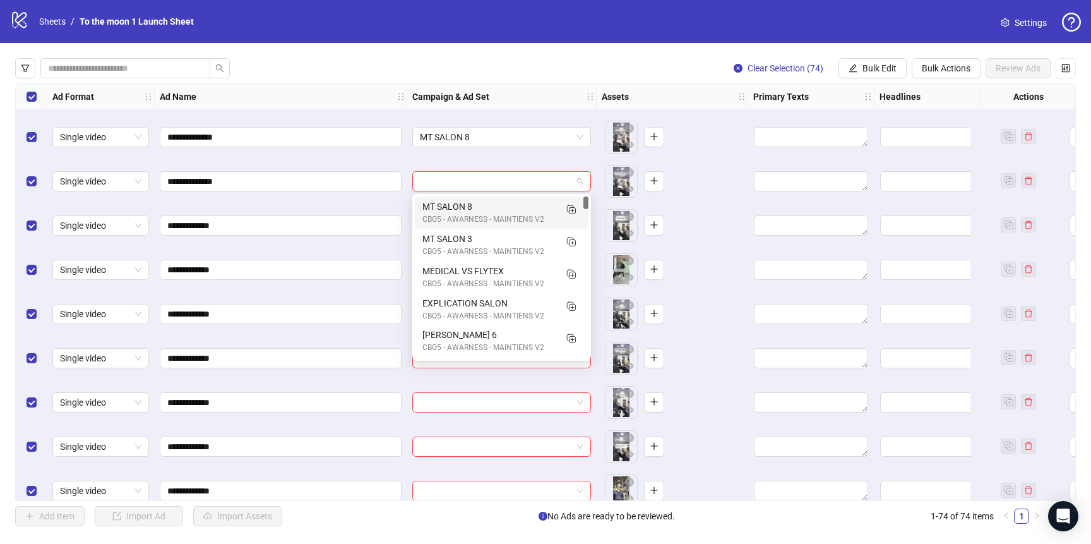
click at [504, 203] on div "MT SALON 8" at bounding box center [489, 207] width 133 height 14
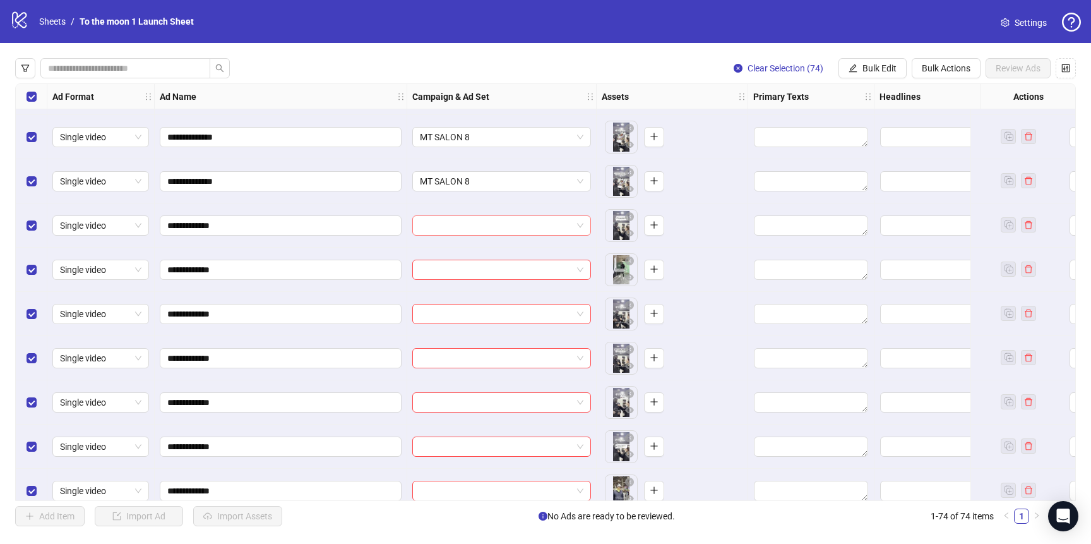
click at [504, 221] on input "search" at bounding box center [496, 225] width 152 height 19
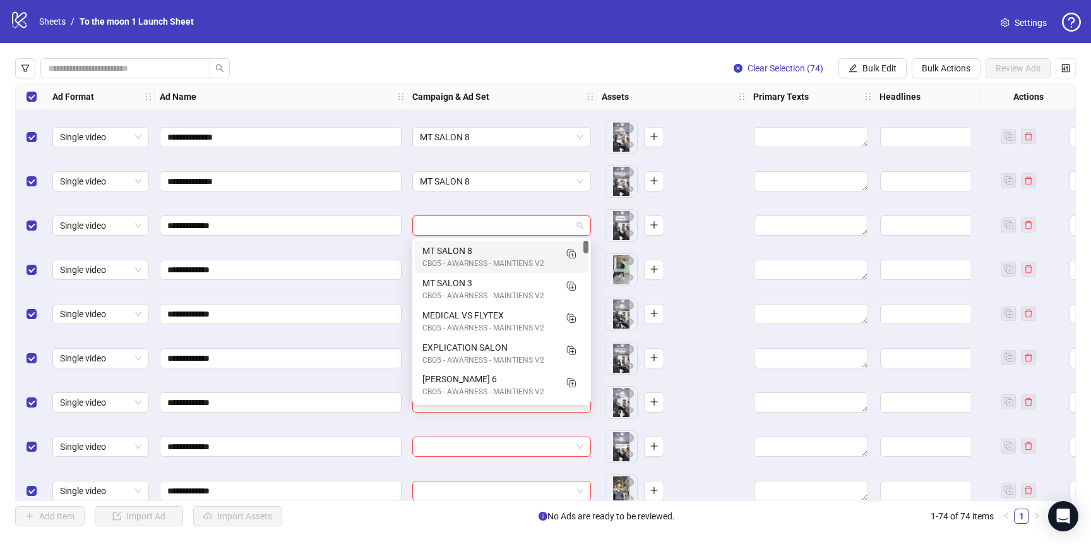
click at [504, 241] on div "MT SALON 8 CBO5 - AWARNESS - MAINTIENS V2" at bounding box center [502, 257] width 174 height 32
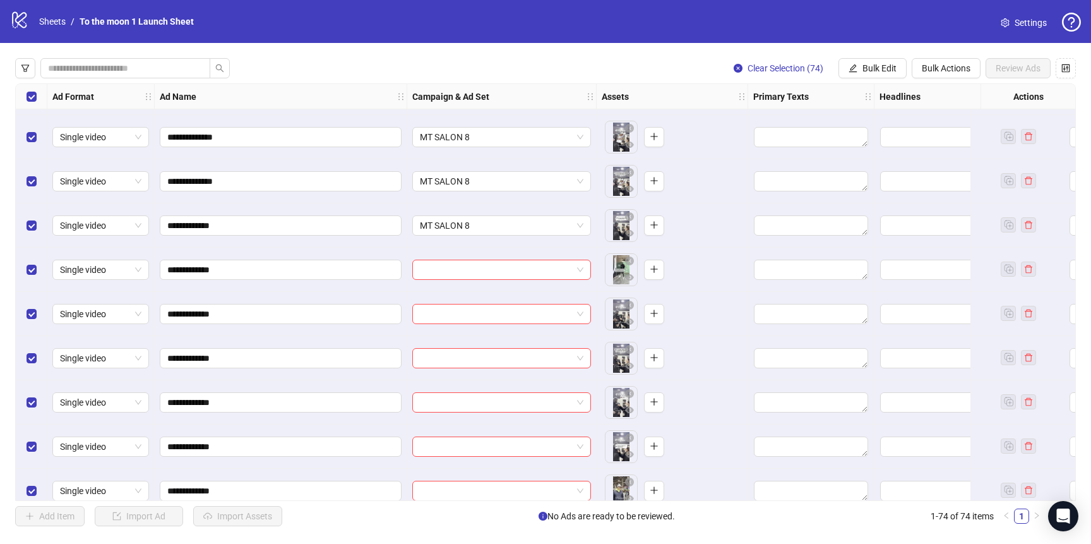
click at [496, 280] on div at bounding box center [501, 270] width 189 height 44
click at [498, 272] on input "search" at bounding box center [496, 269] width 152 height 19
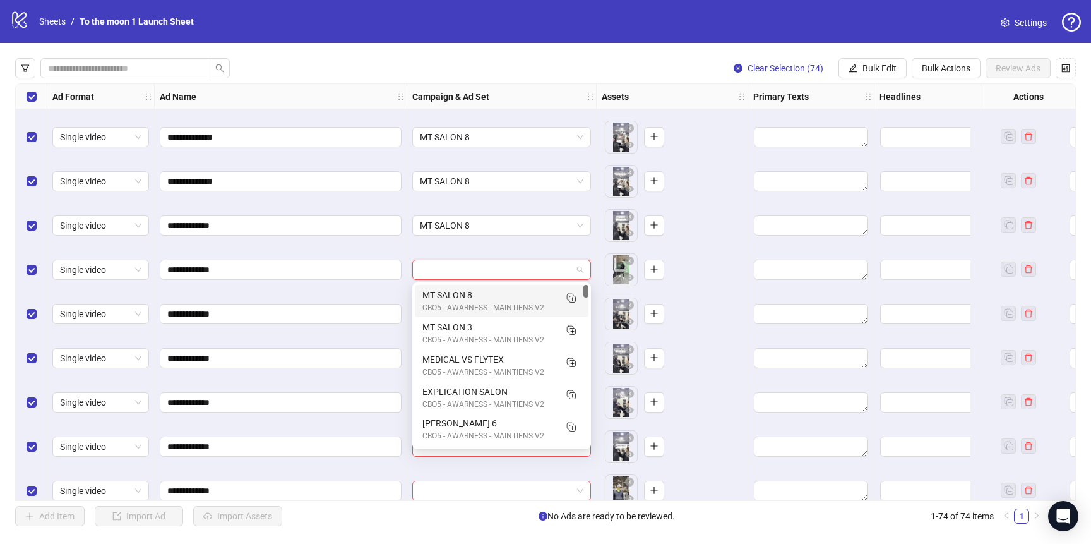
click at [493, 297] on div "MT SALON 8" at bounding box center [489, 295] width 133 height 14
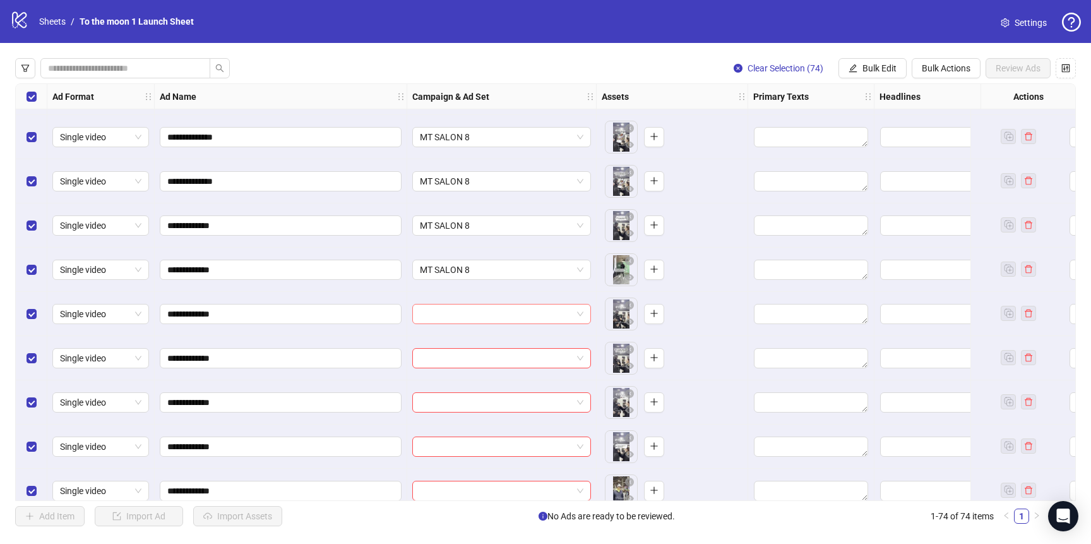
click at [493, 312] on input "search" at bounding box center [496, 313] width 152 height 19
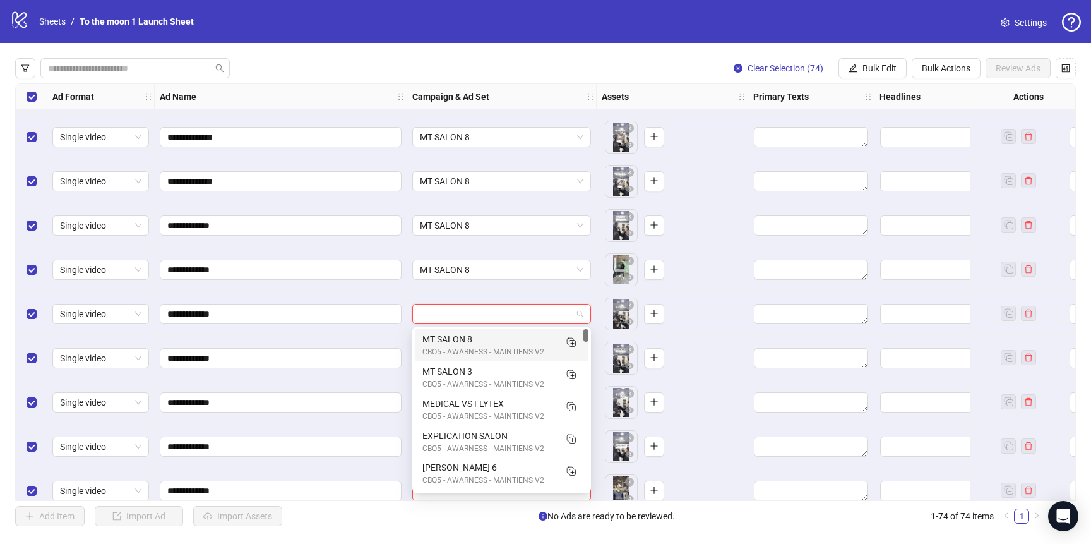
click at [493, 335] on div "MT SALON 8" at bounding box center [489, 339] width 133 height 14
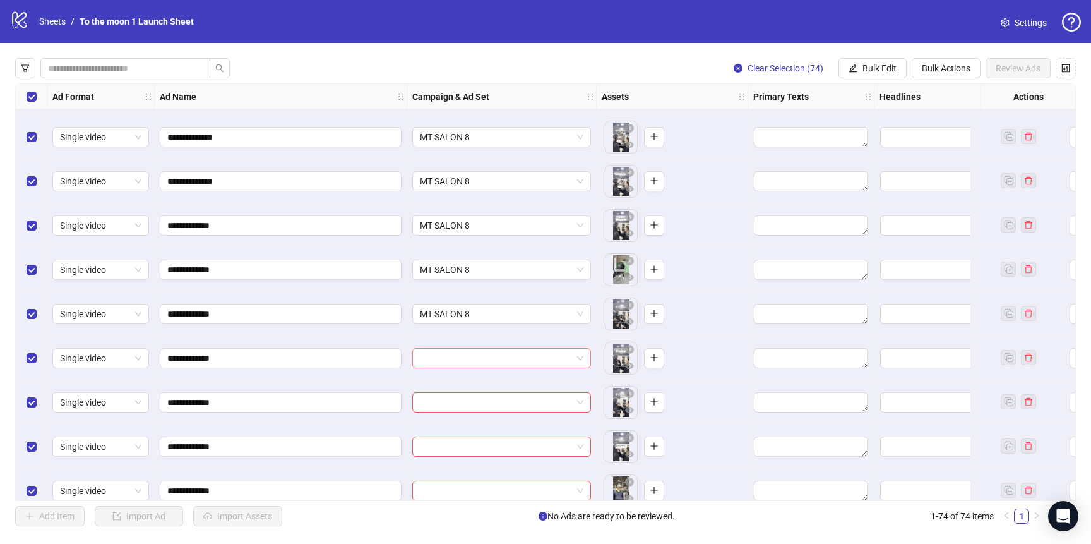
click at [493, 352] on input "search" at bounding box center [496, 358] width 152 height 19
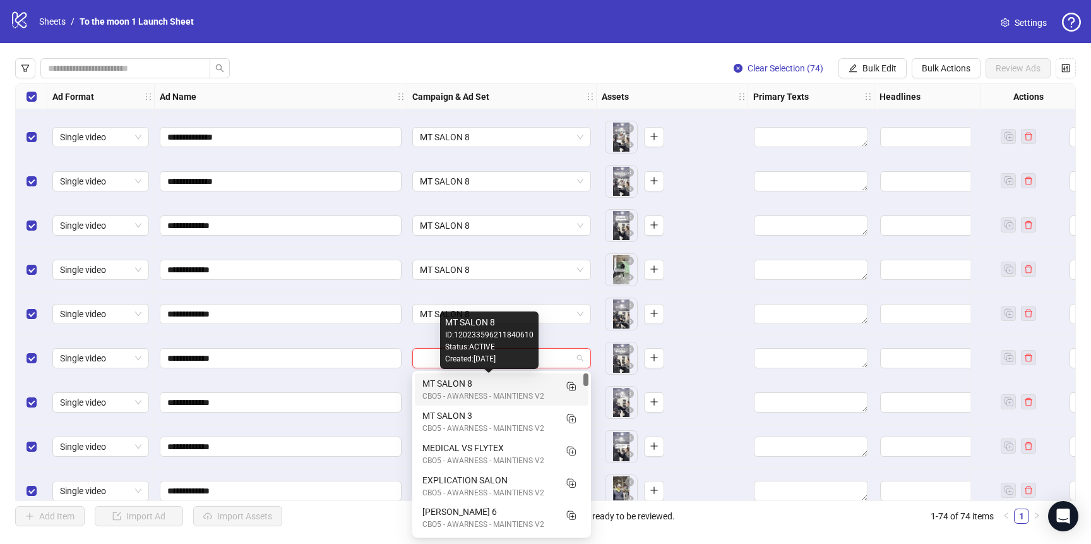
click at [490, 380] on div "MT SALON 8" at bounding box center [489, 383] width 133 height 14
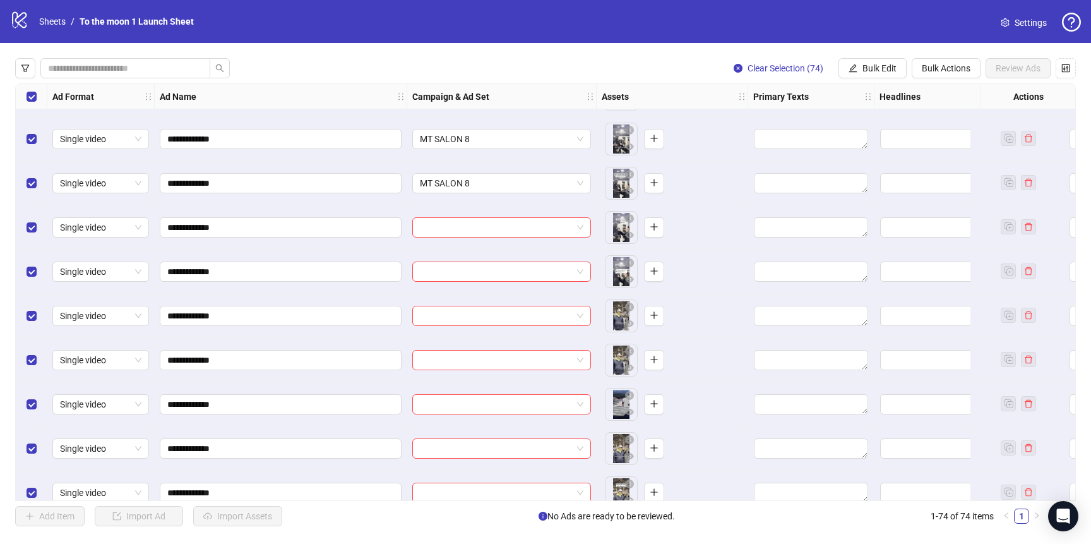
scroll to position [2088, 0]
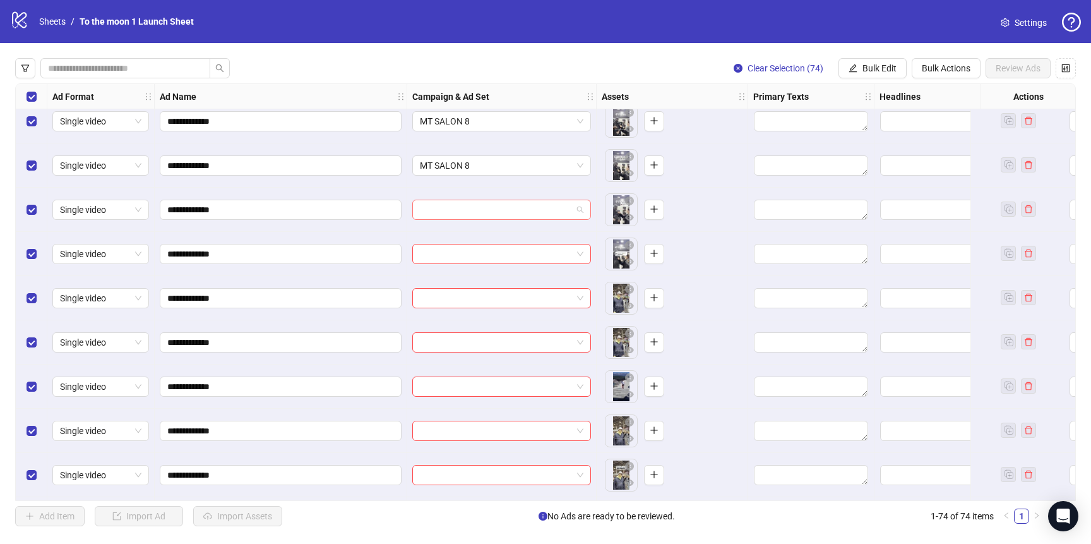
click at [501, 204] on input "search" at bounding box center [496, 209] width 152 height 19
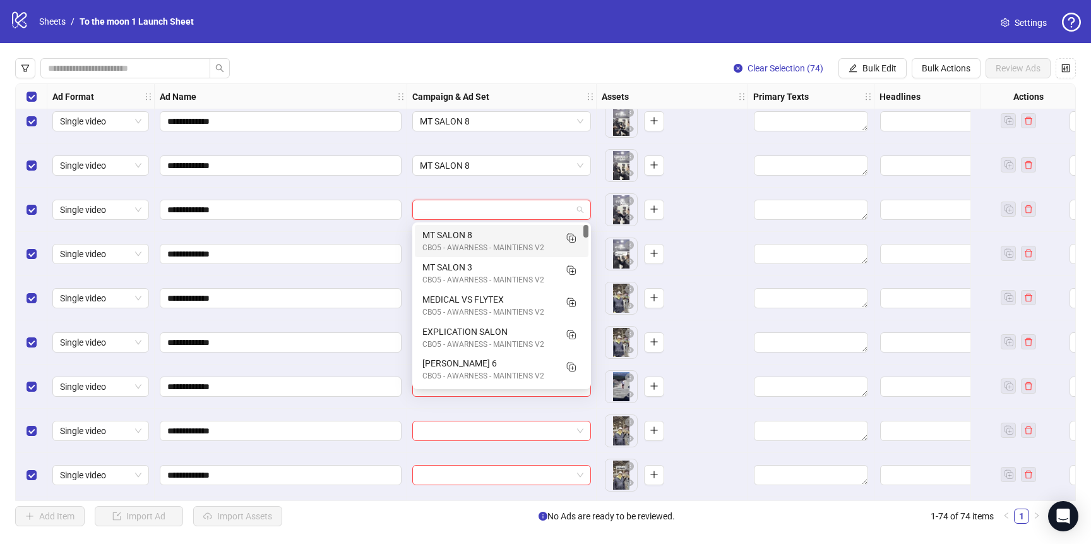
click at [496, 233] on div "MT SALON 8" at bounding box center [489, 235] width 133 height 14
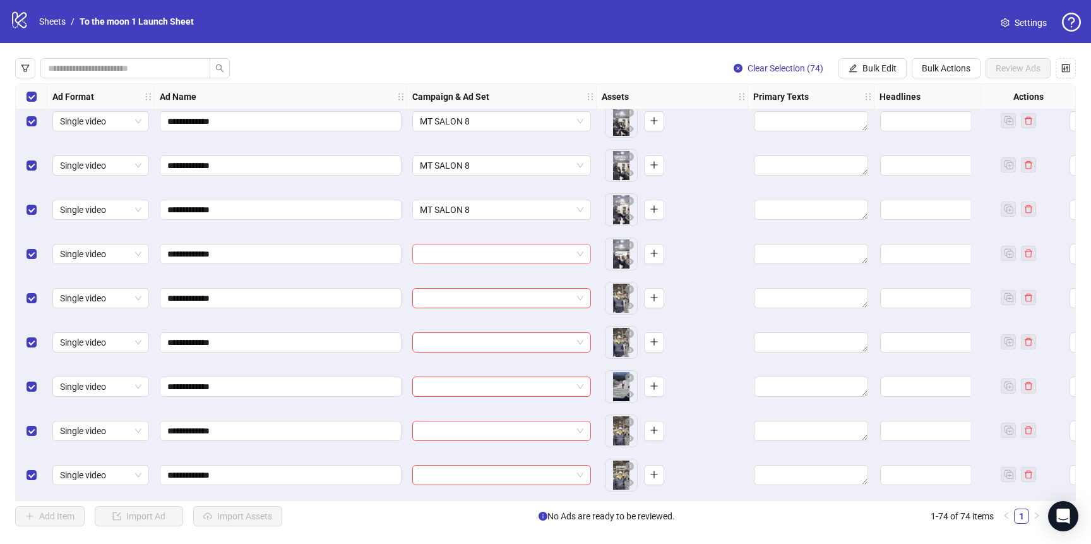
click at [496, 261] on input "search" at bounding box center [496, 253] width 152 height 19
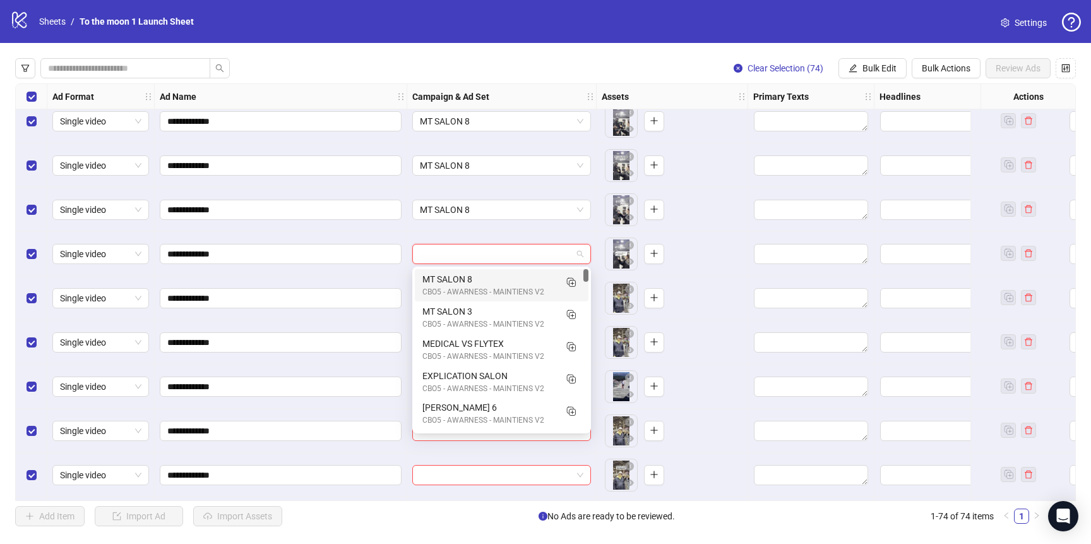
click at [496, 277] on div "MT SALON 8" at bounding box center [489, 279] width 133 height 14
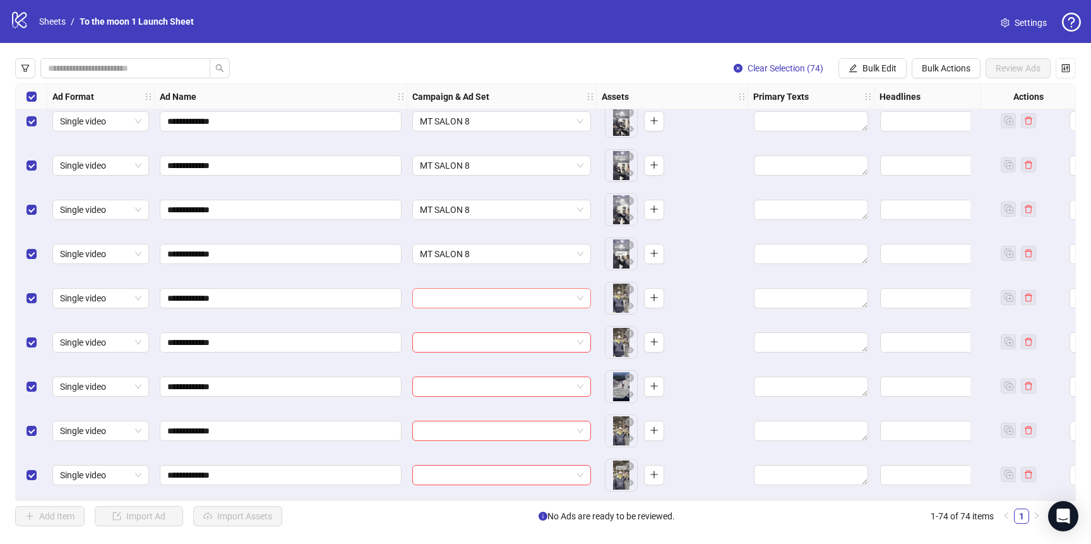
click at [496, 296] on input "search" at bounding box center [496, 298] width 152 height 19
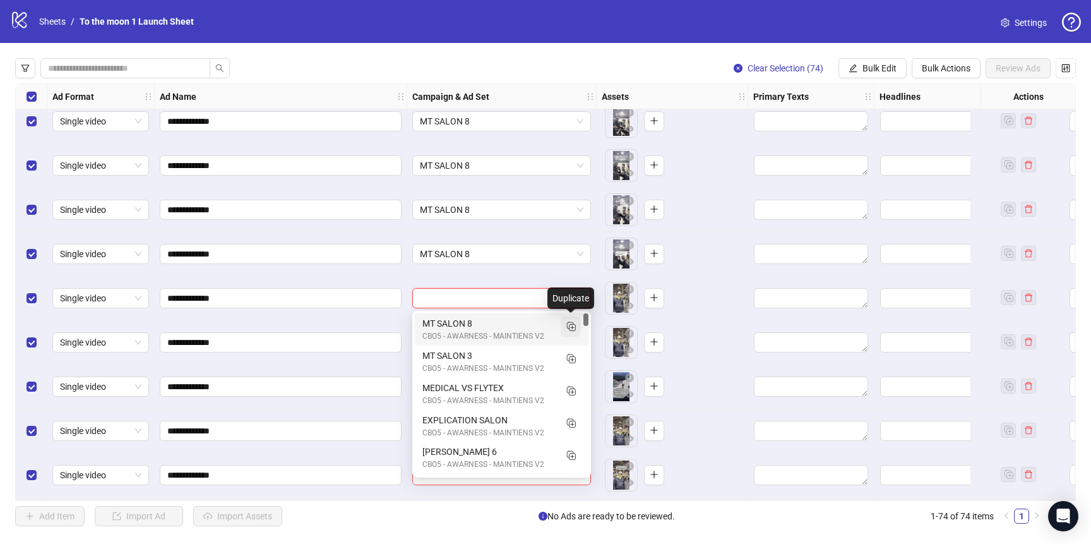
click at [567, 325] on rect "Duplicate" at bounding box center [570, 325] width 6 height 6
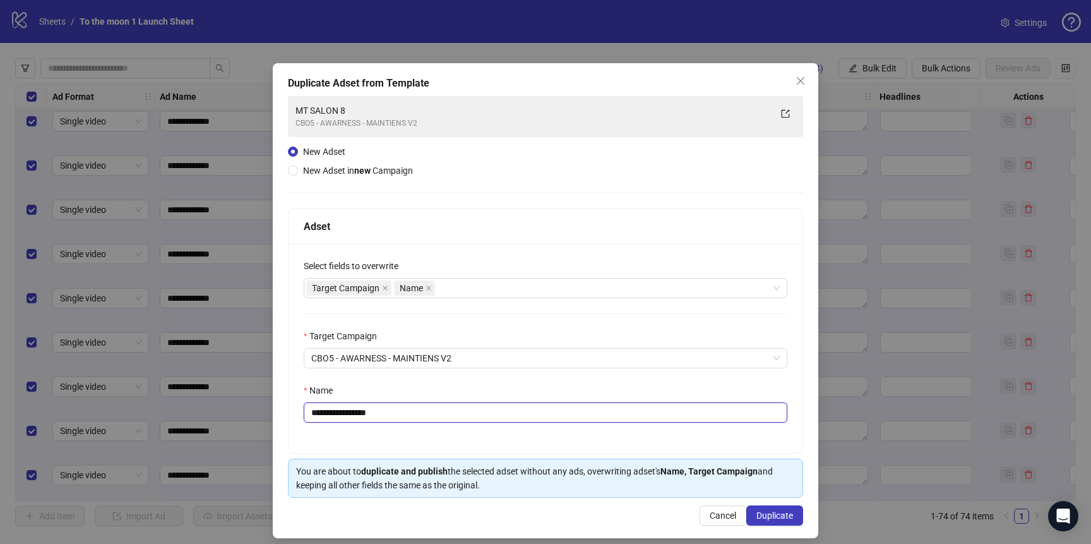
drag, startPoint x: 357, startPoint y: 411, endPoint x: 423, endPoint y: 411, distance: 65.7
click at [423, 411] on input "**********" at bounding box center [546, 412] width 484 height 20
type input "**********"
click at [774, 517] on span "Duplicate" at bounding box center [775, 515] width 37 height 10
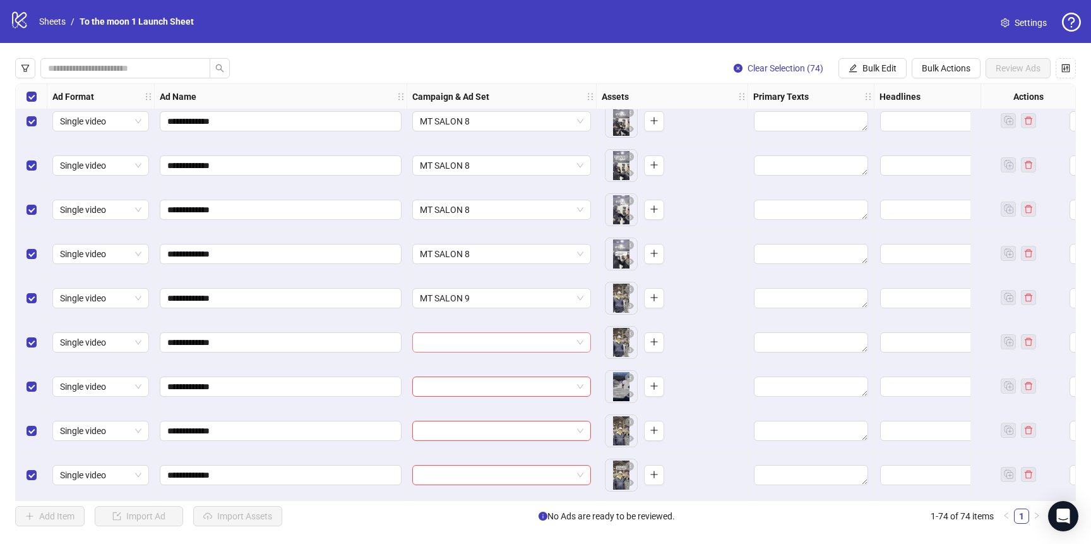
scroll to position [2250, 0]
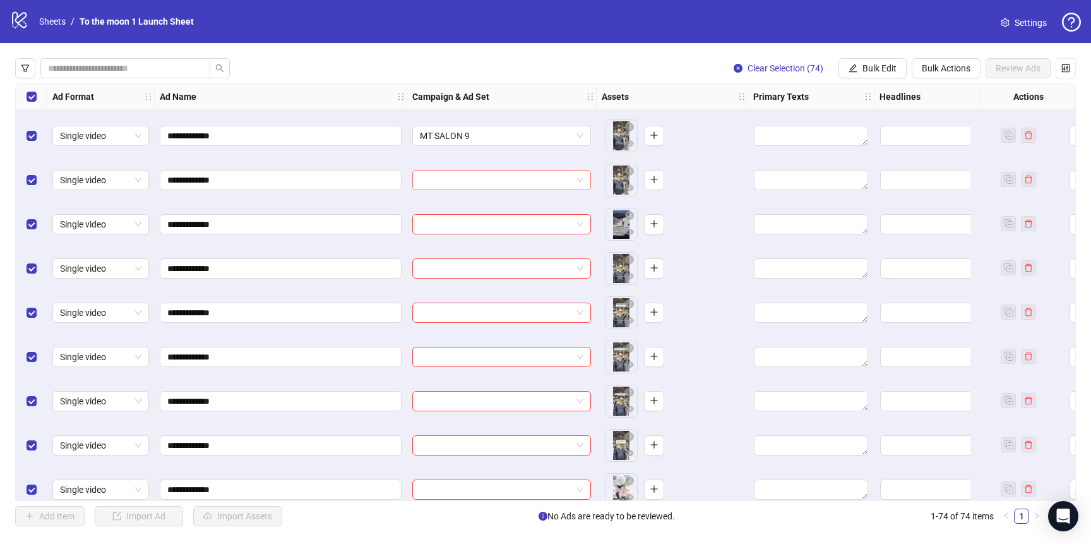
click at [515, 184] on input "search" at bounding box center [496, 180] width 152 height 19
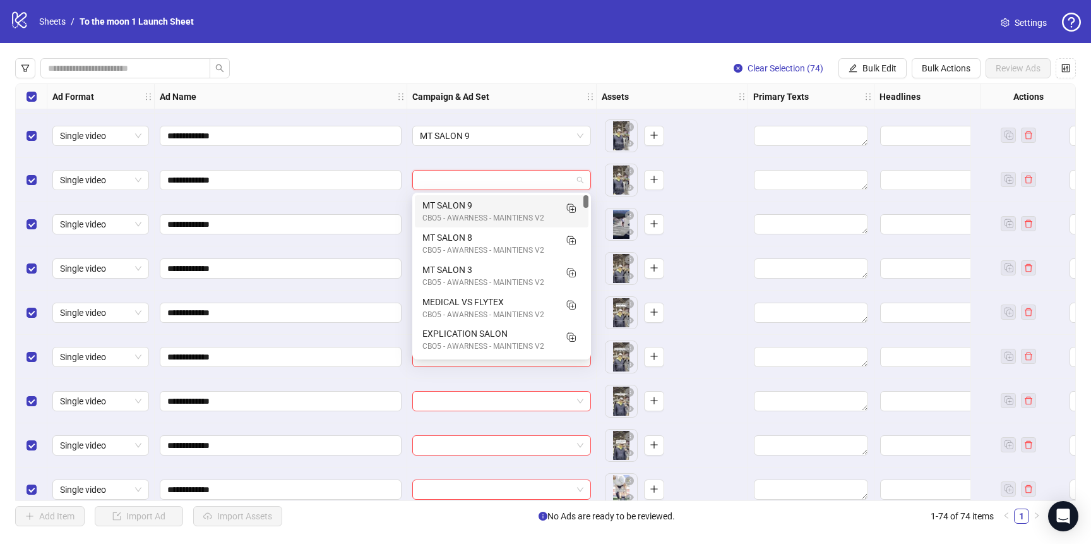
click at [495, 206] on div "MT SALON 9" at bounding box center [489, 205] width 133 height 14
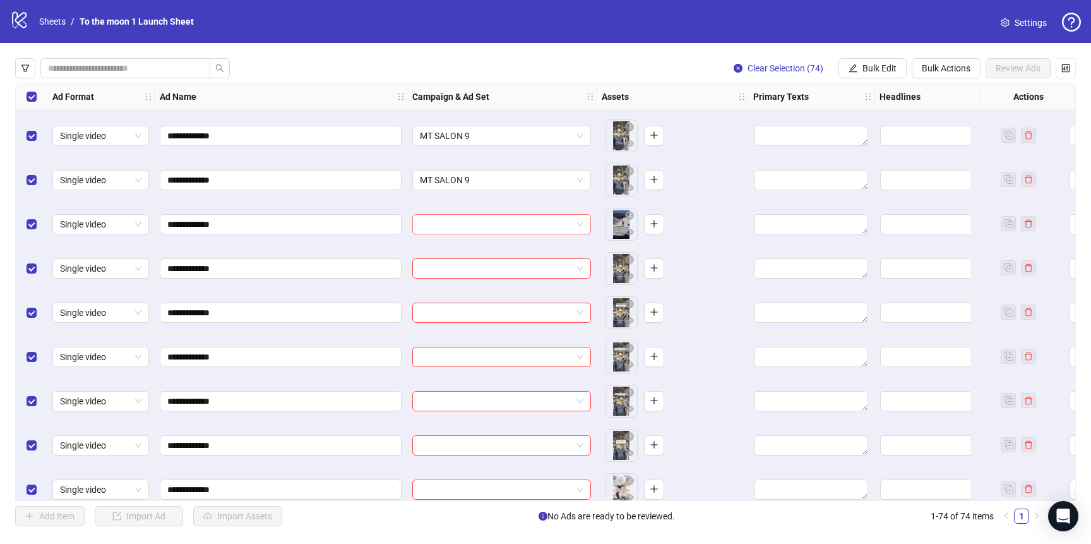
click at [491, 228] on input "search" at bounding box center [496, 224] width 152 height 19
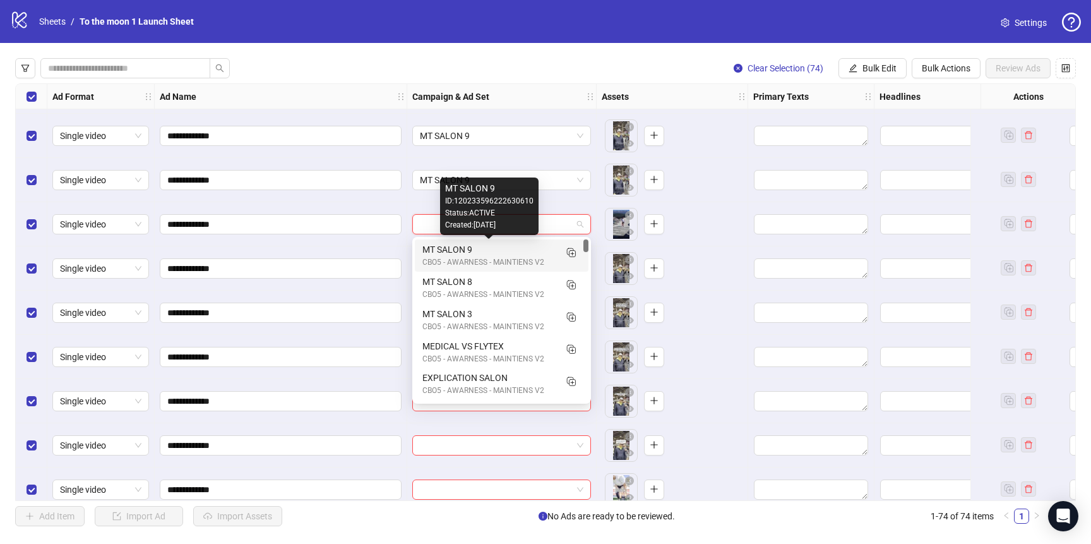
click at [491, 250] on div "MT SALON 9" at bounding box center [489, 250] width 133 height 14
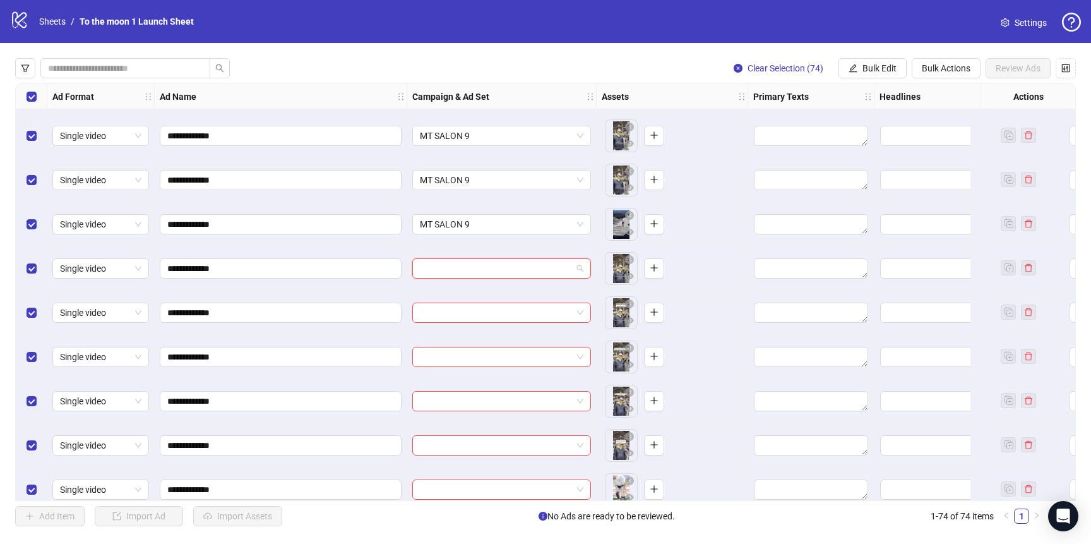
click at [491, 270] on input "search" at bounding box center [496, 268] width 152 height 19
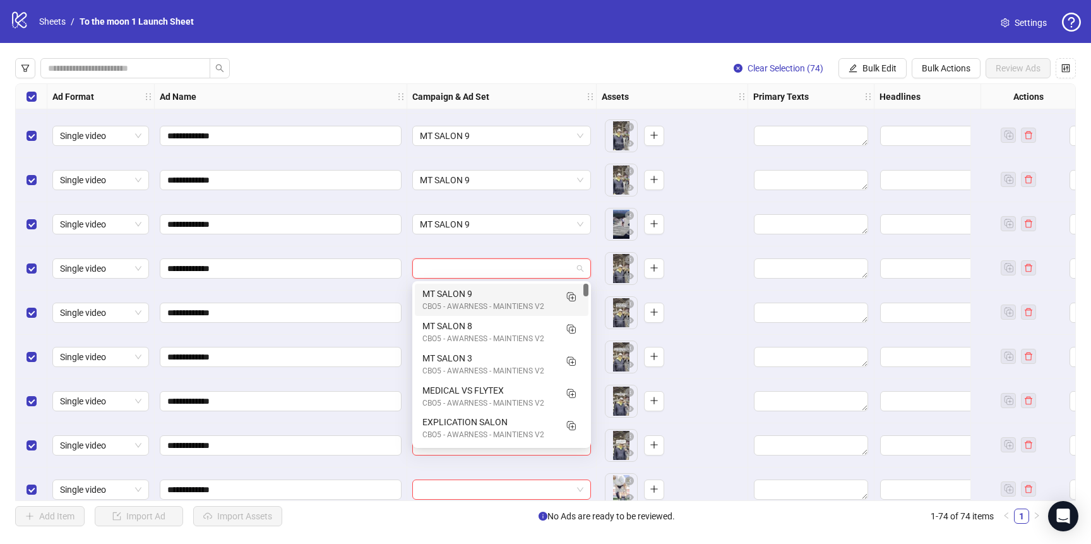
click at [491, 304] on div "CBO5 - AWARNESS - MAINTIENS V2" at bounding box center [489, 307] width 133 height 12
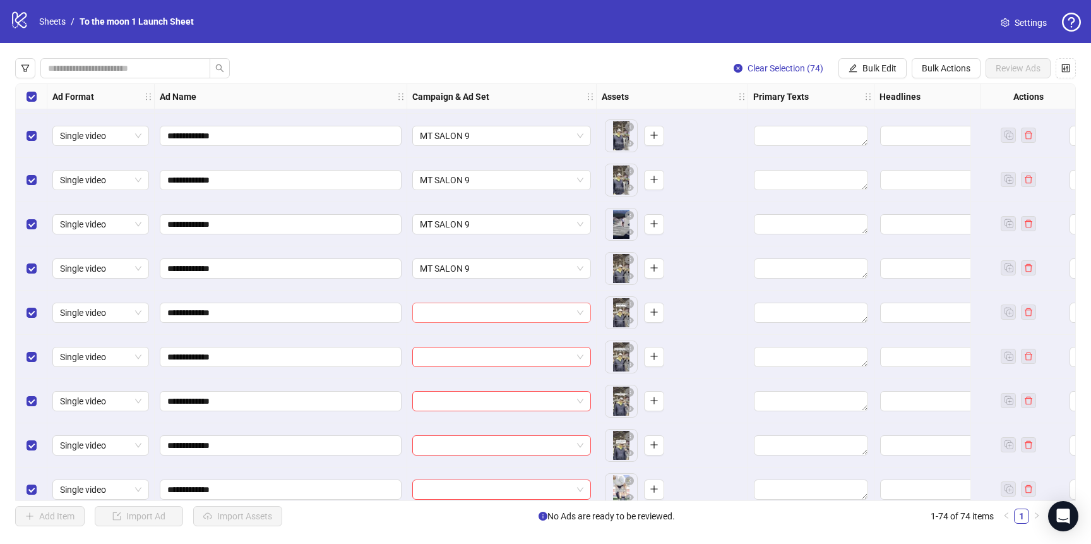
click at [491, 313] on input "search" at bounding box center [496, 312] width 152 height 19
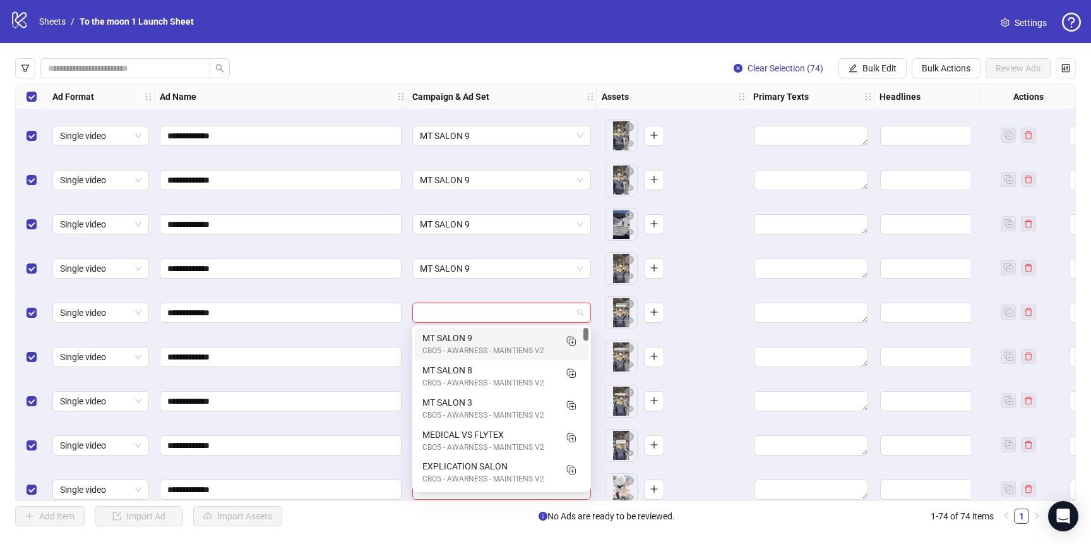
click at [491, 330] on div "MT SALON 9 CBO5 - AWARNESS - MAINTIENS V2" at bounding box center [502, 344] width 174 height 32
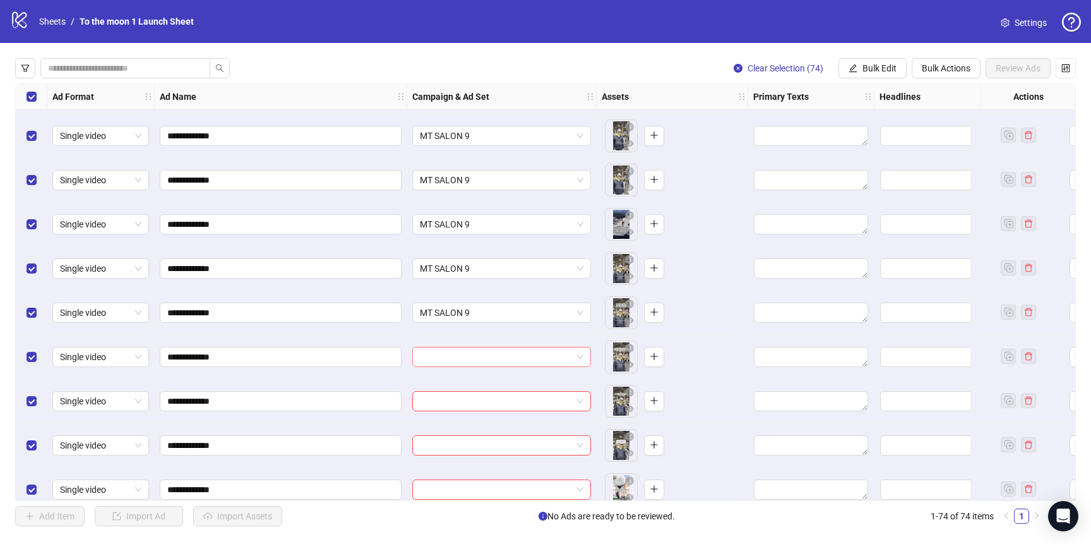
click at [491, 349] on input "search" at bounding box center [496, 356] width 152 height 19
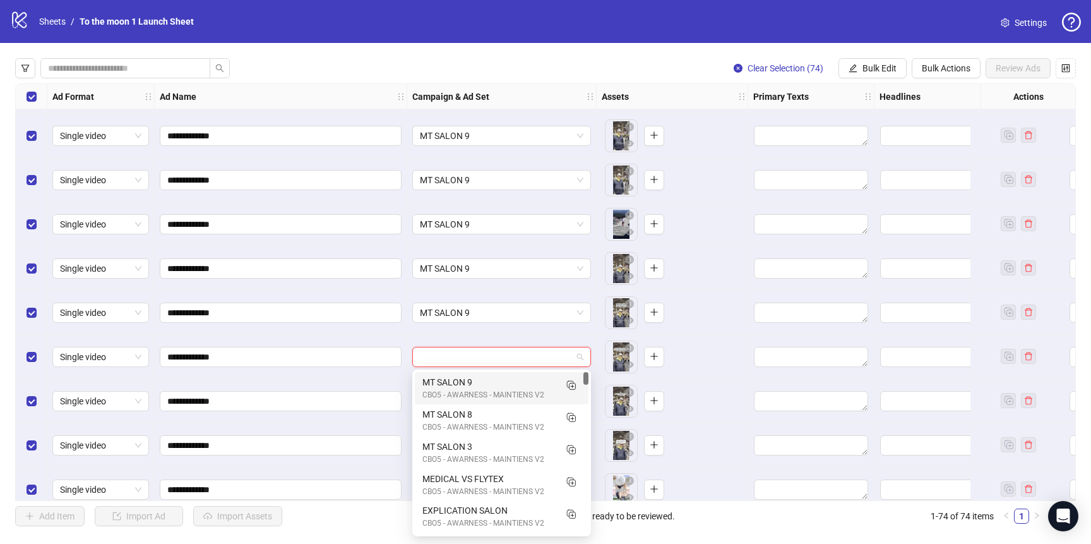
click at [491, 369] on div at bounding box center [501, 357] width 189 height 44
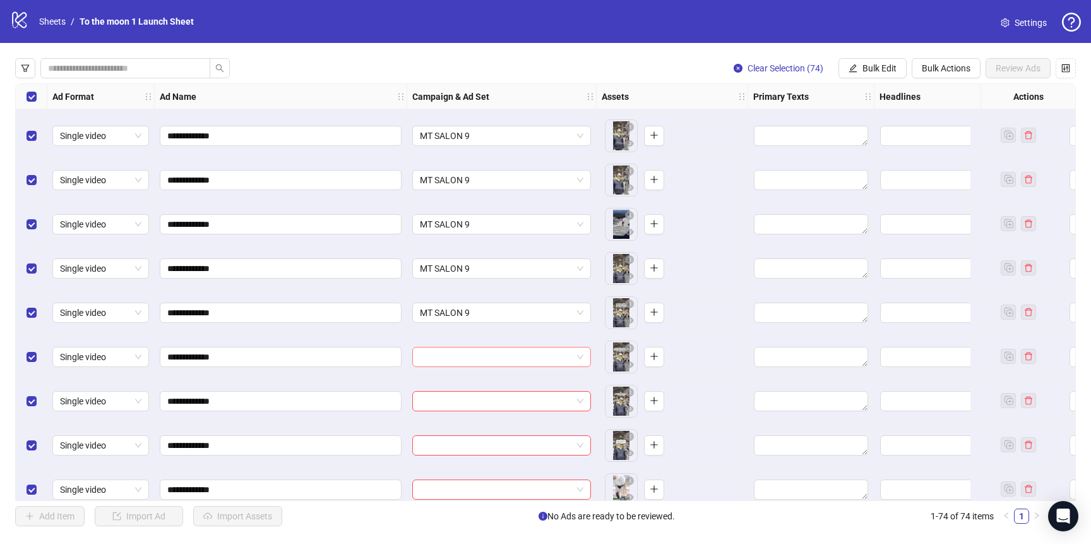
click at [502, 358] on input "search" at bounding box center [496, 356] width 152 height 19
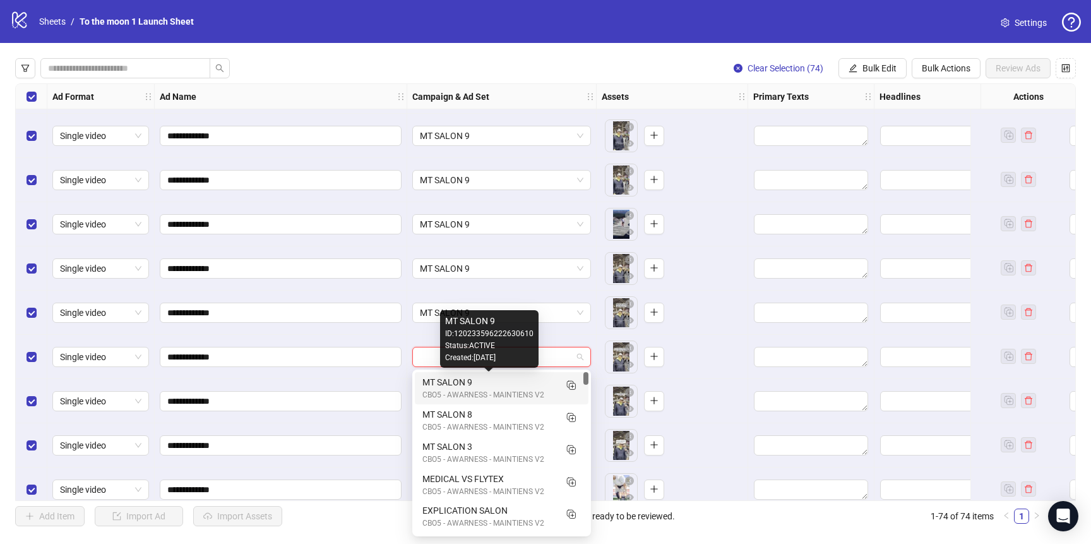
click at [502, 381] on div "MT SALON 9" at bounding box center [489, 382] width 133 height 14
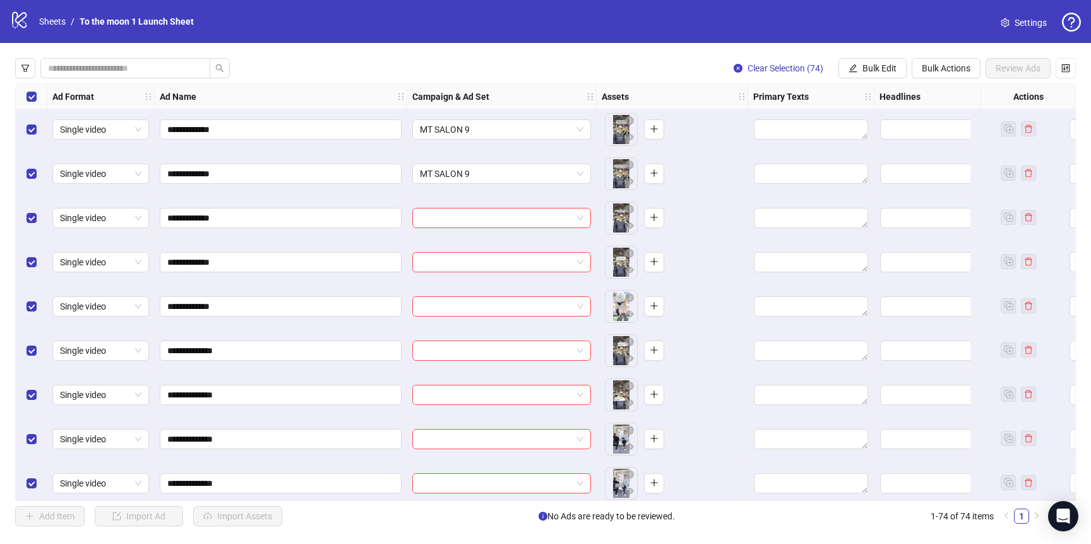
scroll to position [2456, 0]
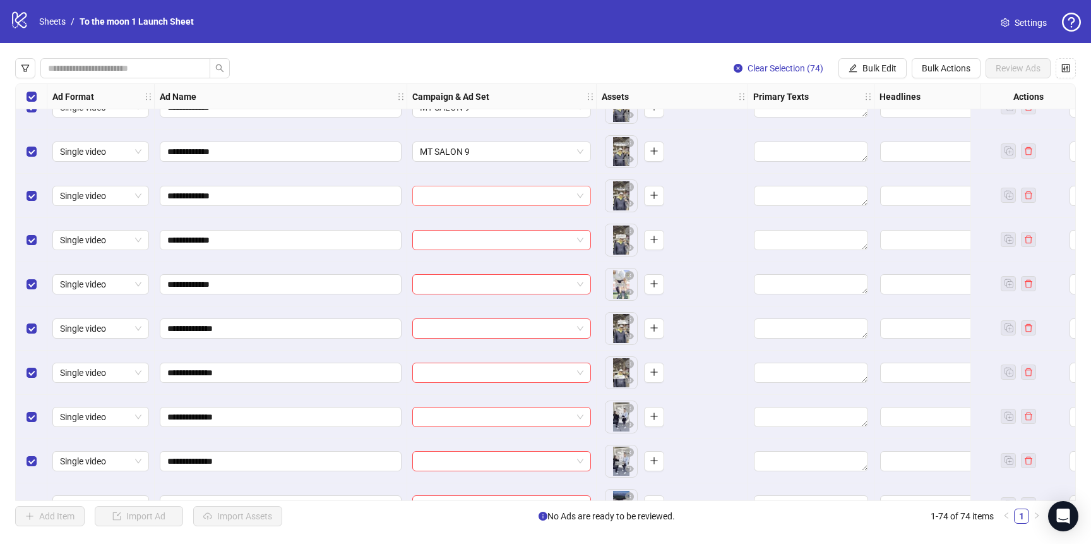
click at [515, 188] on input "search" at bounding box center [496, 195] width 152 height 19
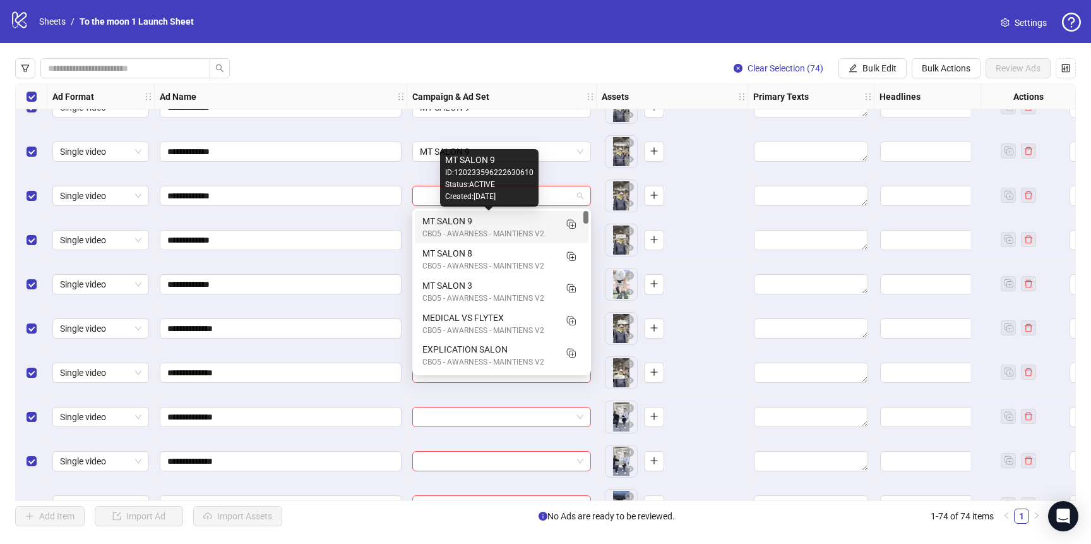
click at [515, 226] on div "MT SALON 9" at bounding box center [489, 221] width 133 height 14
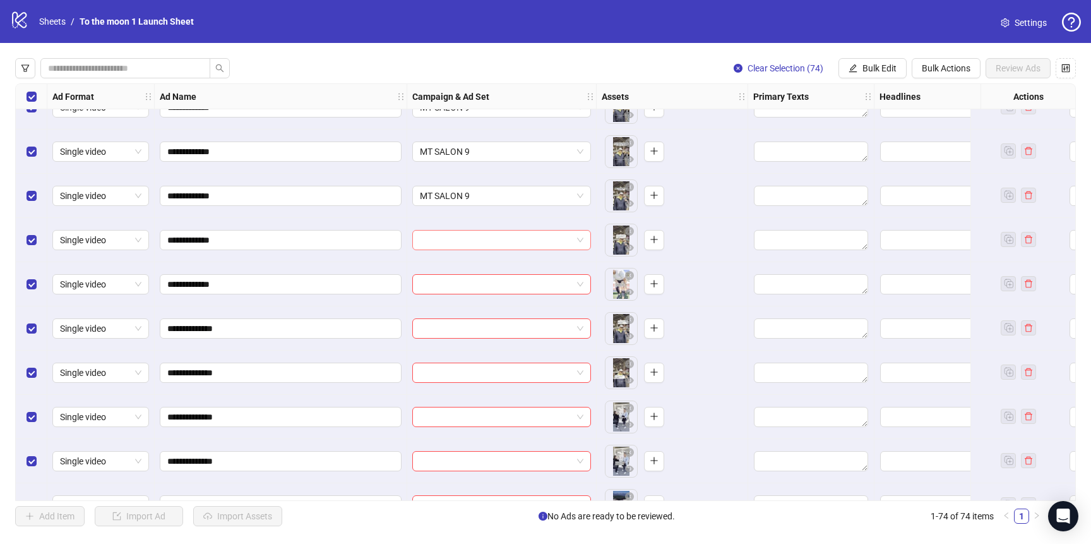
click at [515, 233] on input "search" at bounding box center [496, 240] width 152 height 19
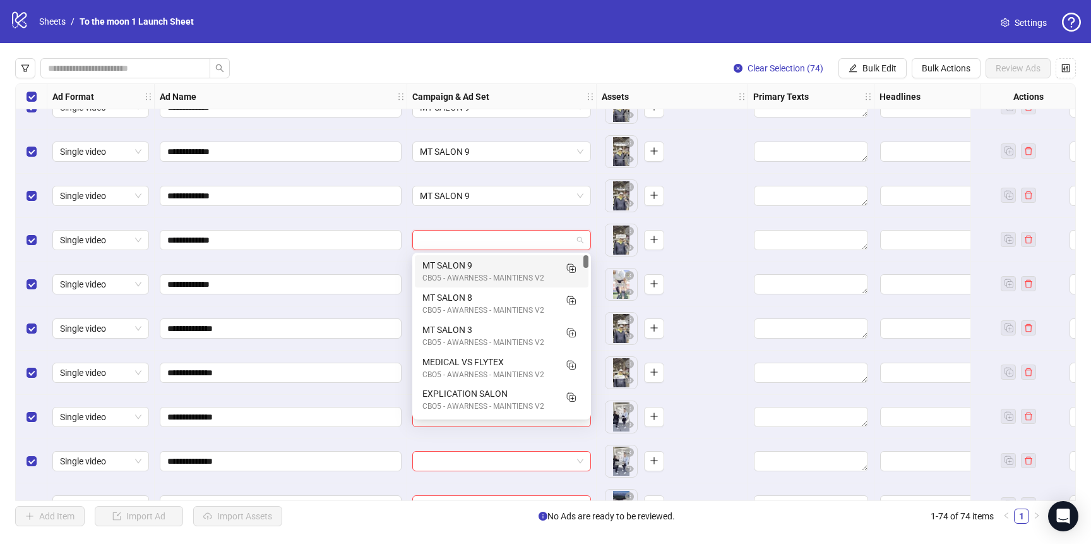
click at [508, 272] on div "CBO5 - AWARNESS - MAINTIENS V2" at bounding box center [489, 278] width 133 height 12
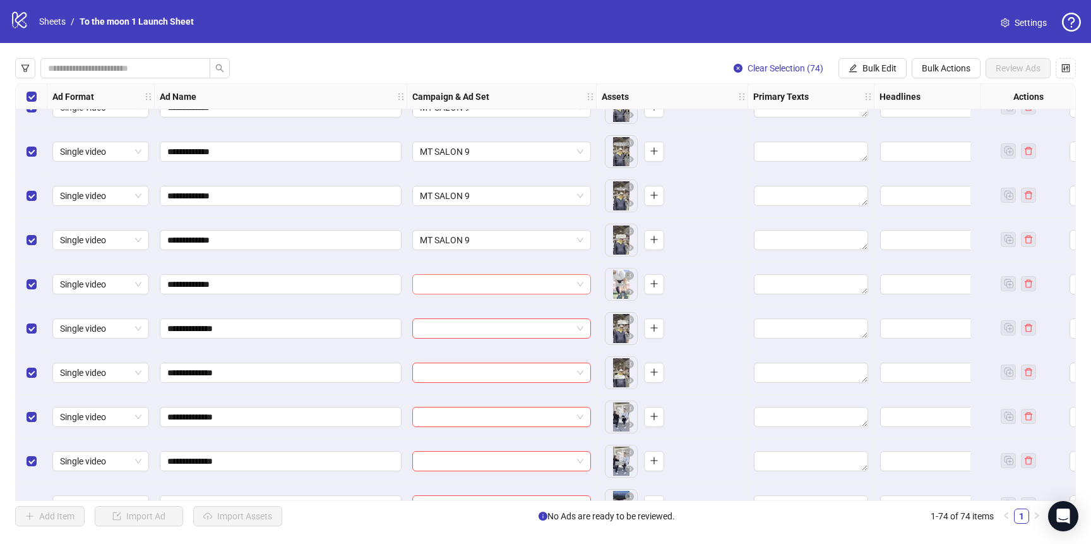
click at [508, 279] on input "search" at bounding box center [496, 284] width 152 height 19
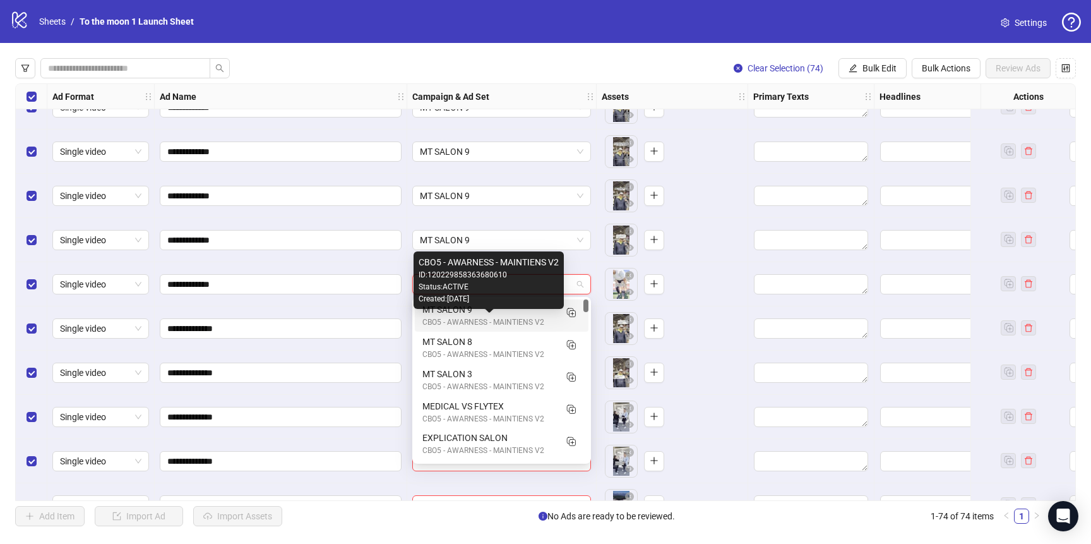
click at [508, 318] on div "CBO5 - AWARNESS - MAINTIENS V2" at bounding box center [489, 322] width 133 height 12
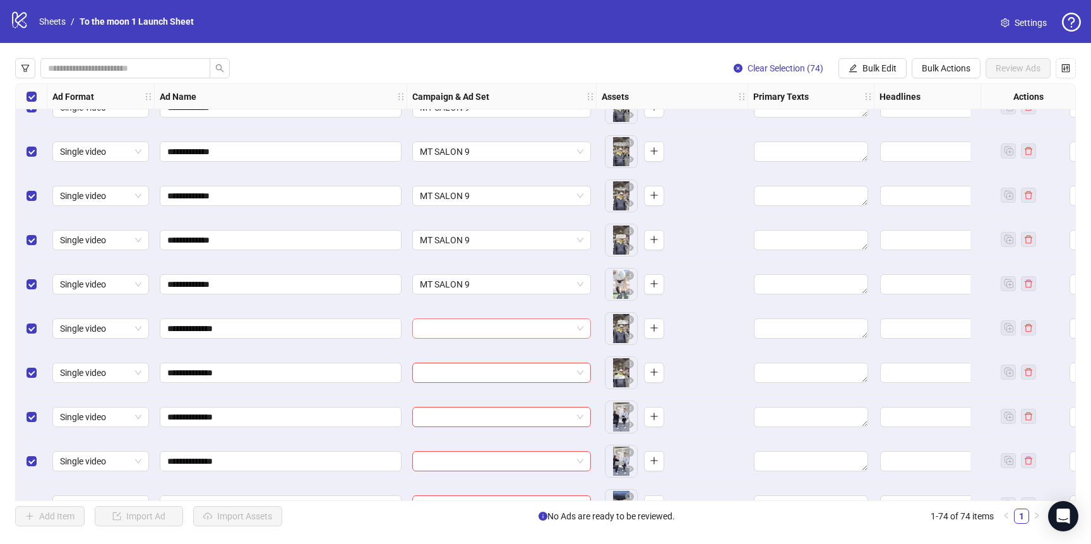
click at [508, 332] on input "search" at bounding box center [496, 328] width 152 height 19
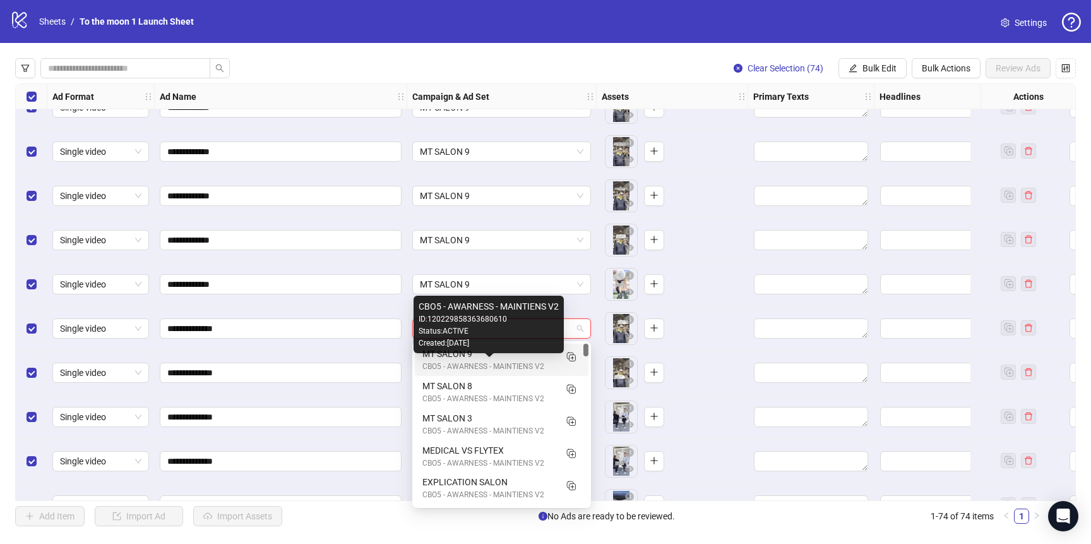
click at [506, 364] on div "CBO5 - AWARNESS - MAINTIENS V2" at bounding box center [489, 367] width 133 height 12
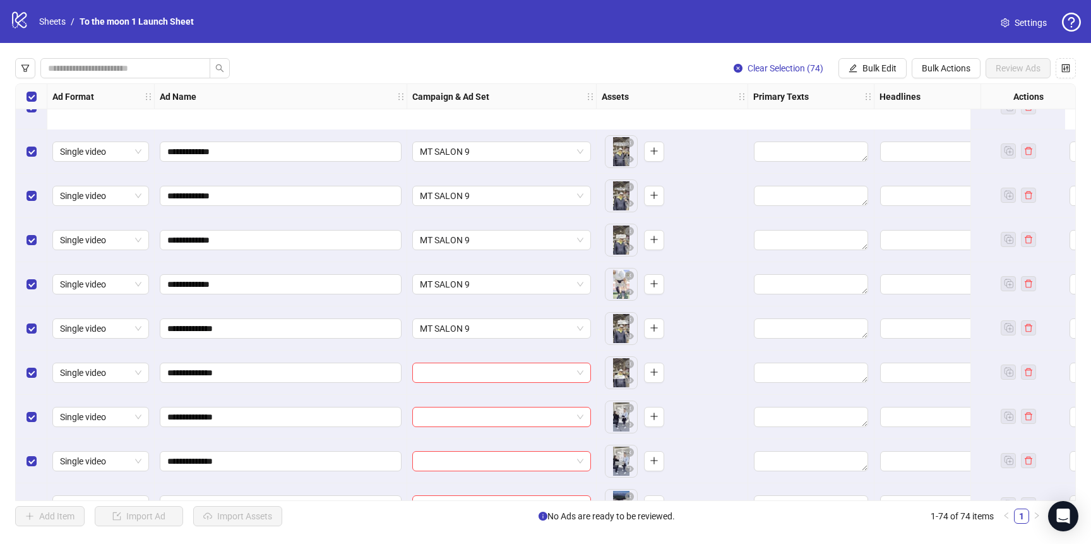
scroll to position [2583, 0]
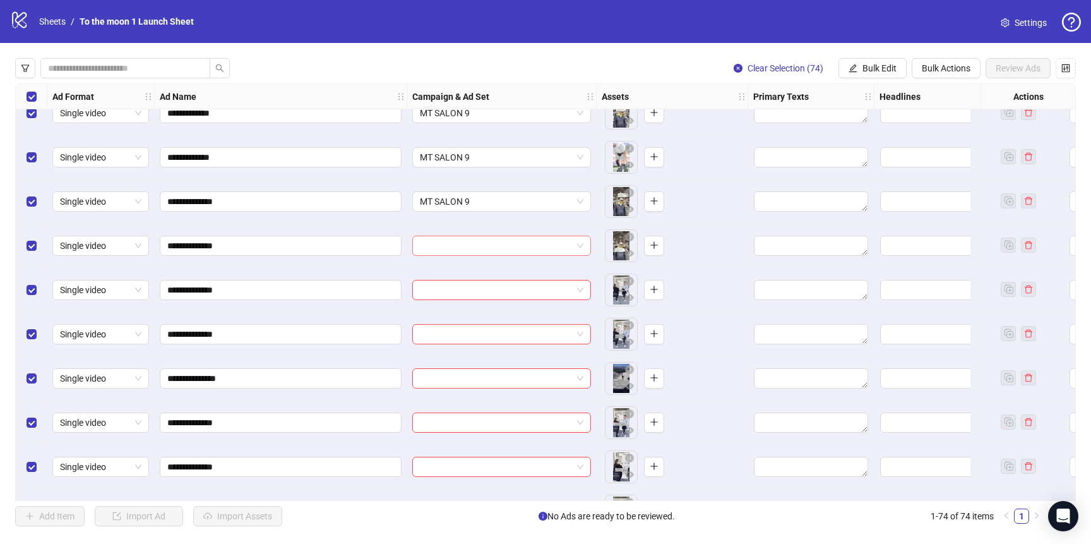
click at [536, 239] on input "search" at bounding box center [496, 245] width 152 height 19
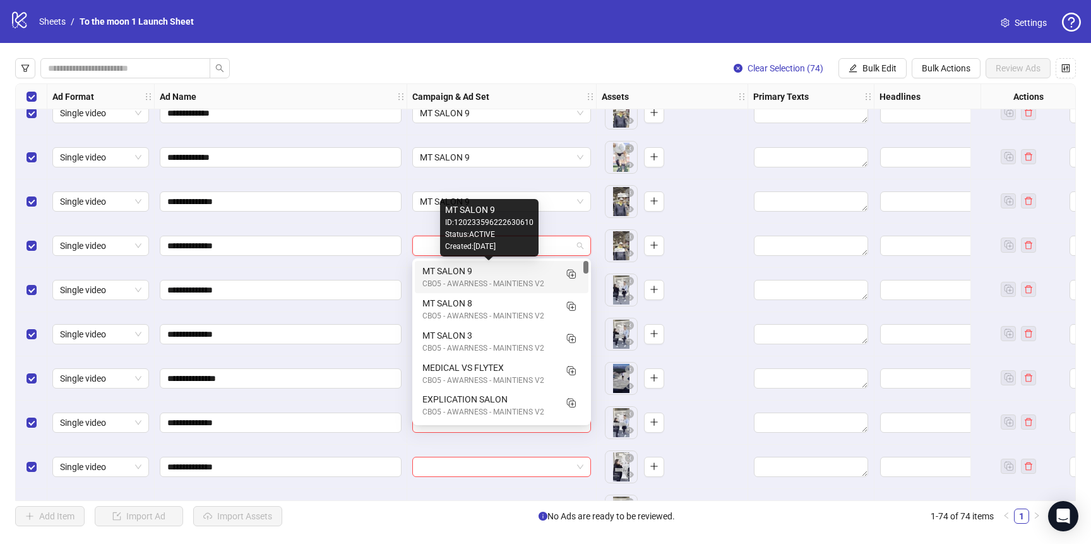
click at [532, 274] on div "MT SALON 9" at bounding box center [489, 271] width 133 height 14
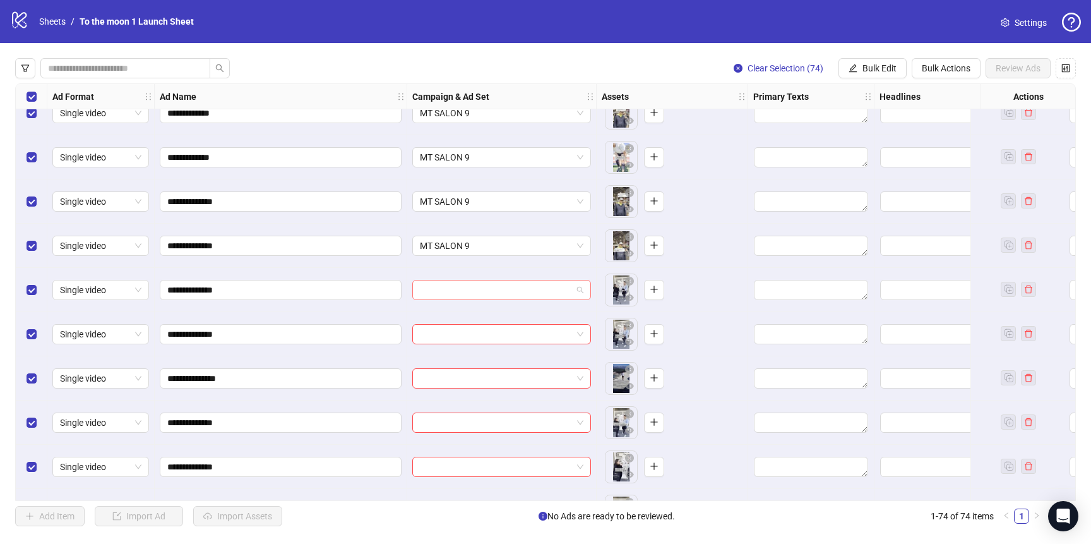
click at [527, 291] on input "search" at bounding box center [496, 289] width 152 height 19
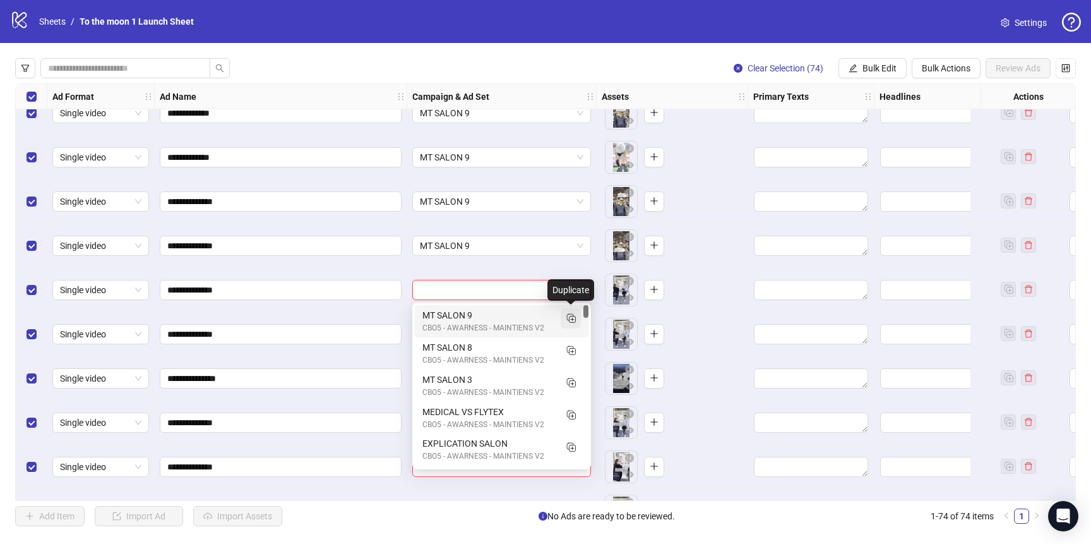
click at [574, 317] on icon "Duplicate" at bounding box center [571, 317] width 13 height 13
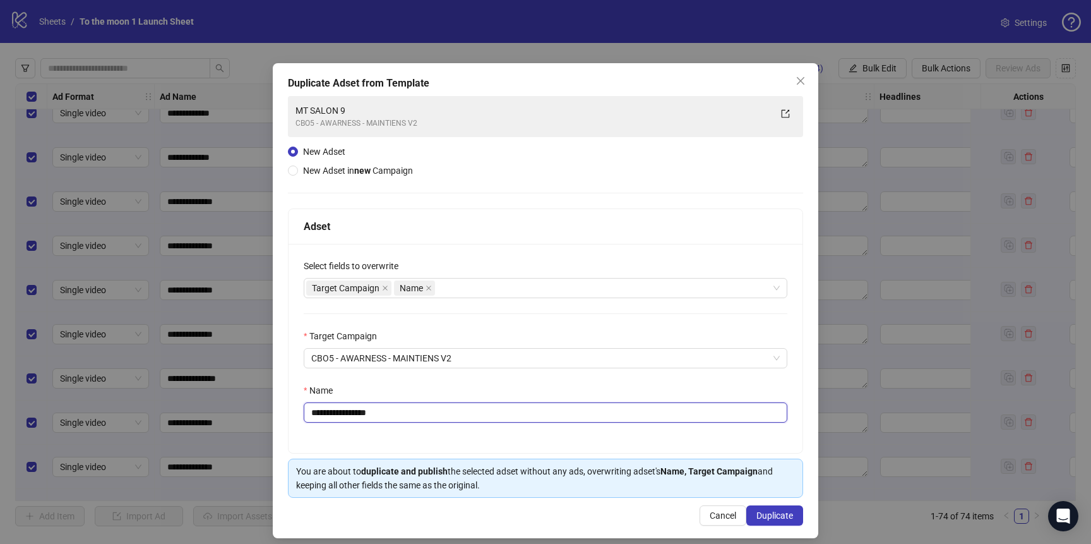
drag, startPoint x: 357, startPoint y: 412, endPoint x: 433, endPoint y: 412, distance: 75.8
click at [433, 412] on input "**********" at bounding box center [546, 412] width 484 height 20
type input "**********"
click at [783, 509] on button "Duplicate" at bounding box center [775, 515] width 57 height 20
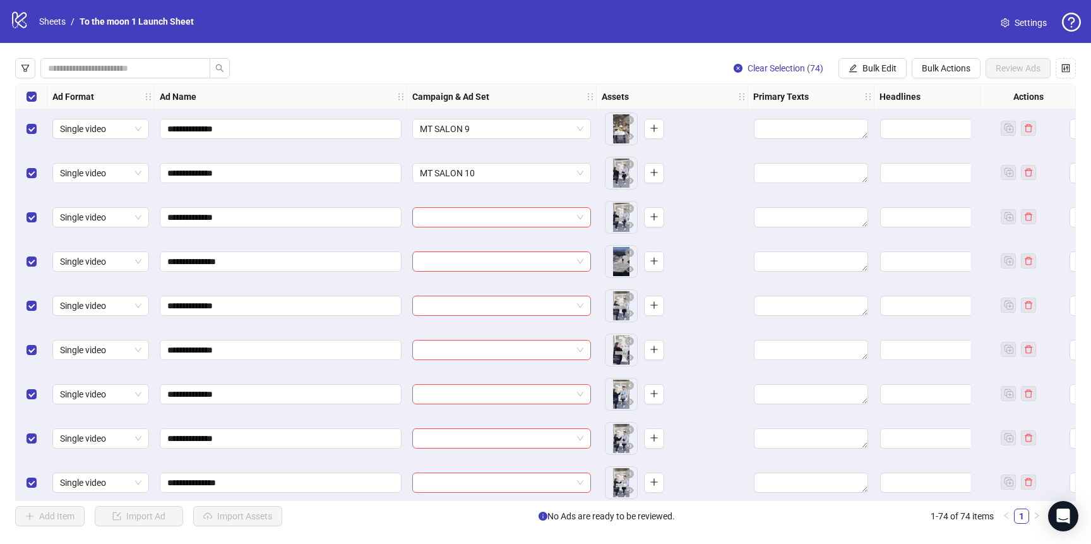
scroll to position [2713, 0]
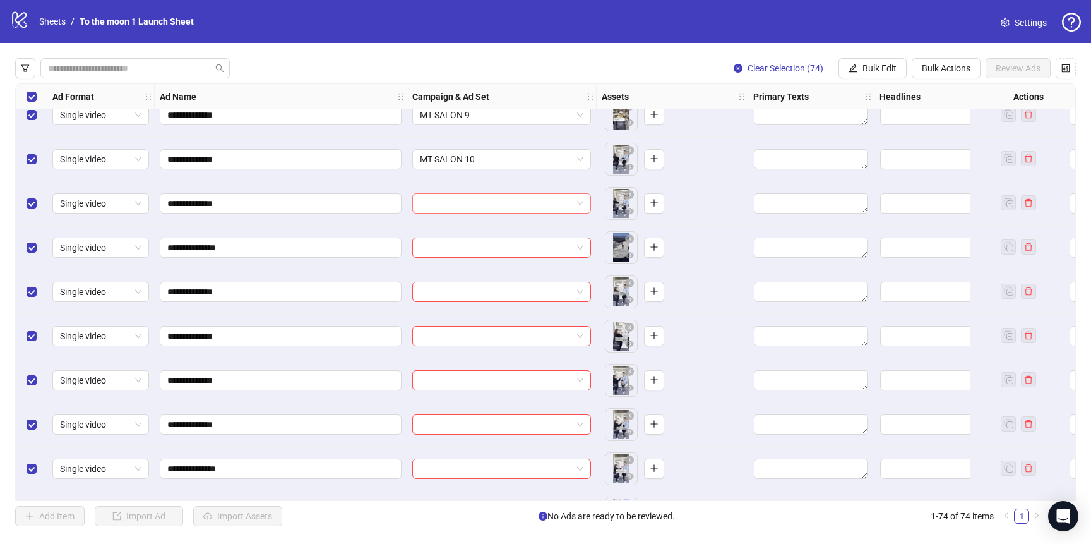
click at [520, 212] on input "search" at bounding box center [496, 203] width 152 height 19
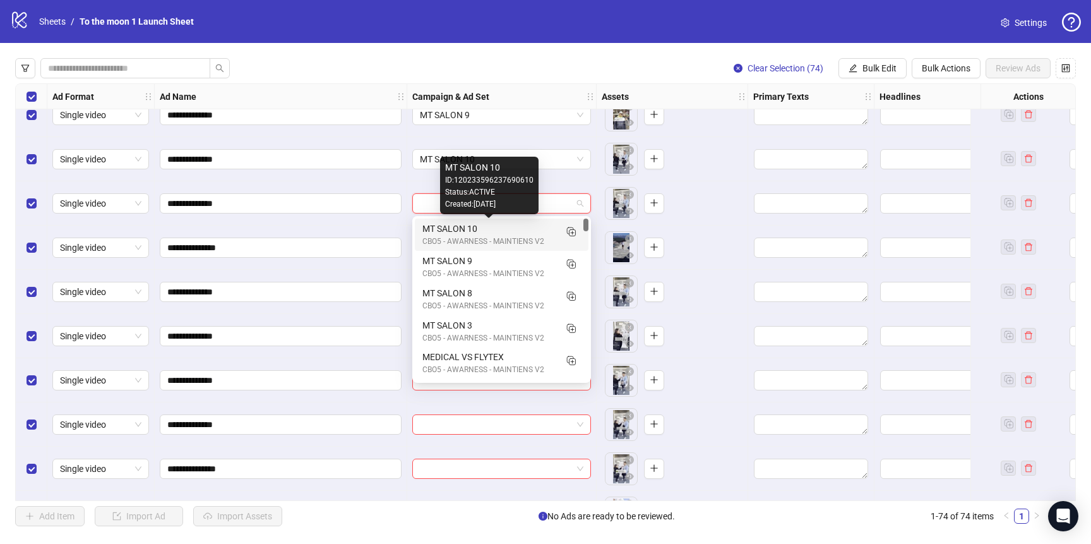
click at [495, 233] on div "MT SALON 10" at bounding box center [489, 229] width 133 height 14
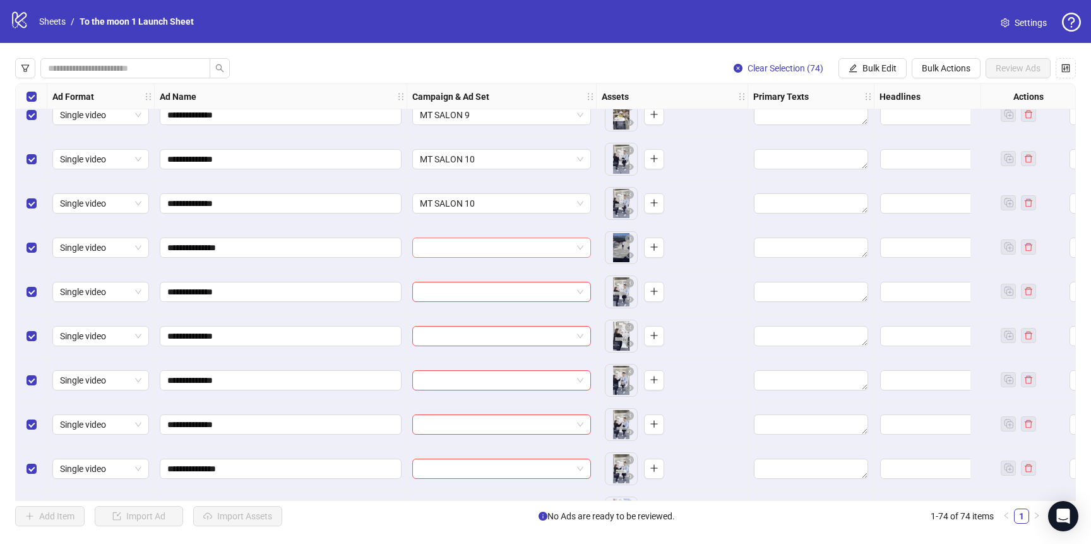
click at [490, 244] on input "search" at bounding box center [496, 247] width 152 height 19
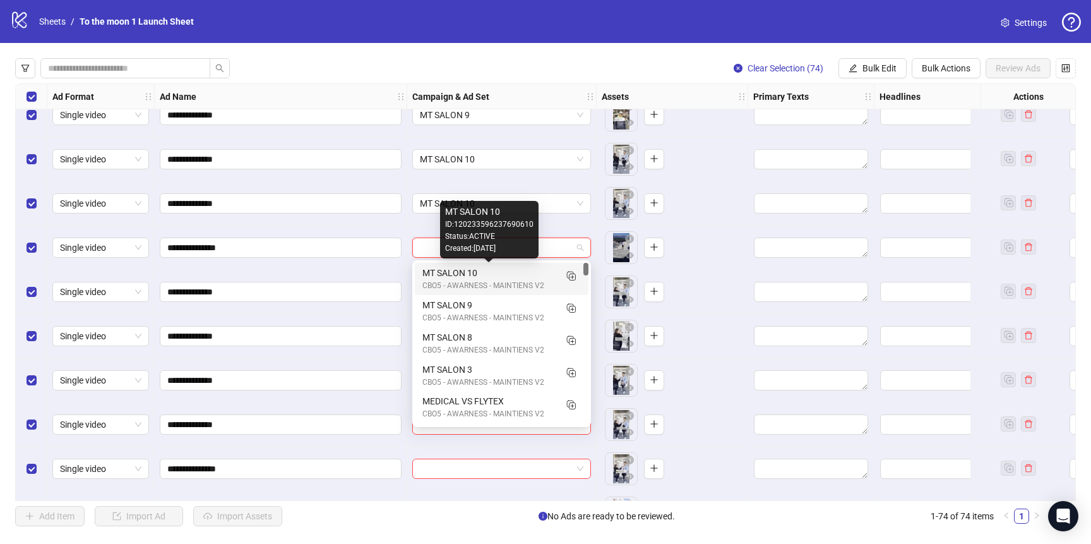
click at [489, 272] on div "MT SALON 10" at bounding box center [489, 273] width 133 height 14
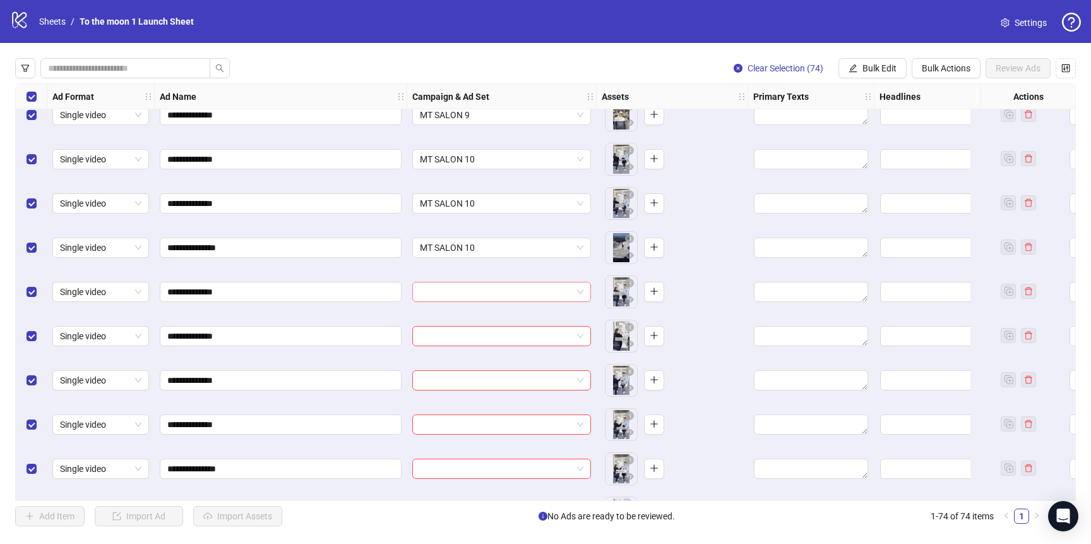
click at [488, 291] on input "search" at bounding box center [496, 291] width 152 height 19
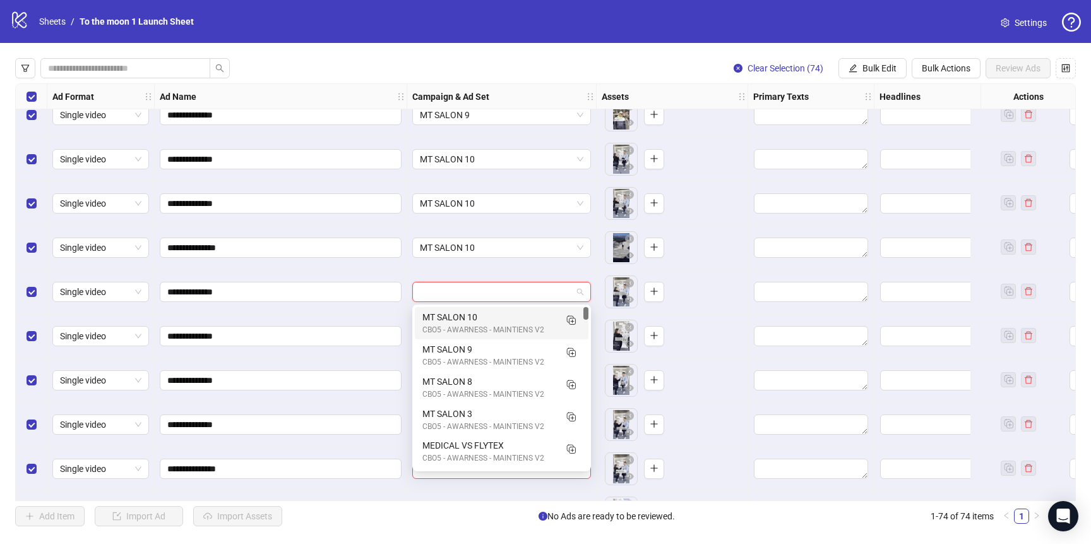
click at [481, 324] on div "CBO5 - AWARNESS - MAINTIENS V2" at bounding box center [489, 330] width 133 height 12
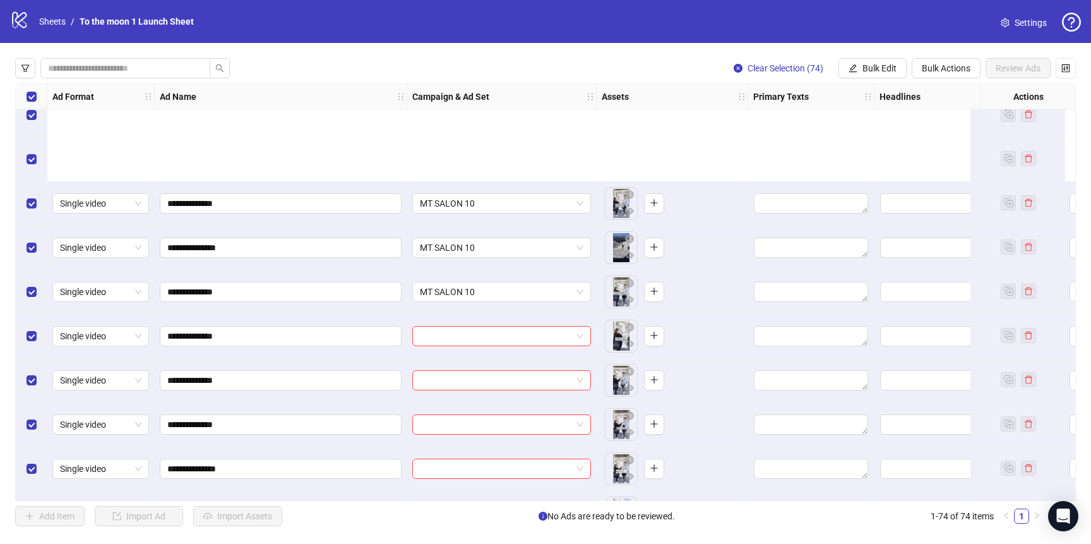
scroll to position [2886, 0]
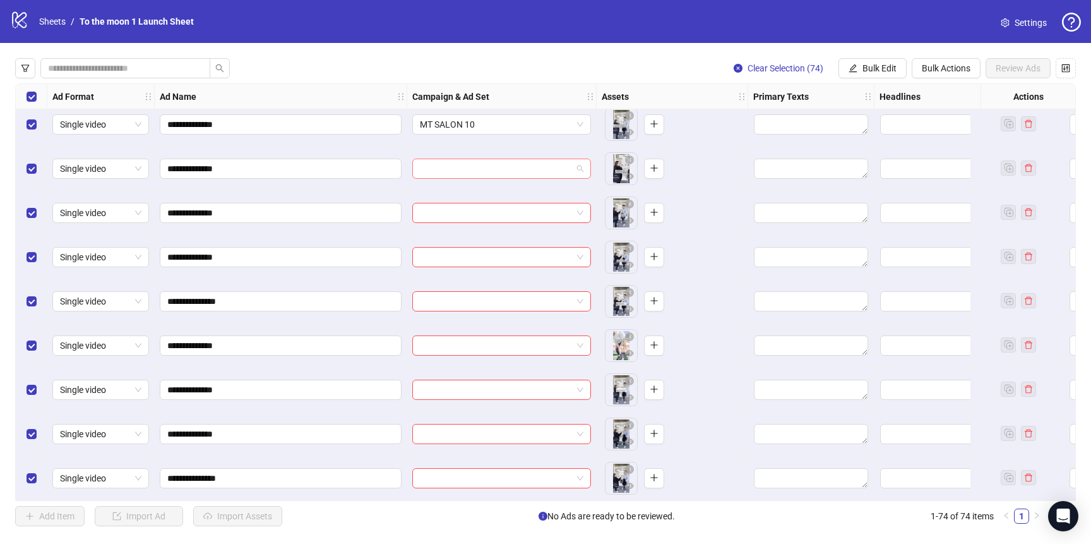
click at [530, 160] on input "search" at bounding box center [496, 168] width 152 height 19
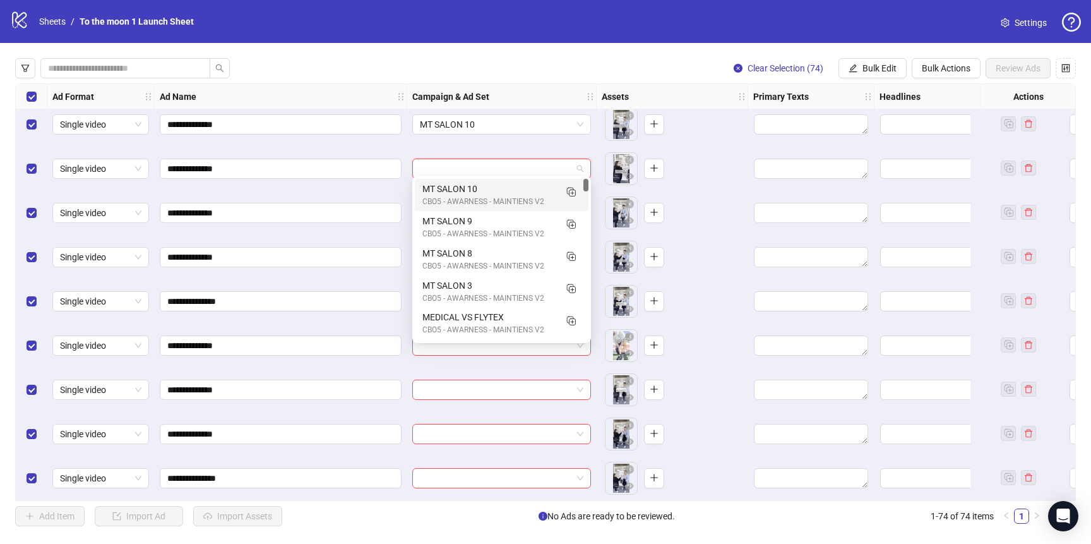
click at [514, 191] on div "MT SALON 10" at bounding box center [489, 189] width 133 height 14
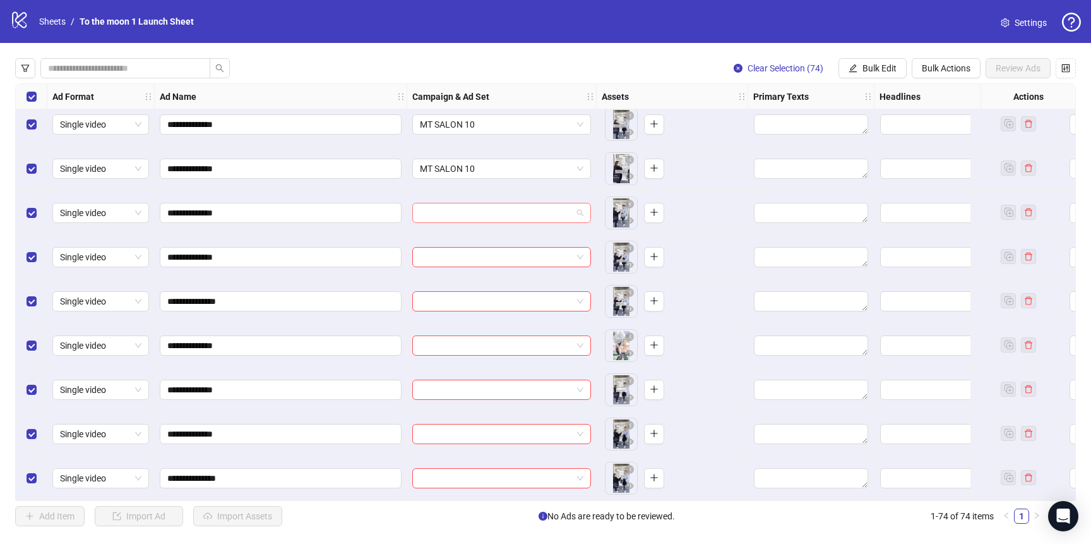
click at [514, 209] on input "search" at bounding box center [496, 212] width 152 height 19
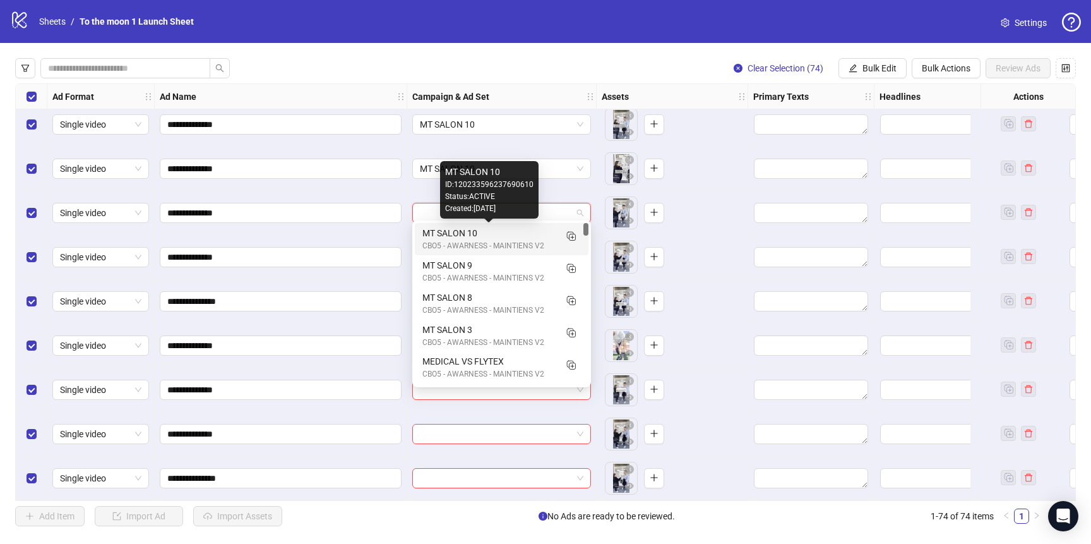
click at [512, 229] on div "MT SALON 10" at bounding box center [489, 233] width 133 height 14
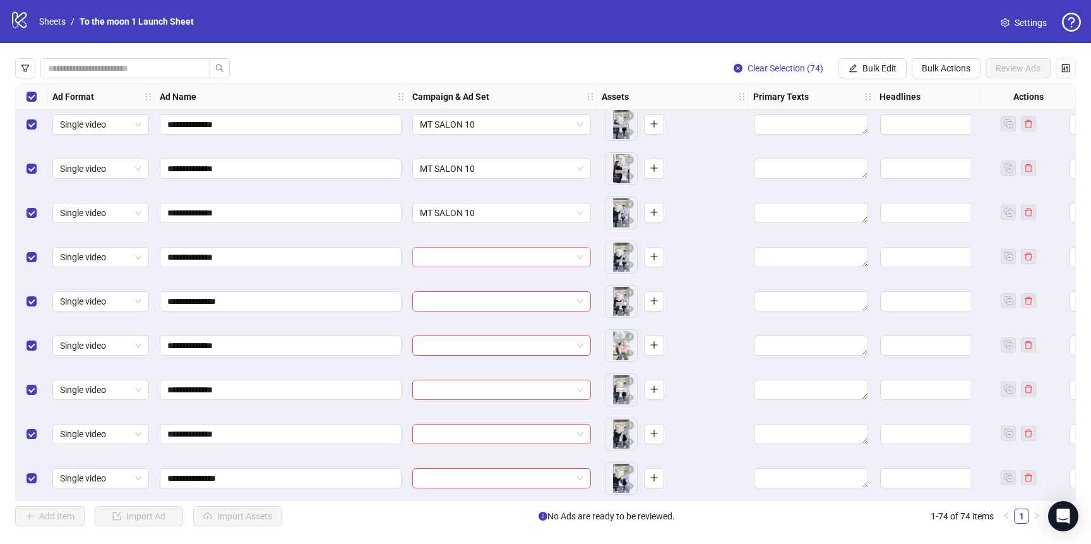
click at [506, 251] on input "search" at bounding box center [496, 257] width 152 height 19
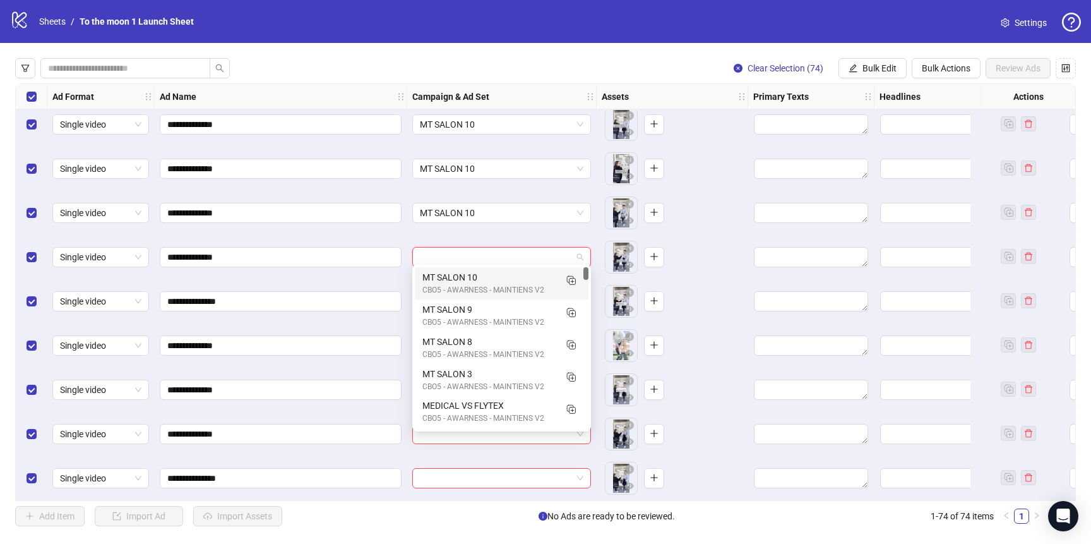
click at [504, 285] on div "CBO5 - AWARNESS - MAINTIENS V2" at bounding box center [489, 290] width 133 height 12
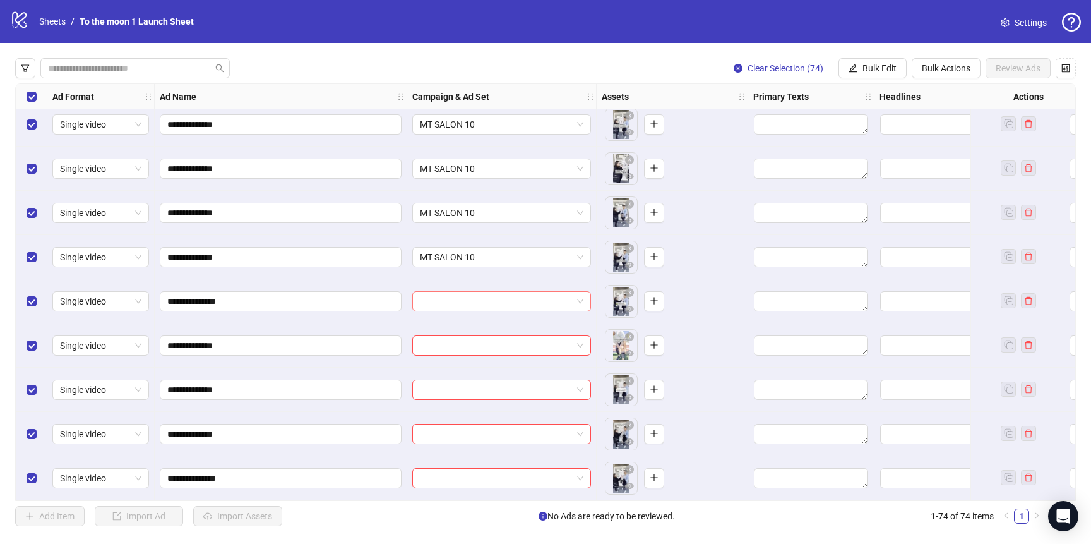
click at [504, 296] on input "search" at bounding box center [496, 301] width 152 height 19
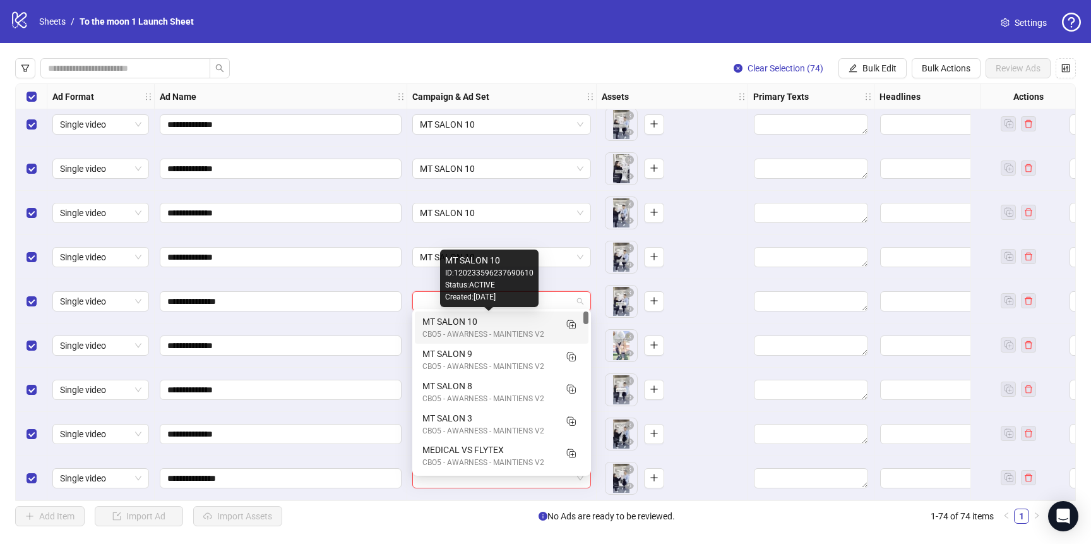
click at [499, 326] on div "MT SALON 10" at bounding box center [489, 322] width 133 height 14
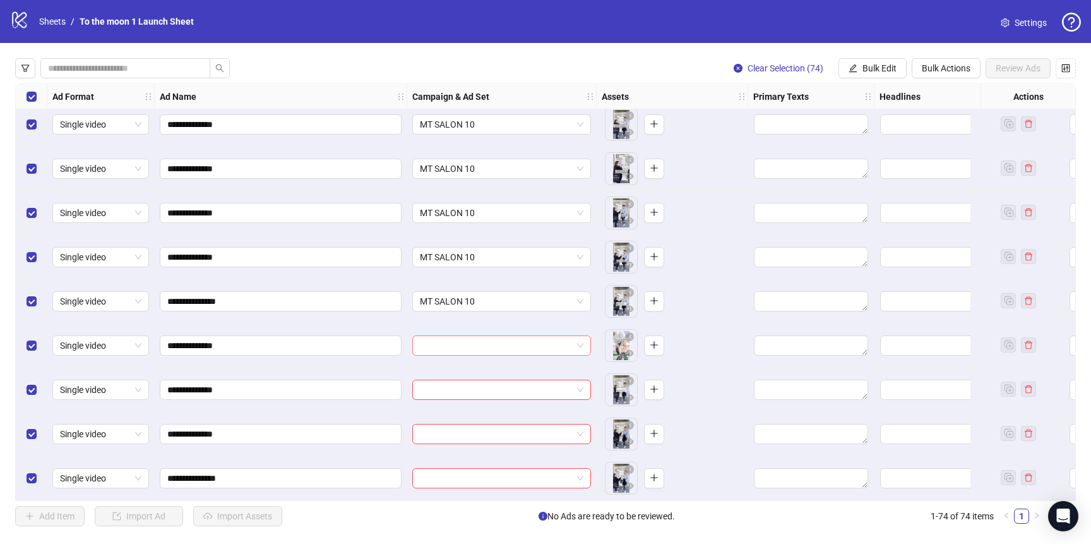
click at [499, 346] on input "search" at bounding box center [496, 345] width 152 height 19
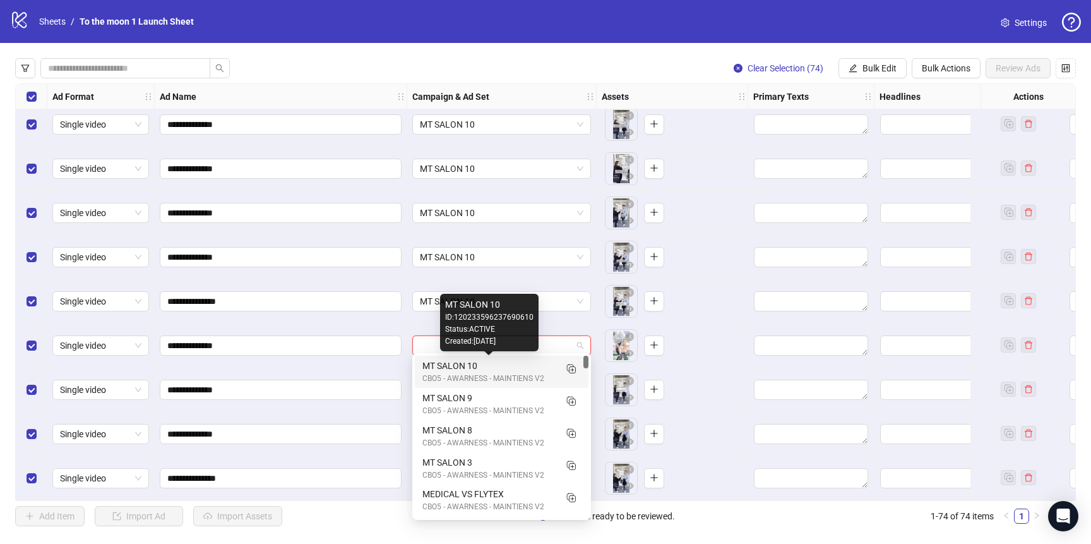
click at [499, 366] on div "MT SALON 10" at bounding box center [489, 366] width 133 height 14
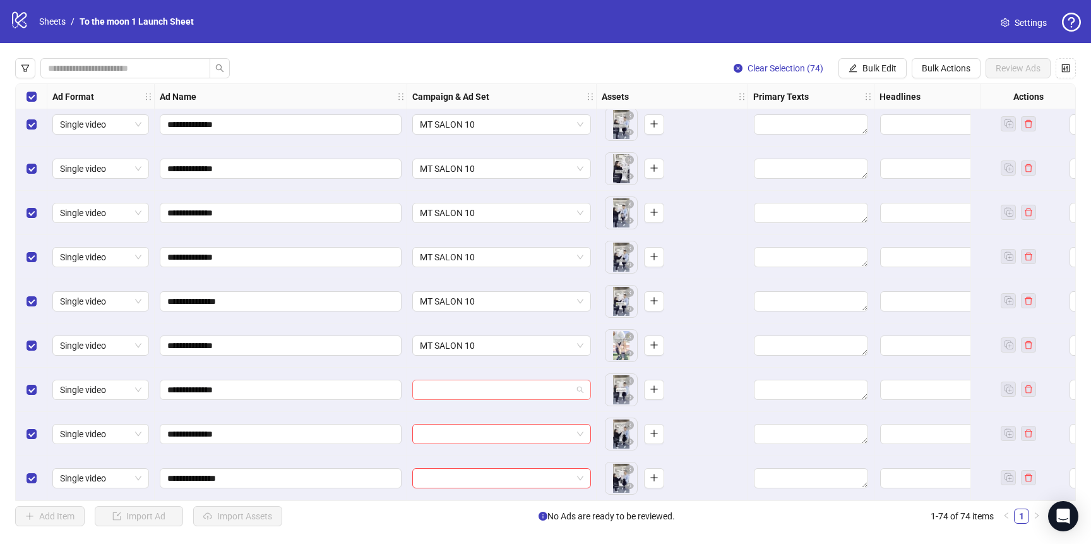
click at [499, 382] on input "search" at bounding box center [496, 389] width 152 height 19
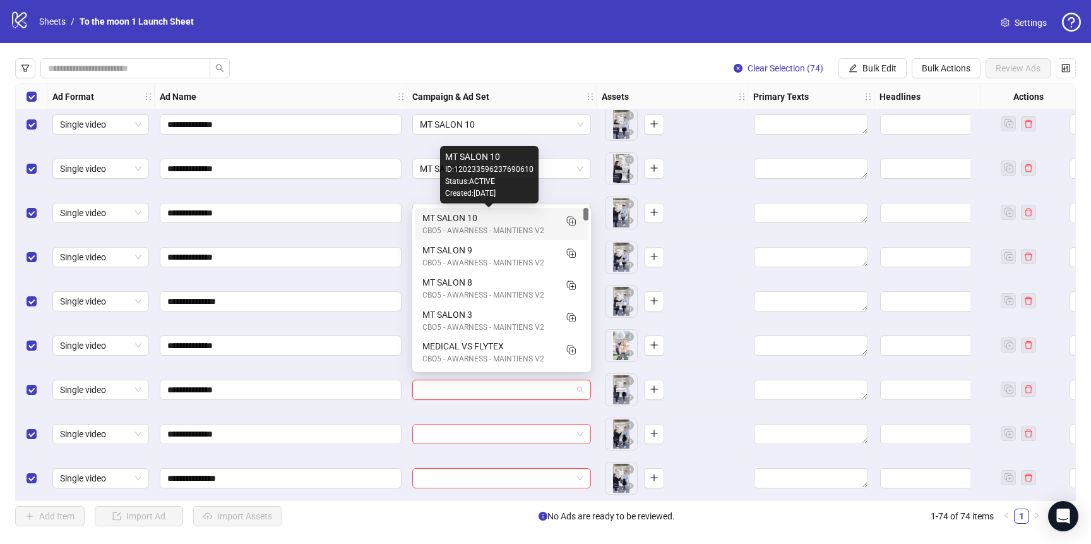
click at [497, 221] on div "MT SALON 10" at bounding box center [489, 218] width 133 height 14
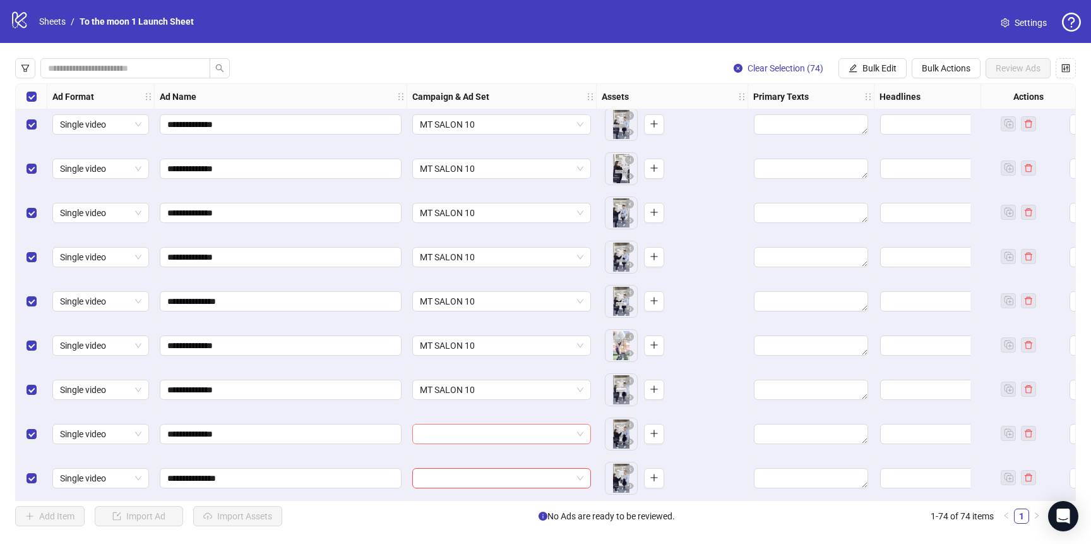
click at [501, 424] on input "search" at bounding box center [496, 433] width 152 height 19
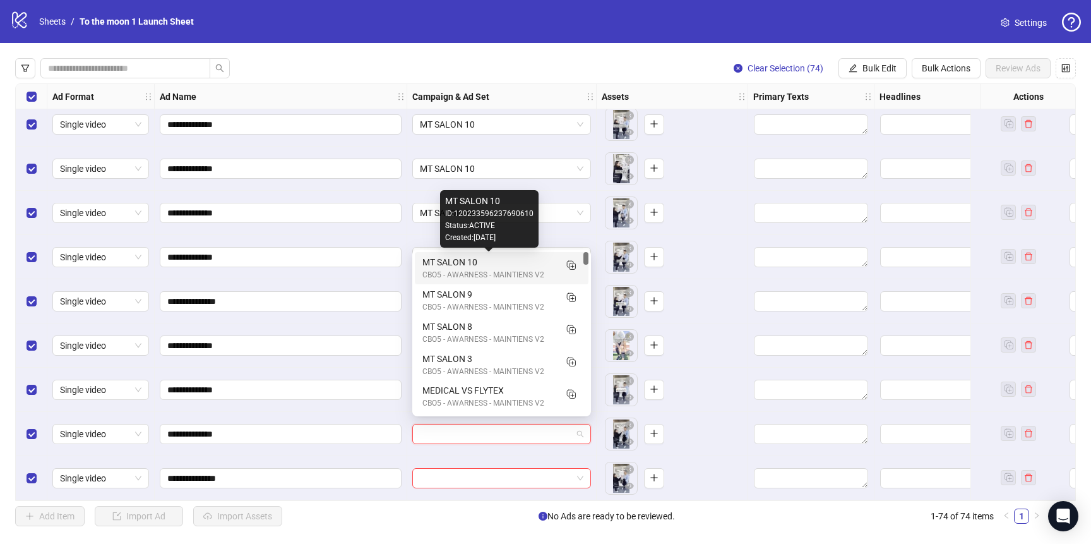
click at [463, 261] on div "MT SALON 10" at bounding box center [489, 262] width 133 height 14
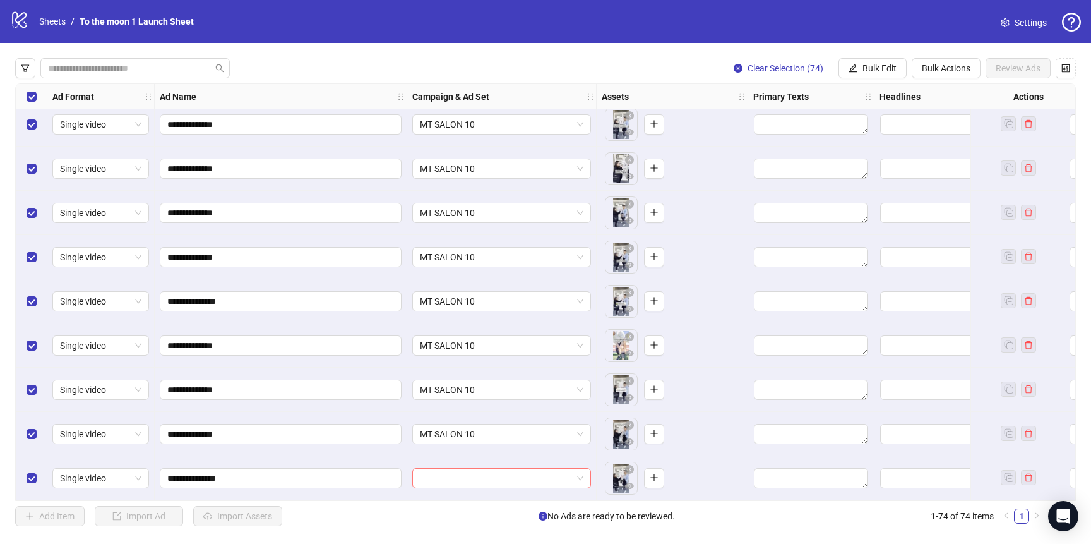
click at [479, 470] on input "search" at bounding box center [496, 478] width 152 height 19
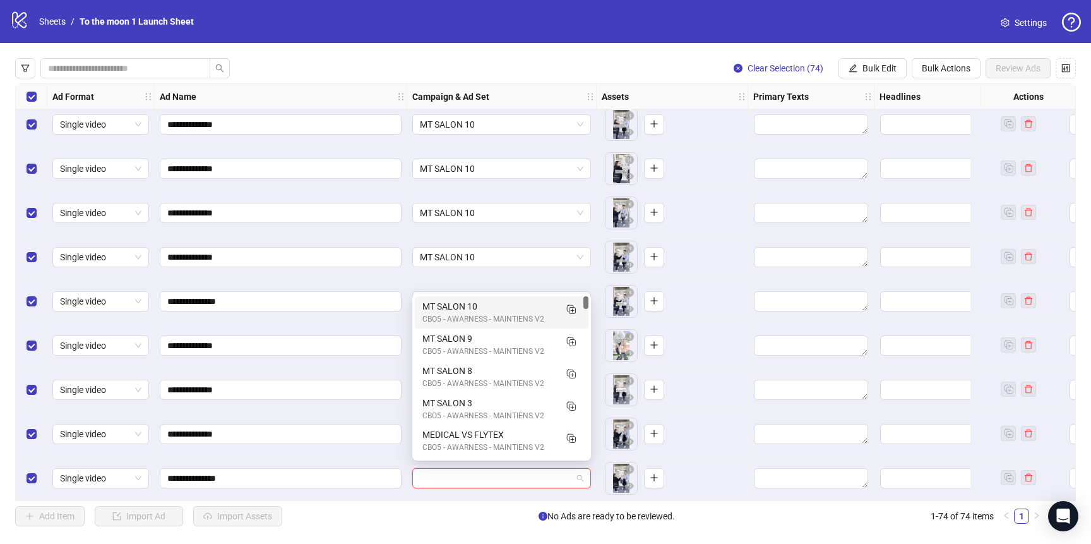
click at [475, 308] on div "MT SALON 10" at bounding box center [489, 306] width 133 height 14
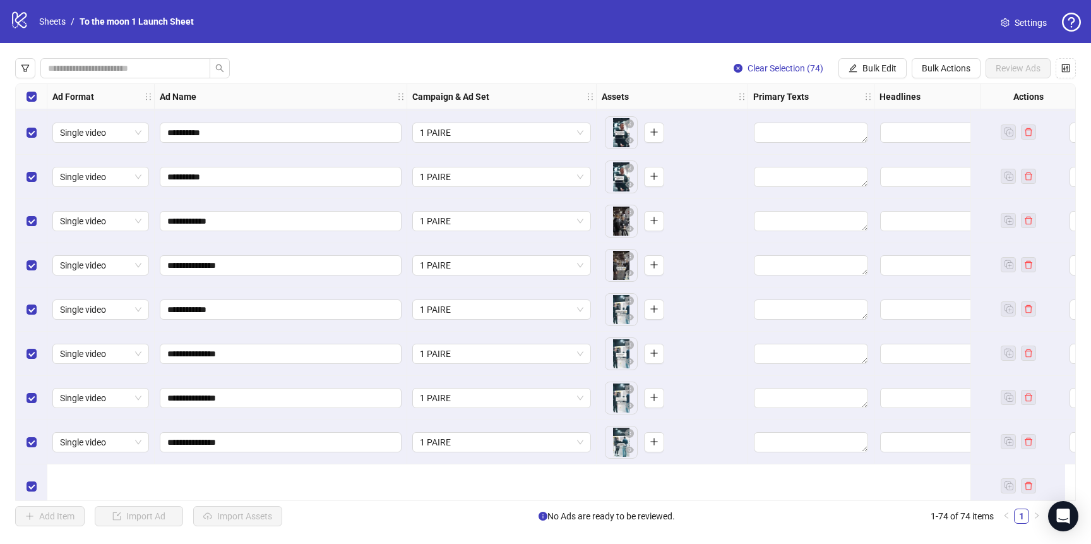
scroll to position [0, 0]
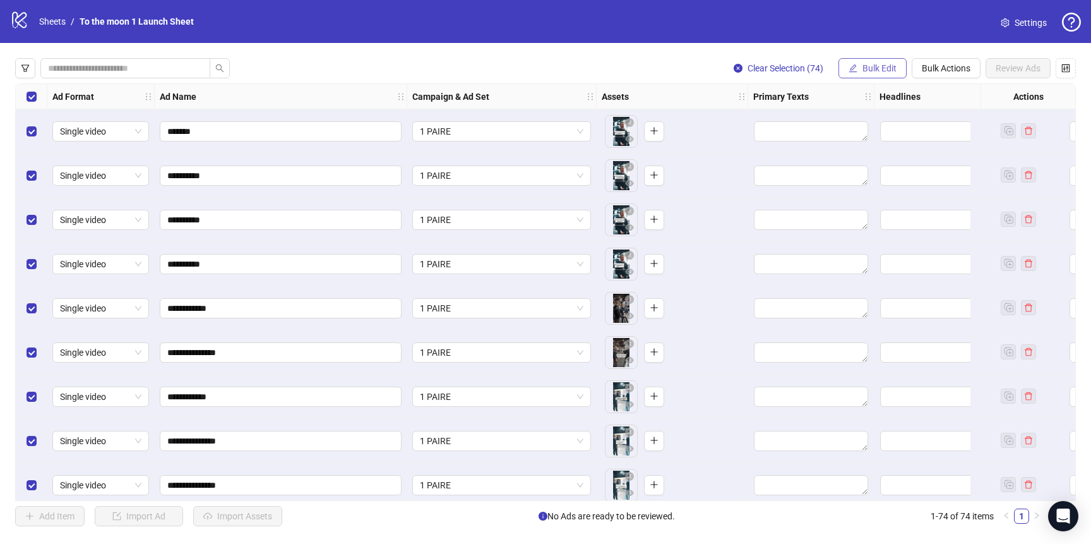
click at [861, 68] on button "Bulk Edit" at bounding box center [873, 68] width 68 height 20
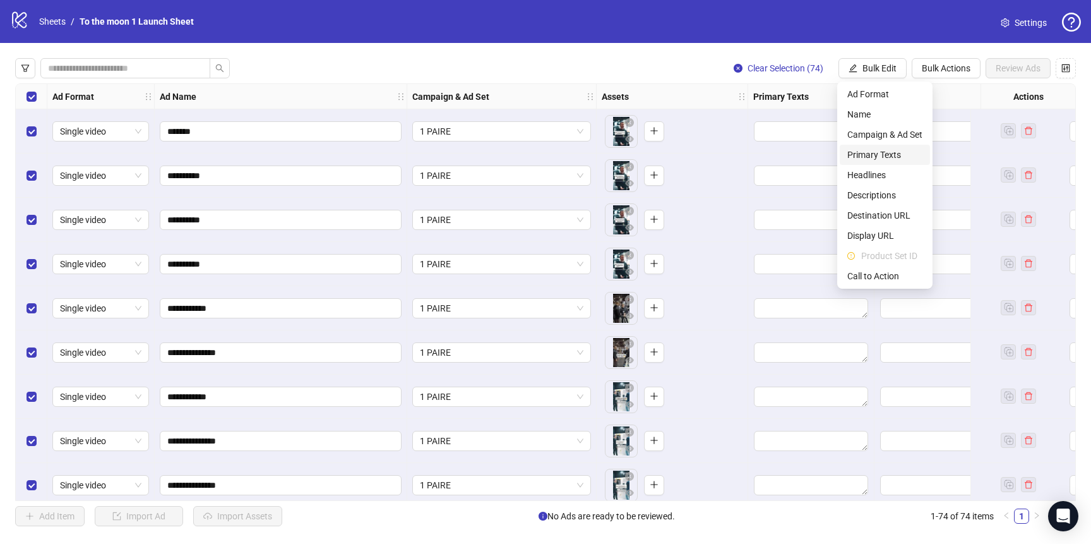
click at [879, 157] on span "Primary Texts" at bounding box center [885, 155] width 75 height 14
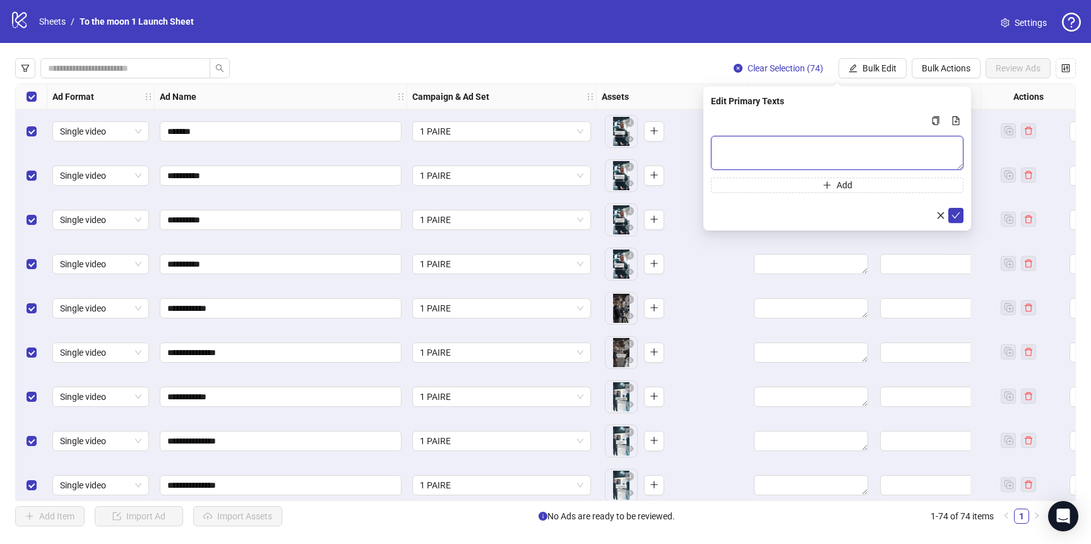
click at [820, 143] on textarea "Multi-text input container - paste or copy values" at bounding box center [837, 153] width 253 height 34
paste textarea "**********"
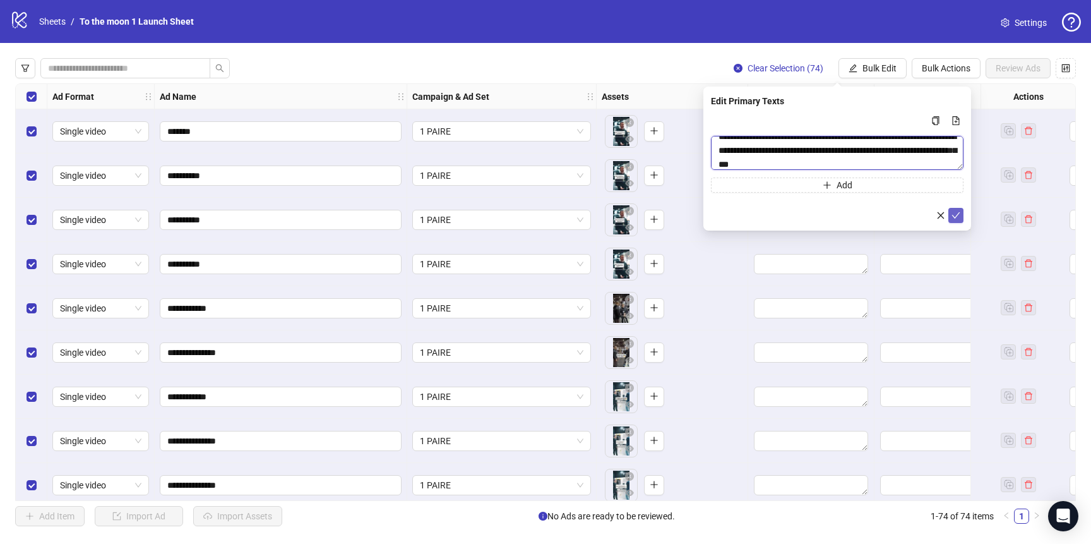
type textarea "**********"
click at [959, 215] on icon "check" at bounding box center [956, 215] width 9 height 9
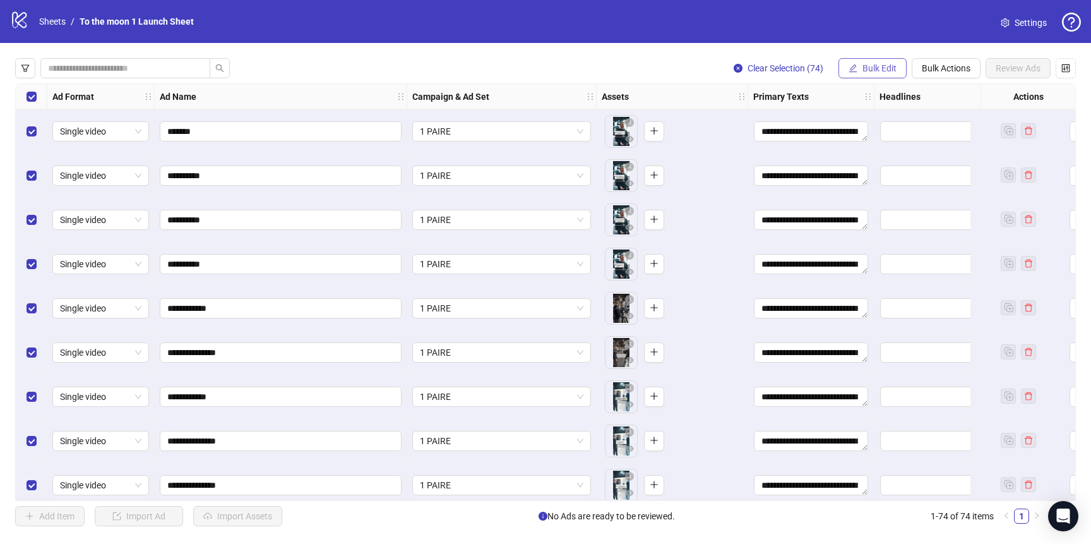
click at [867, 67] on span "Bulk Edit" at bounding box center [880, 68] width 34 height 10
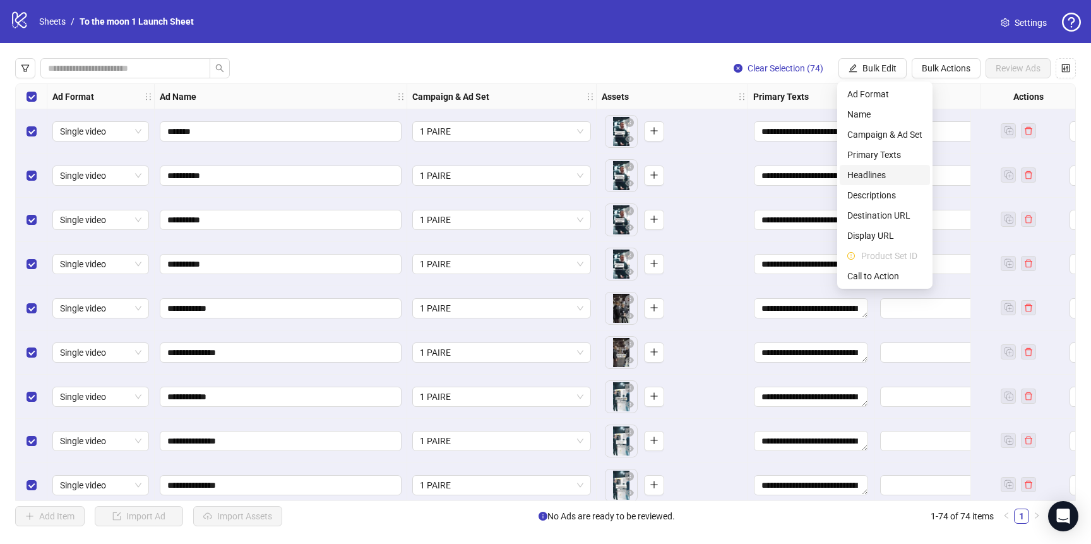
click at [885, 172] on span "Headlines" at bounding box center [885, 175] width 75 height 14
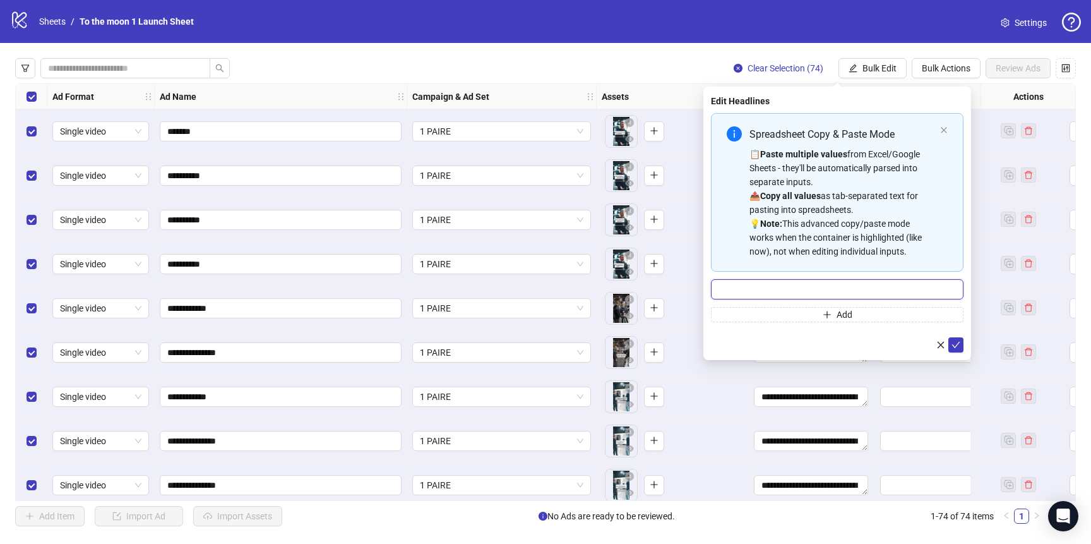
click at [792, 289] on input "Multi-input container - paste or copy values" at bounding box center [837, 289] width 253 height 20
paste input "**********"
type input "**********"
click at [956, 351] on button "submit" at bounding box center [956, 344] width 15 height 15
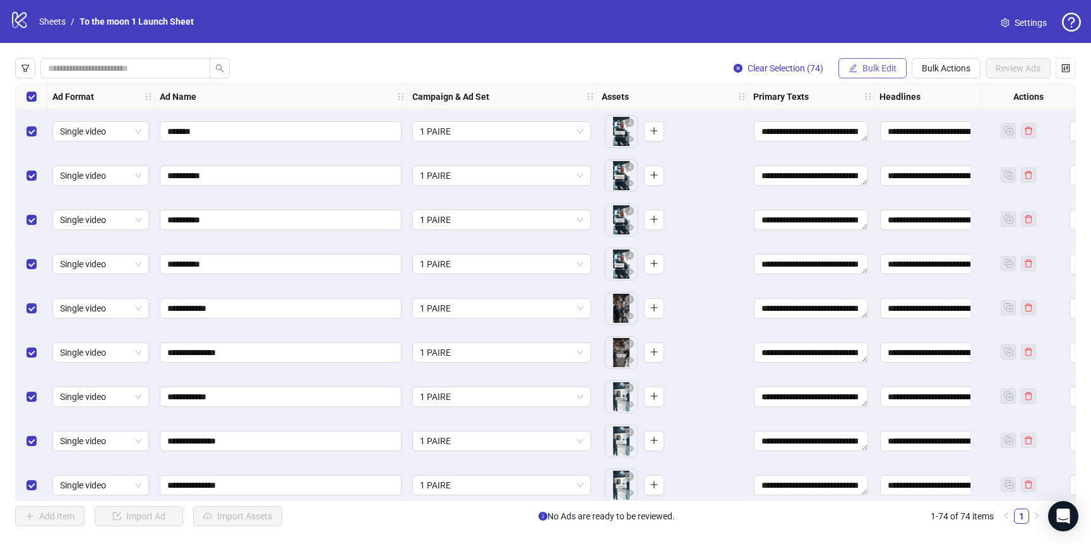
click at [868, 68] on span "Bulk Edit" at bounding box center [880, 68] width 34 height 10
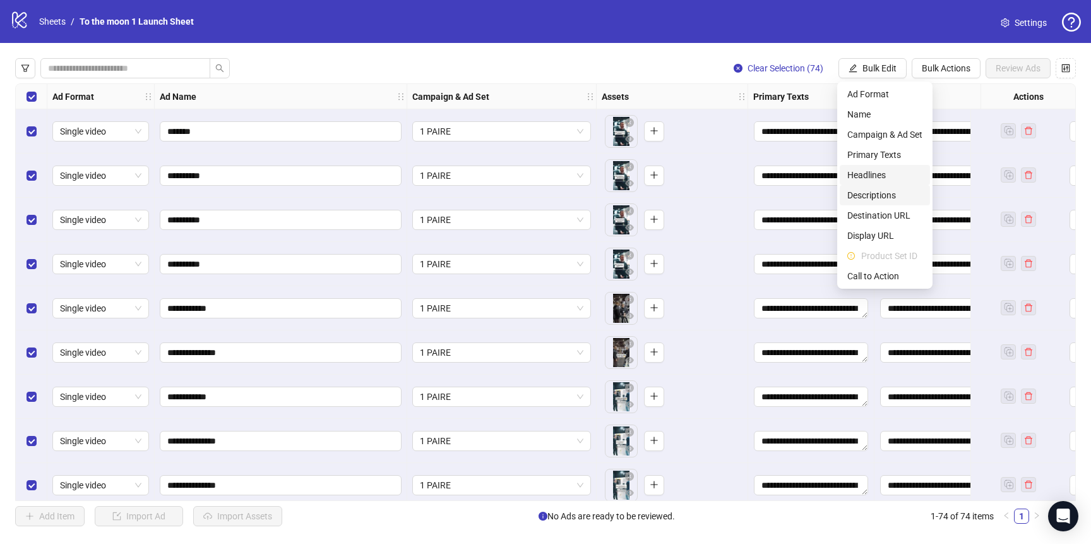
click at [889, 190] on span "Descriptions" at bounding box center [885, 195] width 75 height 14
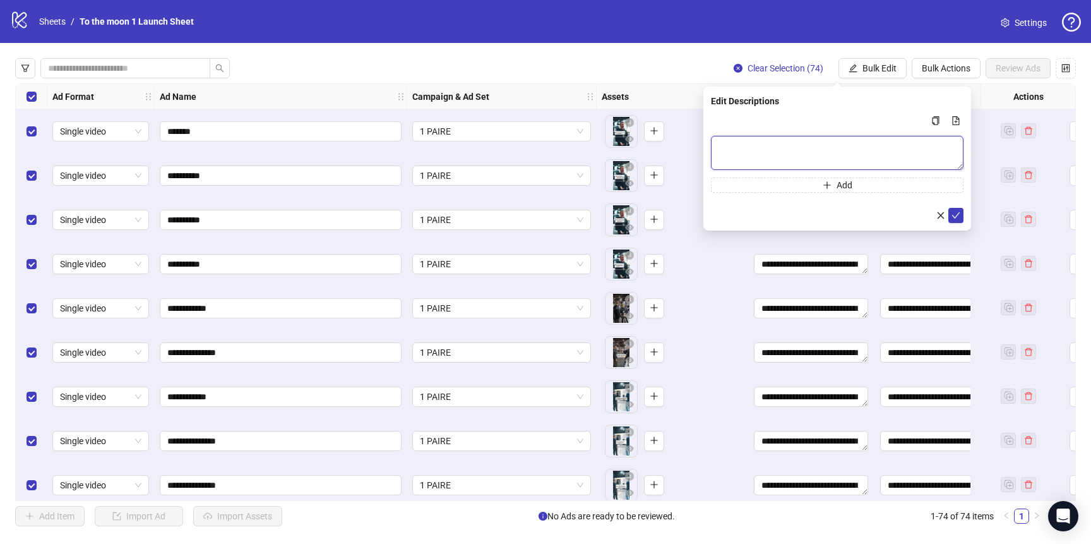
click at [821, 146] on textarea "Multi-text input container - paste or copy values" at bounding box center [837, 153] width 253 height 34
paste textarea "**********"
type textarea "**********"
click at [954, 213] on icon "check" at bounding box center [956, 215] width 9 height 9
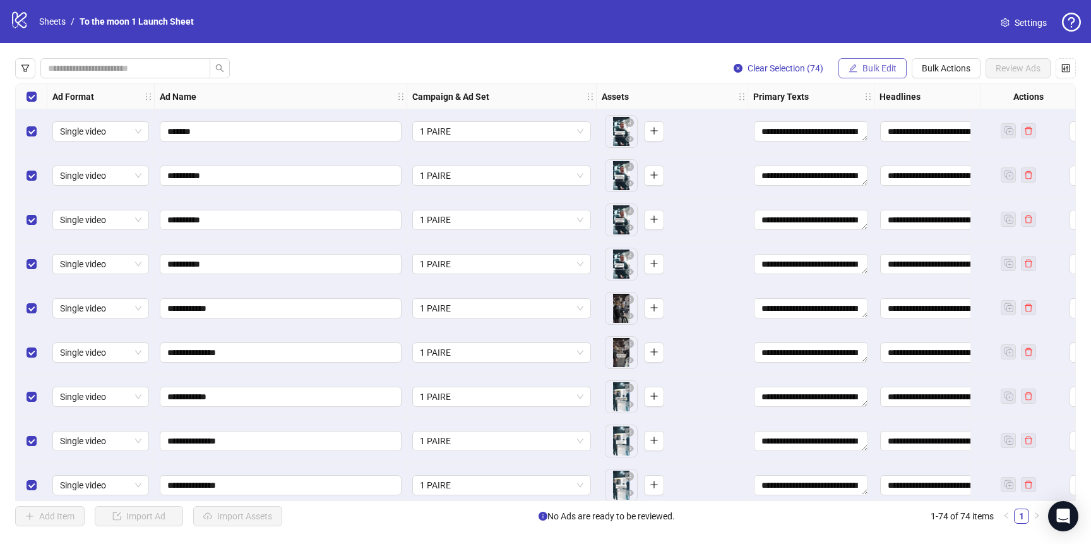
click at [874, 71] on span "Bulk Edit" at bounding box center [880, 68] width 34 height 10
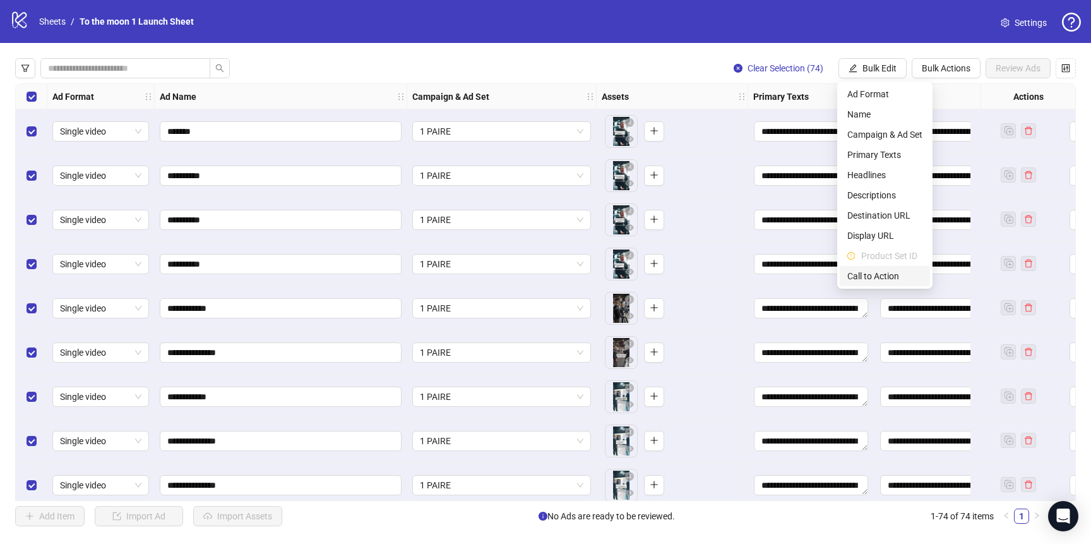
click at [884, 268] on li "Call to Action" at bounding box center [885, 276] width 90 height 20
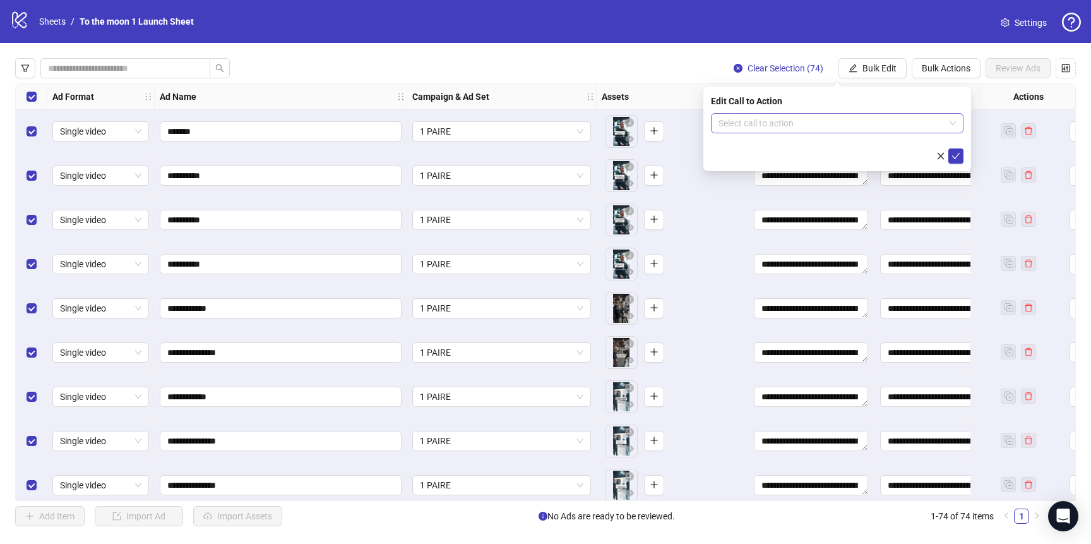
click at [796, 128] on input "search" at bounding box center [832, 123] width 226 height 19
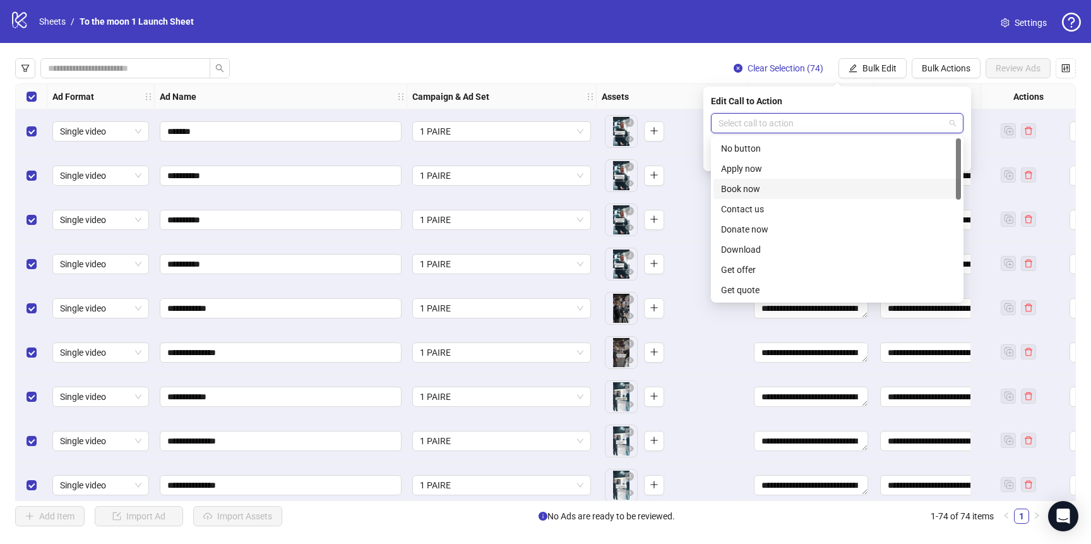
scroll to position [263, 0]
click at [773, 189] on div "Shop now" at bounding box center [837, 189] width 232 height 14
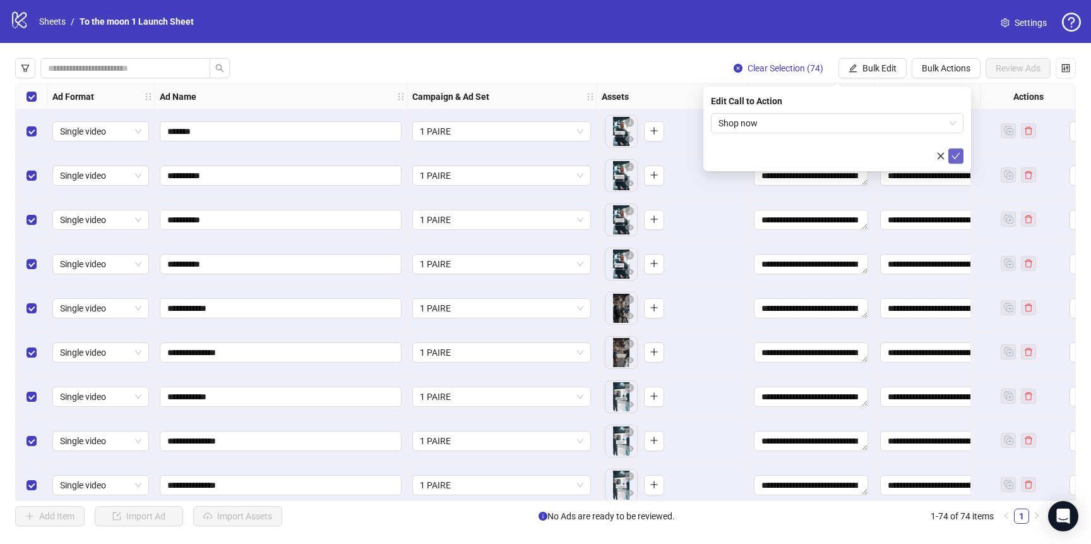
click at [956, 154] on icon "check" at bounding box center [956, 156] width 9 height 9
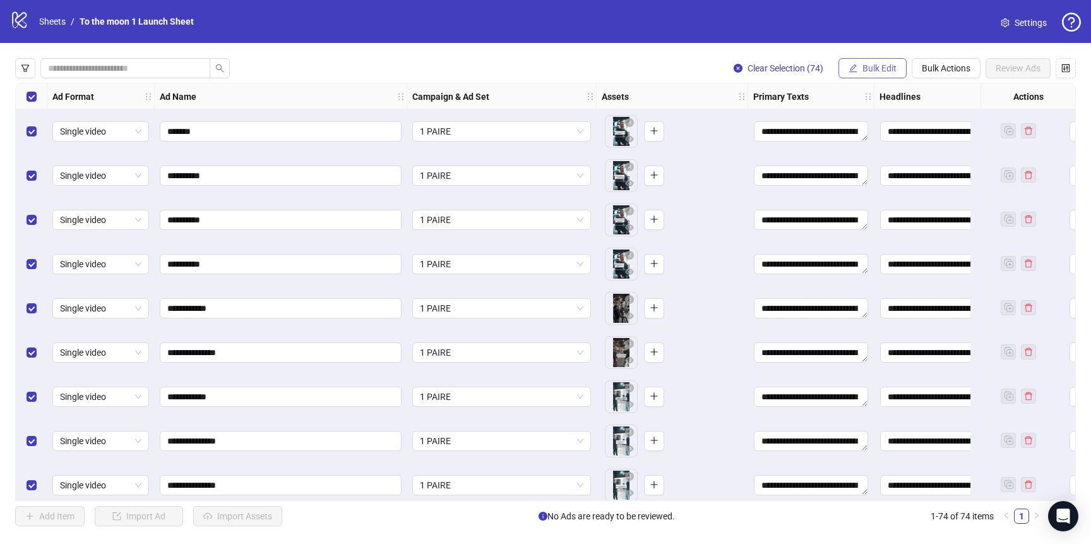
click at [865, 63] on span "Bulk Edit" at bounding box center [880, 68] width 34 height 10
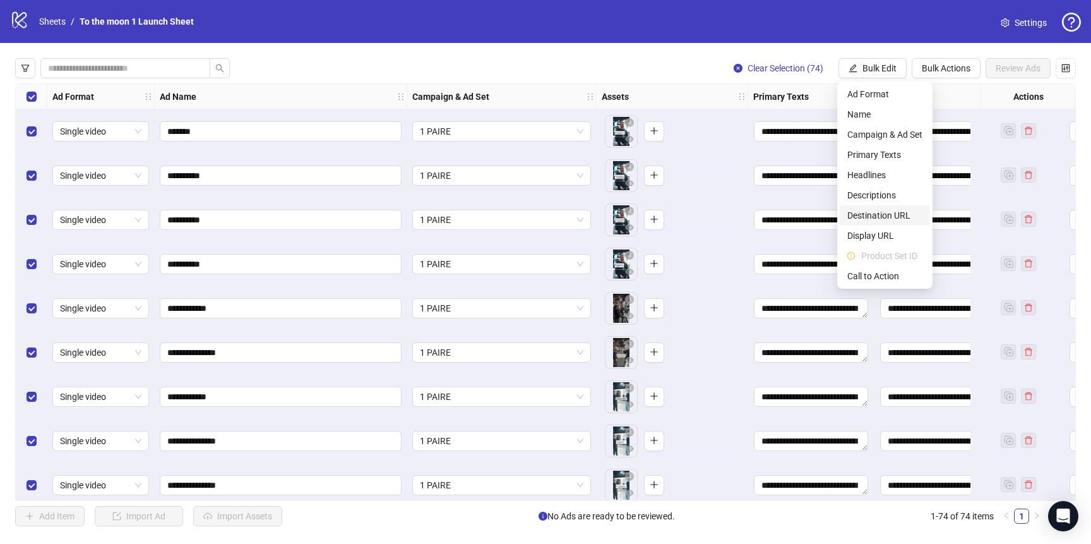
click at [874, 211] on span "Destination URL" at bounding box center [885, 215] width 75 height 14
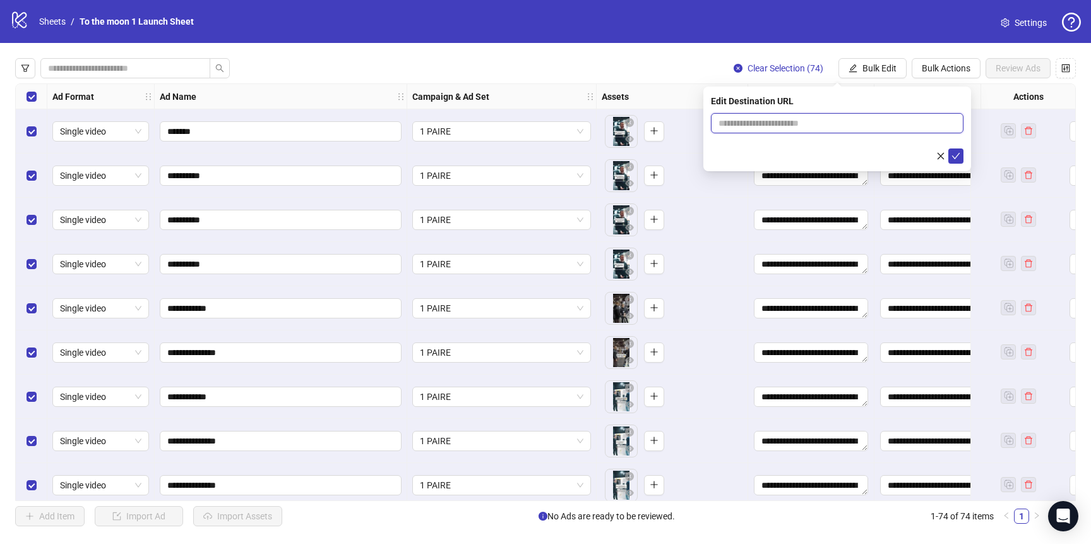
click at [815, 117] on input "text" at bounding box center [832, 123] width 227 height 14
paste input "**********"
type input "**********"
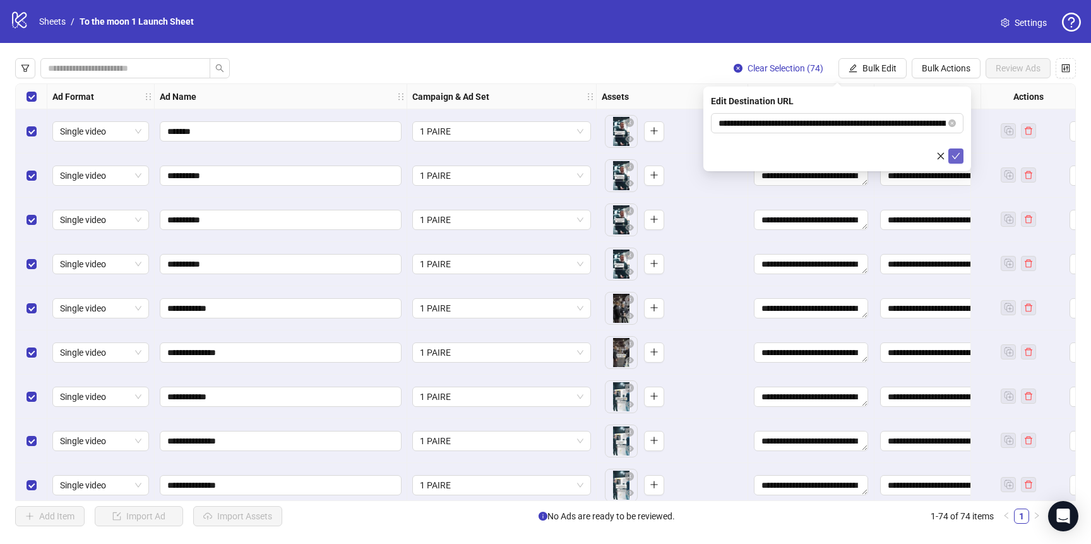
click at [958, 155] on icon "check" at bounding box center [956, 156] width 8 height 6
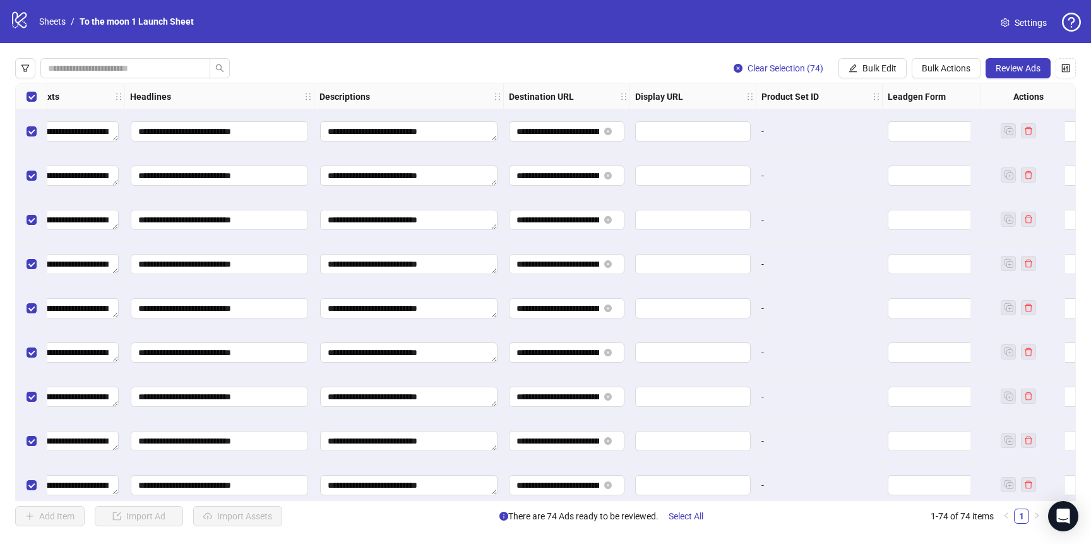
scroll to position [0, 889]
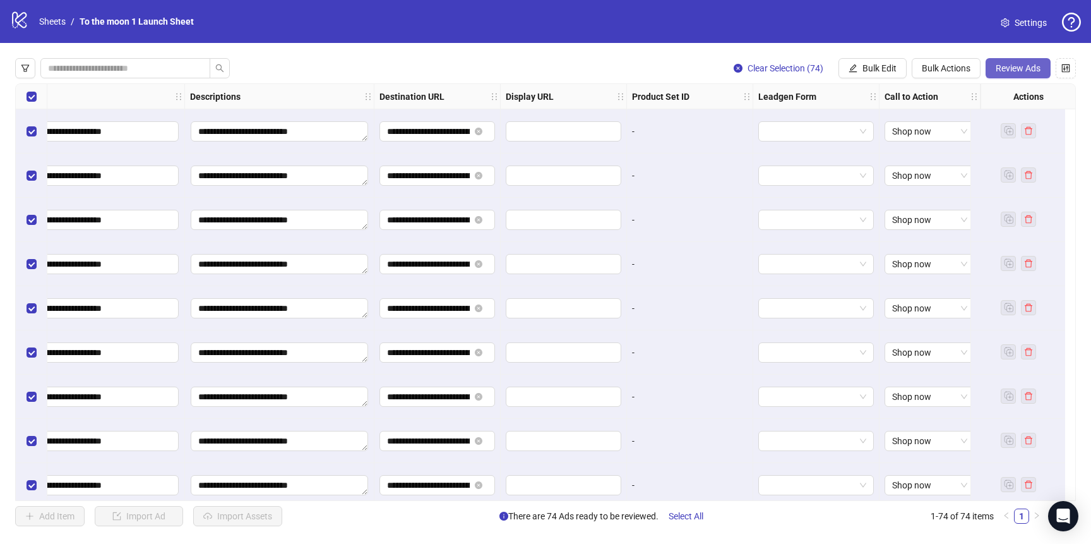
click at [1009, 68] on span "Review Ads" at bounding box center [1018, 68] width 45 height 10
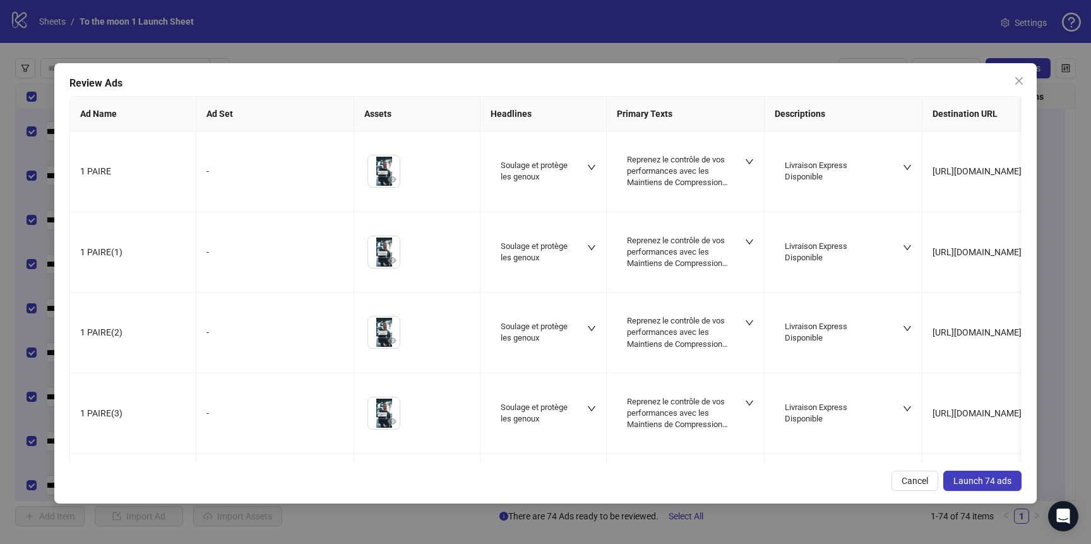
click at [985, 478] on span "Launch 74 ads" at bounding box center [983, 481] width 58 height 10
